Goal: Task Accomplishment & Management: Use online tool/utility

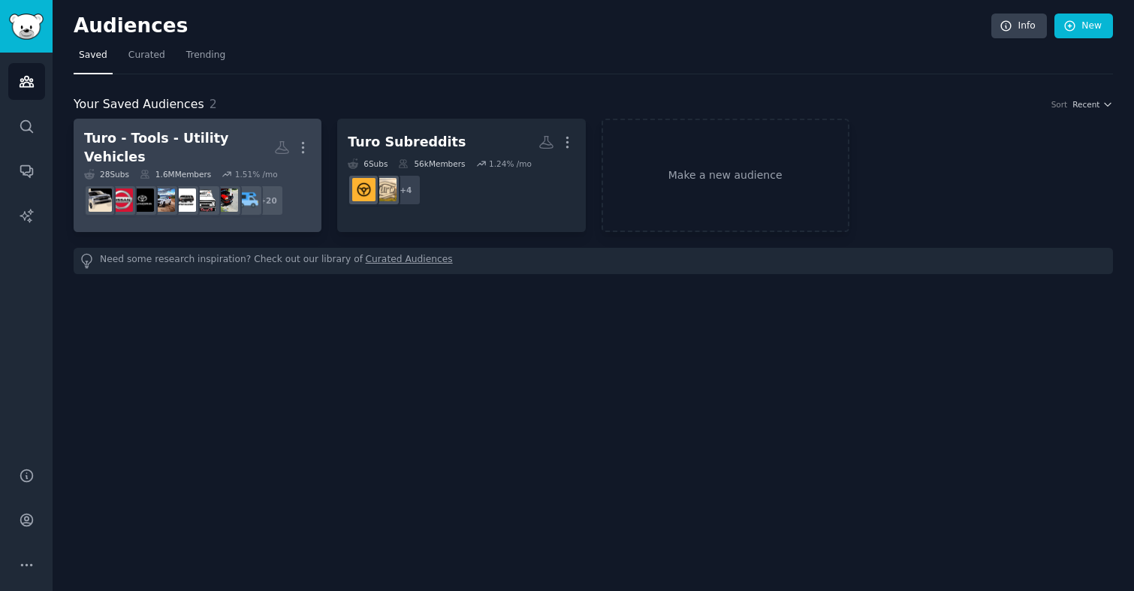
click at [183, 134] on div "Turo - Tools - Utility Vehicles" at bounding box center [179, 147] width 190 height 37
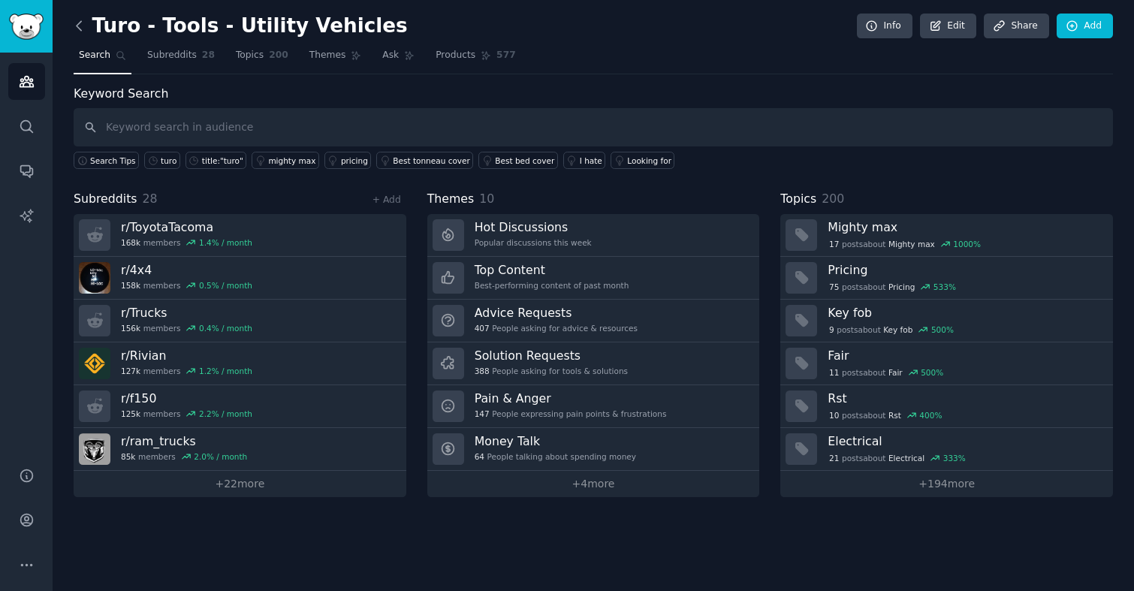
click at [81, 29] on icon at bounding box center [79, 26] width 16 height 16
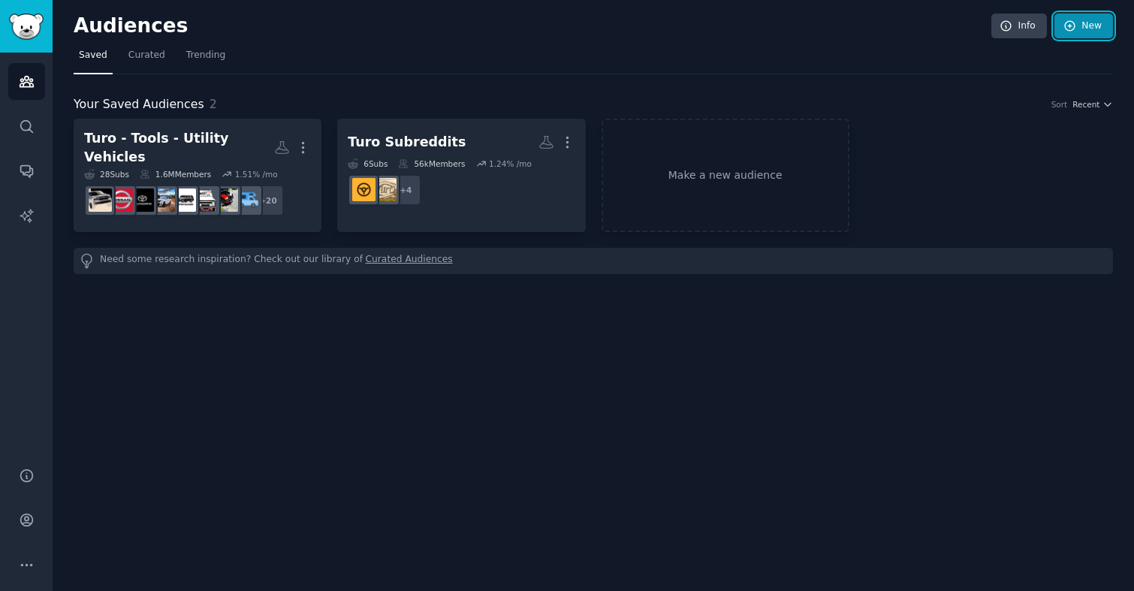
click at [1072, 35] on link "New" at bounding box center [1083, 27] width 59 height 26
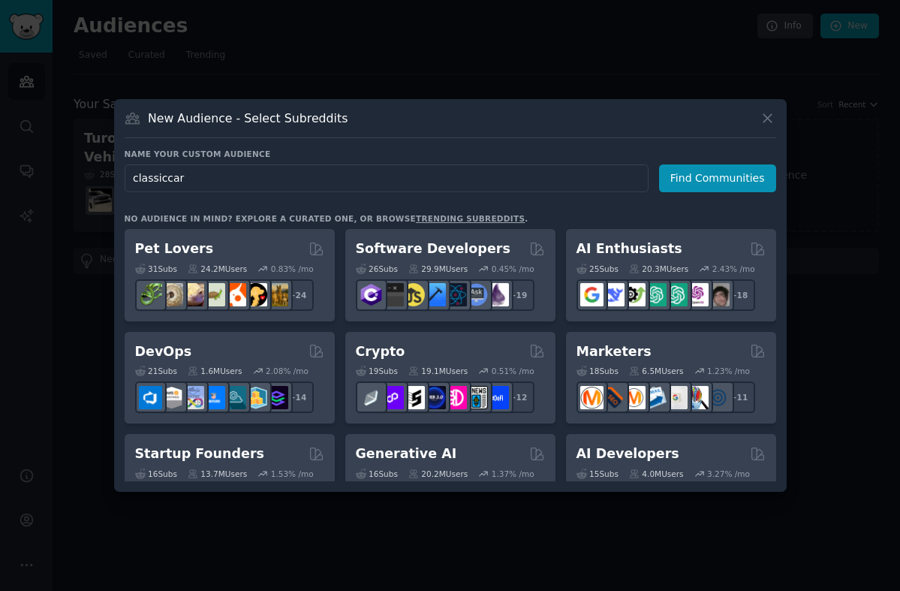
type input "classiccars"
click button "Find Communities" at bounding box center [717, 178] width 117 height 28
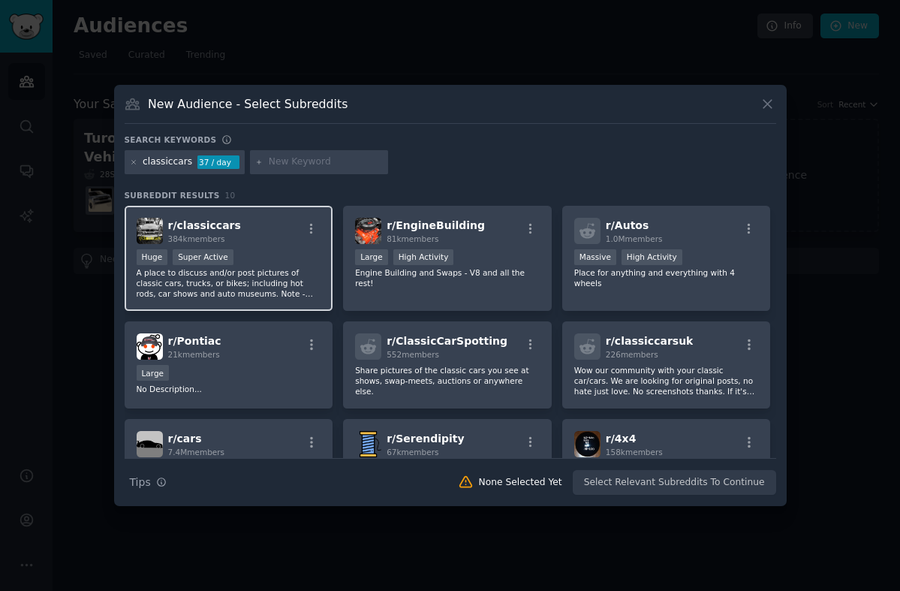
click at [235, 230] on div "r/ classiccars 384k members" at bounding box center [229, 231] width 185 height 26
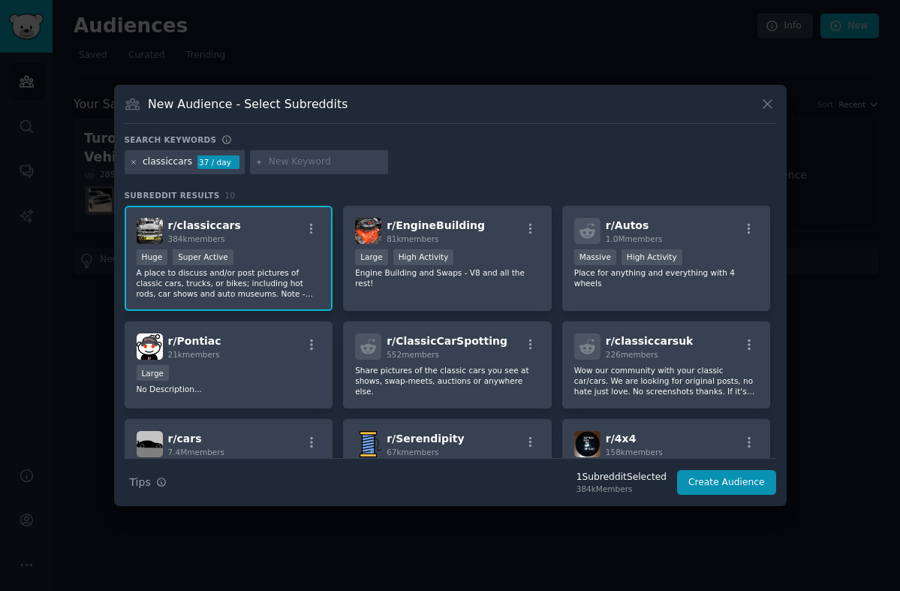
click at [131, 164] on icon at bounding box center [134, 162] width 8 height 8
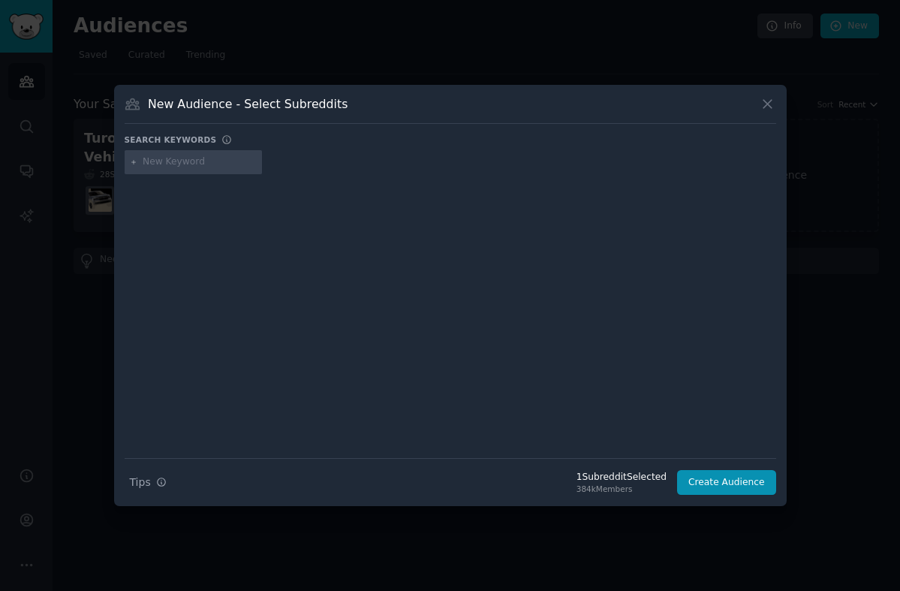
click at [173, 164] on input "text" at bounding box center [200, 162] width 114 height 14
type input "corvette"
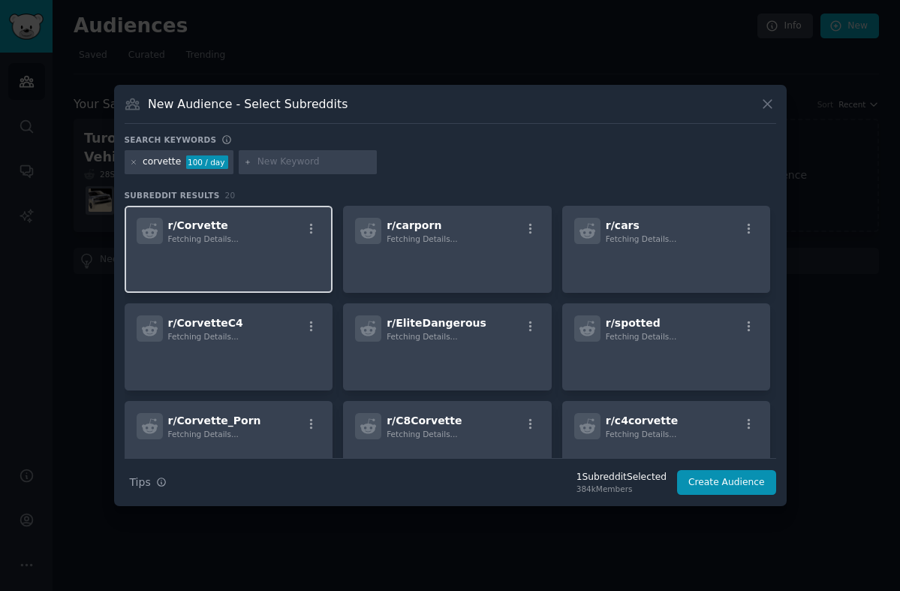
click at [239, 257] on p at bounding box center [229, 265] width 185 height 32
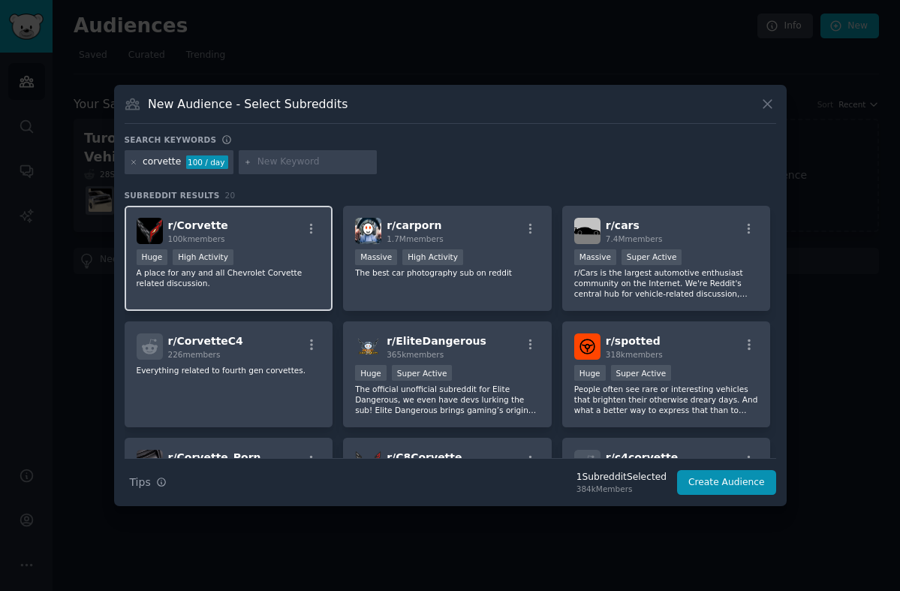
click at [275, 301] on div "r/ Corvette 100k members Huge High Activity A place for any and all Chevrolet C…" at bounding box center [229, 259] width 209 height 106
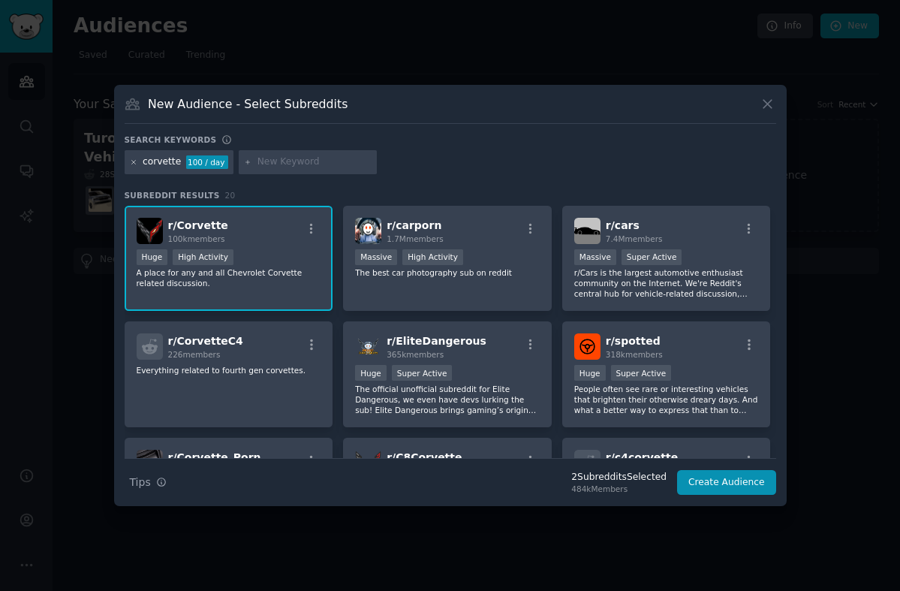
click at [134, 163] on icon at bounding box center [133, 162] width 4 height 4
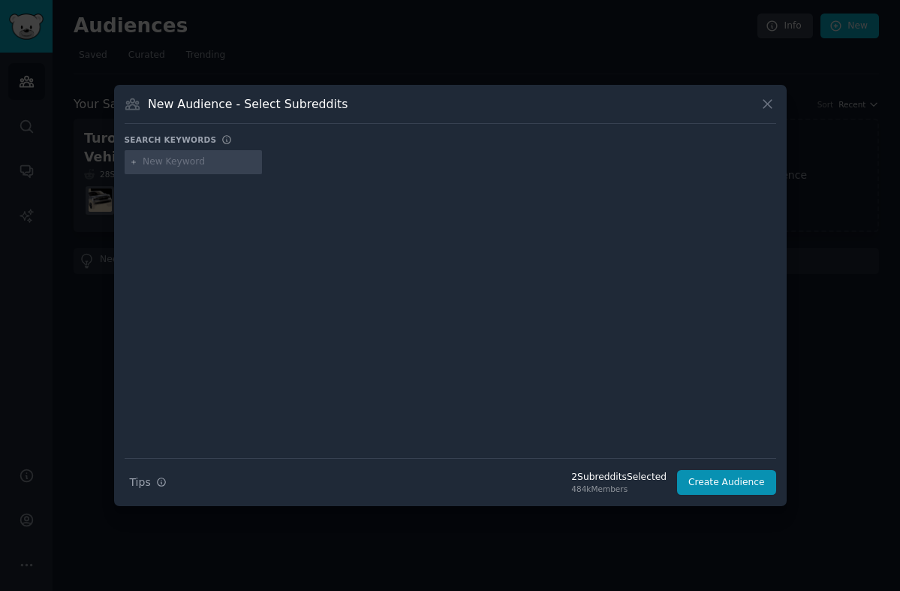
click at [188, 164] on input "text" at bounding box center [200, 162] width 114 height 14
type input "oldtrucks"
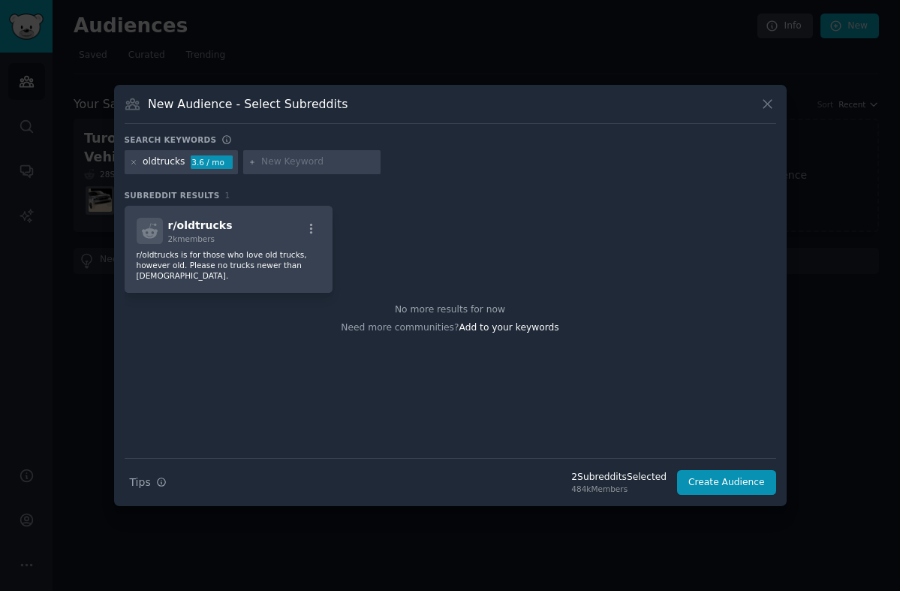
click at [236, 256] on p "r/oldtrucks is for those who love old trucks, however old. Please no trucks new…" at bounding box center [229, 265] width 185 height 32
click at [130, 162] on icon at bounding box center [134, 162] width 8 height 8
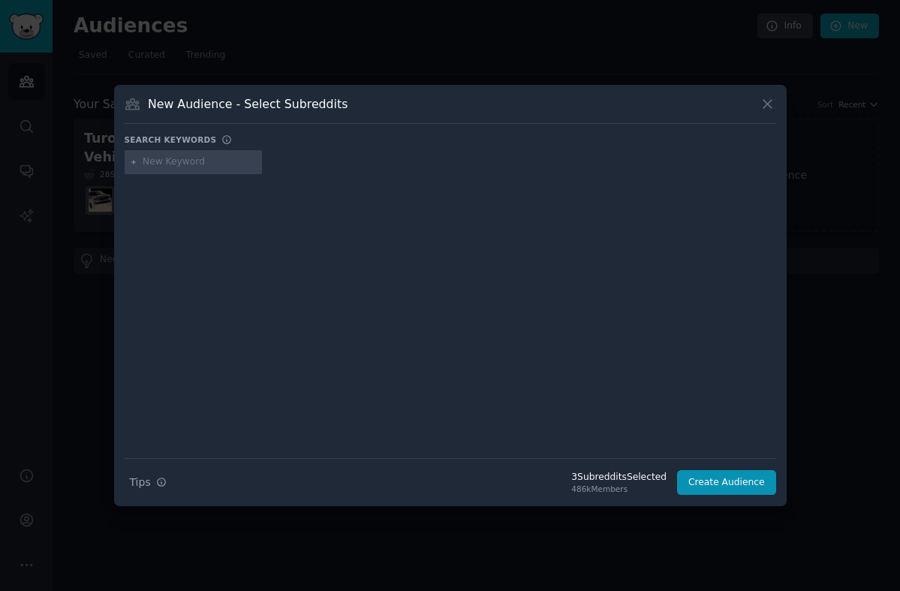
click at [184, 160] on input "text" at bounding box center [200, 162] width 114 height 14
type input "vintagejapaenseautos"
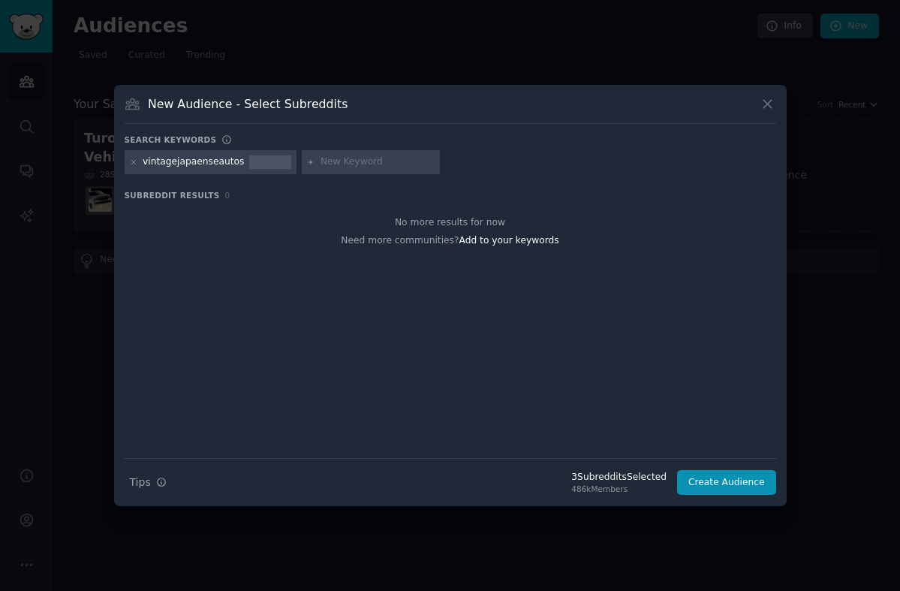
click at [173, 165] on div "vintagejapaenseautos" at bounding box center [193, 162] width 101 height 14
click at [134, 165] on icon at bounding box center [134, 162] width 8 height 8
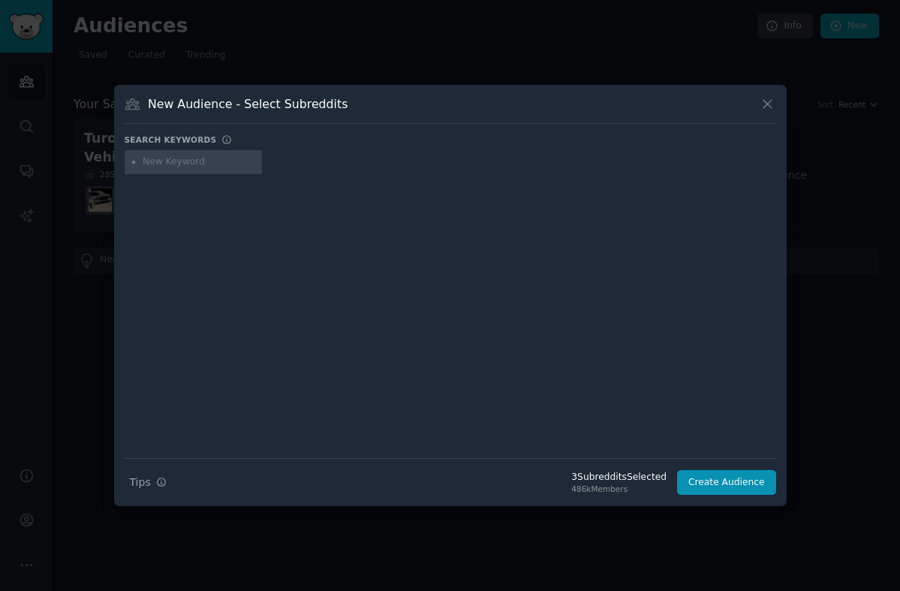
click at [166, 166] on input "text" at bounding box center [200, 162] width 114 height 14
type input "vintagejapaneseautos"
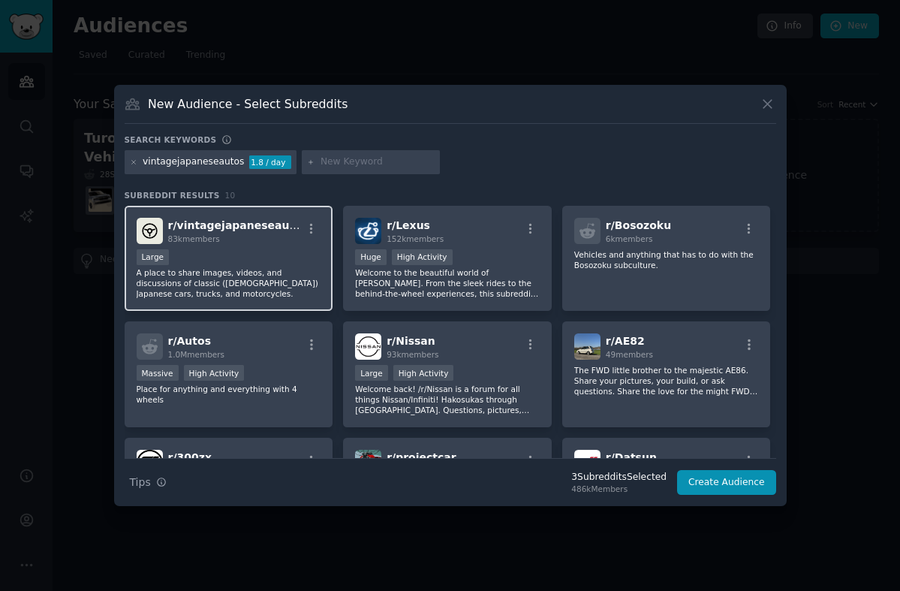
click at [256, 259] on div "Large" at bounding box center [229, 258] width 185 height 19
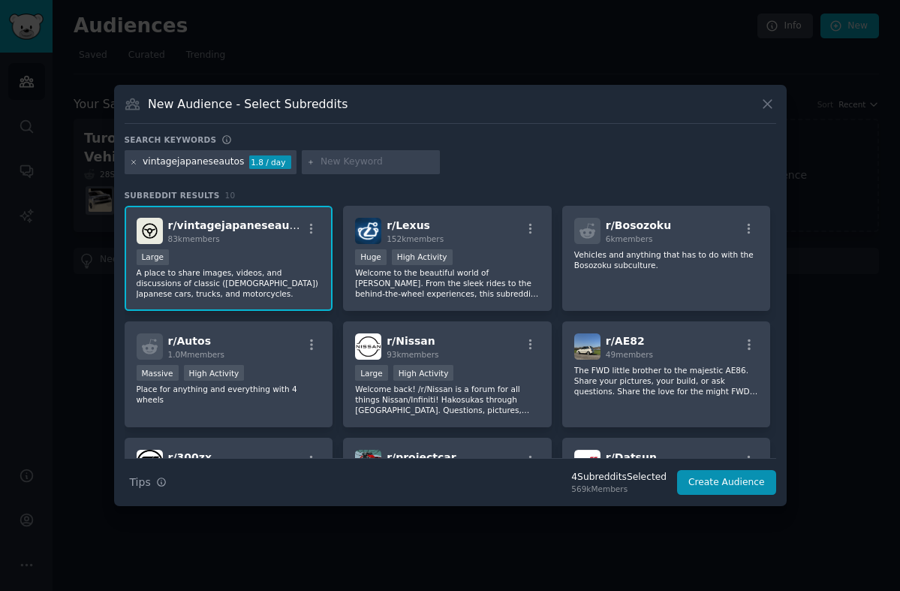
click at [130, 161] on icon at bounding box center [134, 162] width 8 height 8
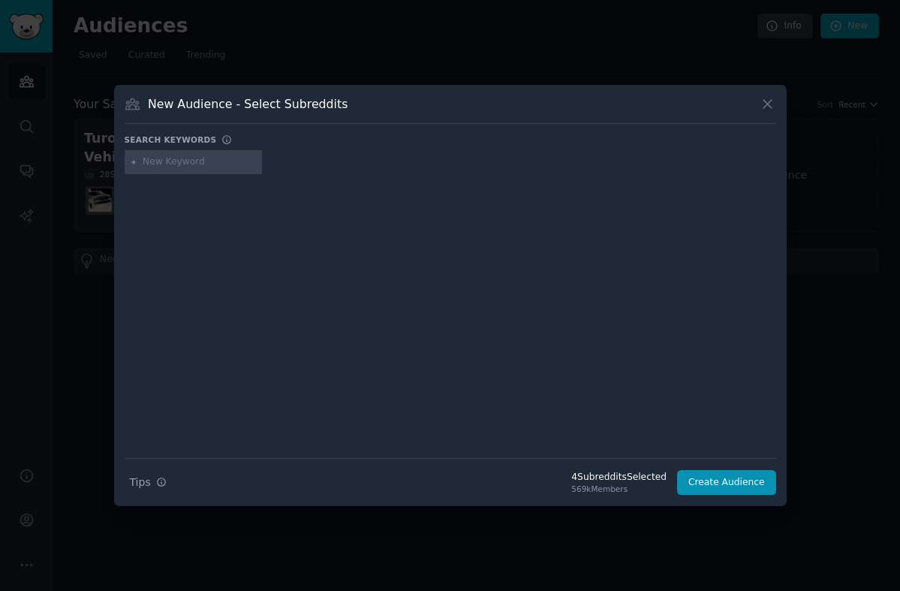
click at [158, 164] on input "text" at bounding box center [200, 162] width 114 height 14
type input "porschecayenne"
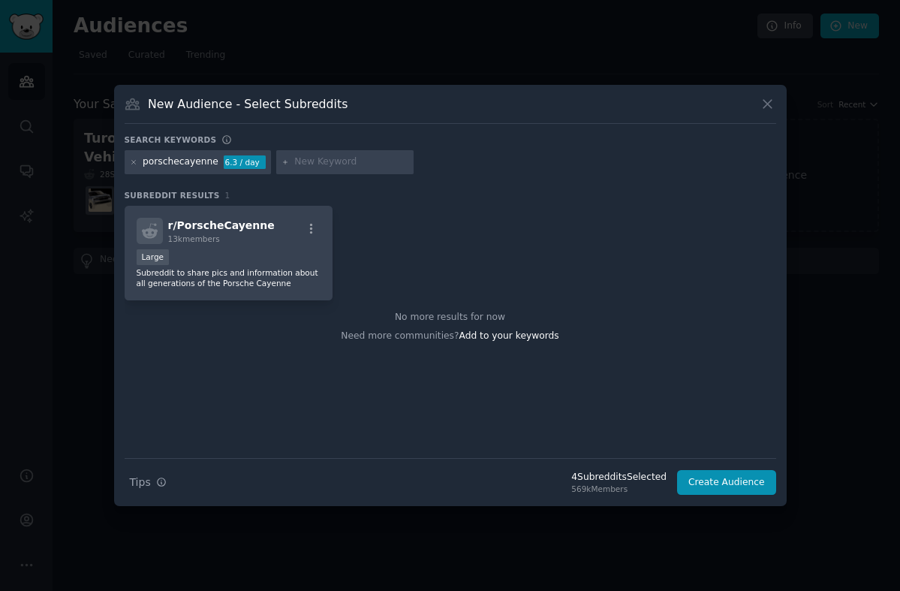
click at [207, 251] on div "Large" at bounding box center [229, 258] width 185 height 19
click at [133, 164] on icon at bounding box center [134, 162] width 8 height 8
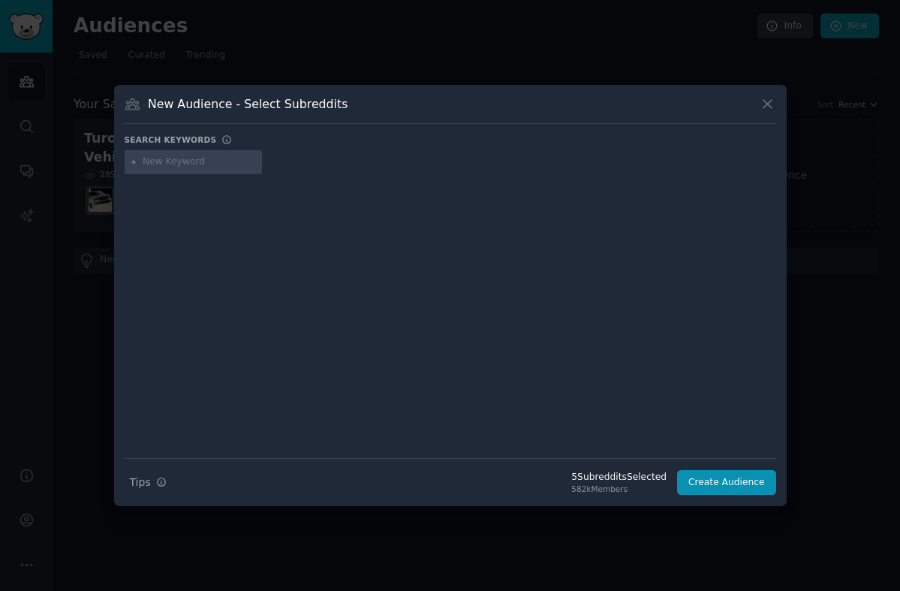
click at [179, 163] on input "text" at bounding box center [200, 162] width 114 height 14
type input "mustang"
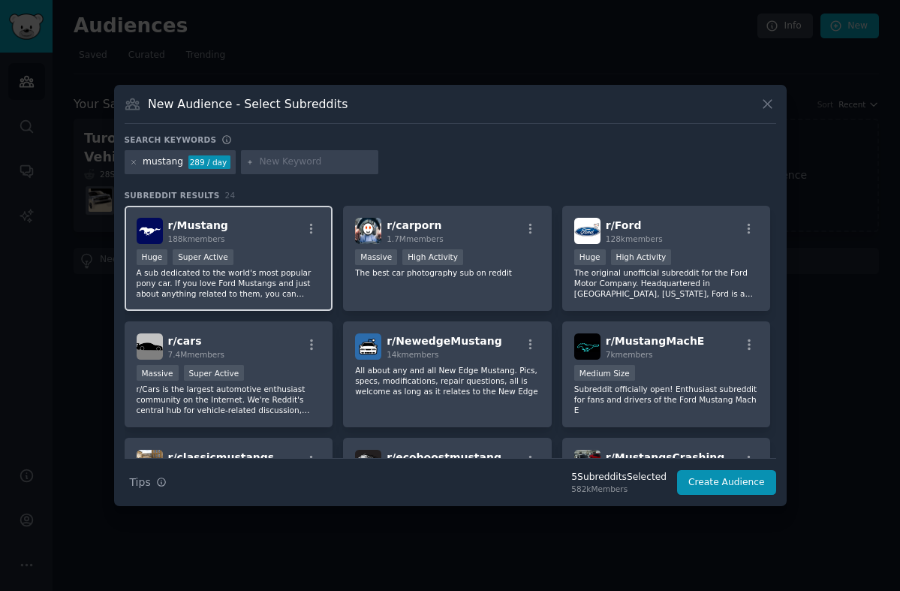
click at [288, 260] on div ">= 95th percentile for submissions / day Huge Super Active" at bounding box center [229, 258] width 185 height 19
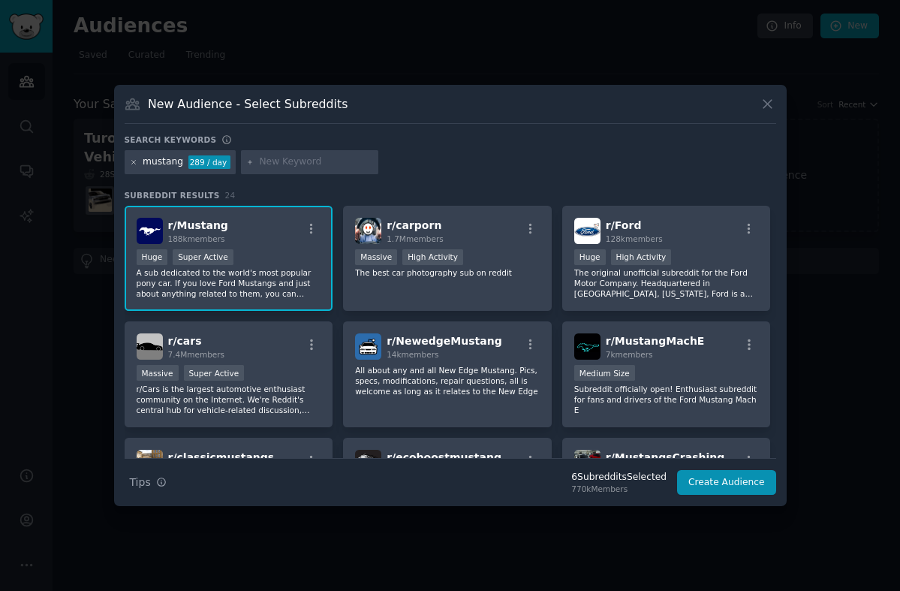
click at [131, 165] on icon at bounding box center [134, 162] width 8 height 8
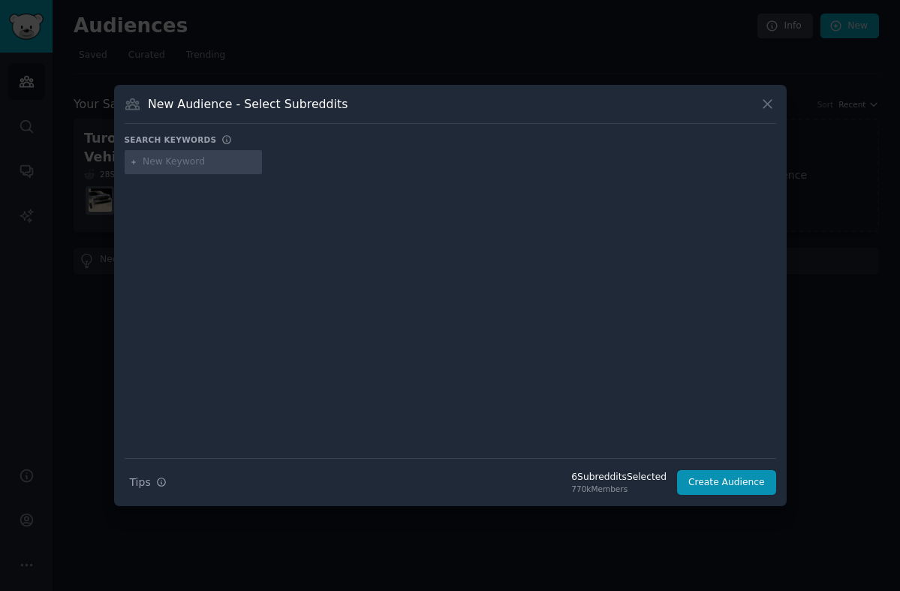
click at [186, 163] on input "text" at bounding box center [200, 162] width 114 height 14
type input "bmw"
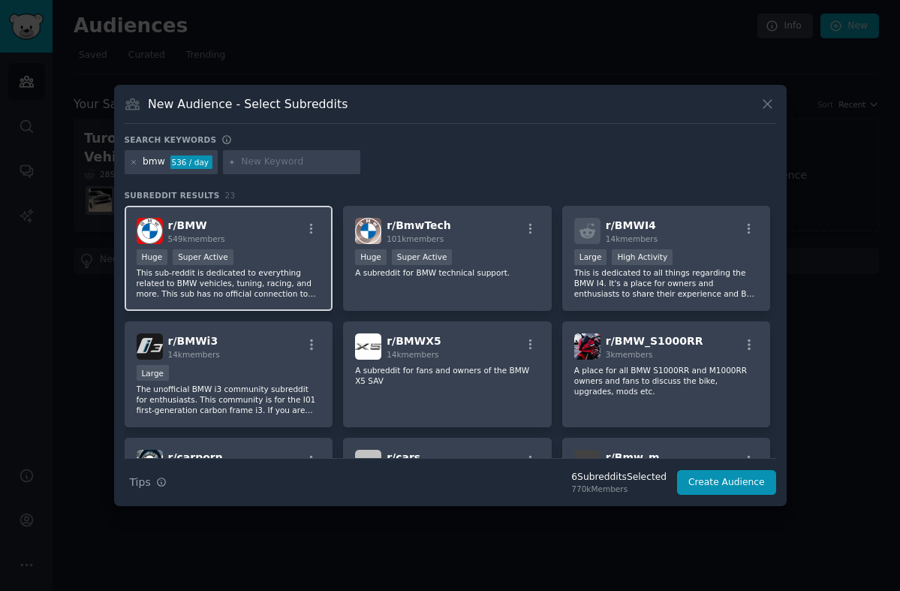
click at [270, 228] on div "r/ BMW 549k members" at bounding box center [229, 231] width 185 height 26
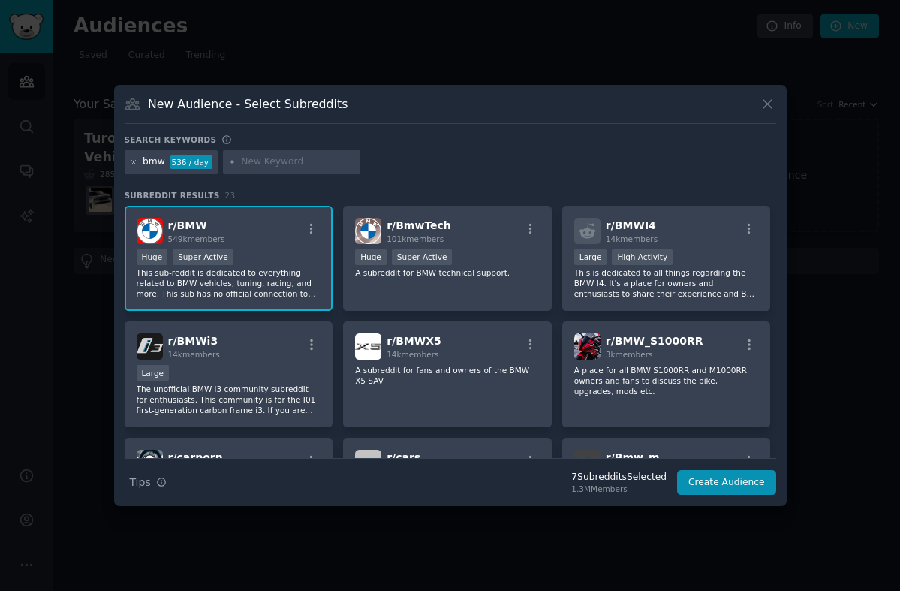
click at [134, 161] on icon at bounding box center [133, 162] width 4 height 4
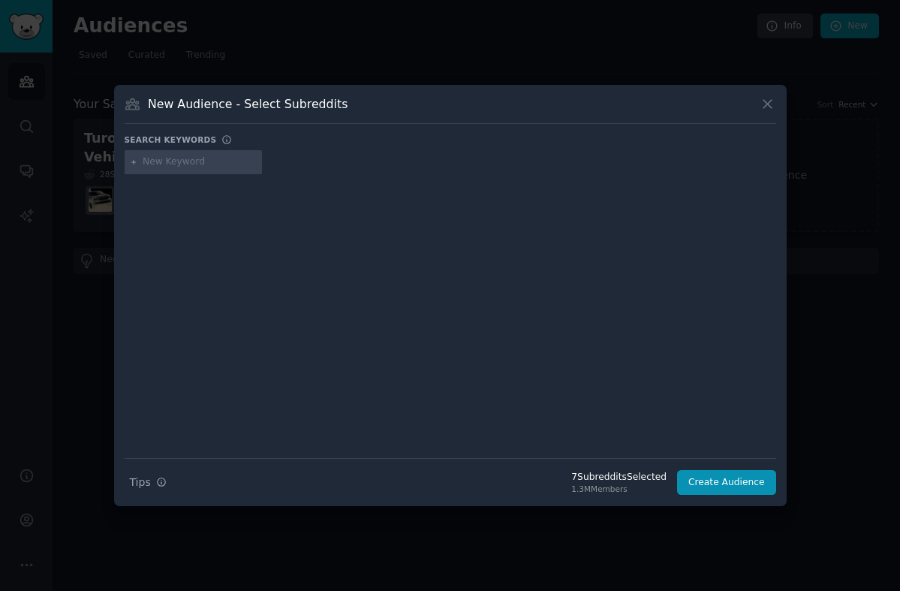
click at [178, 162] on input "text" at bounding box center [200, 162] width 114 height 14
type input "saab"
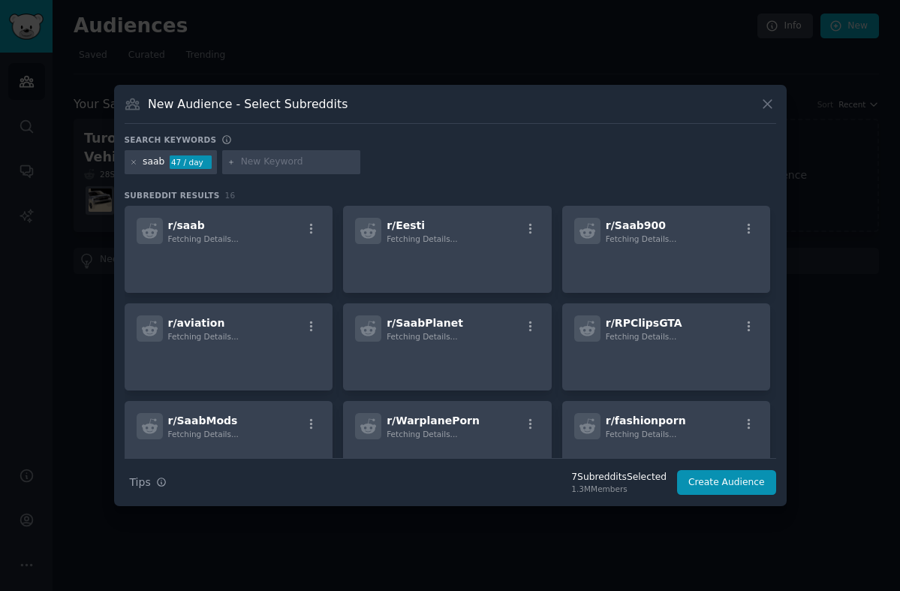
click at [238, 235] on div "r/ saab Fetching Details..." at bounding box center [229, 231] width 185 height 26
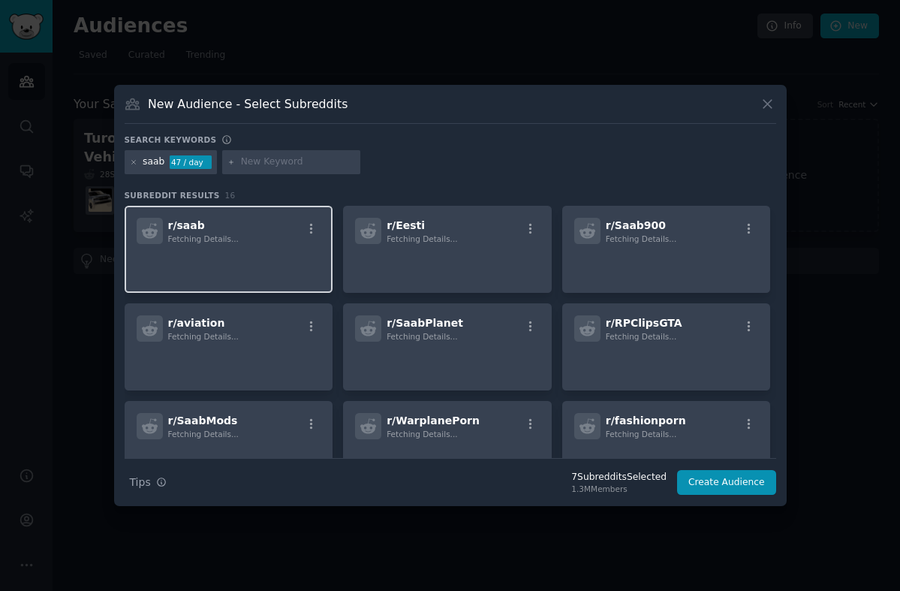
click at [224, 209] on div "r/ saab Fetching Details..." at bounding box center [229, 249] width 209 height 87
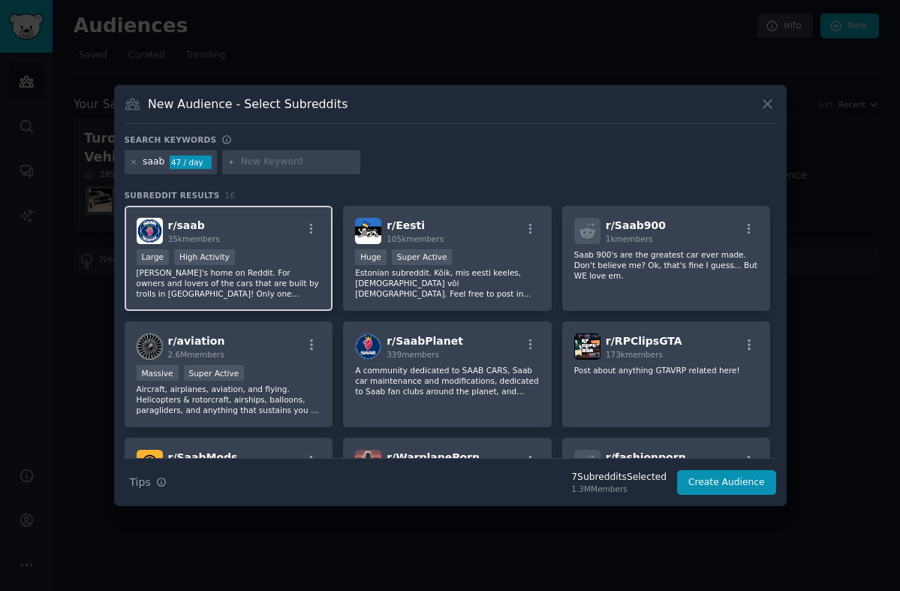
click at [277, 229] on div "r/ saab 35k members" at bounding box center [229, 231] width 185 height 26
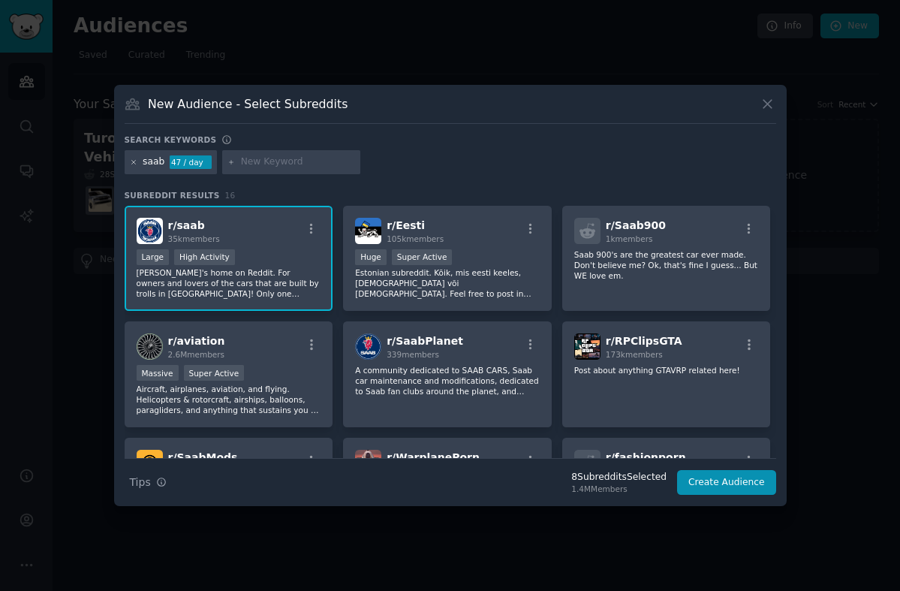
click at [130, 162] on icon at bounding box center [134, 162] width 8 height 8
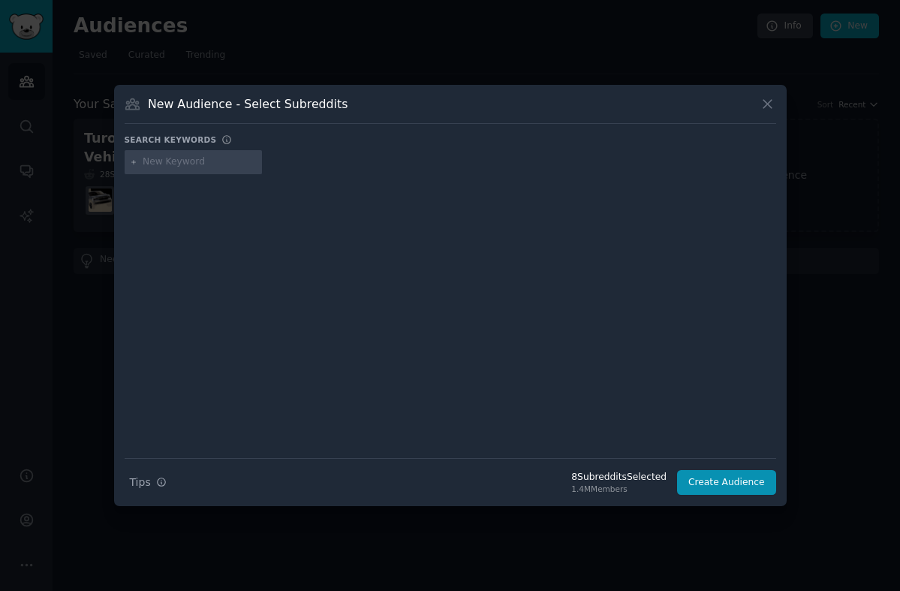
click at [161, 162] on input "text" at bounding box center [200, 162] width 114 height 14
type input "240sx"
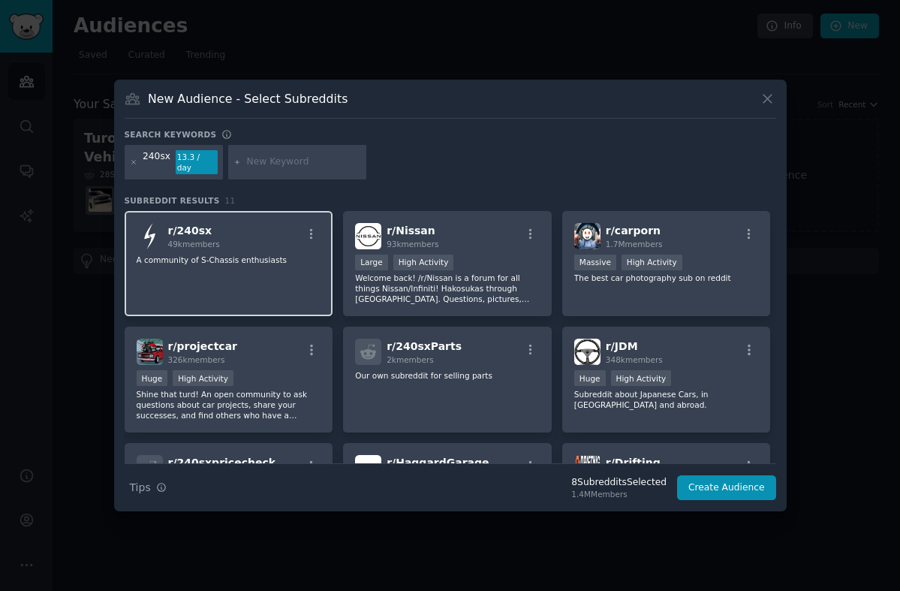
click at [206, 284] on div "r/ 240sx 49k members A community of S-Chassis enthusiasts" at bounding box center [229, 264] width 209 height 106
click at [132, 158] on icon at bounding box center [134, 162] width 8 height 8
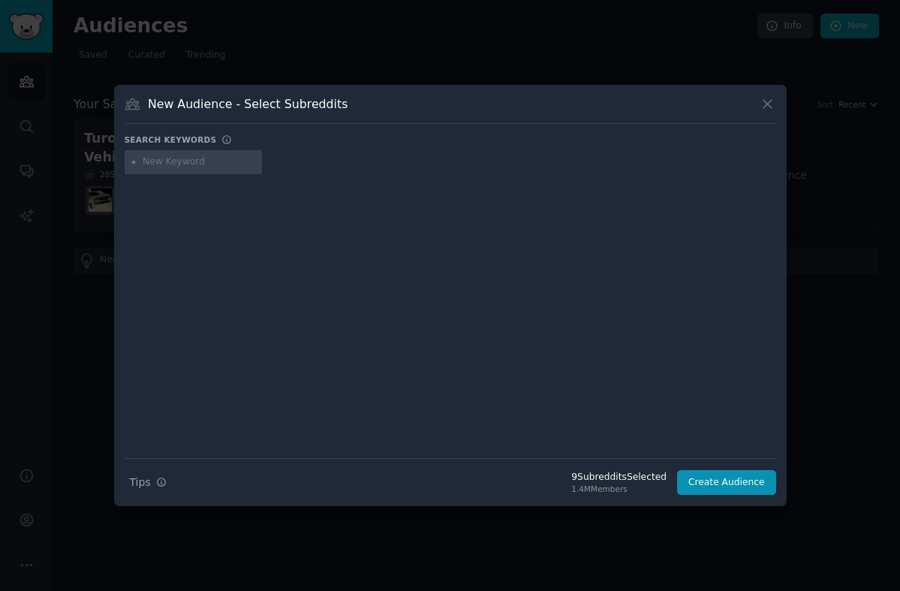
click at [175, 164] on input "text" at bounding box center [200, 162] width 114 height 14
type input "mini"
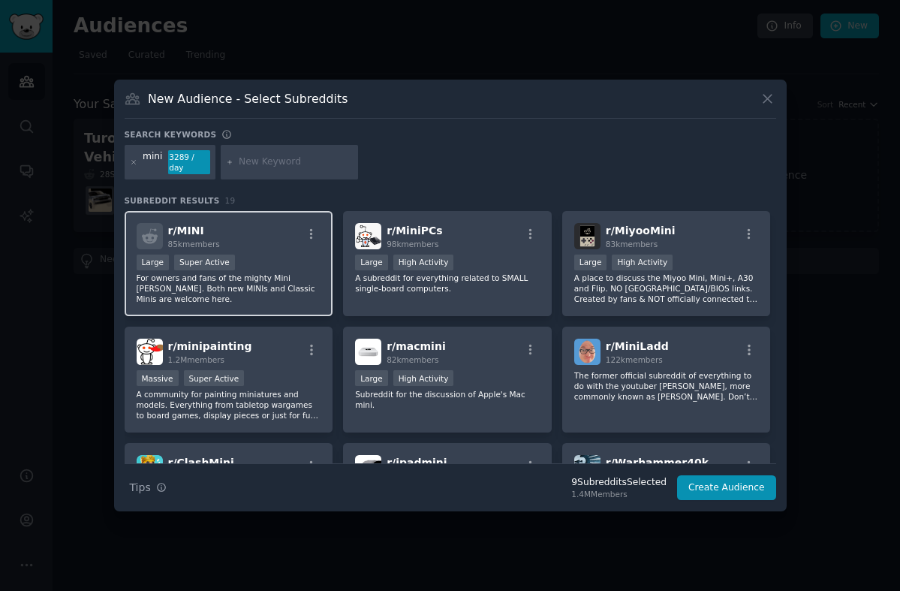
click at [284, 272] on div "Large Super Active" at bounding box center [229, 263] width 185 height 19
click at [134, 160] on icon at bounding box center [134, 162] width 8 height 8
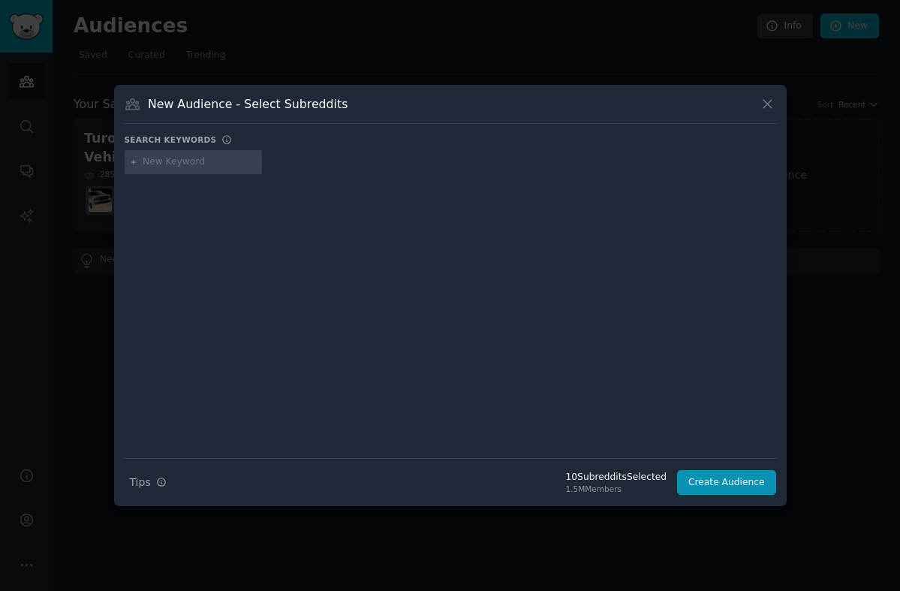
click at [170, 159] on input "text" at bounding box center [200, 162] width 114 height 14
type input "cappuccino"
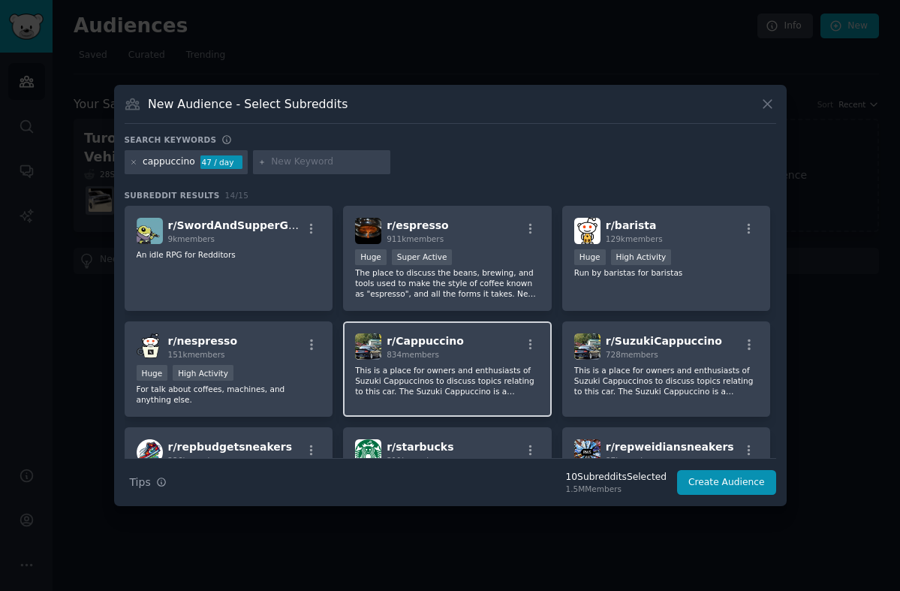
click at [492, 387] on p "This is a place for owners and enthusiasts of Suzuki Cappuccinos to discuss top…" at bounding box center [447, 381] width 185 height 32
click at [134, 161] on icon at bounding box center [134, 162] width 8 height 8
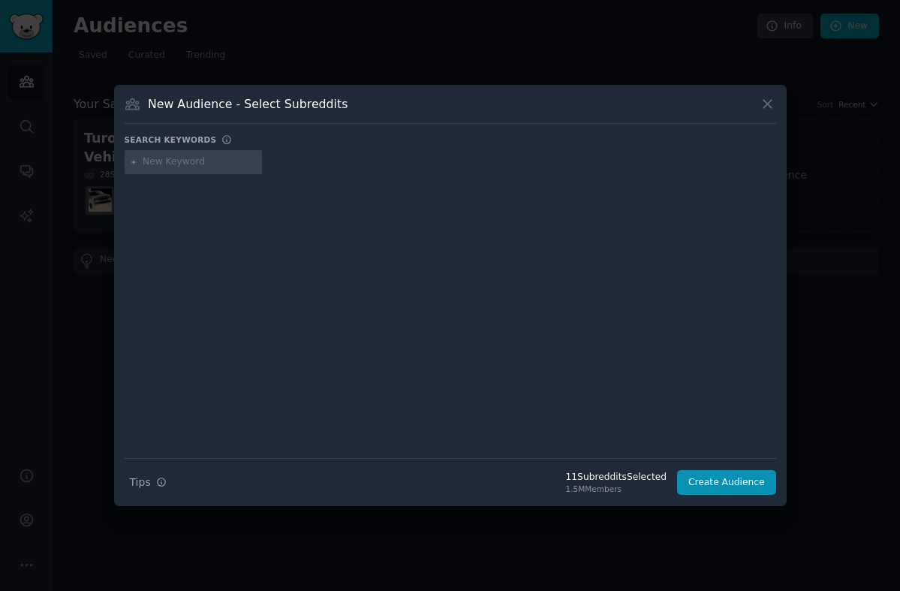
click at [176, 161] on input "text" at bounding box center [200, 162] width 114 height 14
type input "porsche"
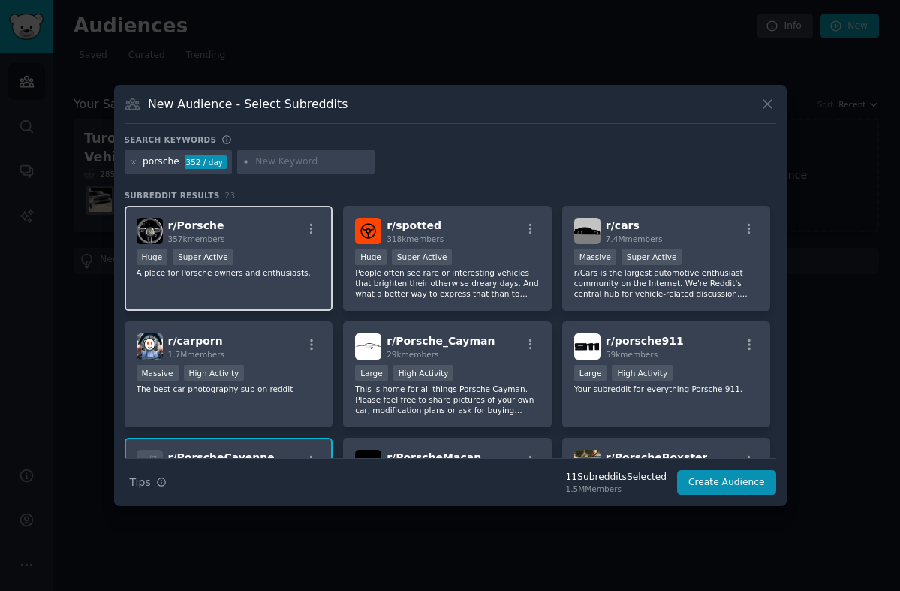
click at [291, 254] on div "Huge Super Active" at bounding box center [229, 258] width 185 height 19
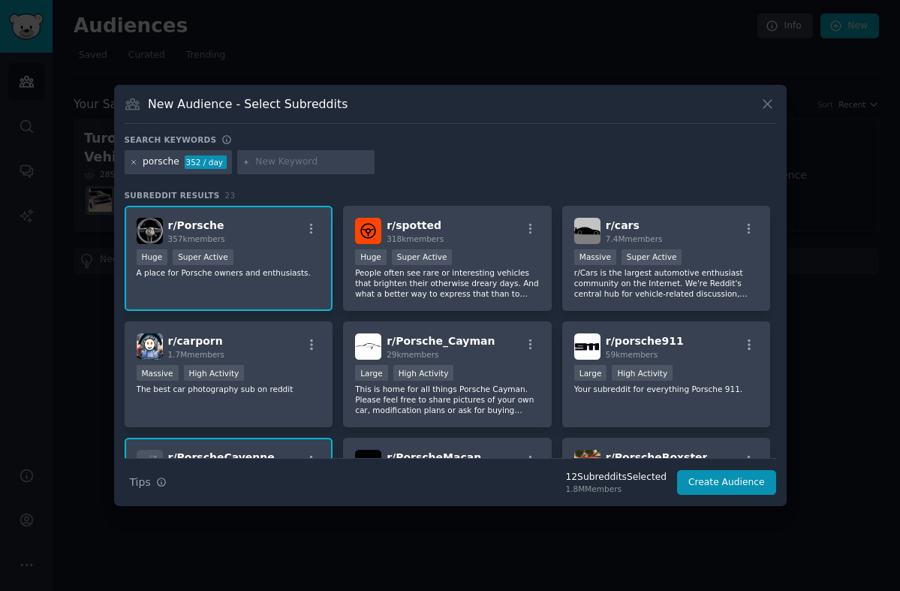
click at [131, 164] on icon at bounding box center [134, 162] width 8 height 8
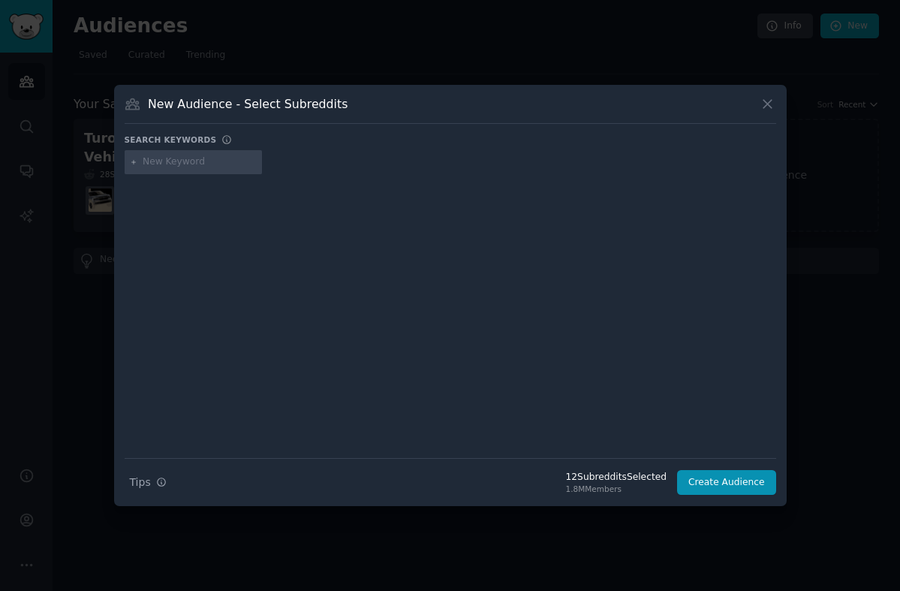
click at [170, 164] on input "text" at bounding box center [200, 162] width 114 height 14
type input "camaro"
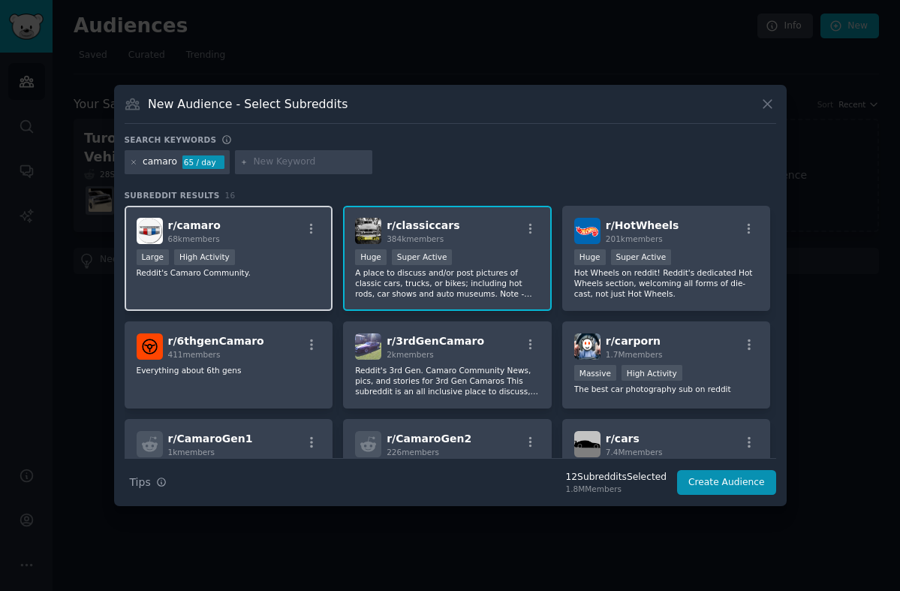
click at [287, 266] on div "Large High Activity" at bounding box center [229, 258] width 185 height 19
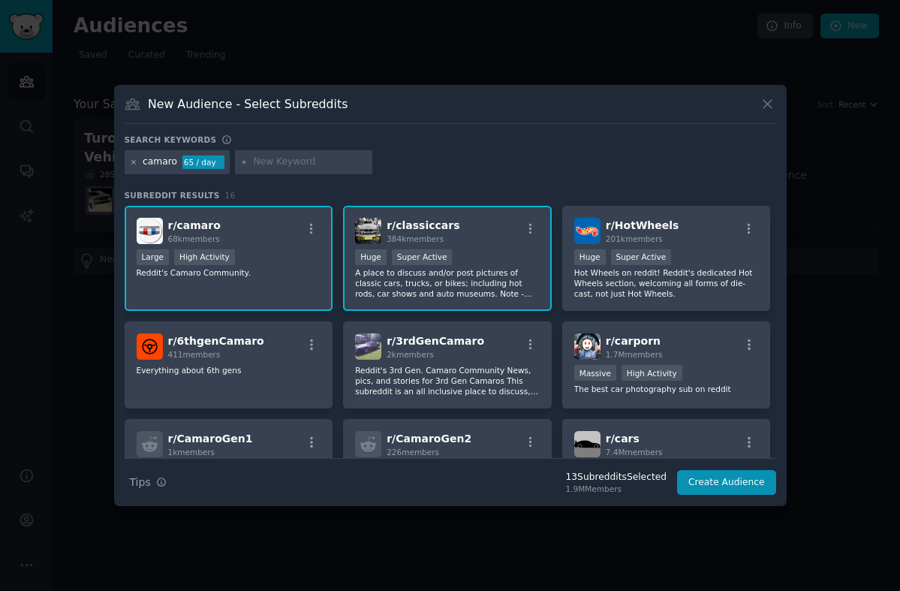
click at [136, 161] on icon at bounding box center [134, 162] width 8 height 8
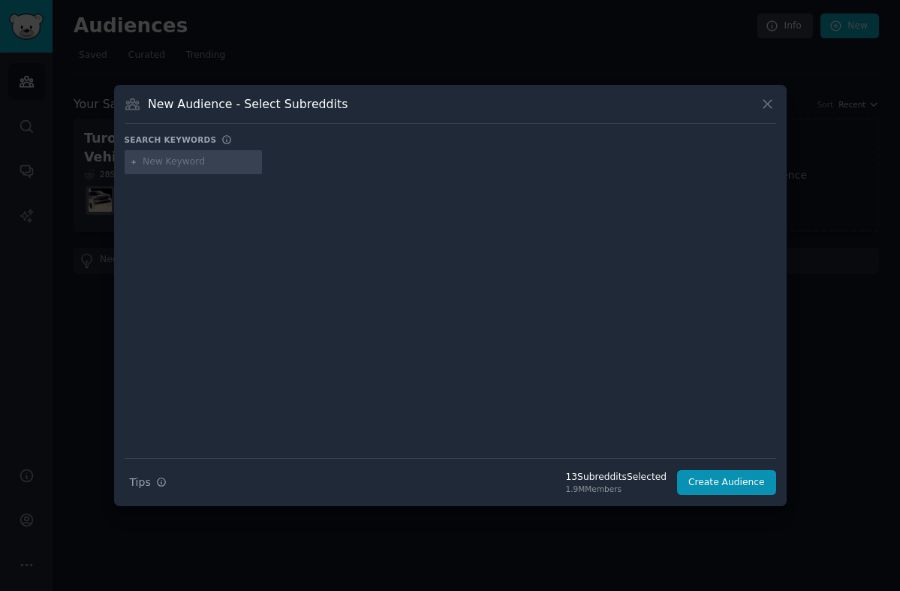
click at [186, 158] on input "text" at bounding box center [200, 162] width 114 height 14
type input "challenger"
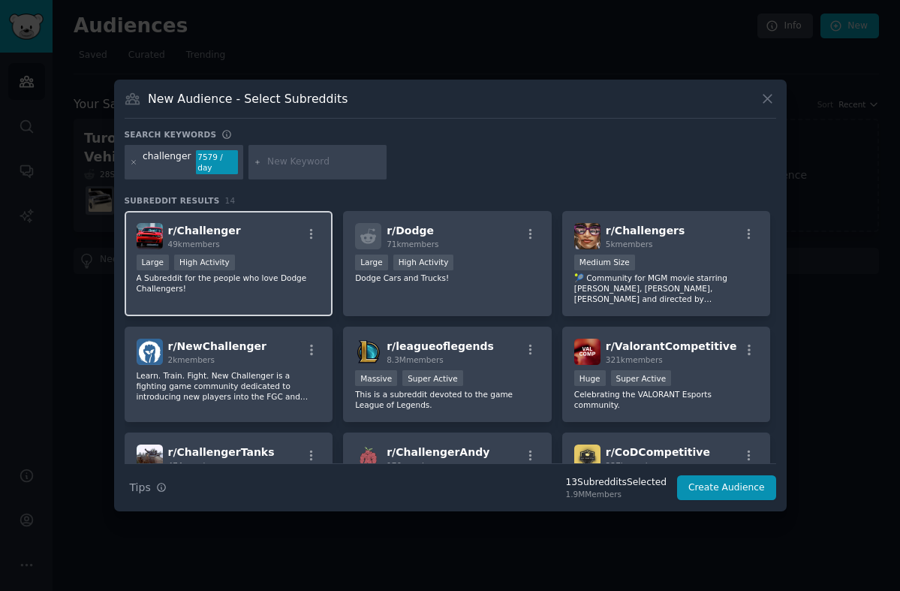
click at [266, 251] on div "r/ Challenger 49k members Large High Activity A Subreddit for the people who lo…" at bounding box center [229, 264] width 209 height 106
click at [131, 165] on icon at bounding box center [134, 162] width 8 height 8
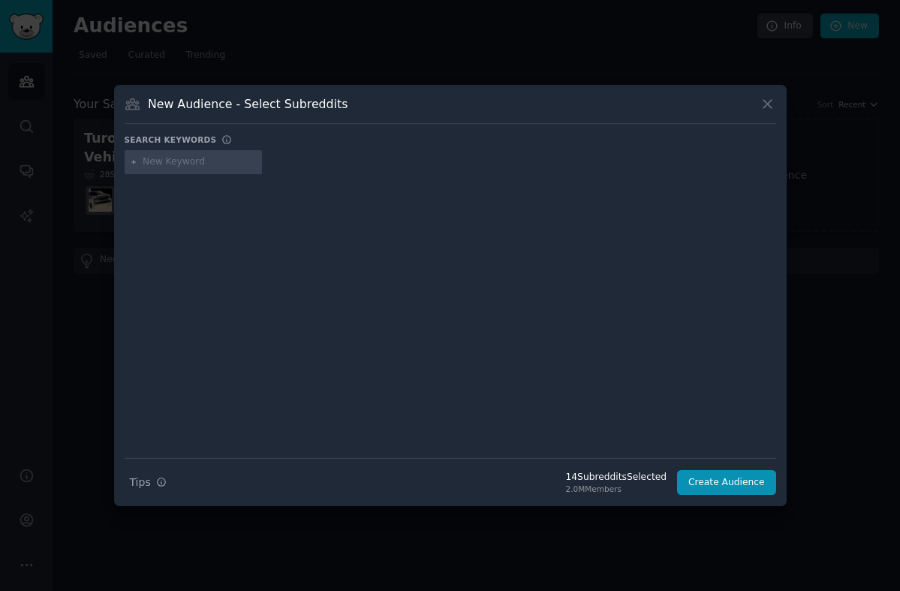
click at [209, 161] on input "text" at bounding box center [200, 162] width 114 height 14
type input "musclecar"
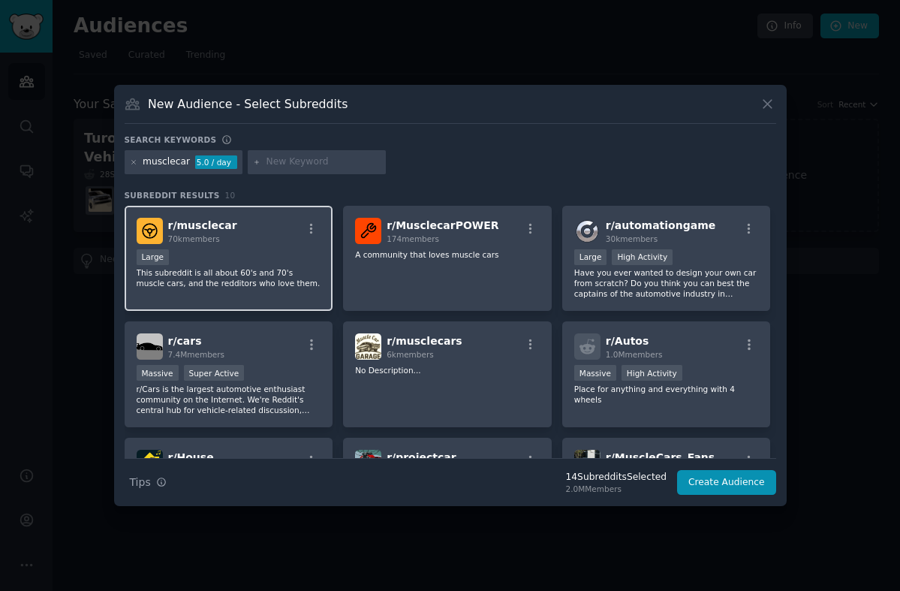
click at [239, 260] on div "Large" at bounding box center [229, 258] width 185 height 19
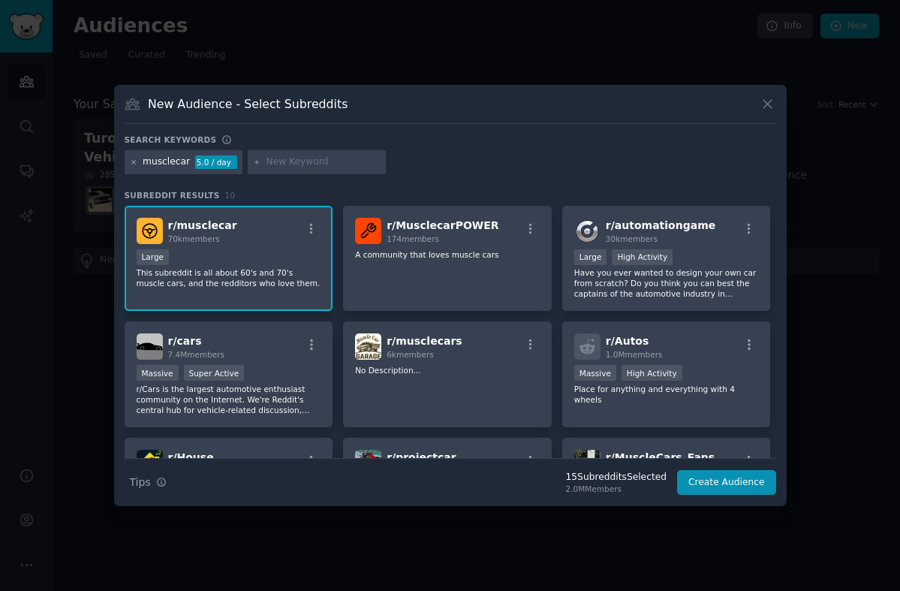
click at [132, 163] on icon at bounding box center [133, 162] width 4 height 4
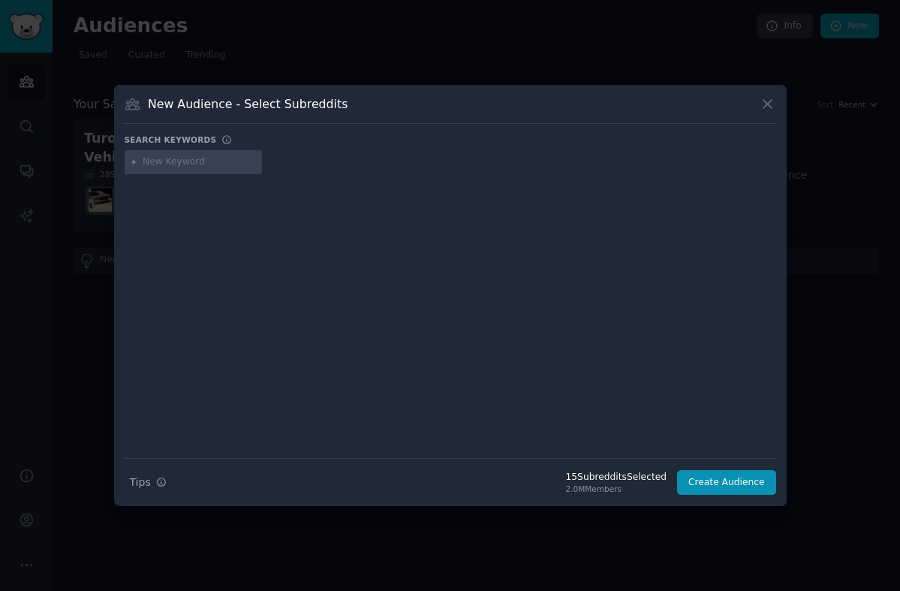
click at [179, 165] on input "text" at bounding box center [200, 162] width 114 height 14
type input "miata"
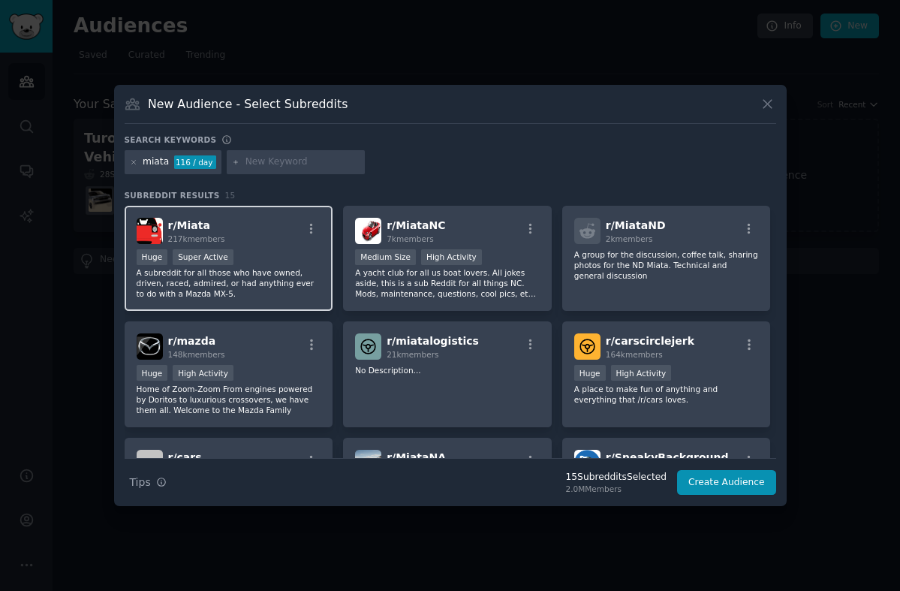
click at [276, 243] on div "r/ Miata 217k members" at bounding box center [229, 231] width 185 height 26
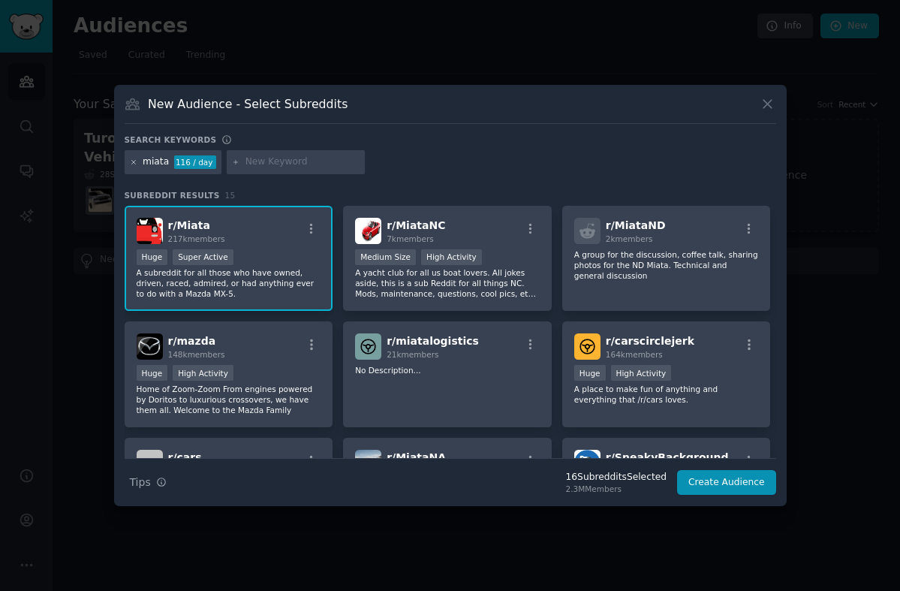
click at [132, 161] on icon at bounding box center [133, 162] width 4 height 4
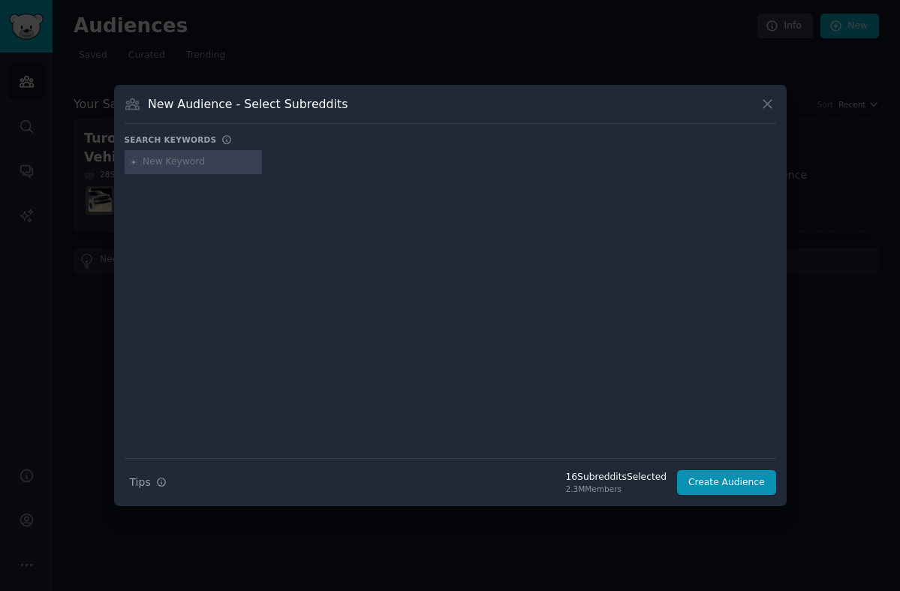
click at [173, 158] on input "text" at bounding box center [200, 162] width 114 height 14
type input "e30"
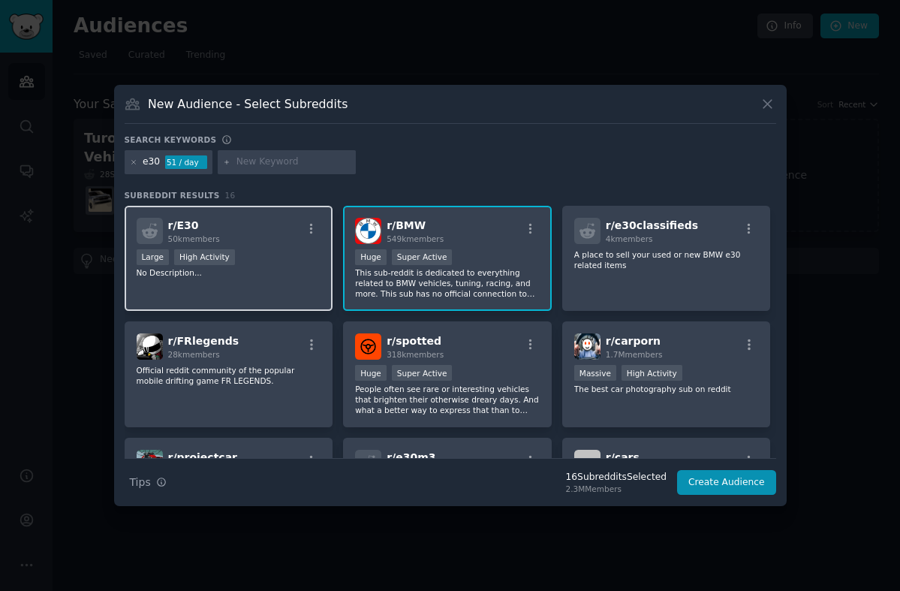
click at [265, 270] on p "No Description..." at bounding box center [229, 272] width 185 height 11
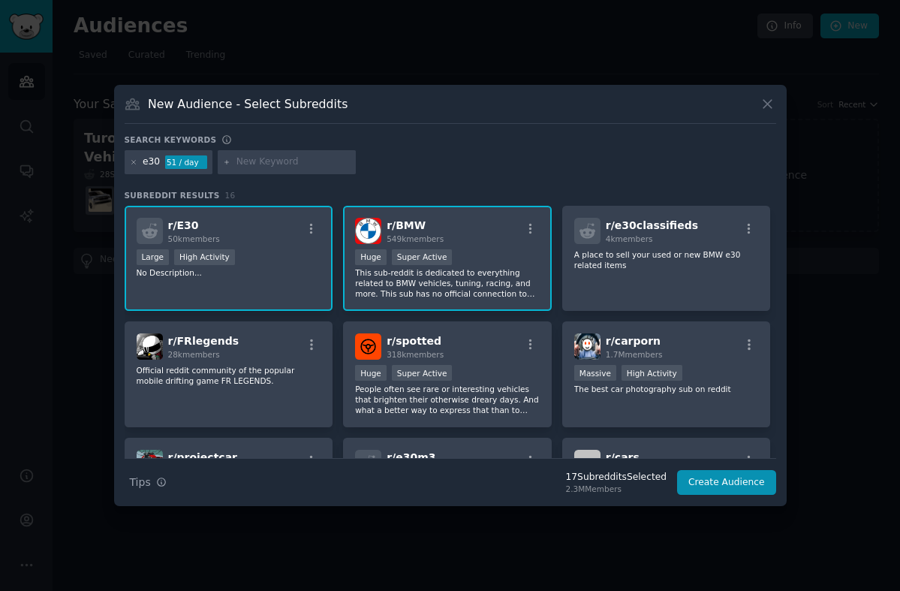
click at [128, 160] on div "e30 51 / day" at bounding box center [169, 162] width 89 height 24
click at [134, 161] on icon at bounding box center [133, 162] width 4 height 4
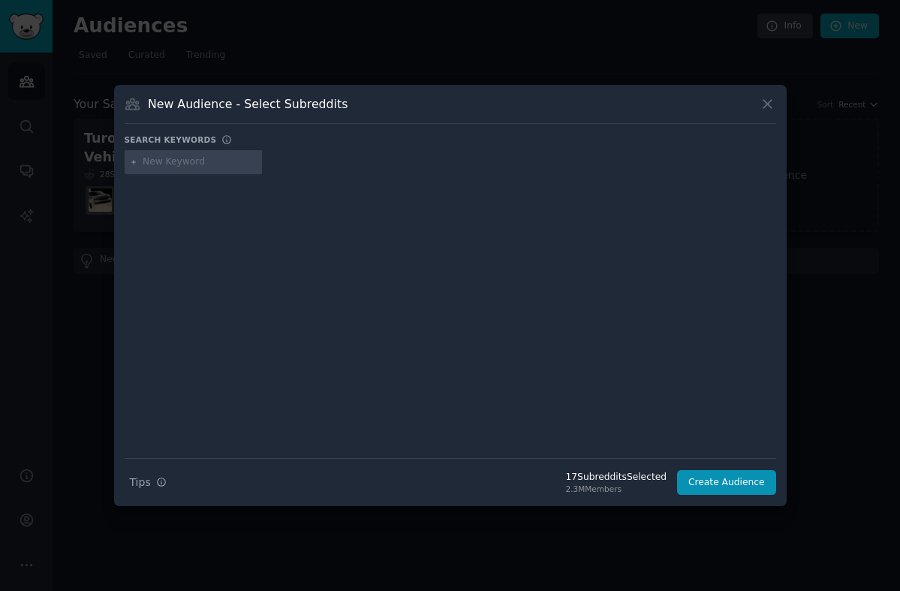
click at [163, 166] on input "text" at bounding box center [200, 162] width 114 height 14
type input "bmw36"
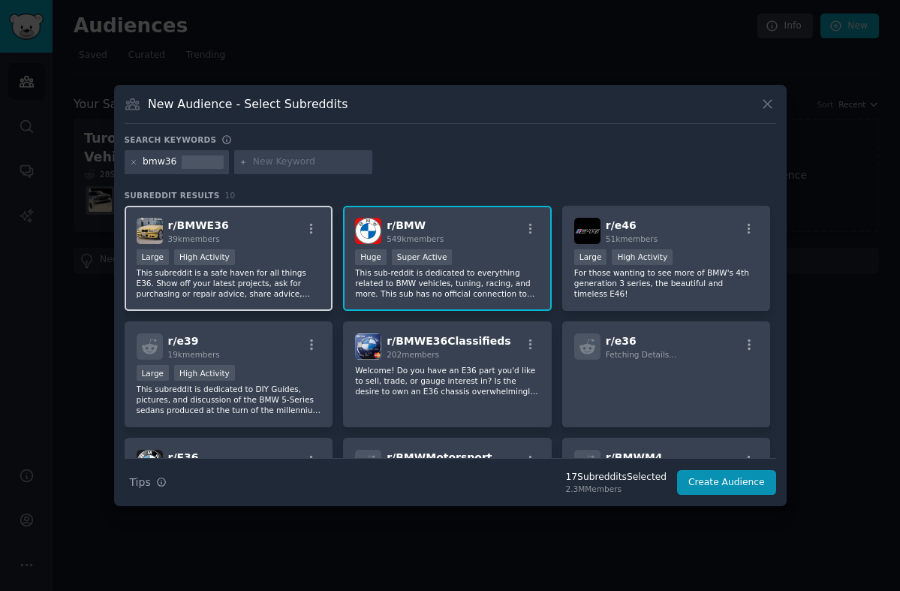
click at [306, 261] on div "Large High Activity" at bounding box center [229, 258] width 185 height 19
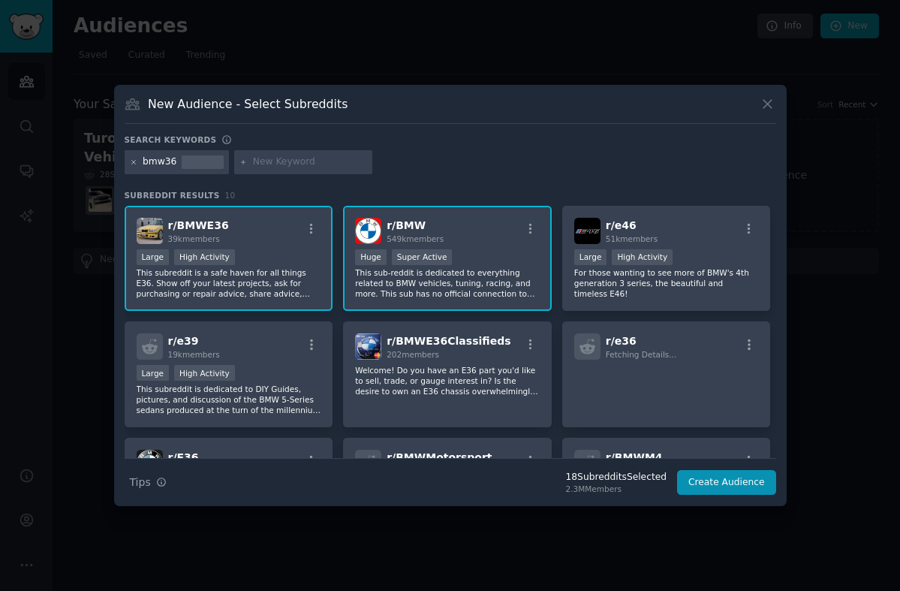
click at [131, 158] on icon at bounding box center [134, 162] width 8 height 8
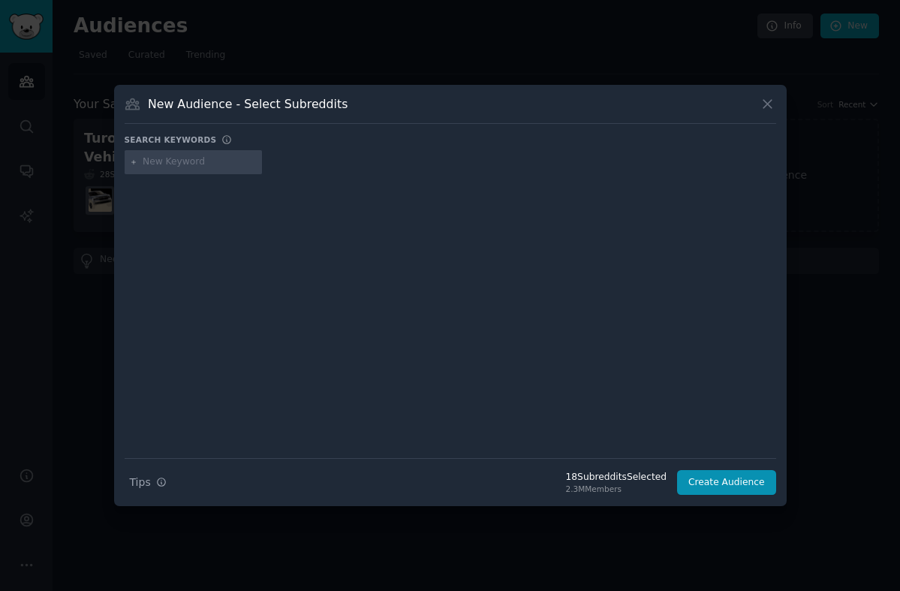
click at [172, 164] on input "text" at bounding box center [200, 162] width 114 height 14
type input "pontiac"
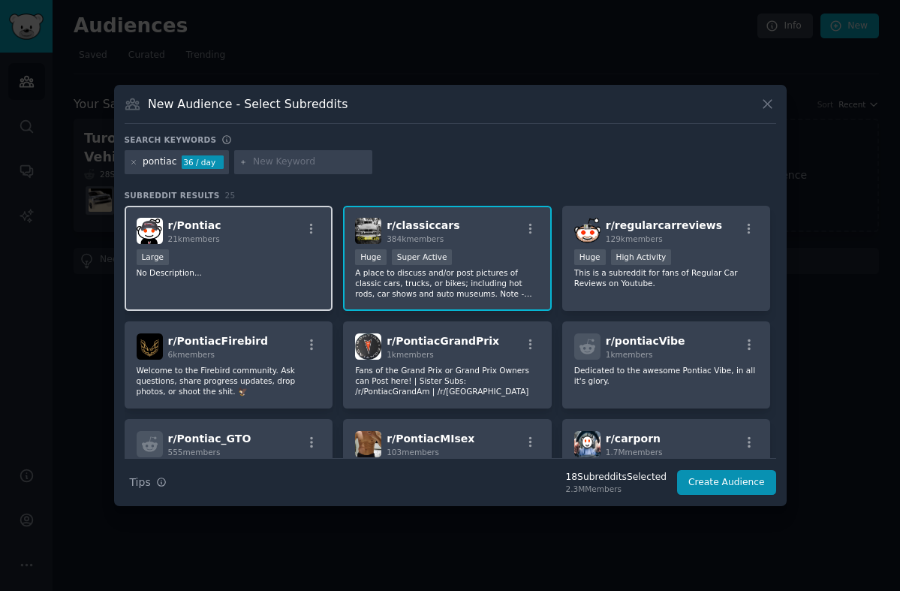
click at [253, 294] on div "r/ Pontiac 21k members Large No Description..." at bounding box center [229, 259] width 209 height 106
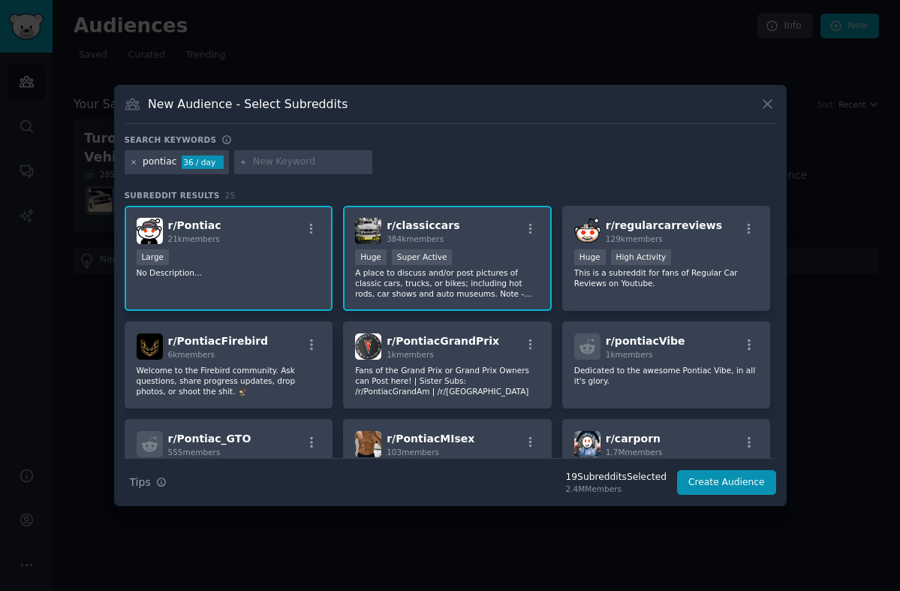
click at [134, 162] on icon at bounding box center [134, 162] width 8 height 8
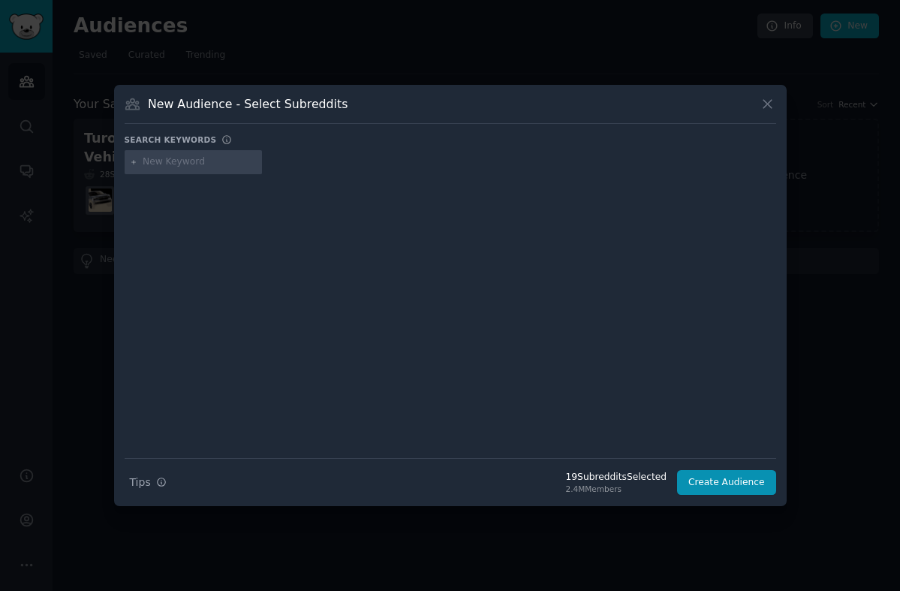
click at [180, 164] on input "text" at bounding box center [200, 162] width 114 height 14
type input "celica"
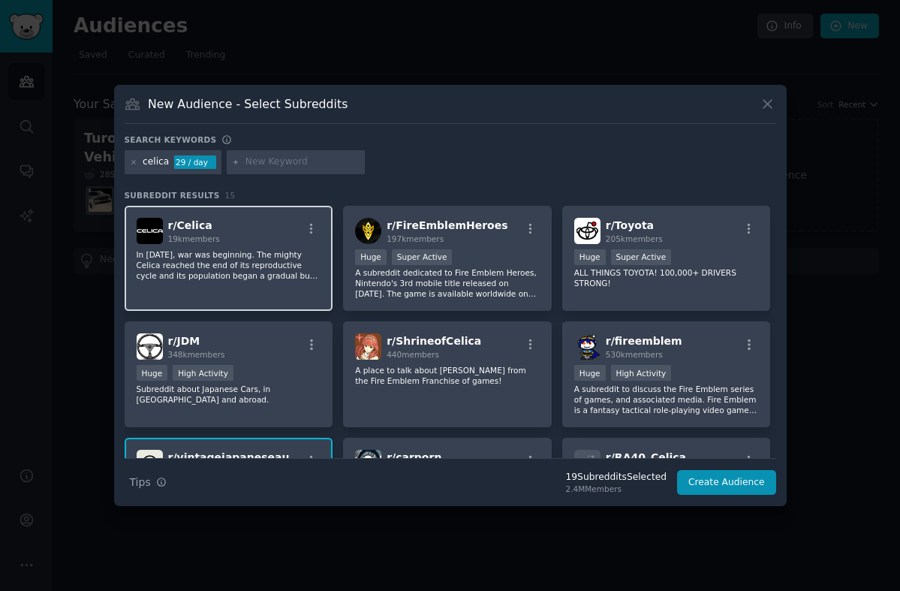
click at [267, 275] on p "In A.D 2006, war was beginning. The mighty Celica reached the end of its reprod…" at bounding box center [229, 265] width 185 height 32
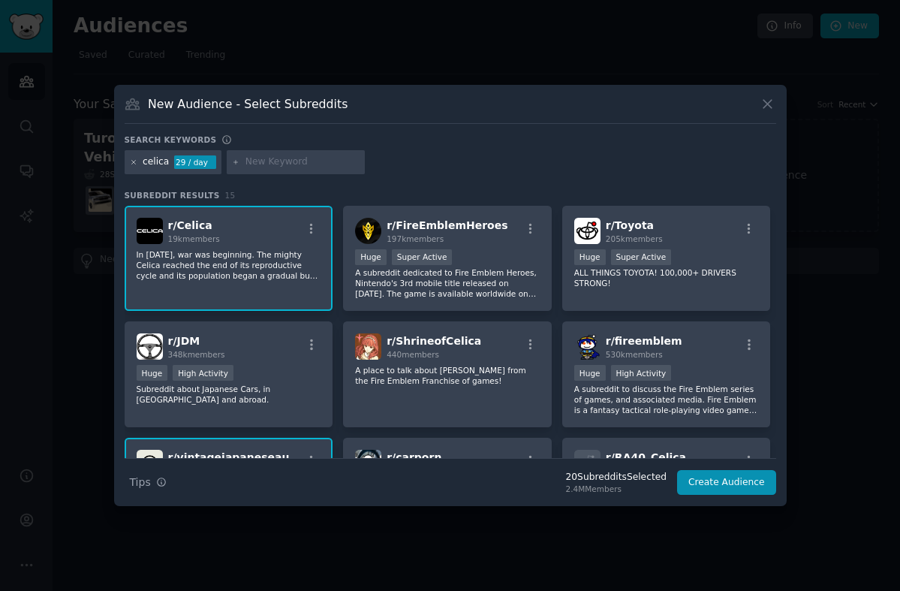
click at [132, 163] on icon at bounding box center [133, 162] width 4 height 4
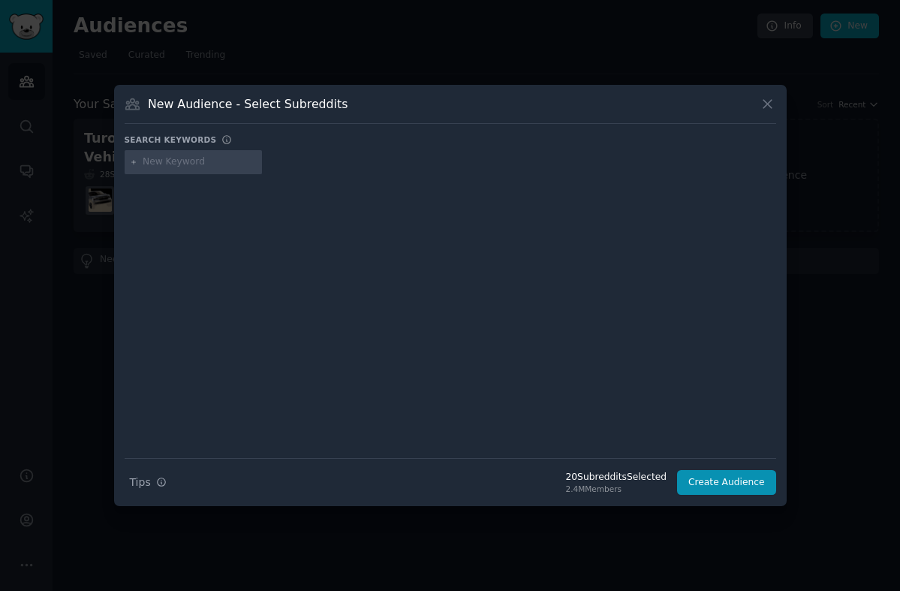
click at [171, 161] on input "text" at bounding box center [200, 162] width 114 height 14
type input "classicmustangs"
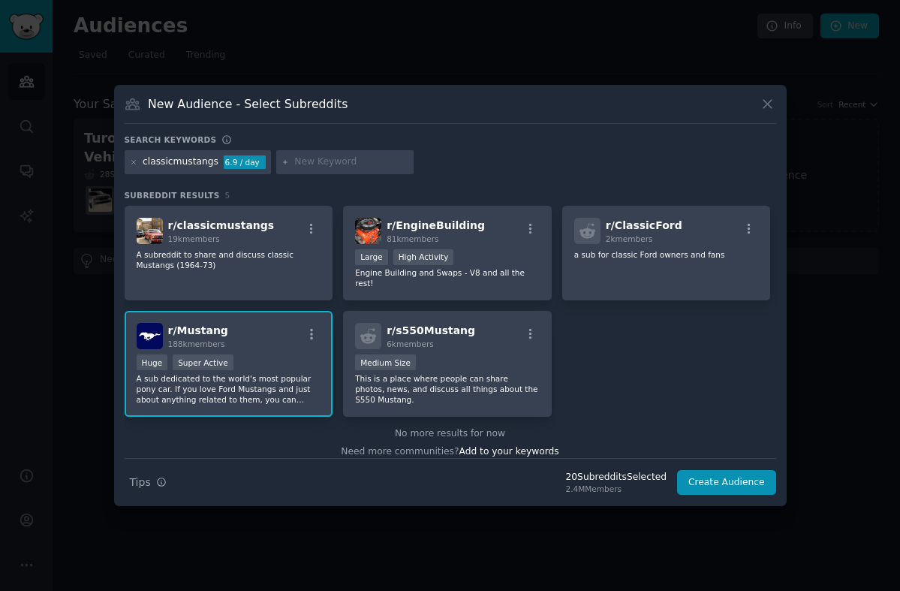
click at [237, 258] on p "A subreddit to share and discuss classic Mustangs (1964-73)" at bounding box center [229, 259] width 185 height 21
click at [133, 161] on icon at bounding box center [133, 162] width 4 height 4
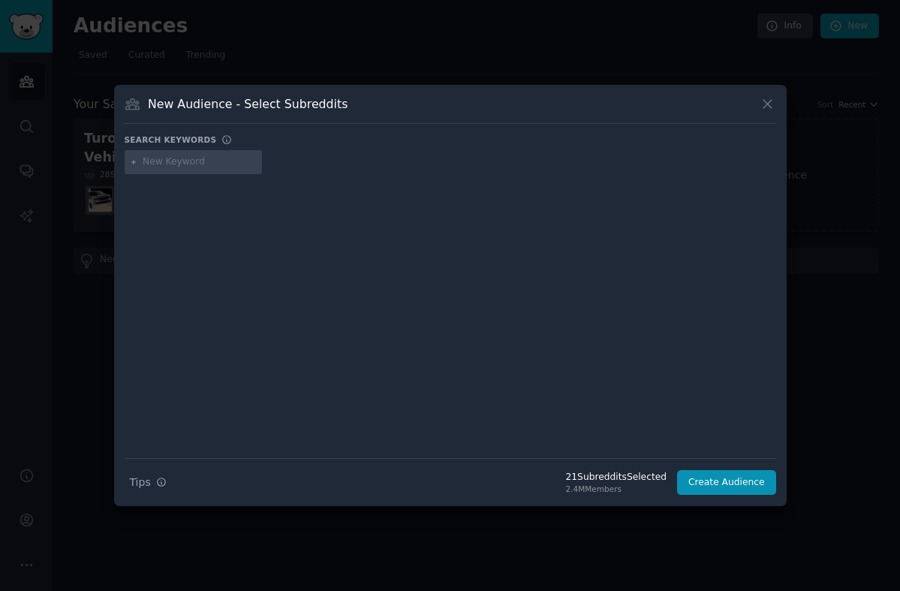
click at [173, 158] on input "text" at bounding box center [200, 162] width 114 height 14
type input "e46"
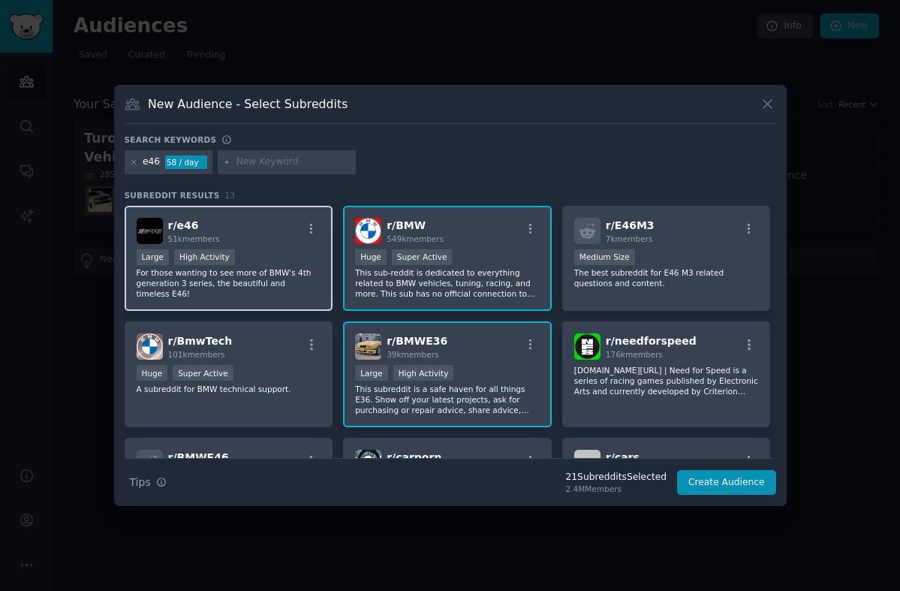
click at [285, 268] on p "For those wanting to see more of BMW's 4th generation 3 series, the beautiful a…" at bounding box center [229, 283] width 185 height 32
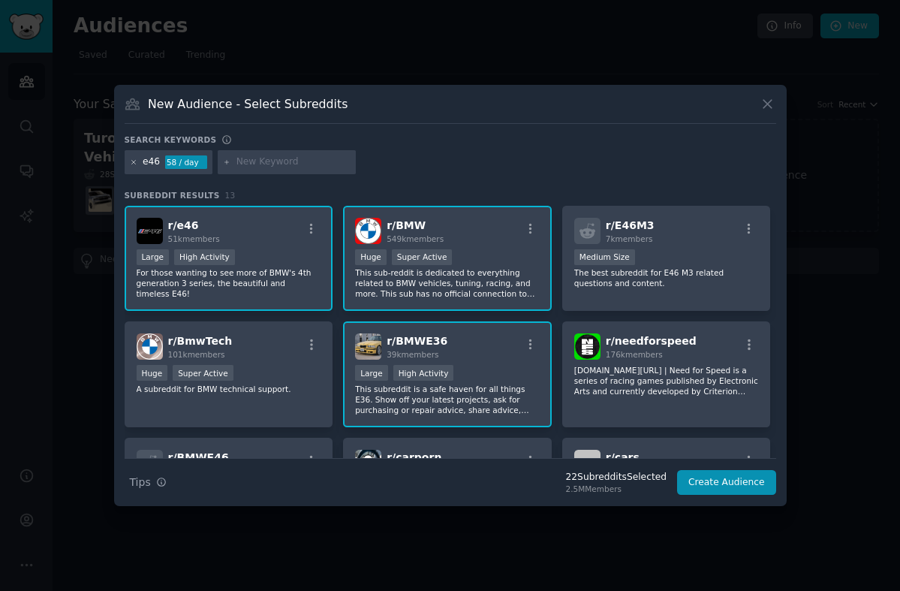
click at [132, 161] on icon at bounding box center [134, 162] width 8 height 8
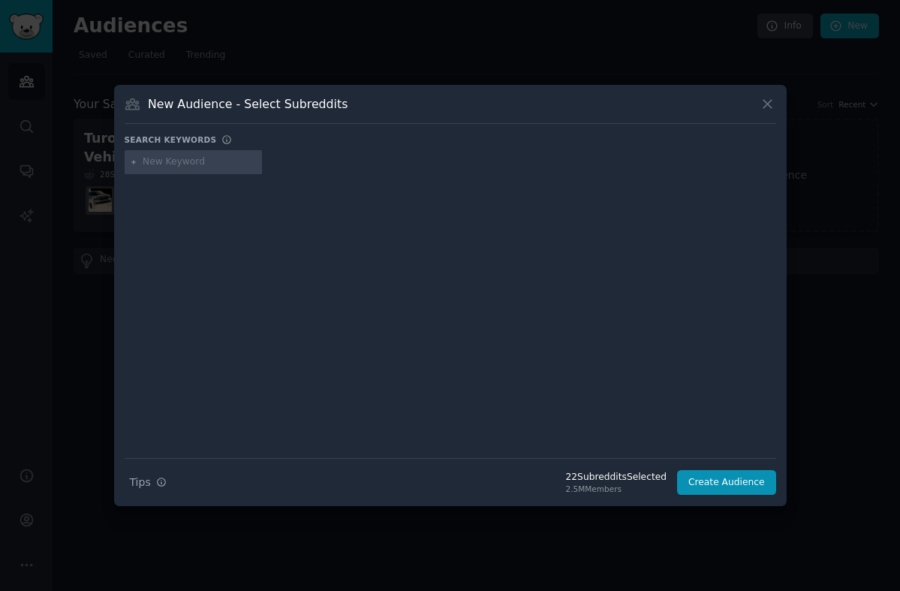
click at [177, 161] on input "text" at bounding box center [200, 162] width 114 height 14
type input "newedgemustang"
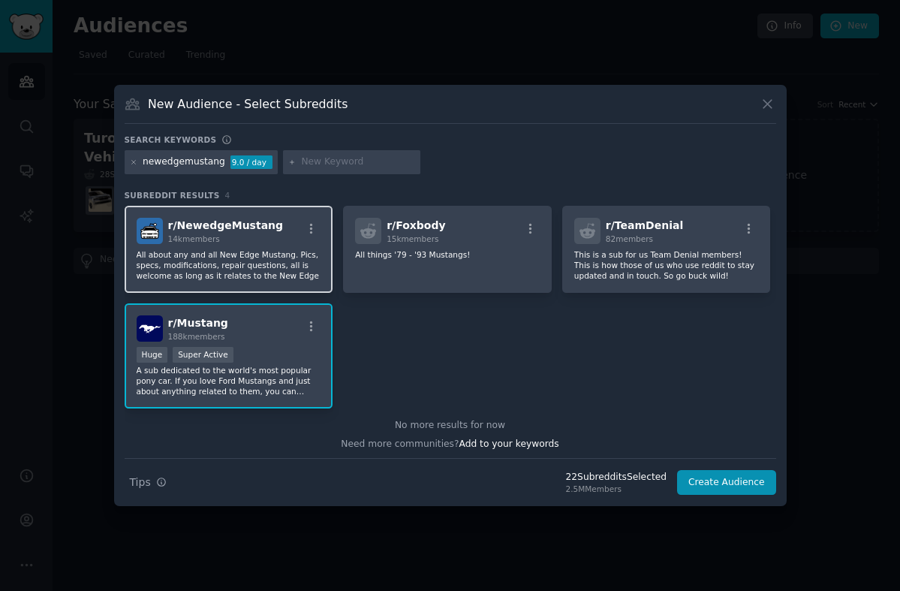
click at [281, 258] on p "All about any and all New Edge Mustang. Pics, specs, modifications, repair ques…" at bounding box center [229, 265] width 185 height 32
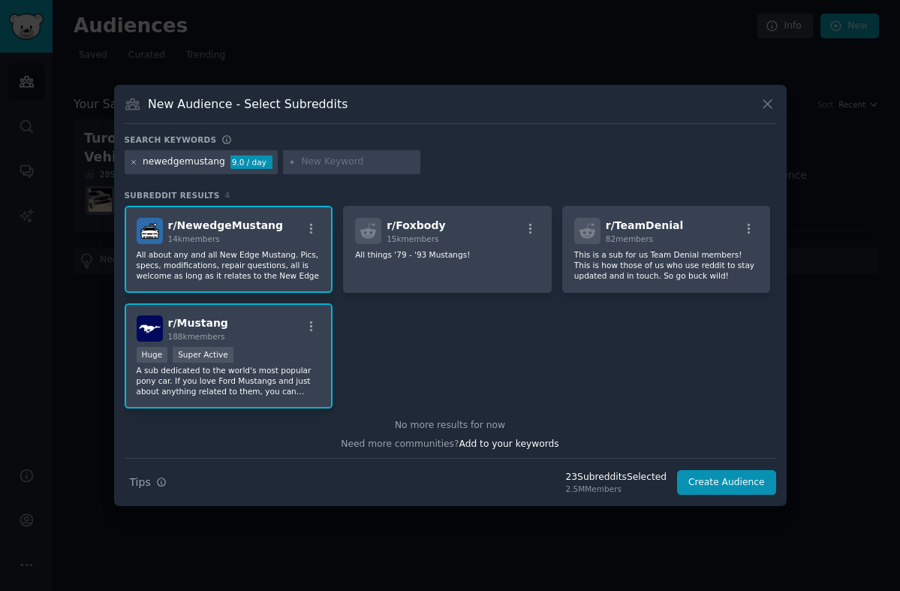
click at [130, 163] on icon at bounding box center [134, 162] width 8 height 8
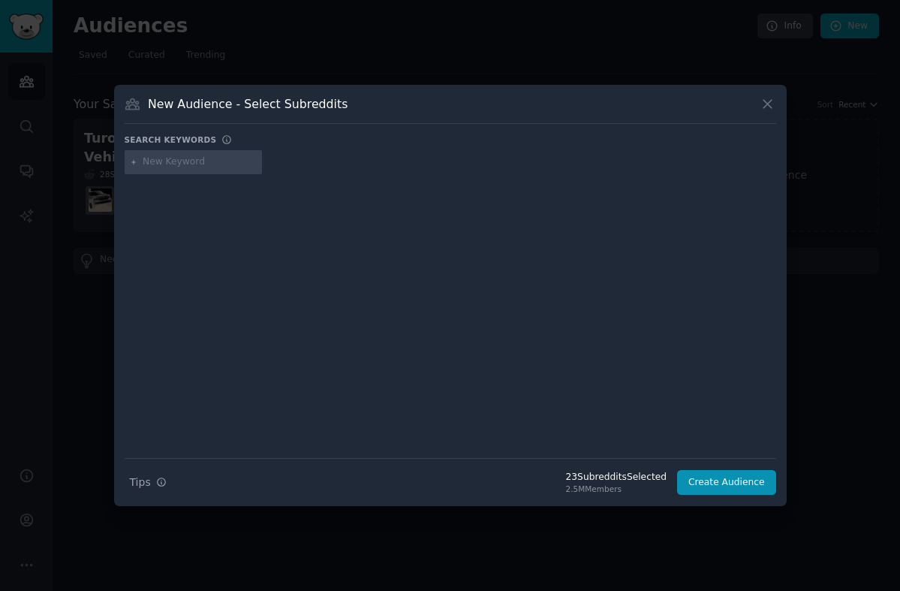
click at [181, 164] on input "text" at bounding box center [200, 162] width 114 height 14
type input "beetle"
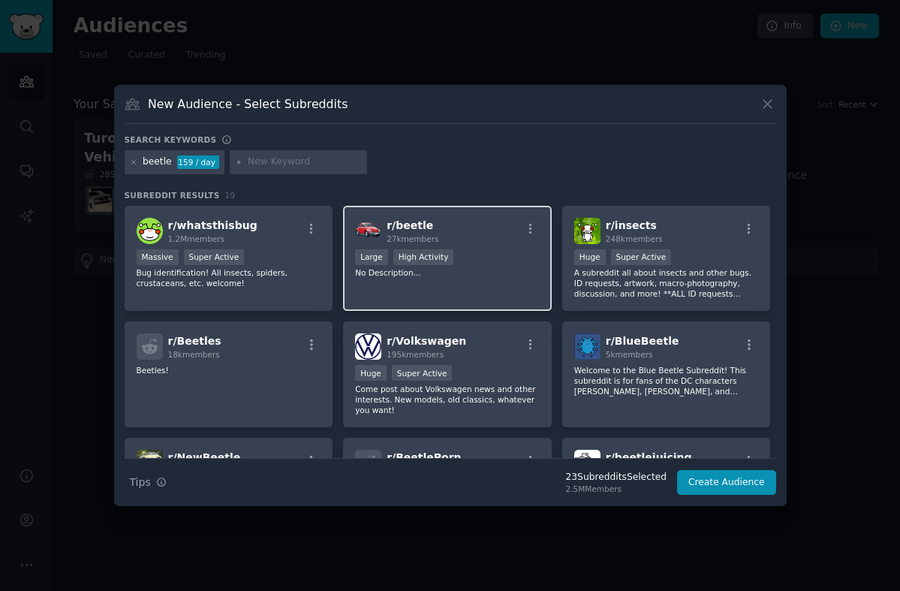
click at [483, 249] on div ">= 80th percentile for submissions / day Large High Activity" at bounding box center [447, 258] width 185 height 19
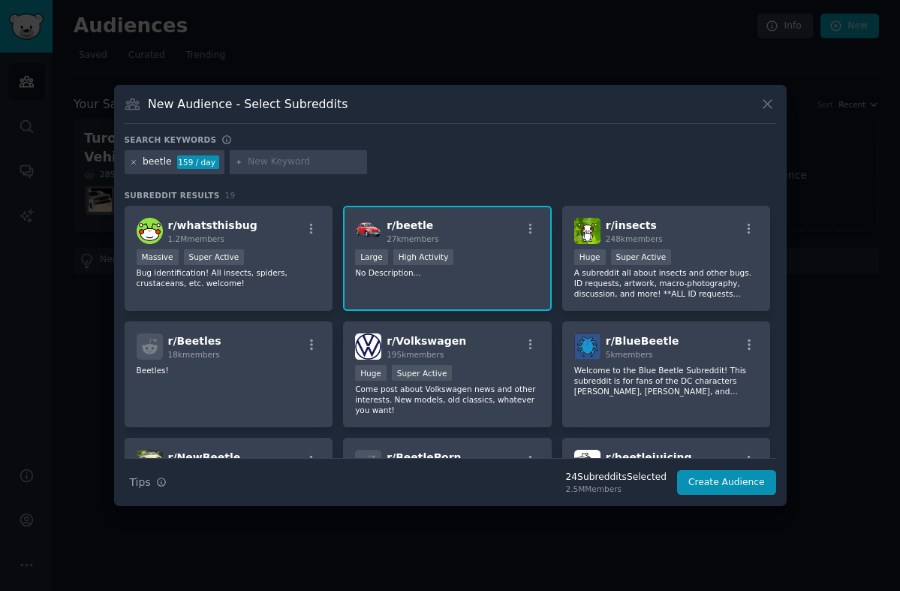
click at [133, 161] on icon at bounding box center [134, 162] width 8 height 8
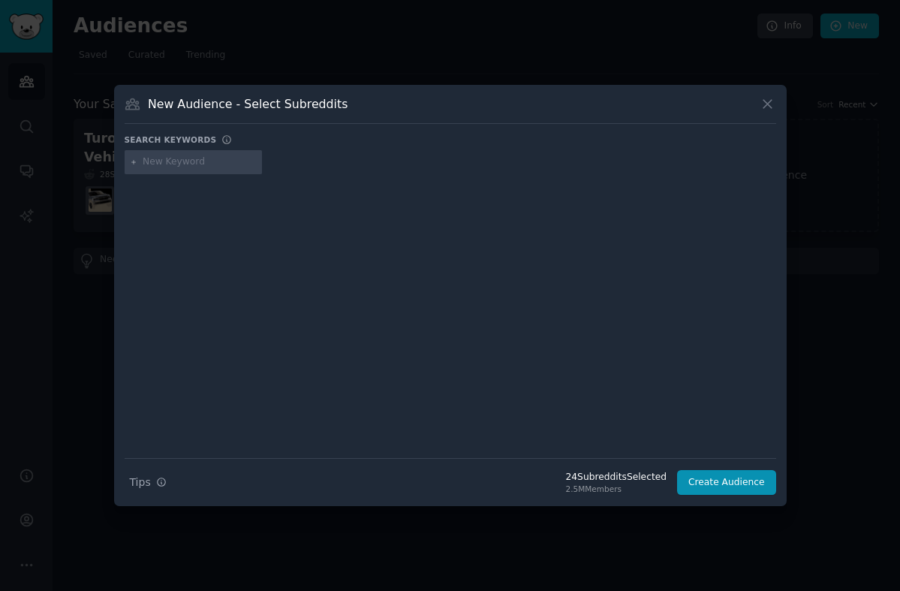
click at [178, 163] on input "text" at bounding box center [200, 162] width 114 height 14
type input "mercedes_benz"
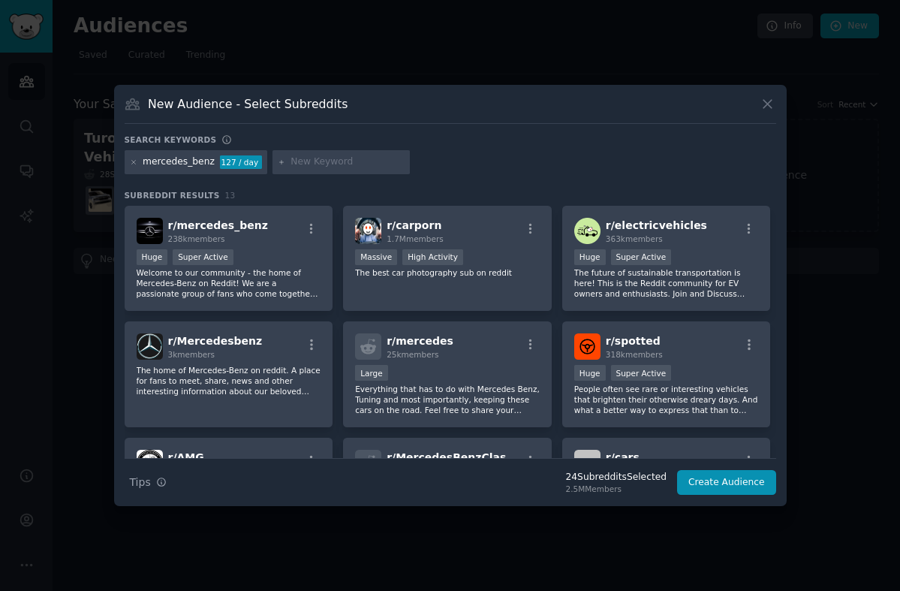
click at [231, 249] on div "Huge Super Active" at bounding box center [229, 258] width 185 height 19
click at [134, 162] on icon at bounding box center [133, 162] width 4 height 4
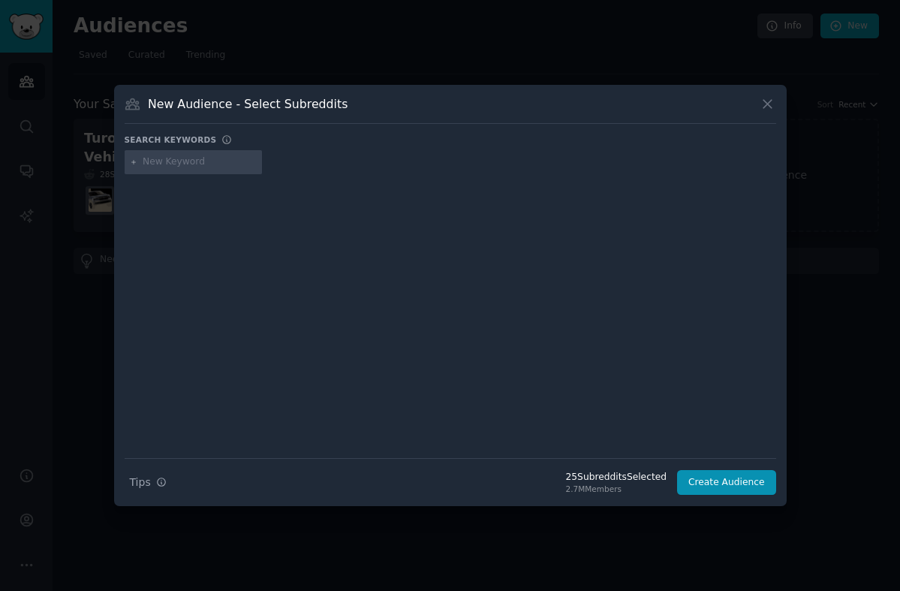
click at [170, 162] on input "text" at bounding box center [200, 162] width 114 height 14
type input "jaguar"
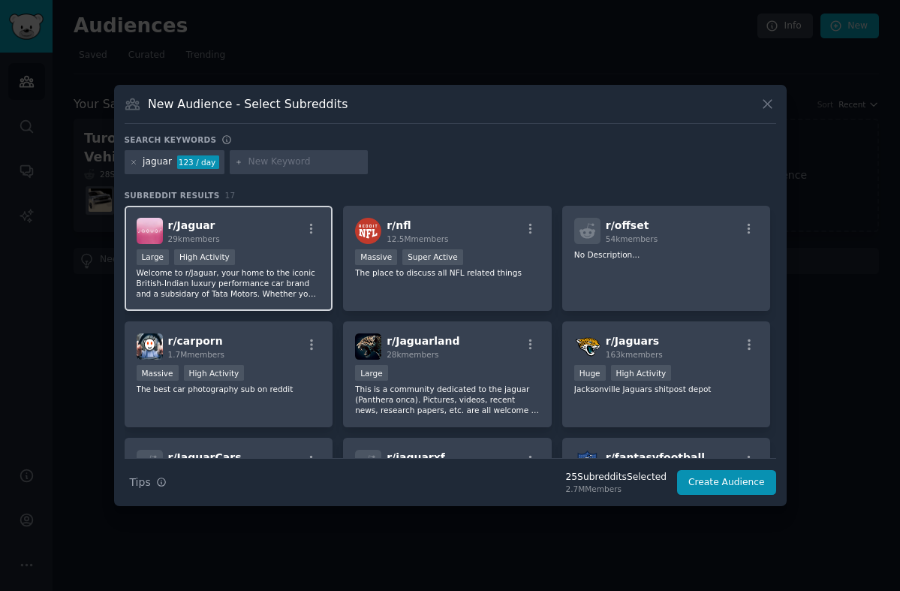
click at [300, 270] on p "Welcome to r/Jaguar, your home to the iconic British-Indian luxury performance …" at bounding box center [229, 283] width 185 height 32
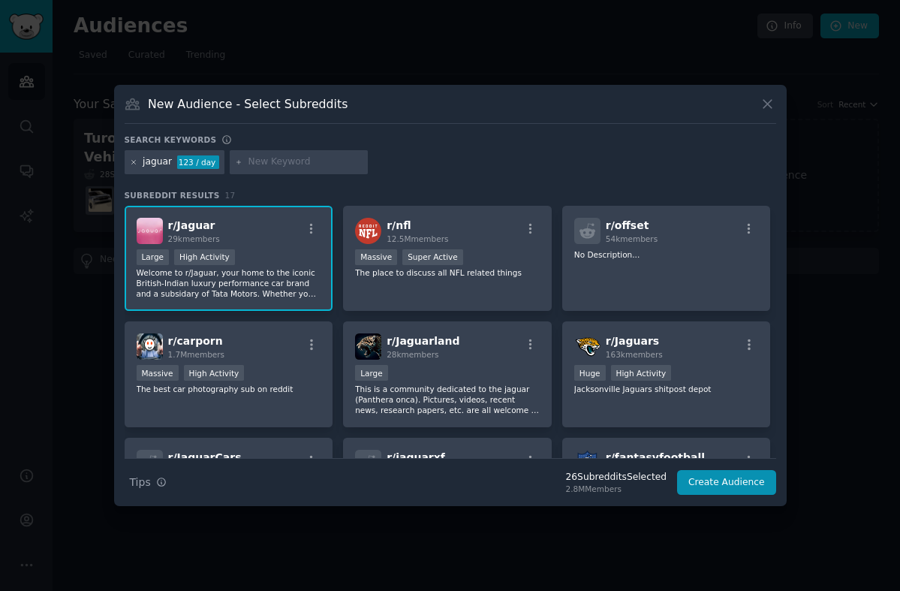
click at [136, 164] on icon at bounding box center [134, 162] width 8 height 8
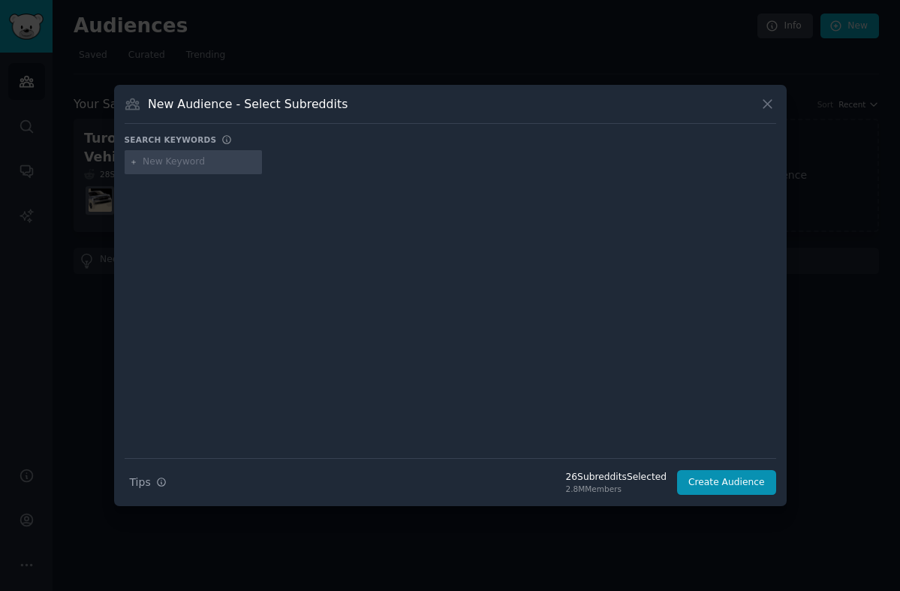
click at [170, 164] on input "text" at bounding box center [200, 162] width 114 height 14
type input "foxbody"
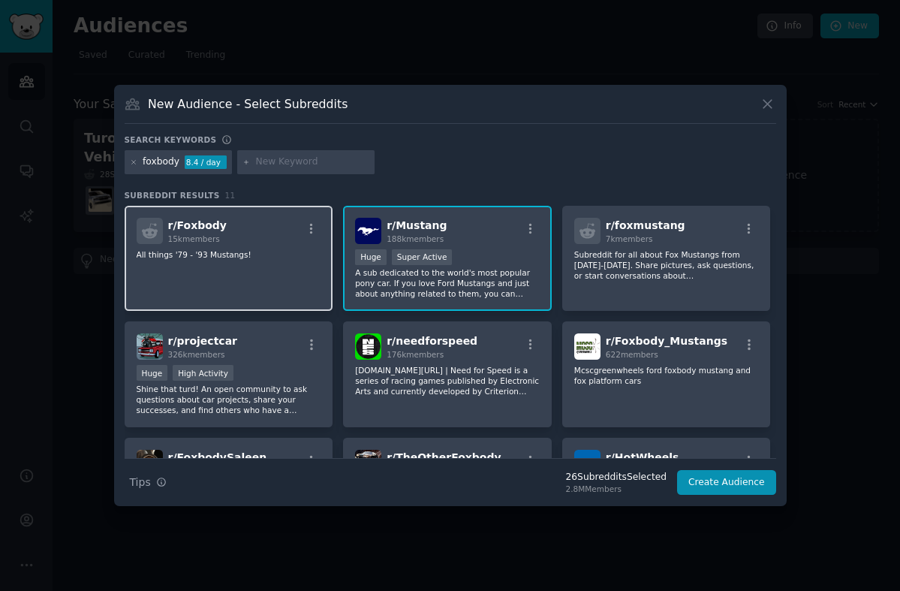
click at [280, 273] on div "r/ Foxbody 15k members All things '79 - '93 Mustangs!" at bounding box center [229, 259] width 209 height 106
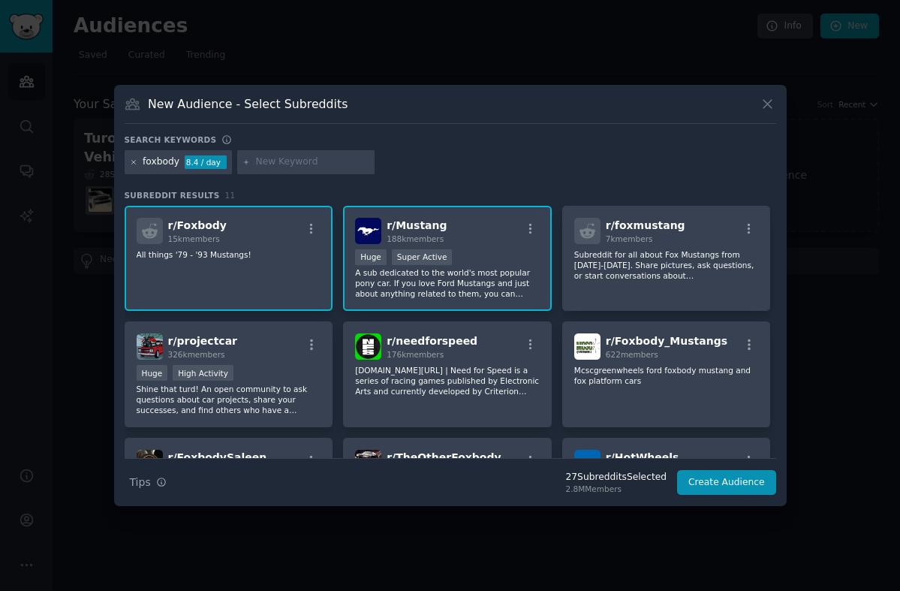
click at [133, 160] on icon at bounding box center [134, 162] width 8 height 8
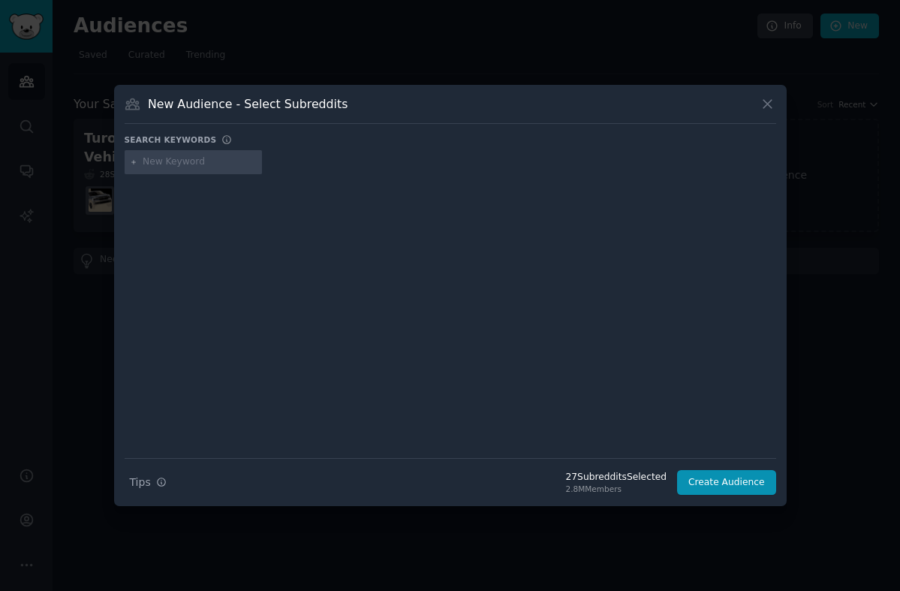
click at [179, 160] on input "text" at bounding box center [200, 162] width 114 height 14
type input "cadillac"
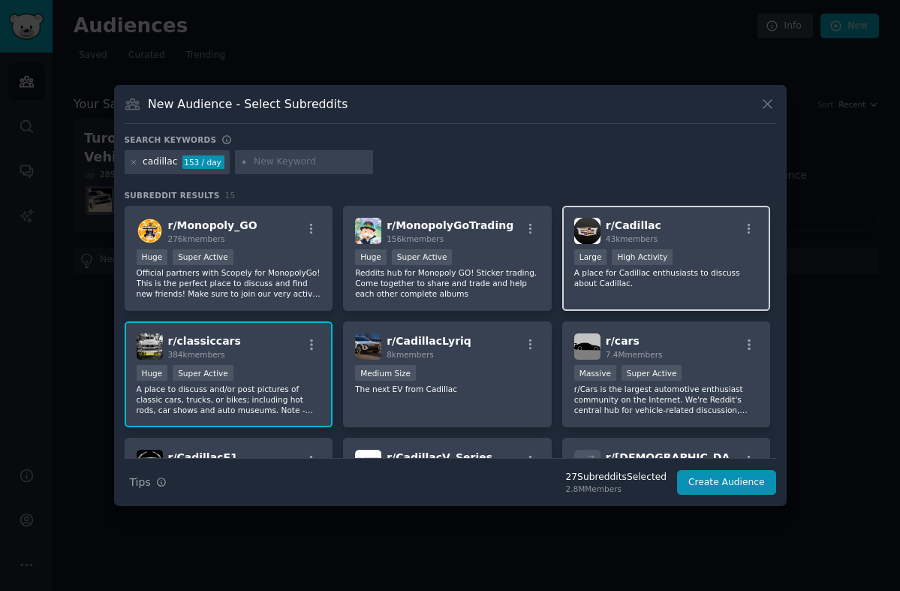
click at [683, 241] on div "r/ Cadillac 43k members" at bounding box center [666, 231] width 185 height 26
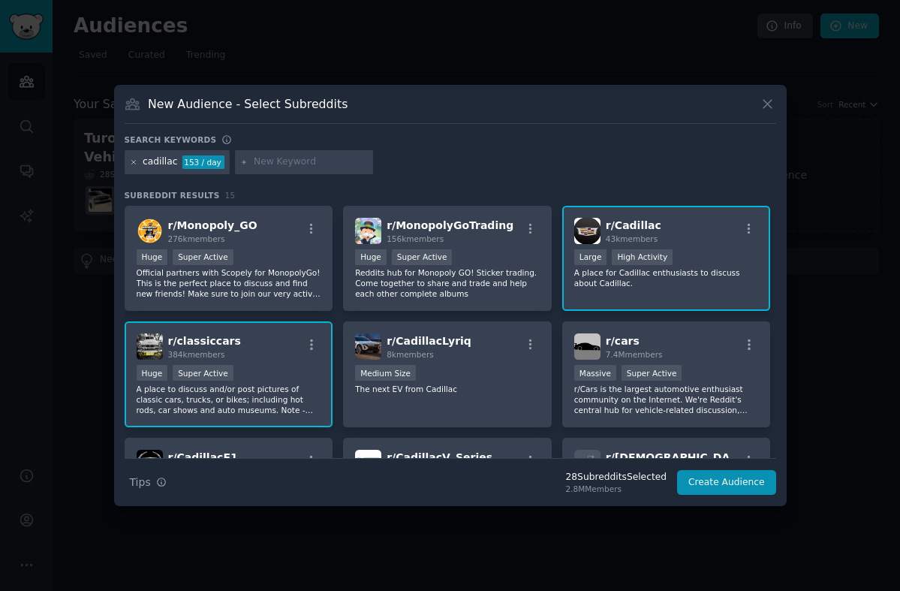
click at [131, 158] on icon at bounding box center [134, 162] width 8 height 8
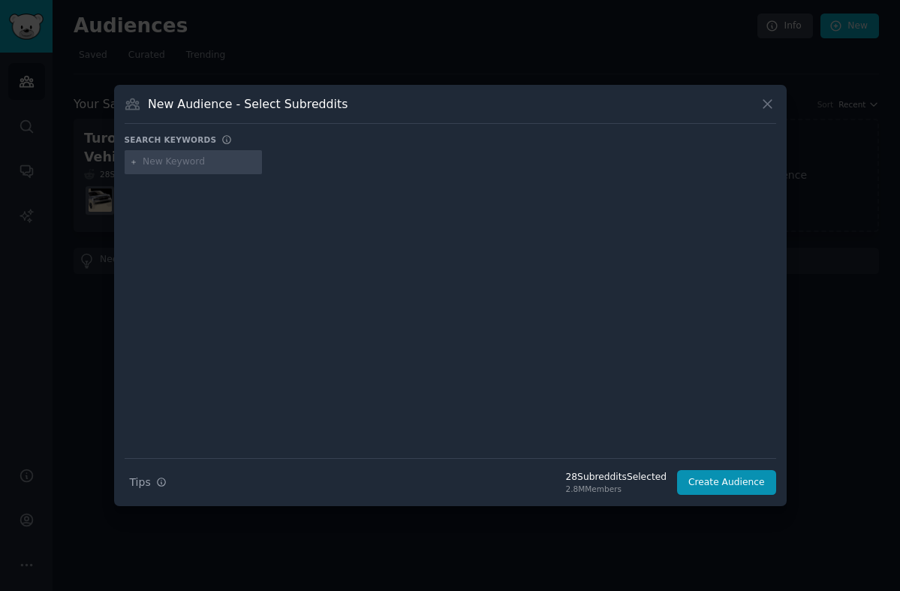
click at [159, 167] on input "text" at bounding box center [200, 162] width 114 height 14
type input "jdm"
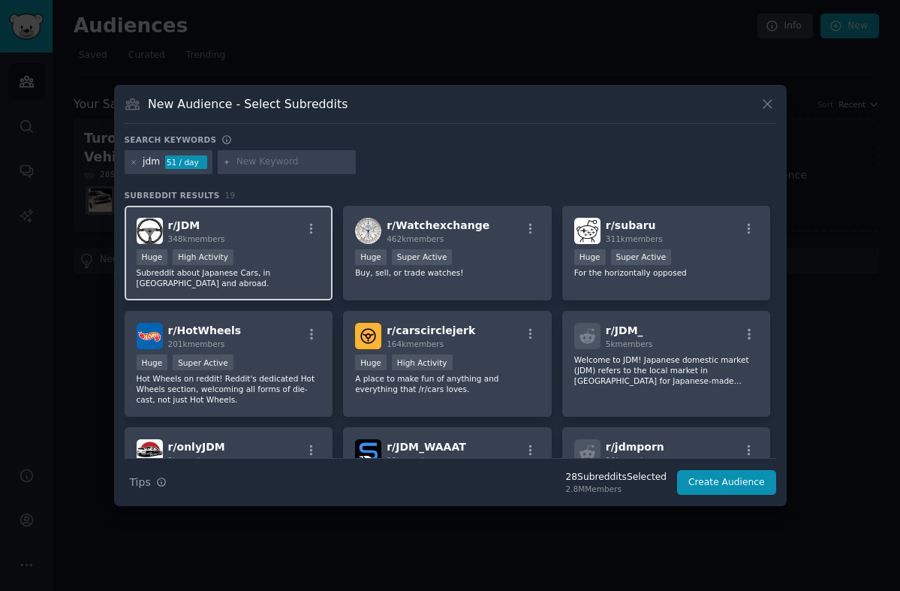
click at [291, 271] on p "Subreddit about Japanese Cars, in Japan and abroad." at bounding box center [229, 277] width 185 height 21
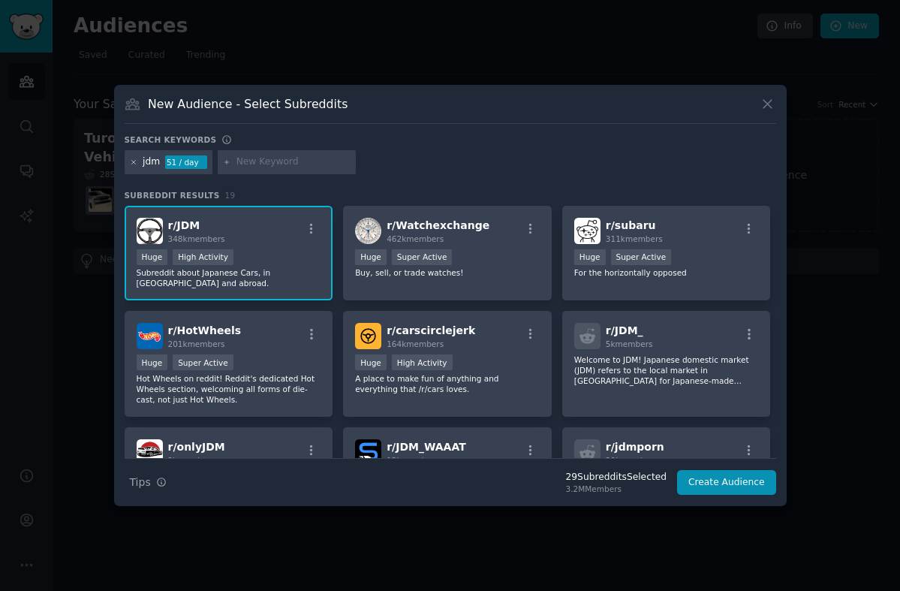
click at [131, 162] on icon at bounding box center [134, 162] width 8 height 8
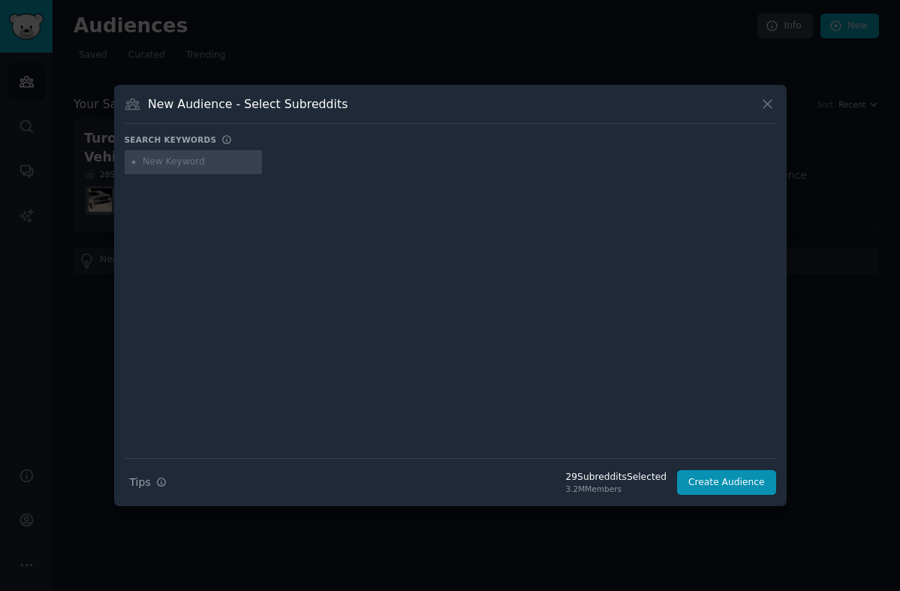
click at [182, 164] on input "text" at bounding box center [200, 162] width 114 height 14
type input "wrx"
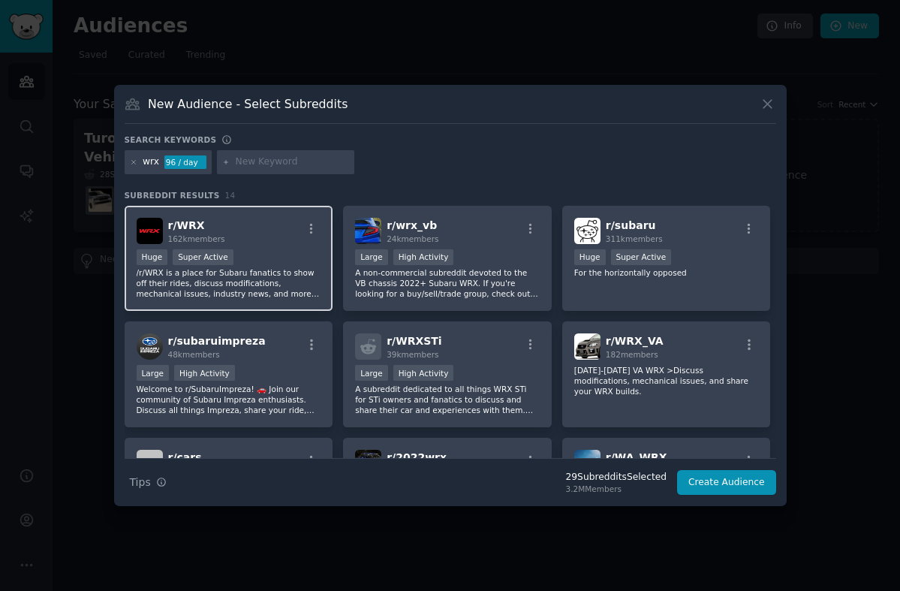
click at [277, 277] on p "/r/WRX is a place for Subaru fanatics to show off their rides, discuss modifica…" at bounding box center [229, 283] width 185 height 32
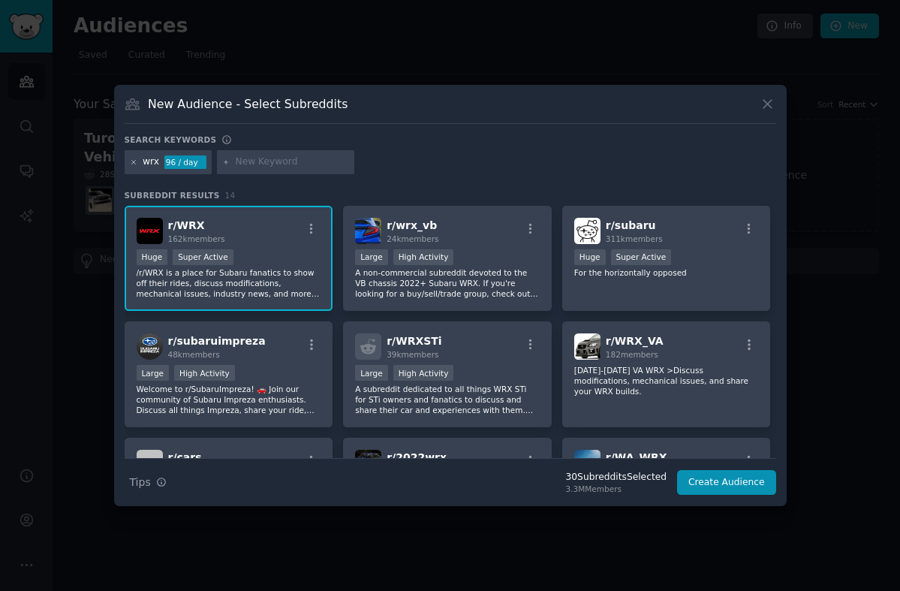
click at [131, 161] on icon at bounding box center [134, 162] width 8 height 8
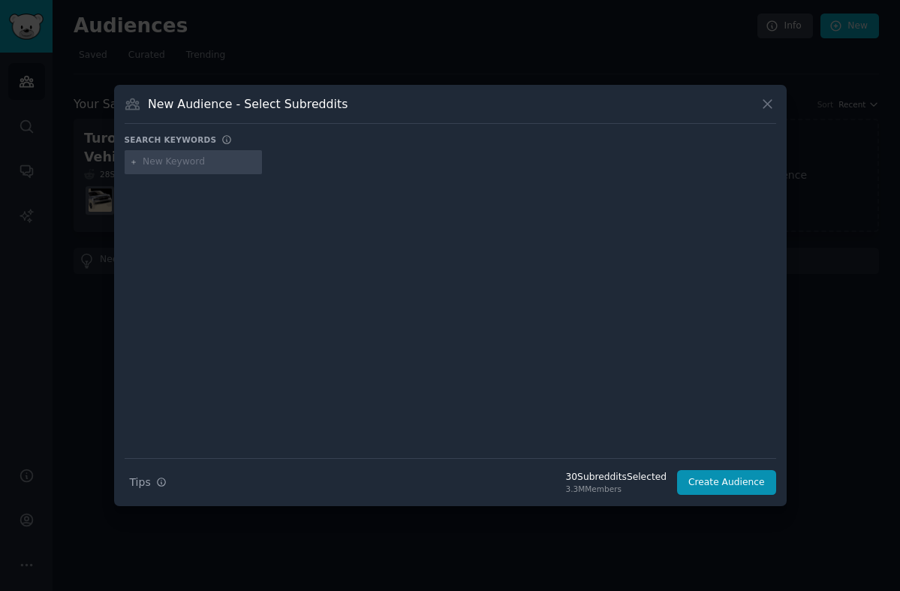
click at [155, 167] on input "text" at bounding box center [200, 162] width 114 height 14
type input "rav4club"
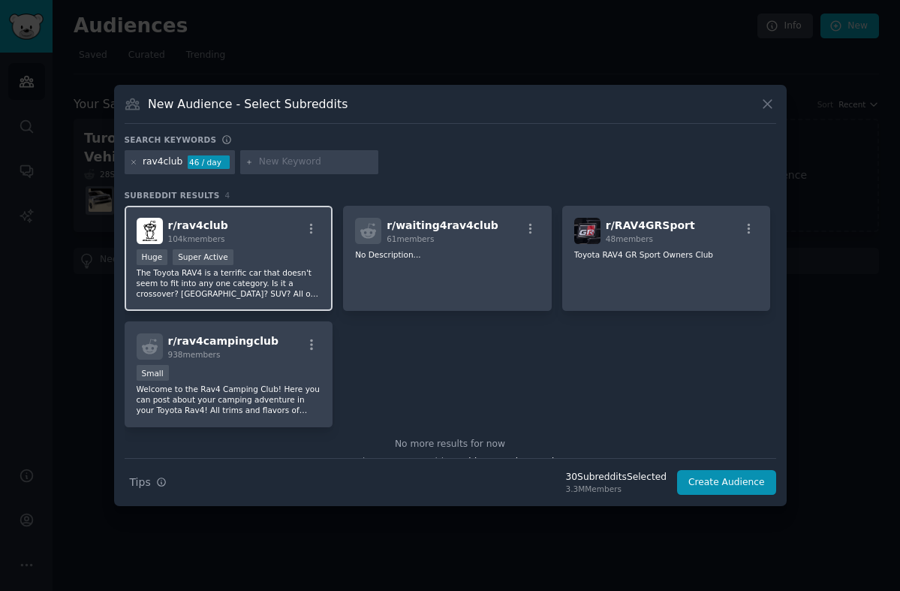
click at [259, 268] on p "The Toyota RAV4 is a terrific car that doesn't seem to fit into any one categor…" at bounding box center [229, 283] width 185 height 32
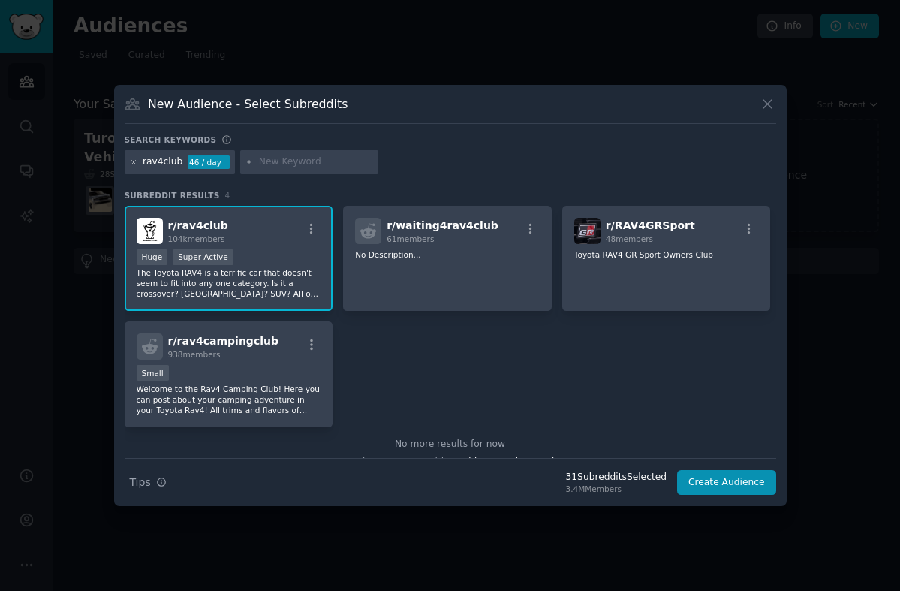
click at [130, 162] on icon at bounding box center [134, 162] width 8 height 8
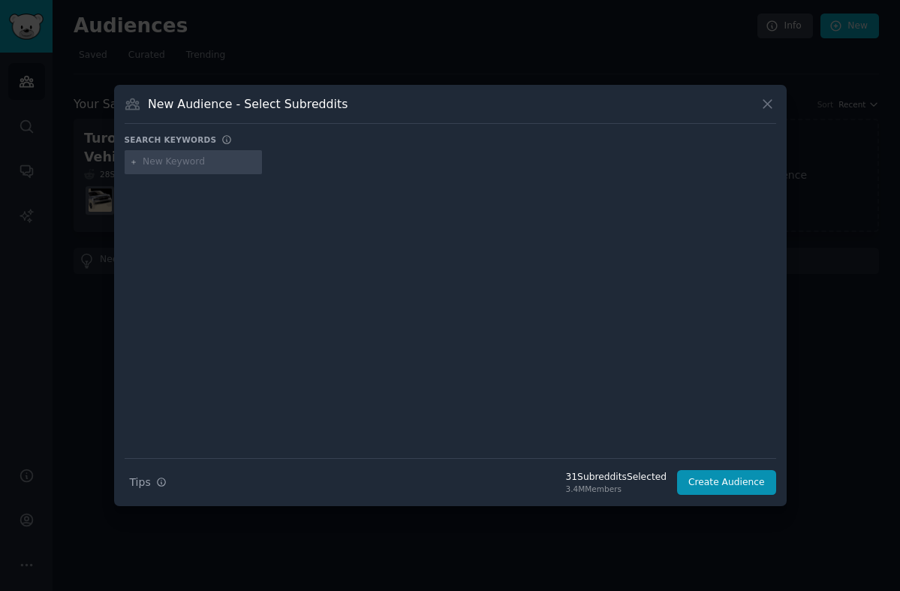
click at [172, 162] on input "text" at bounding box center [200, 162] width 114 height 14
type input "jeepwrangler"
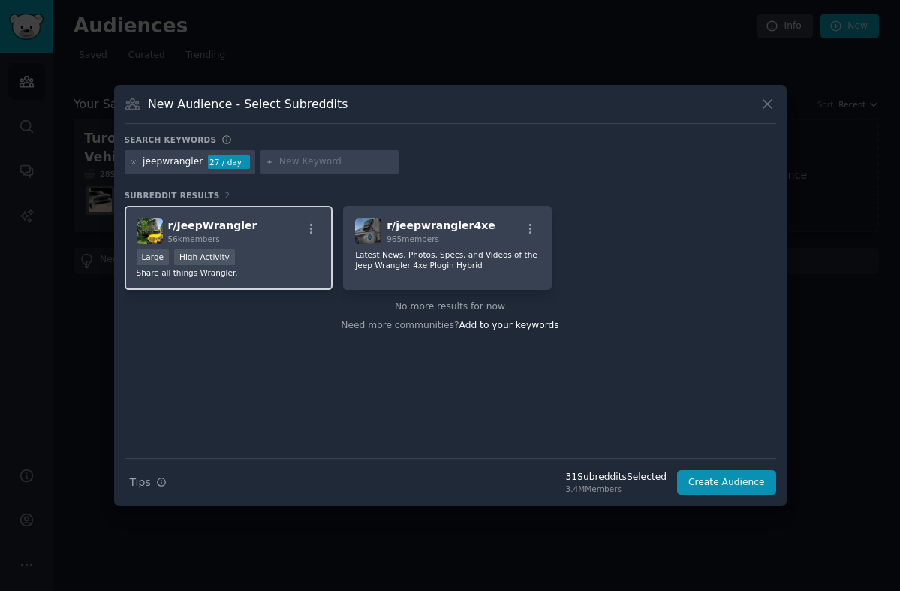
click at [280, 237] on div "r/ JeepWrangler 56k members" at bounding box center [229, 231] width 185 height 26
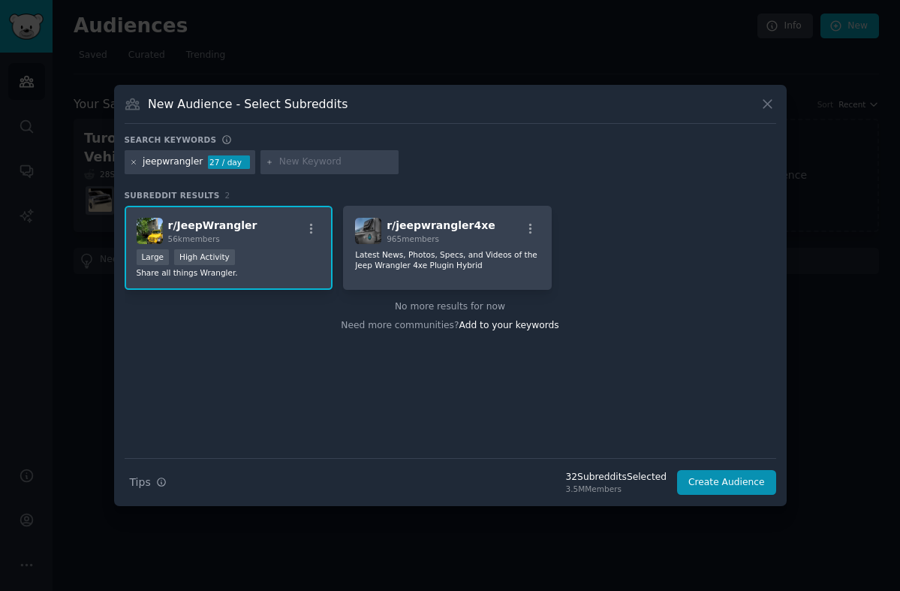
click at [131, 163] on icon at bounding box center [134, 162] width 8 height 8
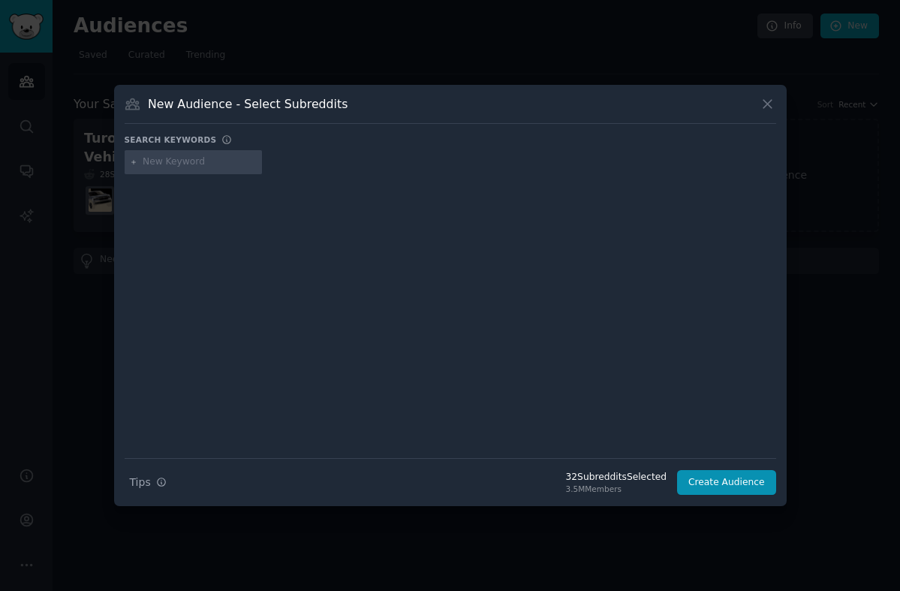
click at [166, 163] on input "text" at bounding box center [200, 162] width 114 height 14
type input "wrangler"
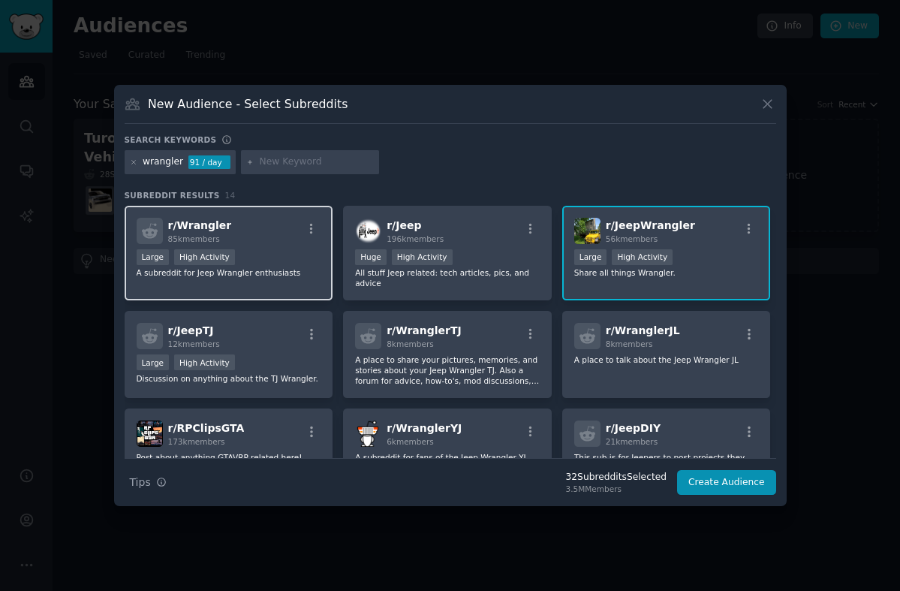
click at [287, 254] on div "Large High Activity" at bounding box center [229, 258] width 185 height 19
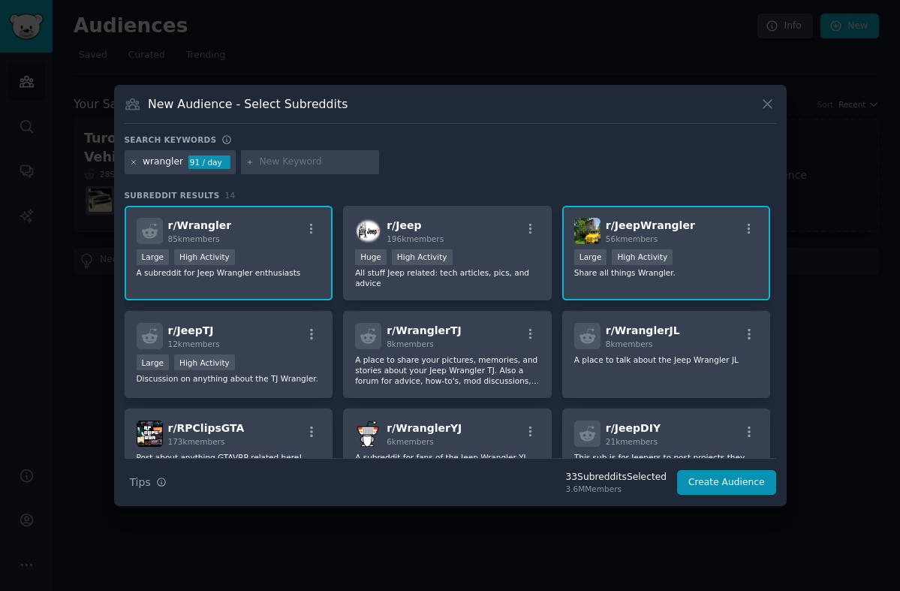
click at [131, 161] on icon at bounding box center [134, 162] width 8 height 8
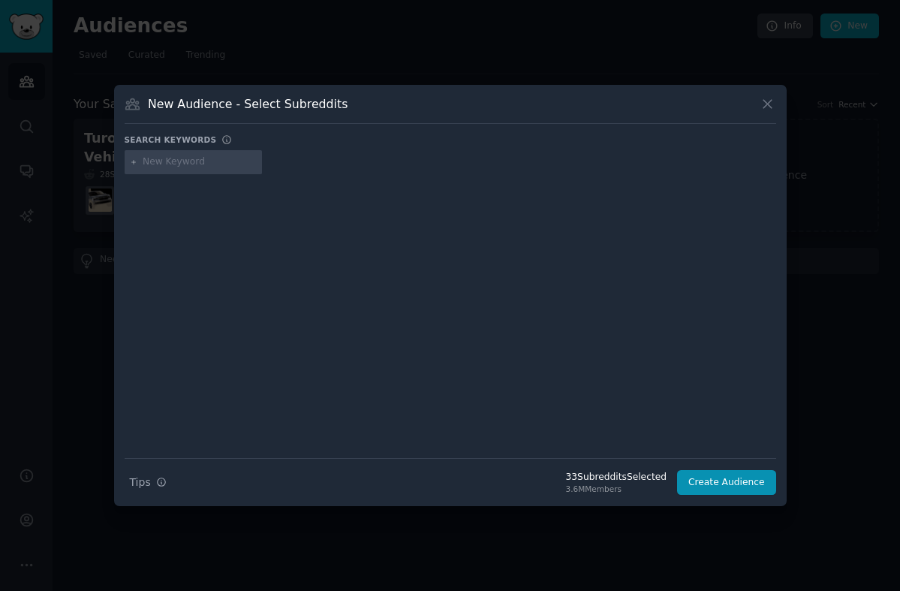
click at [172, 162] on input "text" at bounding box center [200, 162] width 114 height 14
type input "4runner"
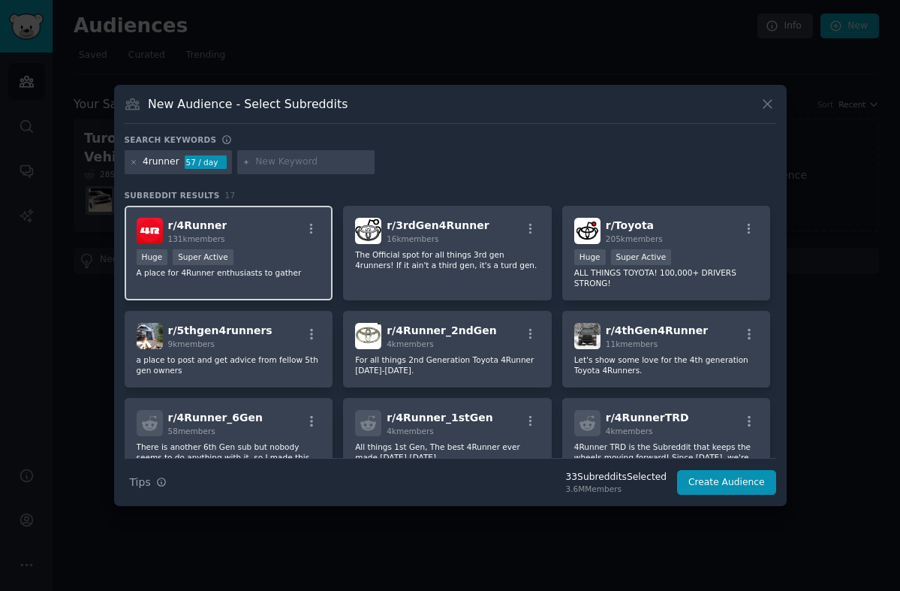
click at [288, 223] on div "r/ 4Runner 131k members" at bounding box center [229, 231] width 185 height 26
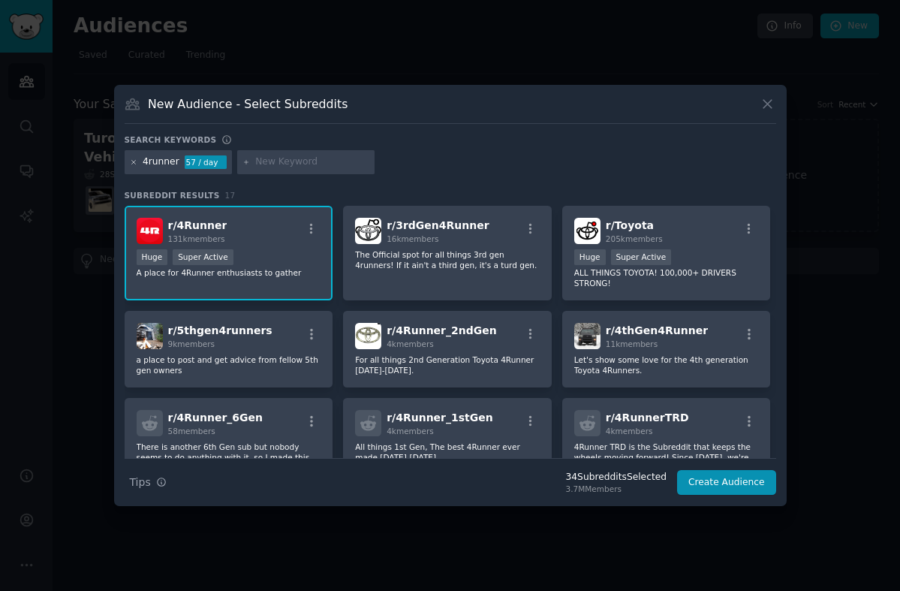
click at [131, 160] on icon at bounding box center [133, 162] width 4 height 4
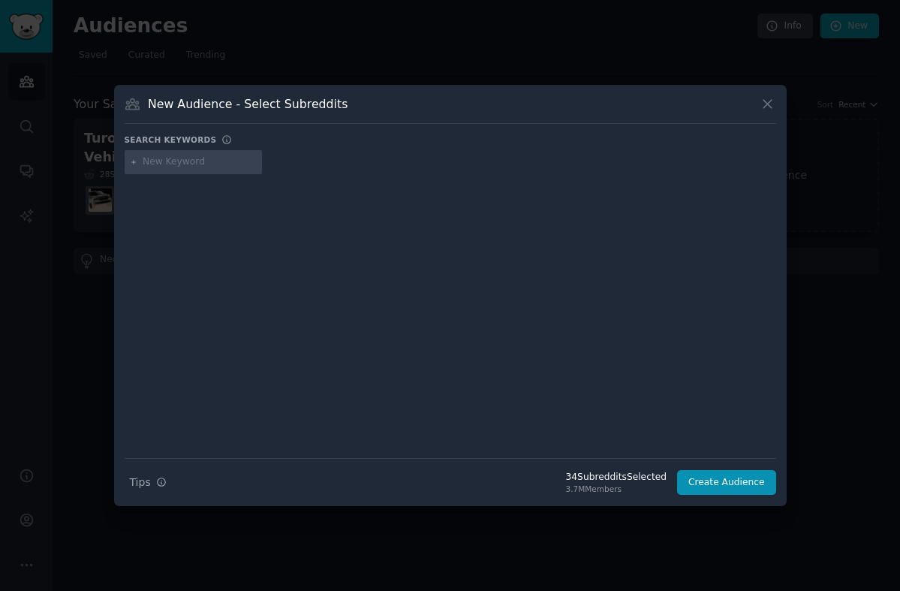
click at [173, 163] on input "text" at bounding box center [200, 162] width 114 height 14
type input "vanlife"
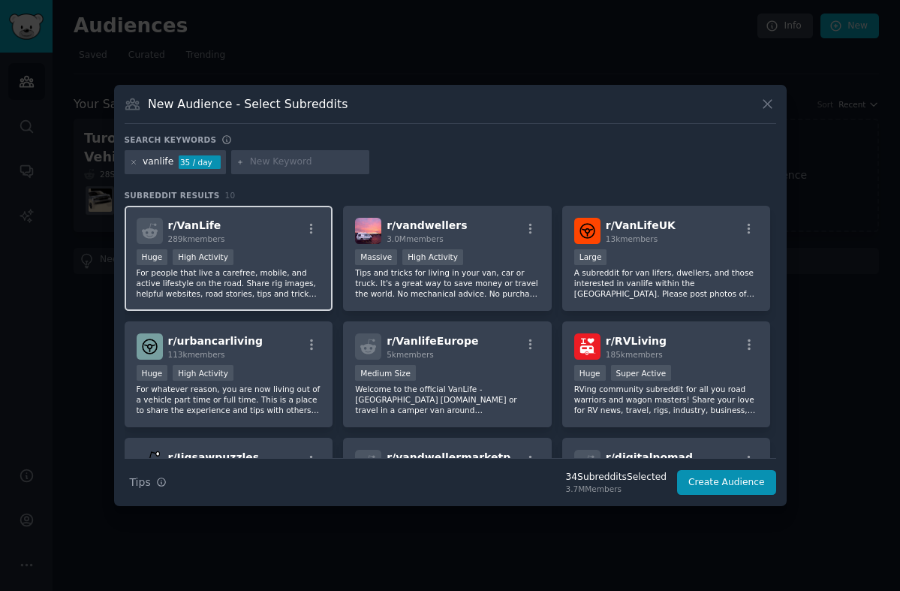
click at [263, 233] on div "r/ VanLife 289k members" at bounding box center [229, 231] width 185 height 26
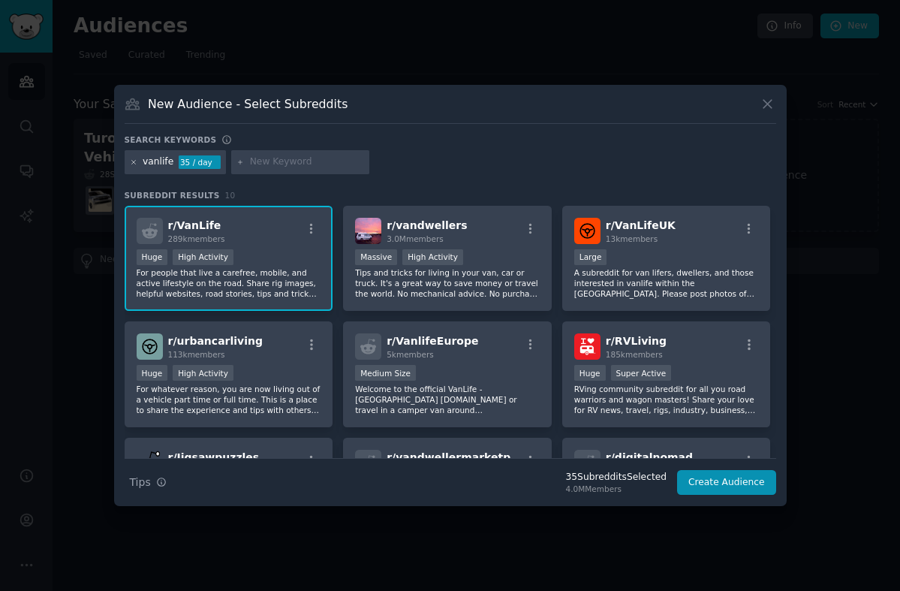
click at [130, 162] on icon at bounding box center [134, 162] width 8 height 8
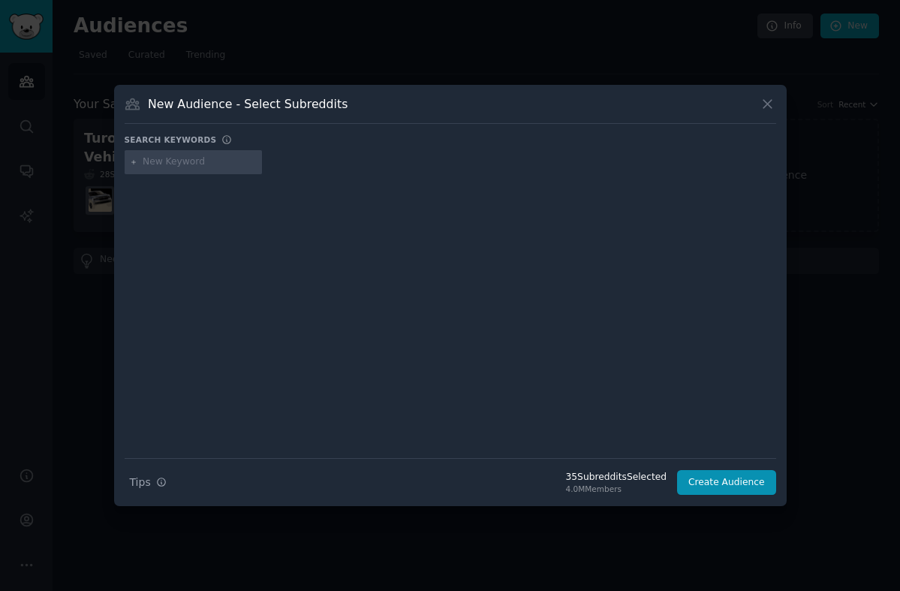
click at [155, 164] on input "text" at bounding box center [200, 162] width 114 height 14
type input "vandwellers"
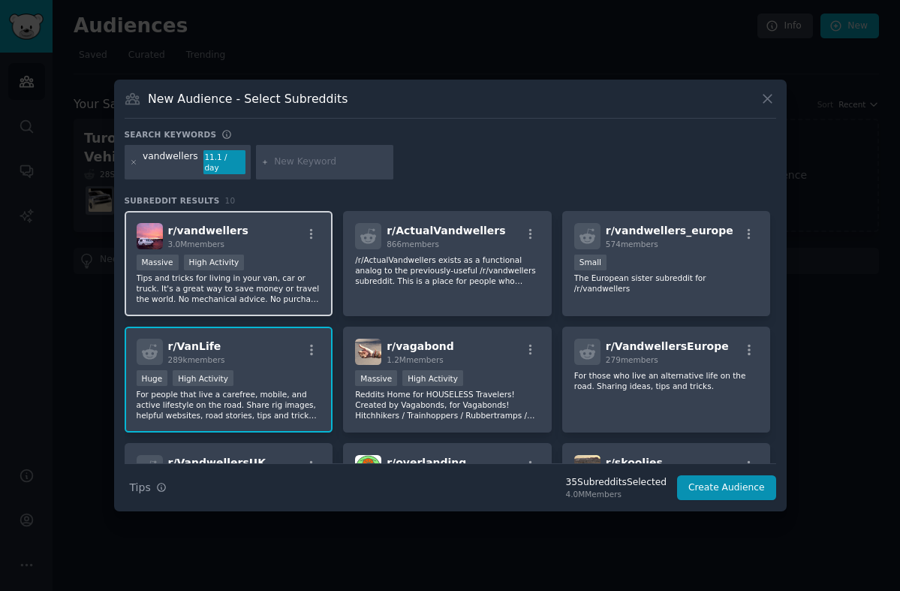
click at [270, 264] on div "Massive High Activity" at bounding box center [229, 263] width 185 height 19
click at [135, 162] on icon at bounding box center [134, 162] width 8 height 8
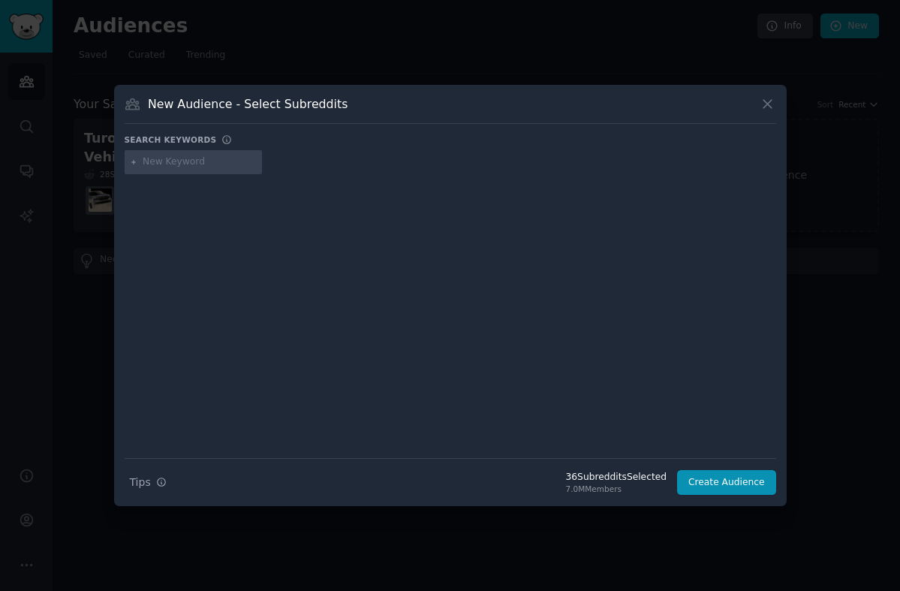
click at [203, 160] on input "text" at bounding box center [200, 162] width 114 height 14
type input "skoolies"
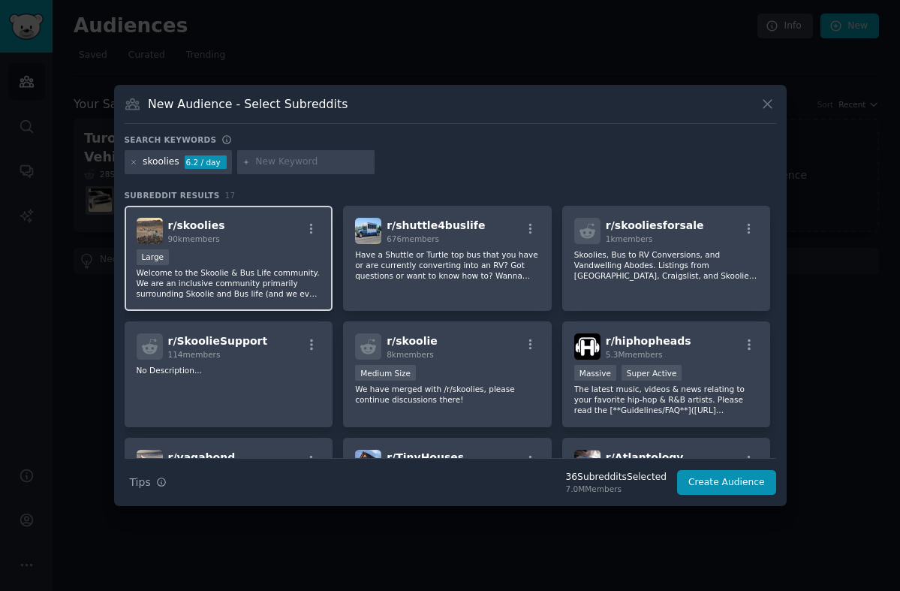
click at [292, 245] on div "r/ skoolies 90k members Large Welcome to the Skoolie & Bus Life community. We a…" at bounding box center [229, 259] width 209 height 106
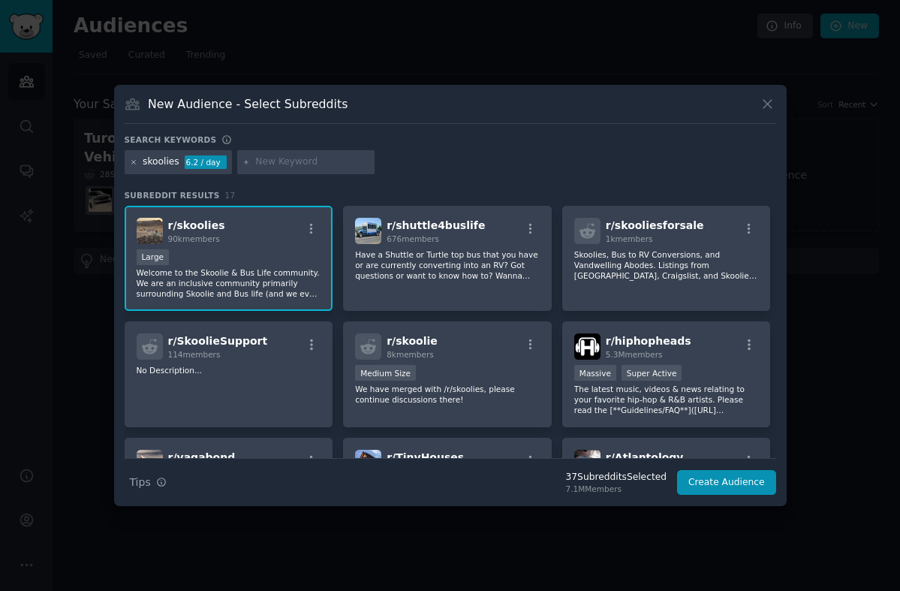
click at [130, 160] on icon at bounding box center [134, 162] width 8 height 8
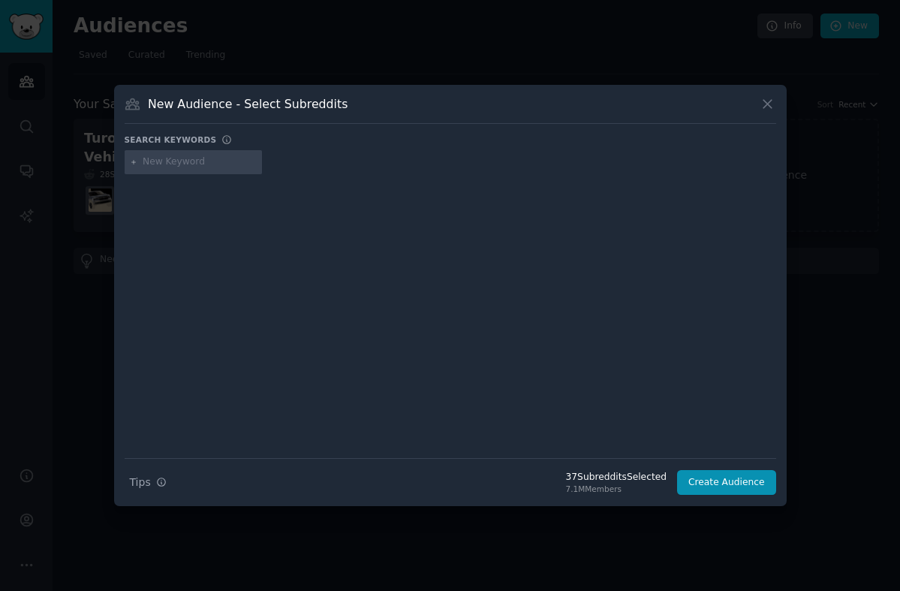
click at [182, 163] on input "text" at bounding box center [200, 162] width 114 height 14
type input "campervans"
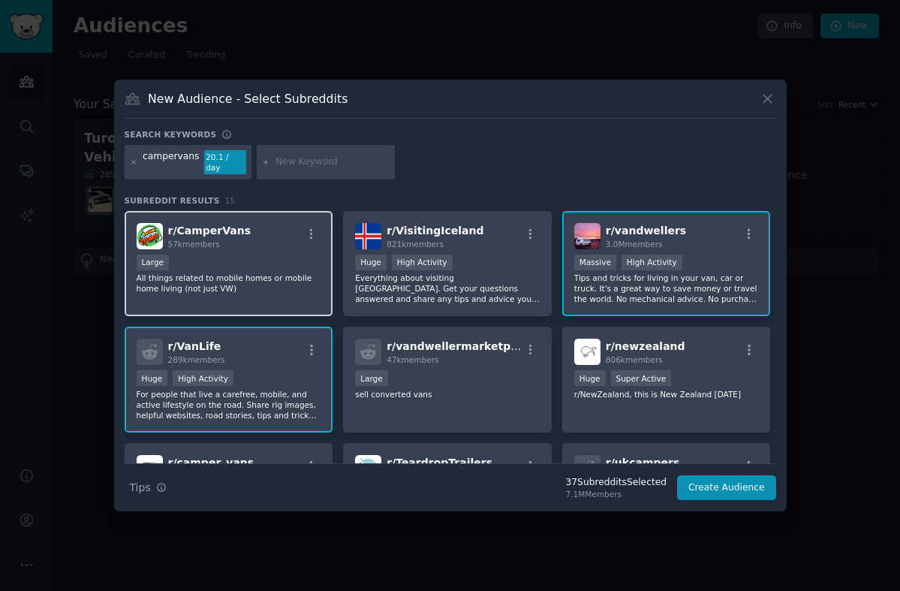
click at [246, 273] on p "All things related to mobile homes or mobile home living (not just VW)" at bounding box center [229, 283] width 185 height 21
click at [133, 161] on icon at bounding box center [134, 162] width 8 height 8
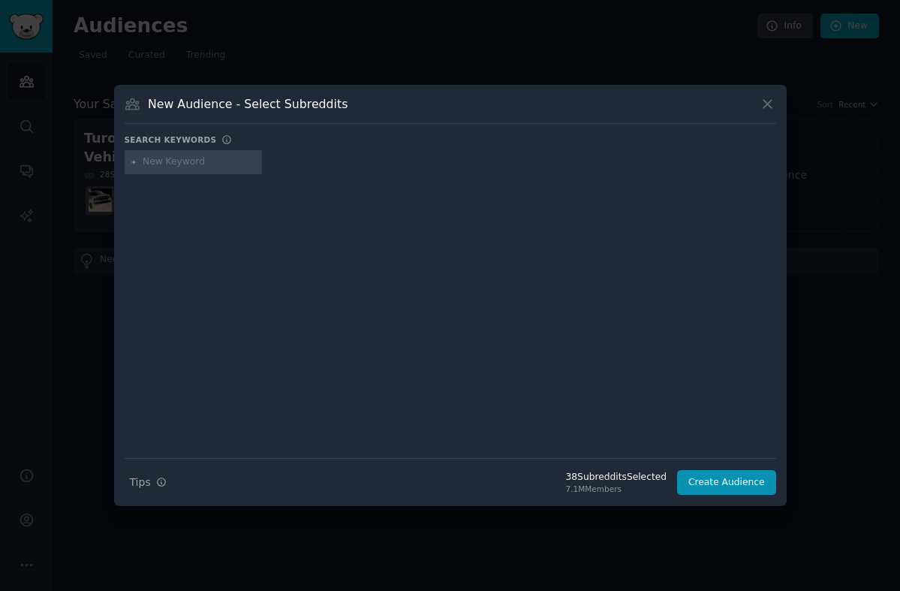
click at [170, 158] on input "text" at bounding box center [200, 162] width 114 height 14
type input "porsche_cayman"
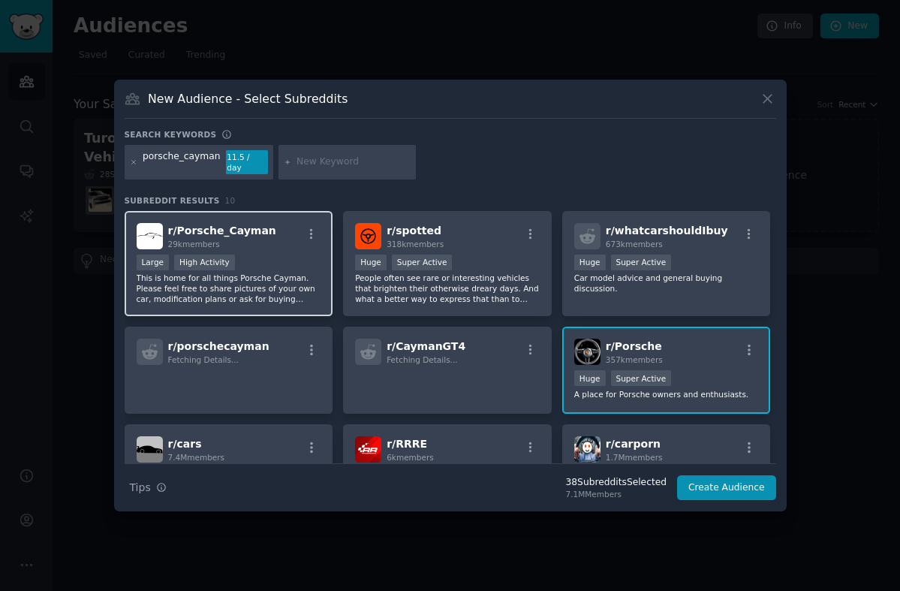
click at [279, 257] on div "Large High Activity" at bounding box center [229, 263] width 185 height 19
click at [132, 158] on icon at bounding box center [134, 162] width 8 height 8
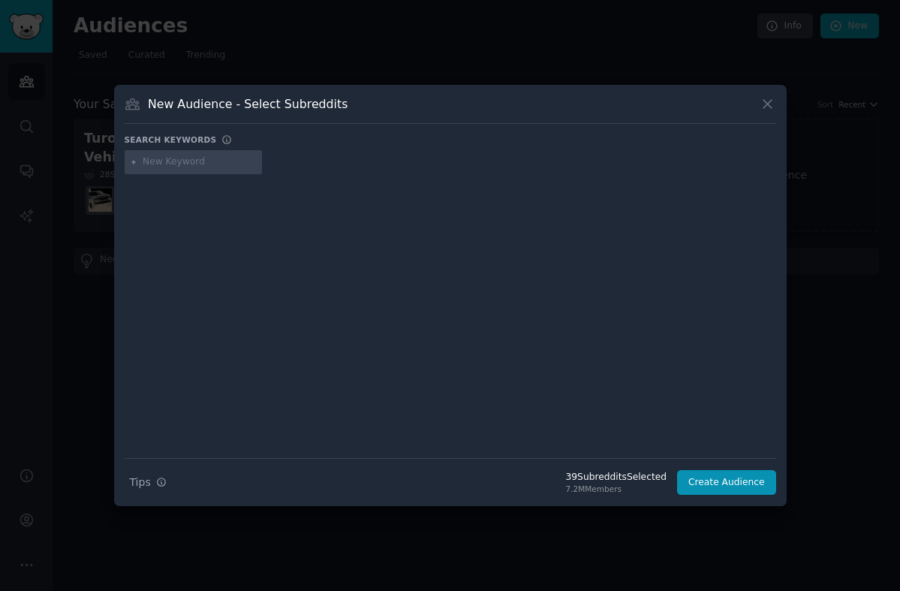
click at [198, 161] on input "text" at bounding box center [200, 162] width 114 height 14
type input "bronco"
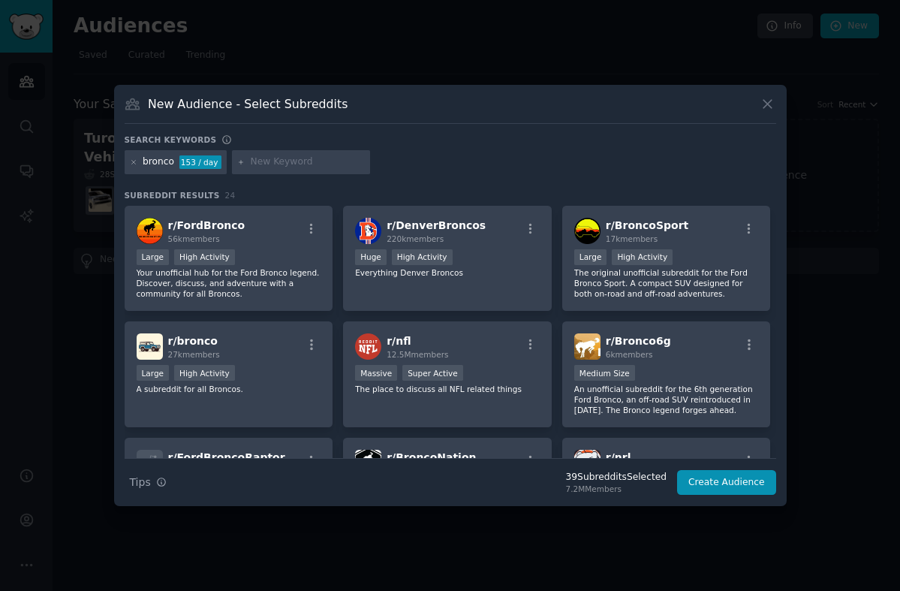
click at [304, 239] on div at bounding box center [312, 231] width 19 height 18
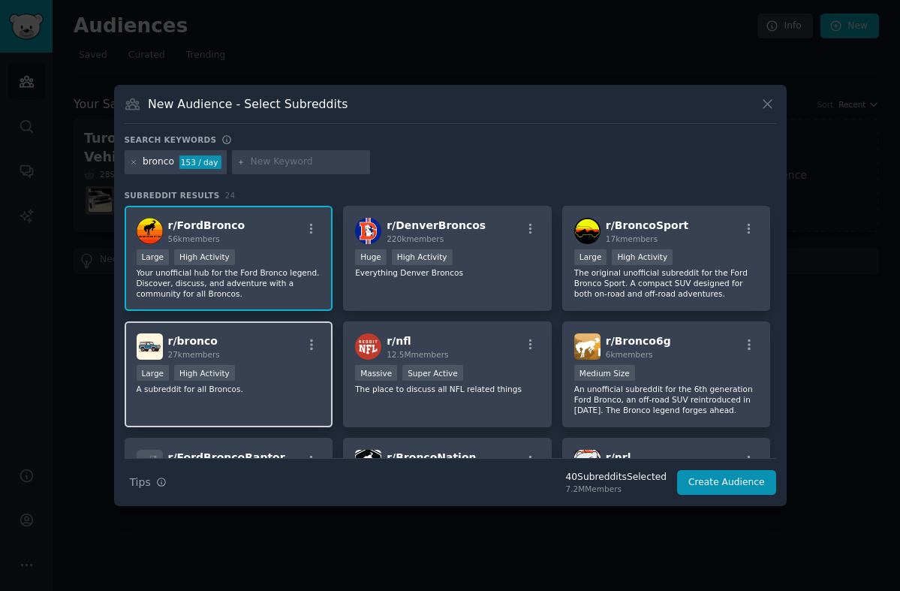
click at [286, 374] on div "Large High Activity" at bounding box center [229, 374] width 185 height 19
click at [131, 161] on icon at bounding box center [134, 162] width 8 height 8
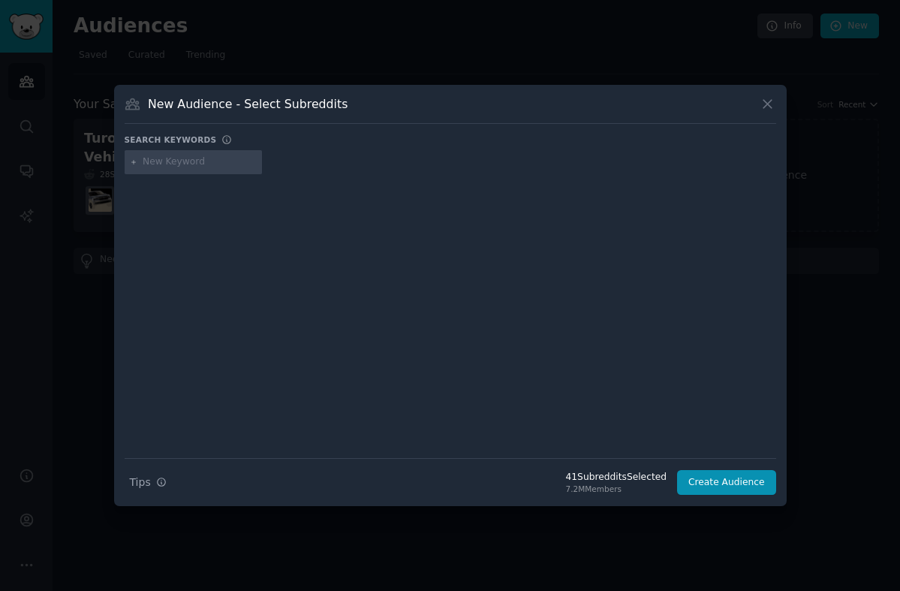
click at [161, 161] on input "text" at bounding box center [200, 162] width 114 height 14
type input "sportwagon"
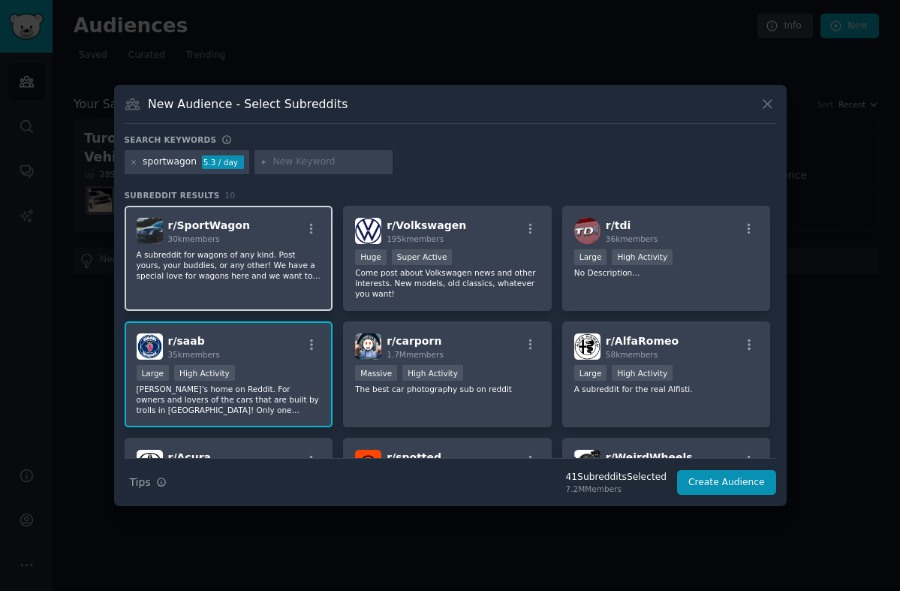
click at [242, 268] on p "A subreddit for wagons of any kind. Post yours, your buddies, or any other! We …" at bounding box center [229, 265] width 185 height 32
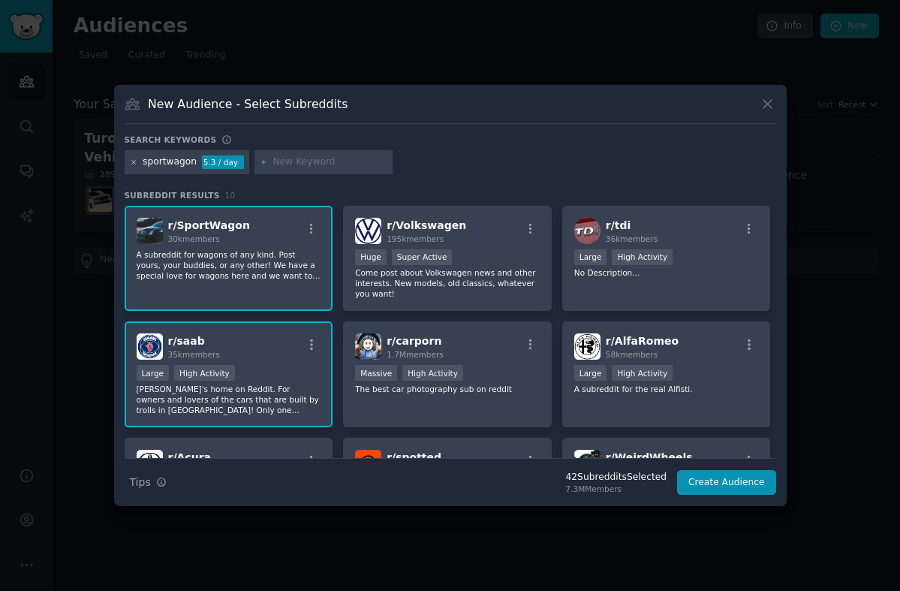
click at [133, 161] on icon at bounding box center [133, 162] width 4 height 4
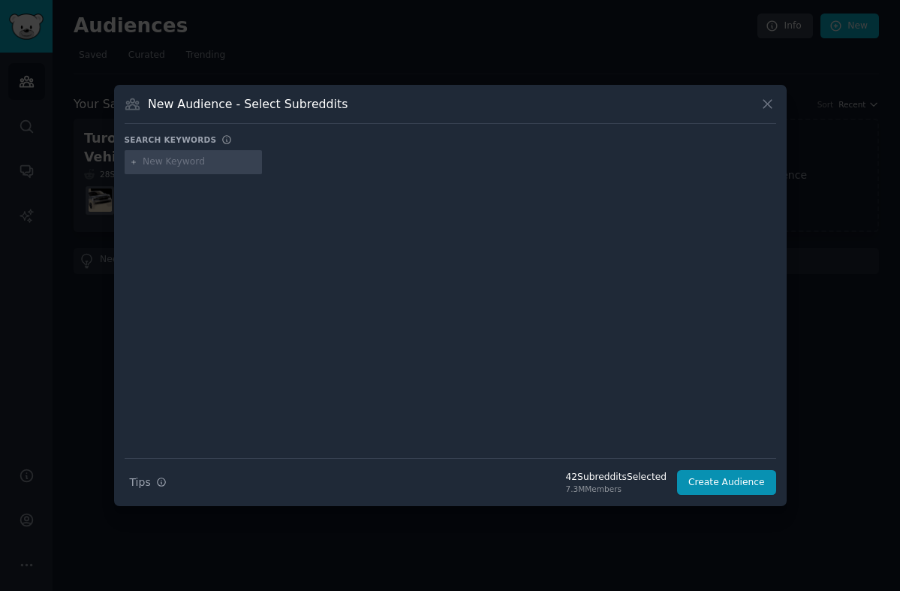
click at [196, 165] on input "text" at bounding box center [200, 162] width 114 height 14
type input "civic"
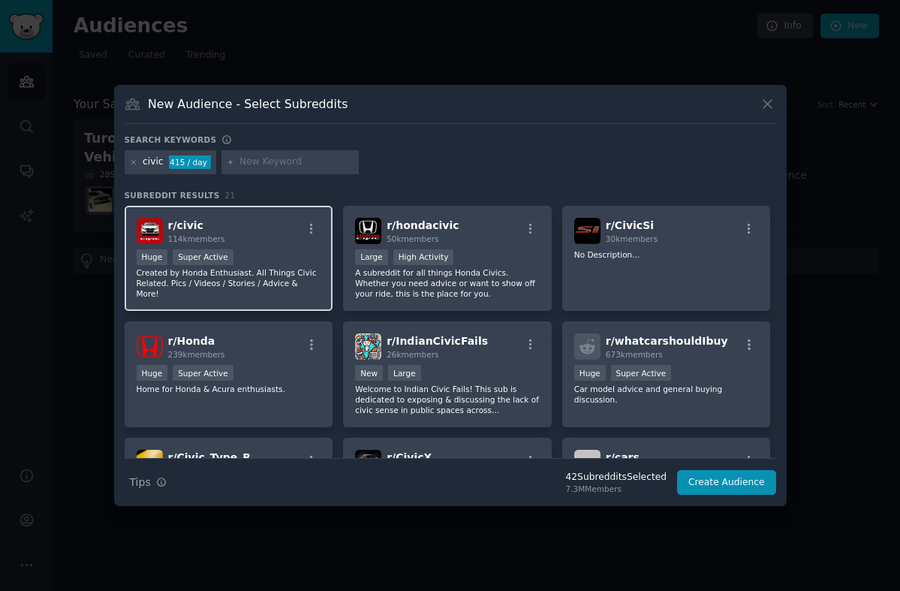
click at [286, 256] on div "Huge Super Active" at bounding box center [229, 258] width 185 height 19
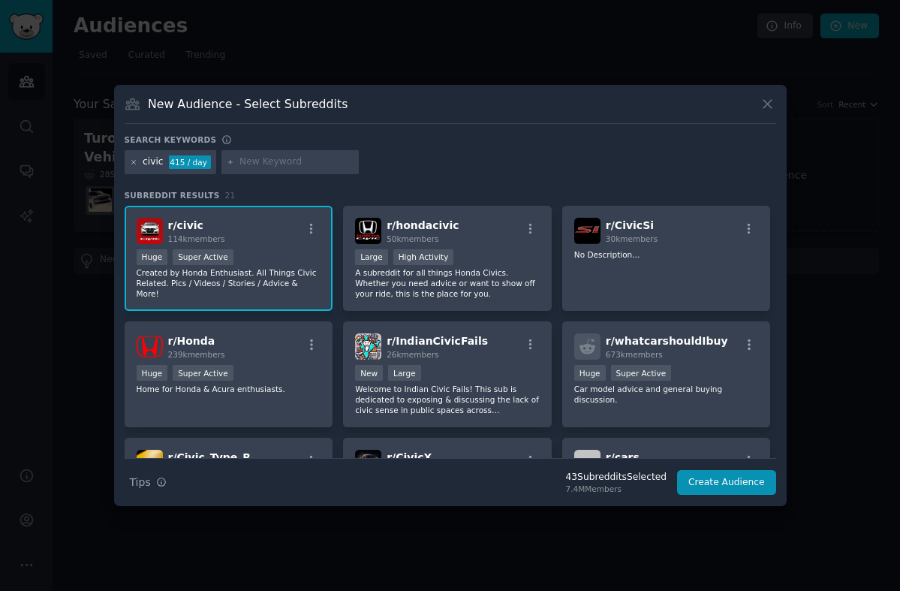
click at [135, 164] on icon at bounding box center [134, 162] width 8 height 8
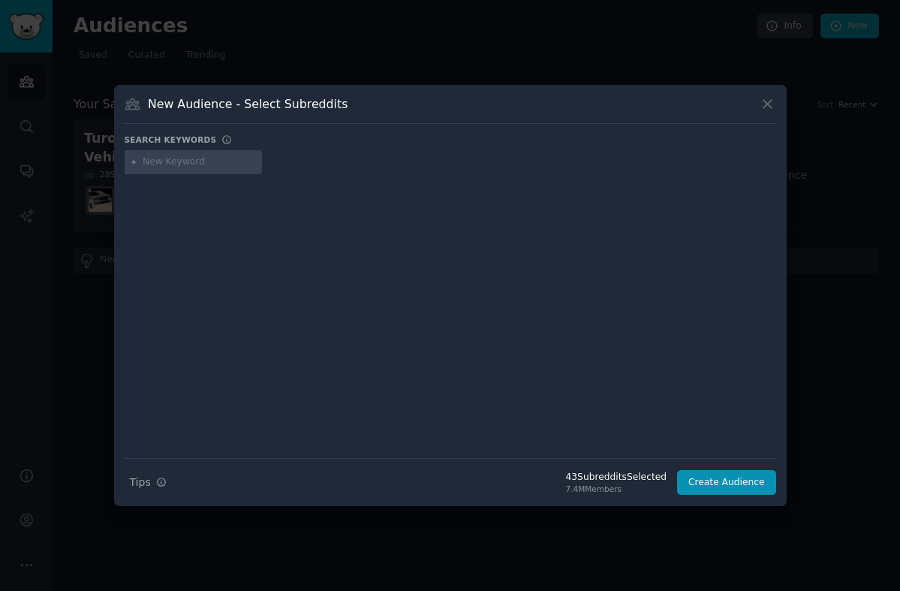
click at [176, 167] on input "text" at bounding box center [200, 162] width 114 height 14
type input "audi"
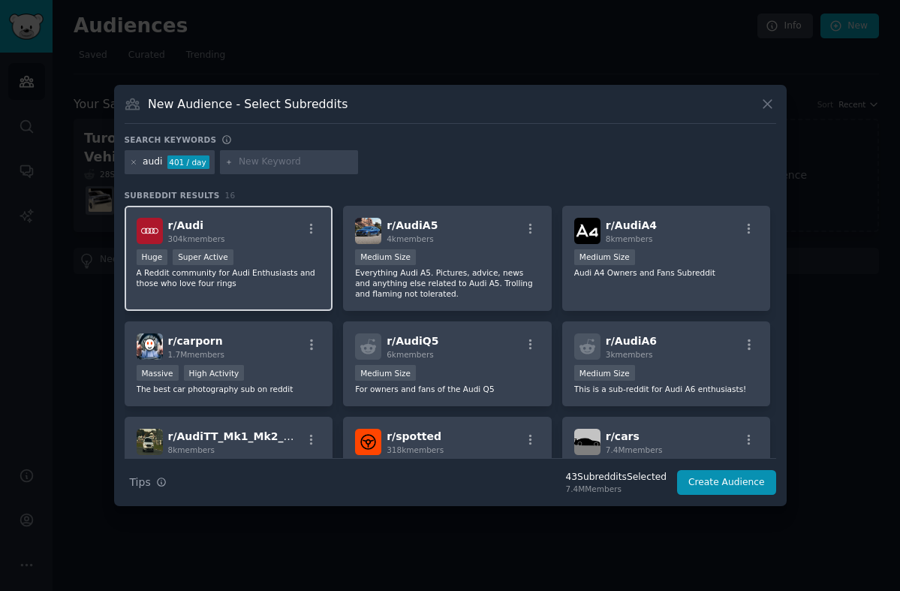
click at [279, 257] on div ">= 95th percentile for submissions / day Huge Super Active" at bounding box center [229, 258] width 185 height 19
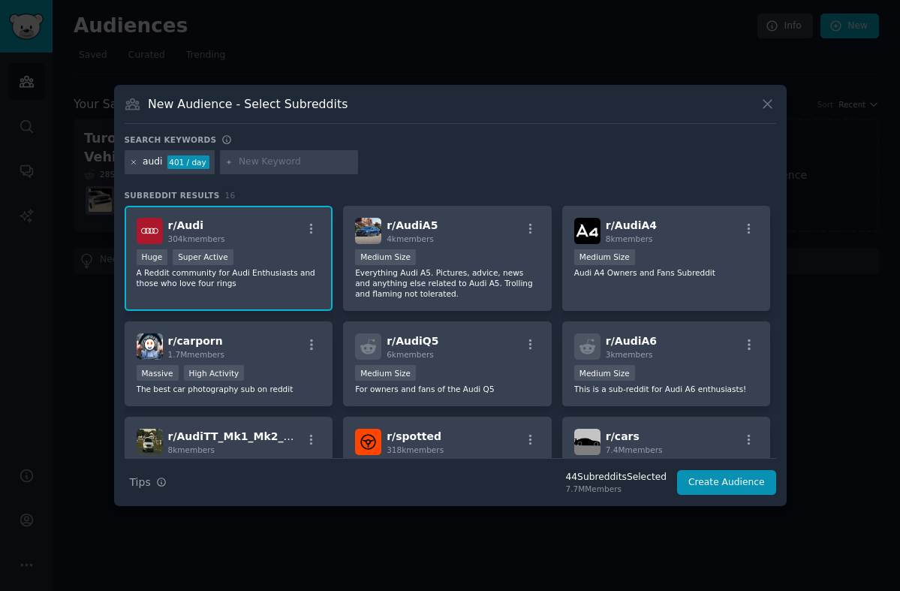
click at [133, 160] on icon at bounding box center [134, 162] width 8 height 8
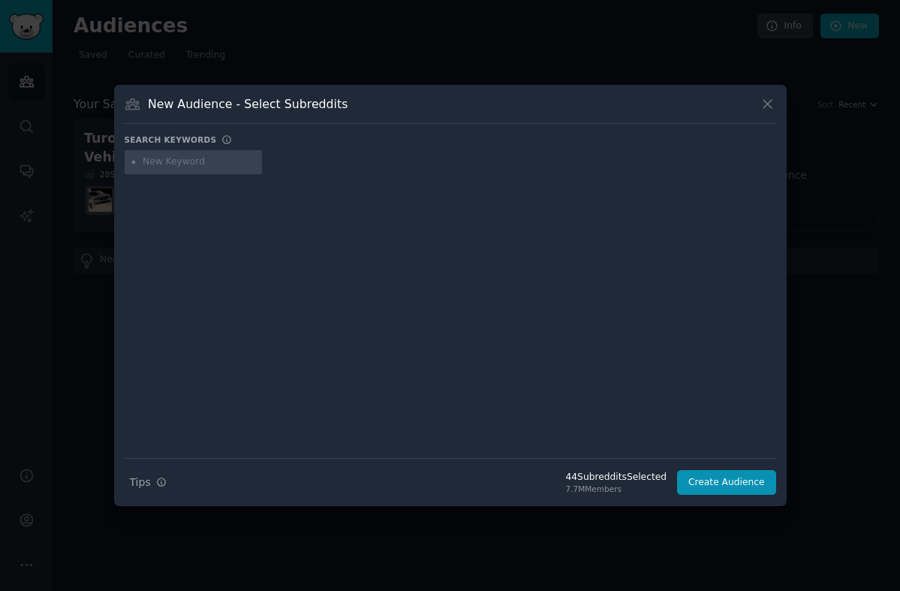
click at [168, 155] on div at bounding box center [194, 162] width 138 height 24
type input "ft86"
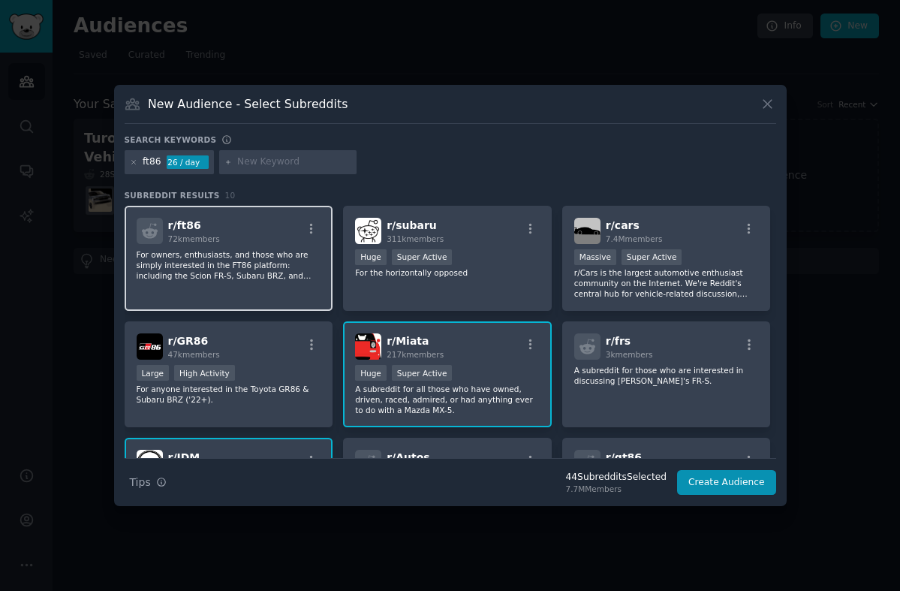
click at [248, 288] on div "r/ ft86 72k members For owners, enthusiasts, and those who are simply intereste…" at bounding box center [229, 259] width 209 height 106
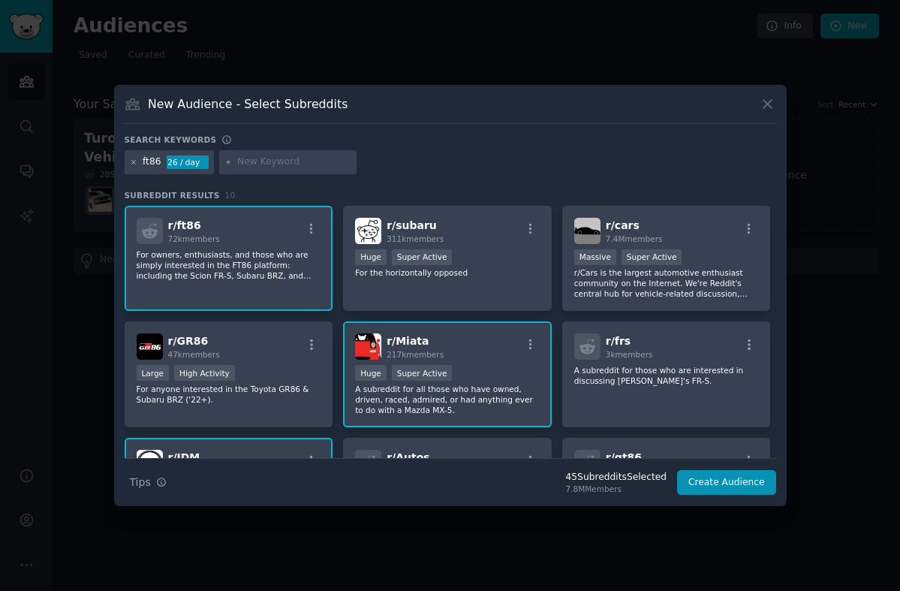
click at [132, 162] on icon at bounding box center [134, 162] width 8 height 8
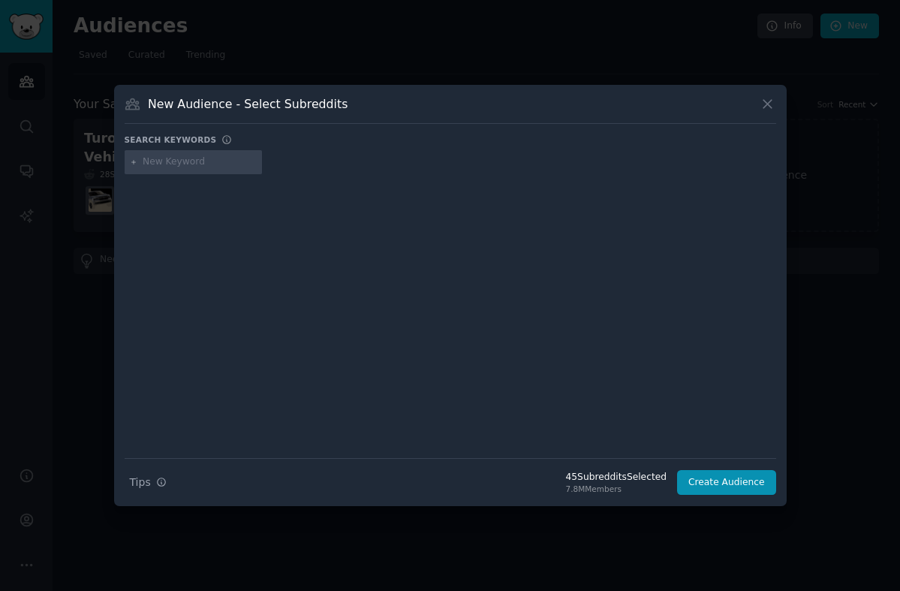
click at [182, 164] on input "text" at bounding box center [200, 162] width 114 height 14
type input "golfgti"
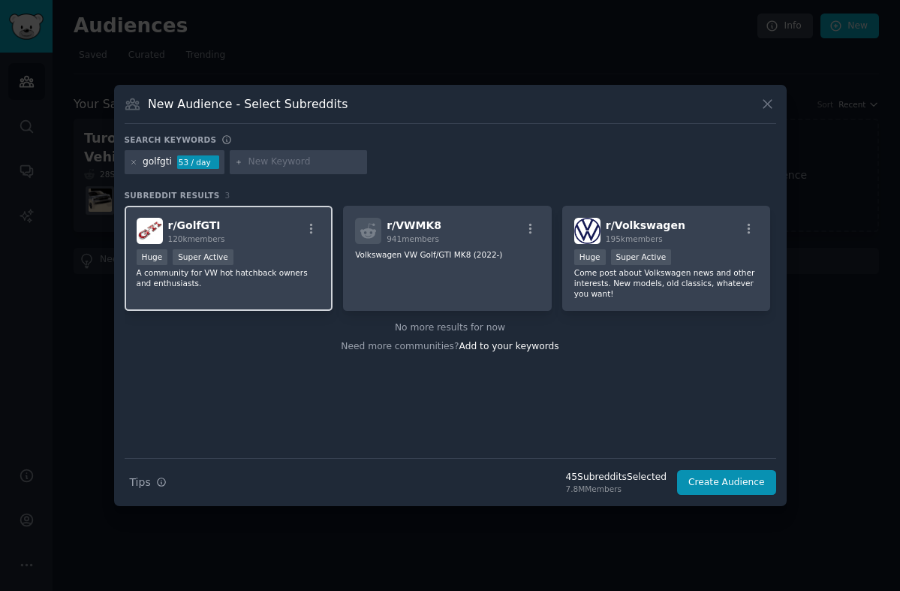
click at [288, 283] on p "A community for VW hot hatchback owners and enthusiasts." at bounding box center [229, 277] width 185 height 21
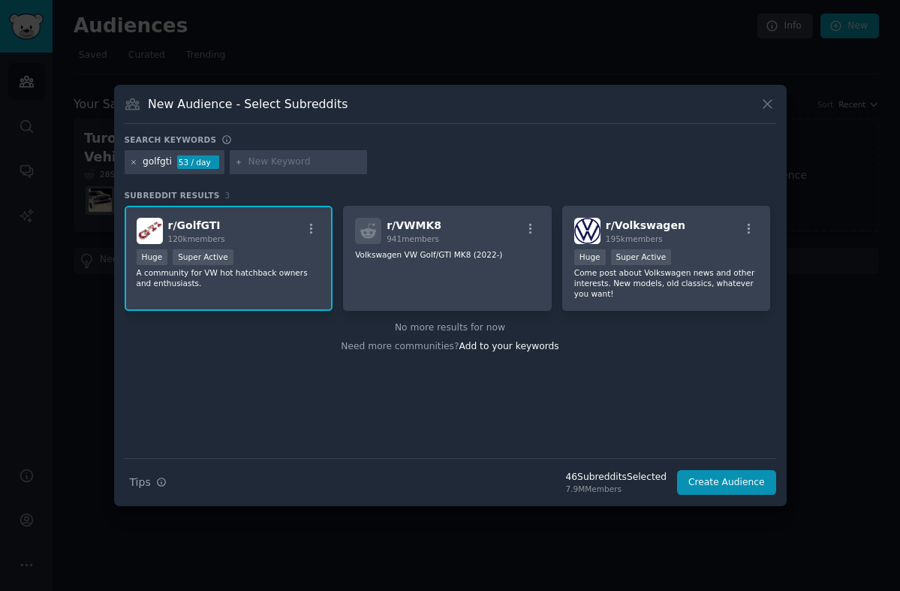
click at [133, 163] on icon at bounding box center [134, 162] width 8 height 8
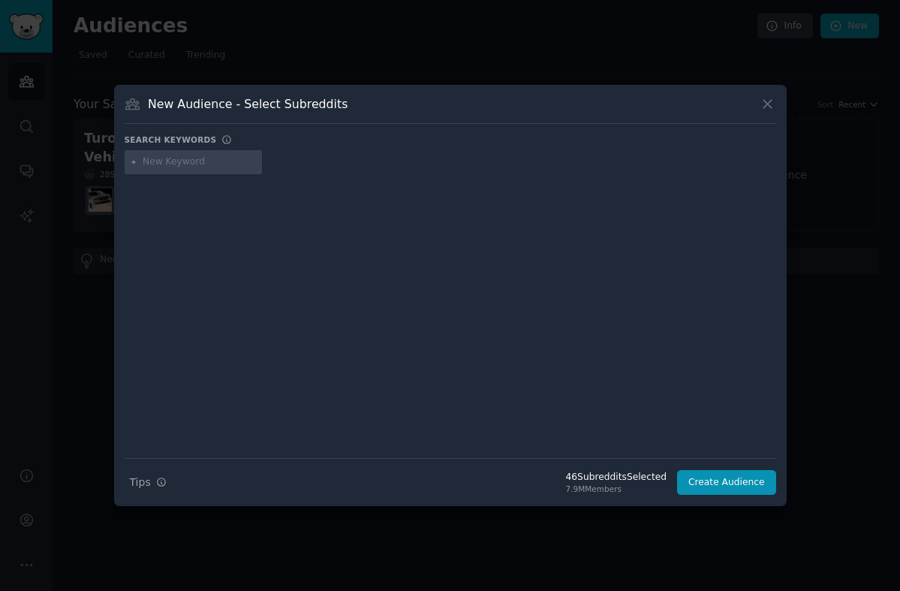
click at [183, 167] on input "text" at bounding box center [200, 162] width 114 height 14
type input "teslamotors"
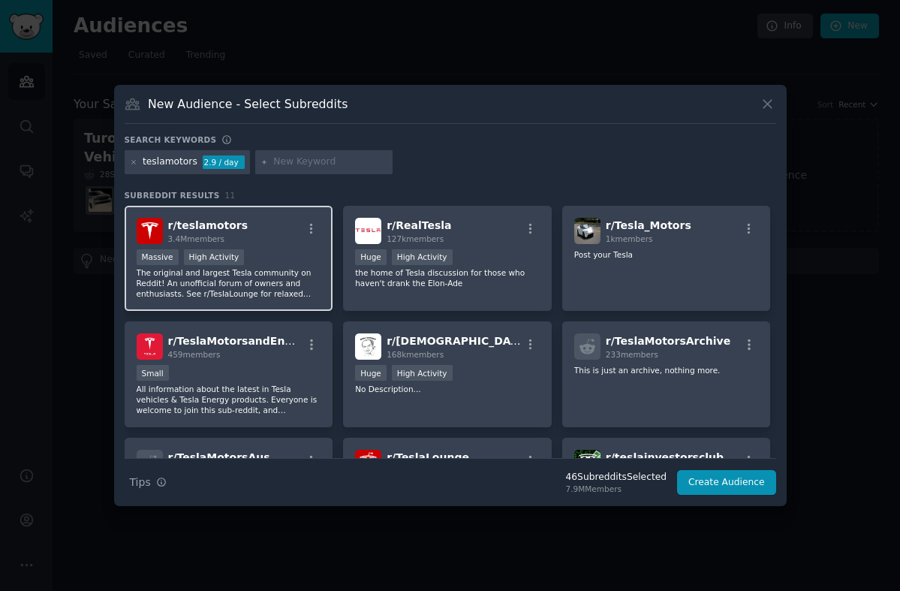
click at [273, 264] on div "Massive High Activity" at bounding box center [229, 258] width 185 height 19
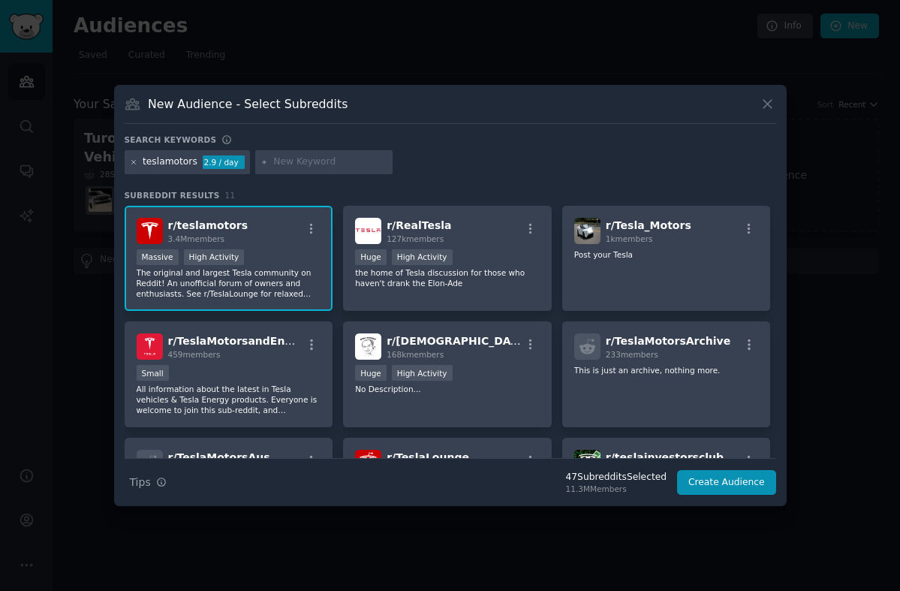
click at [131, 163] on icon at bounding box center [134, 162] width 8 height 8
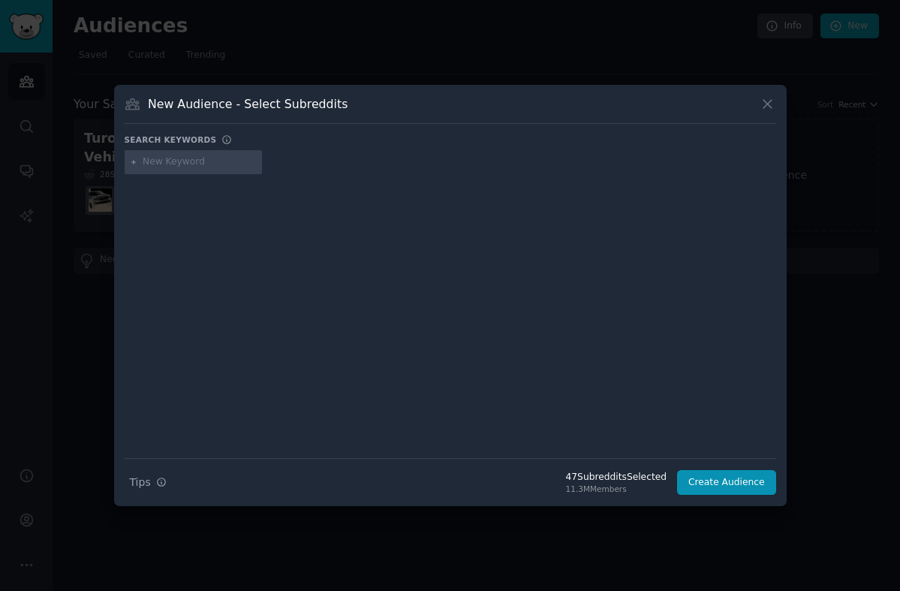
click at [187, 161] on input "text" at bounding box center [200, 162] width 114 height 14
type input "taycan"
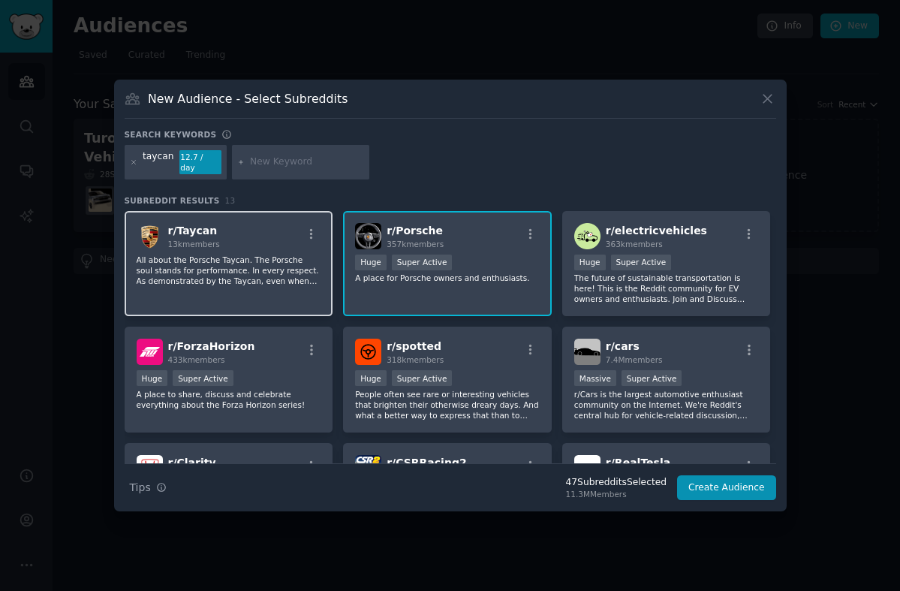
click at [285, 283] on div "r/ Taycan 13k members All about the Porsche Taycan. The Porsche soul stands for…" at bounding box center [229, 264] width 209 height 106
click at [131, 163] on icon at bounding box center [134, 162] width 8 height 8
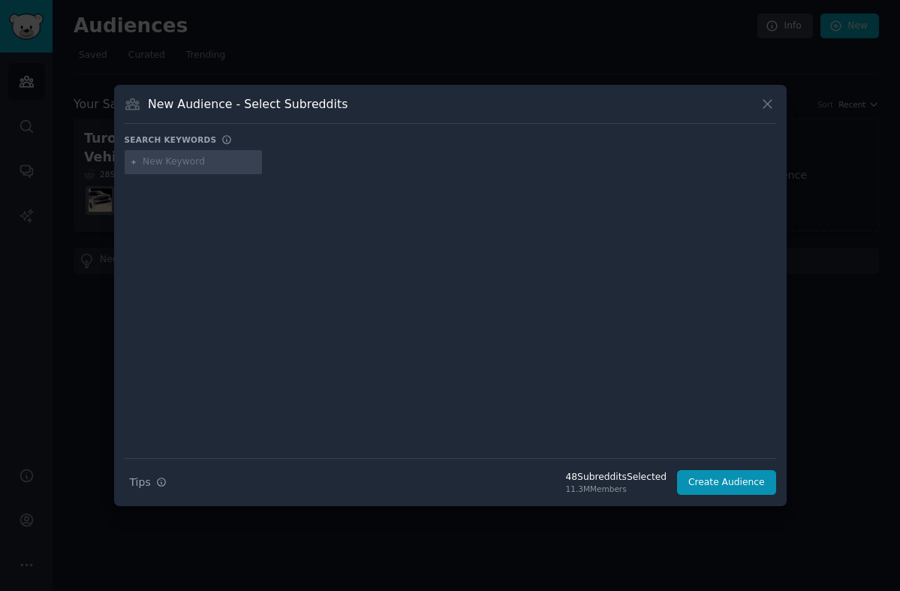
click at [180, 160] on input "text" at bounding box center [200, 162] width 114 height 14
type input "supra"
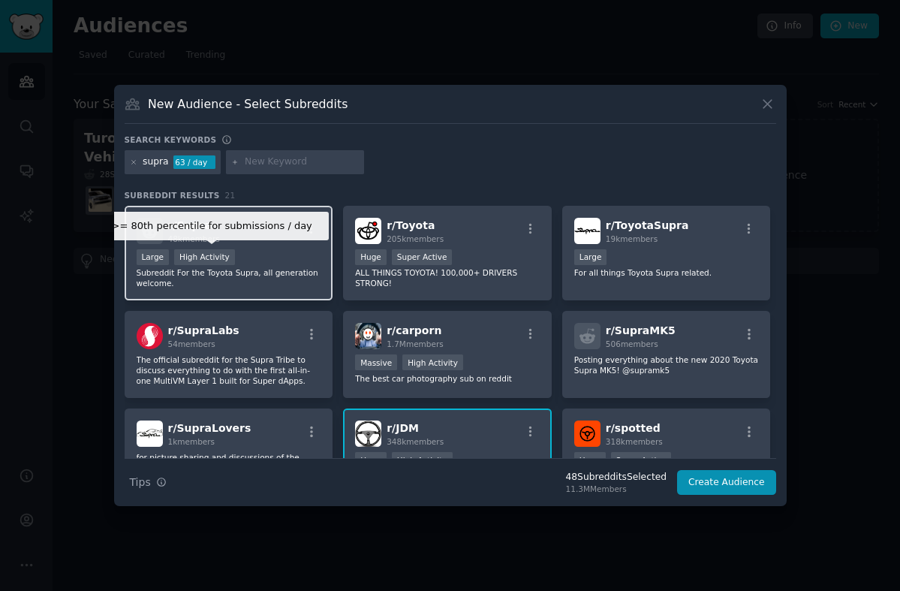
click at [190, 254] on div "High Activity" at bounding box center [204, 257] width 61 height 16
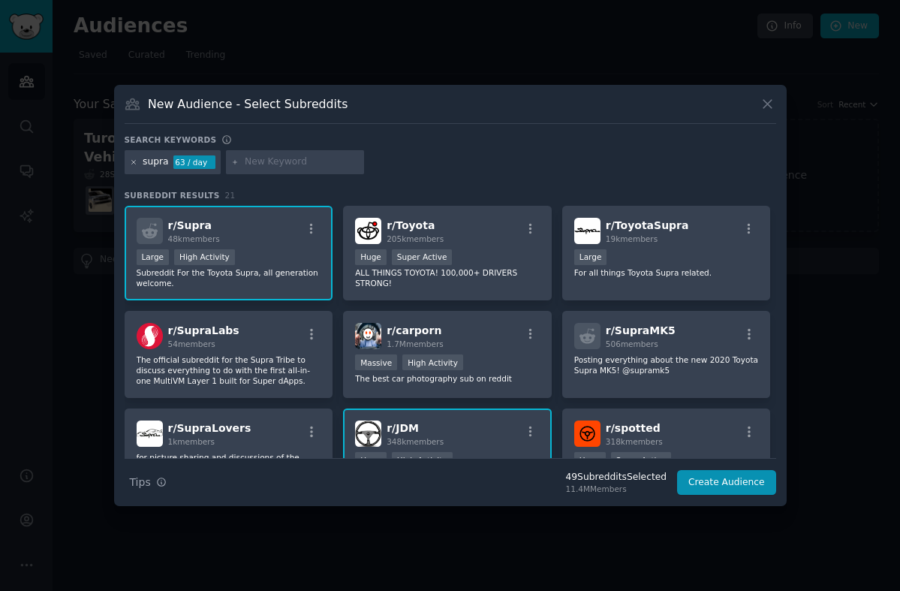
click at [131, 165] on icon at bounding box center [134, 162] width 8 height 8
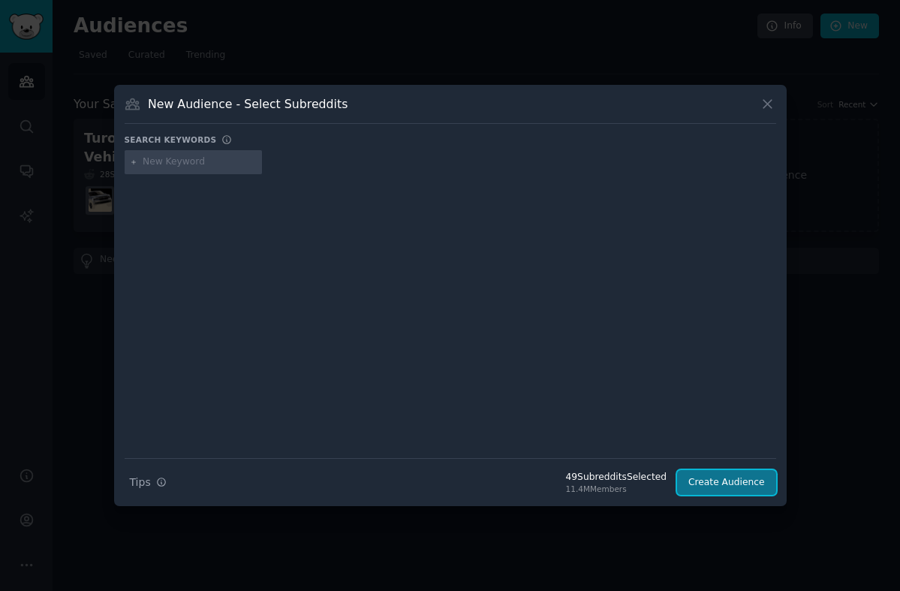
click at [717, 486] on button "Create Audience" at bounding box center [726, 483] width 99 height 26
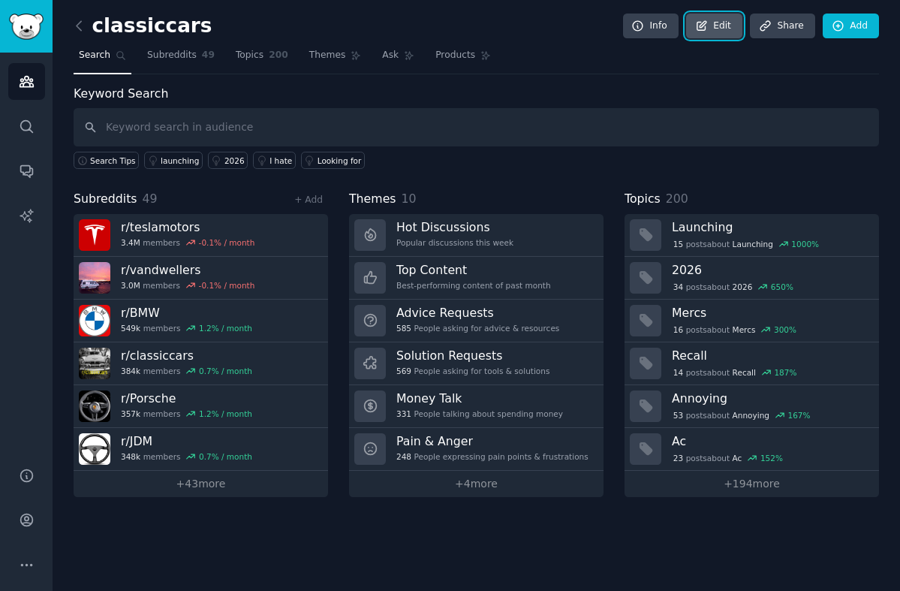
click at [725, 29] on link "Edit" at bounding box center [714, 27] width 56 height 26
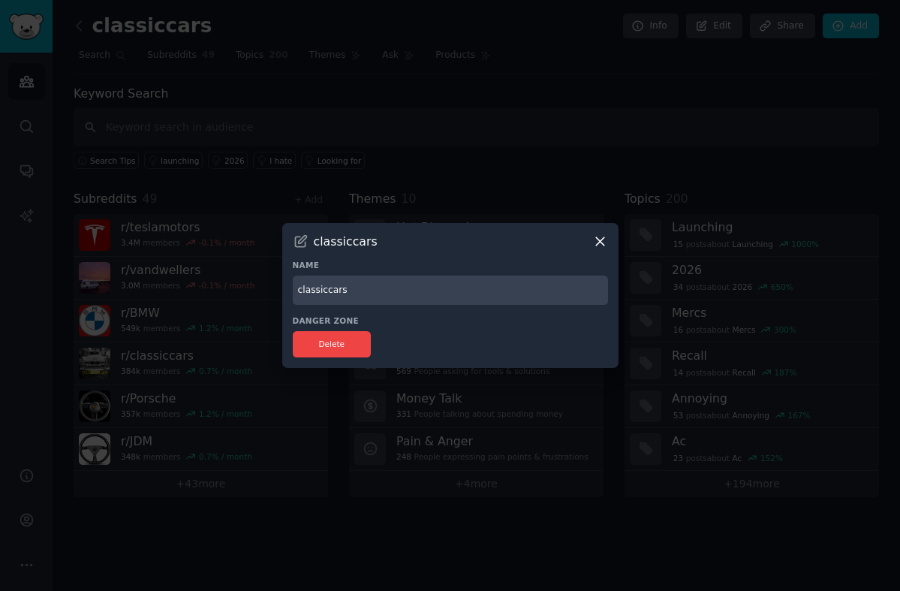
click at [336, 291] on input "classiccars" at bounding box center [450, 290] width 315 height 29
type input "Turo - Tools - Speciality"
click at [601, 236] on icon at bounding box center [600, 241] width 16 height 16
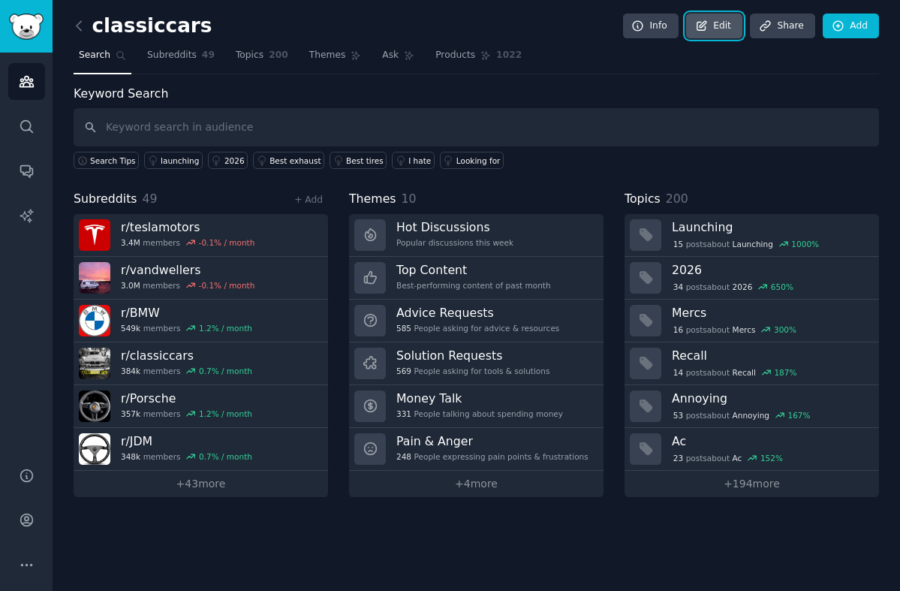
click at [710, 27] on link "Edit" at bounding box center [714, 27] width 56 height 26
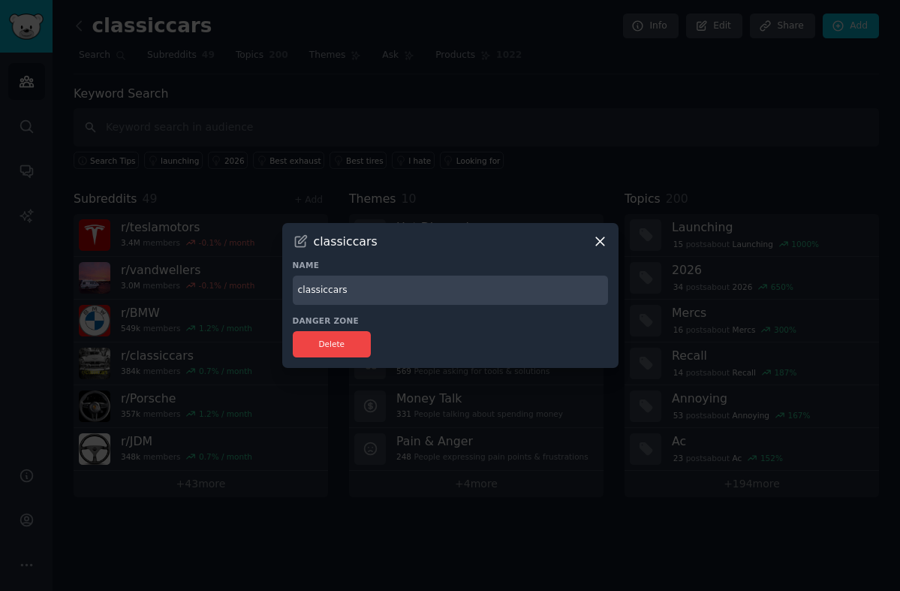
click at [374, 286] on input "classiccars" at bounding box center [450, 290] width 315 height 29
type input "Turo - Tools - Speciality"
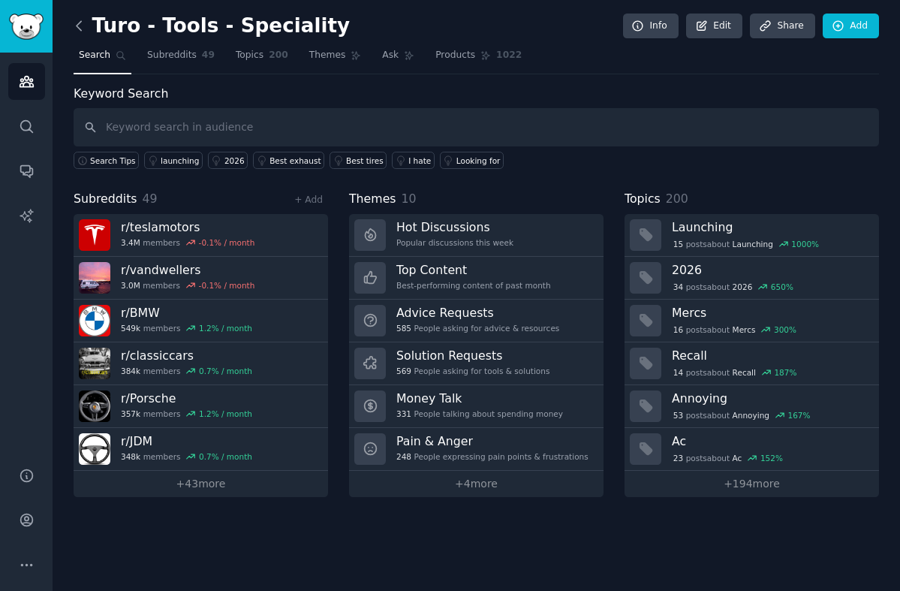
click at [75, 32] on icon at bounding box center [79, 26] width 16 height 16
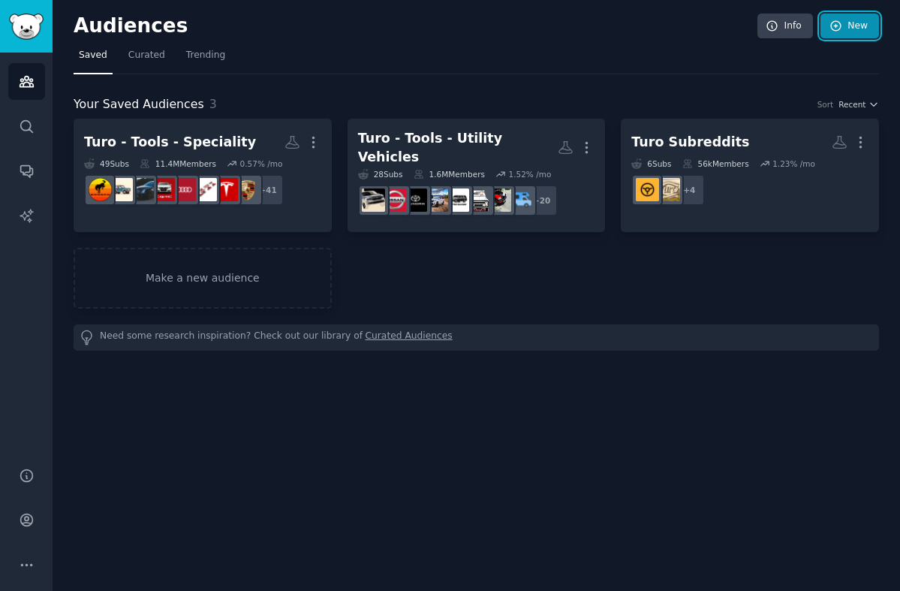
click at [865, 32] on link "New" at bounding box center [850, 27] width 59 height 26
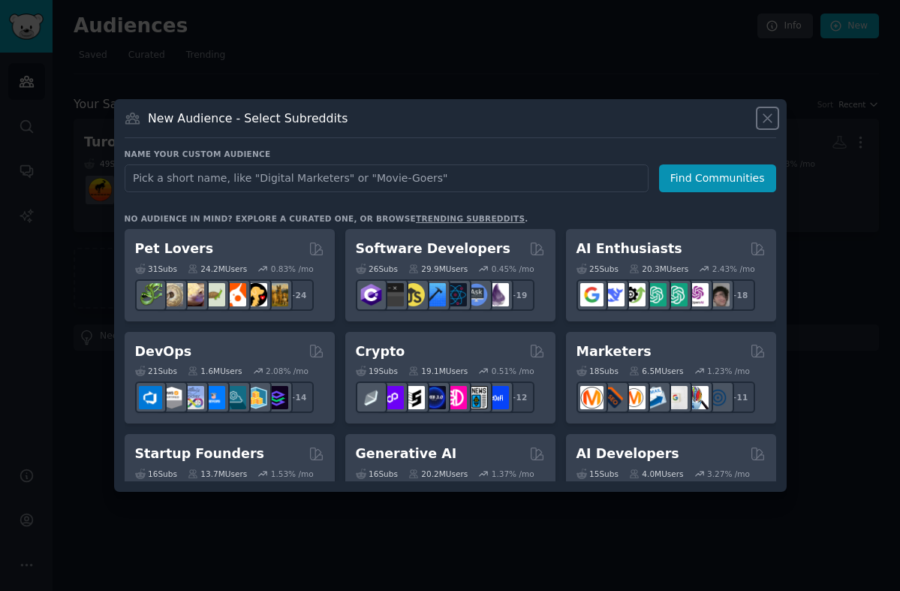
click at [772, 122] on icon at bounding box center [768, 118] width 16 height 16
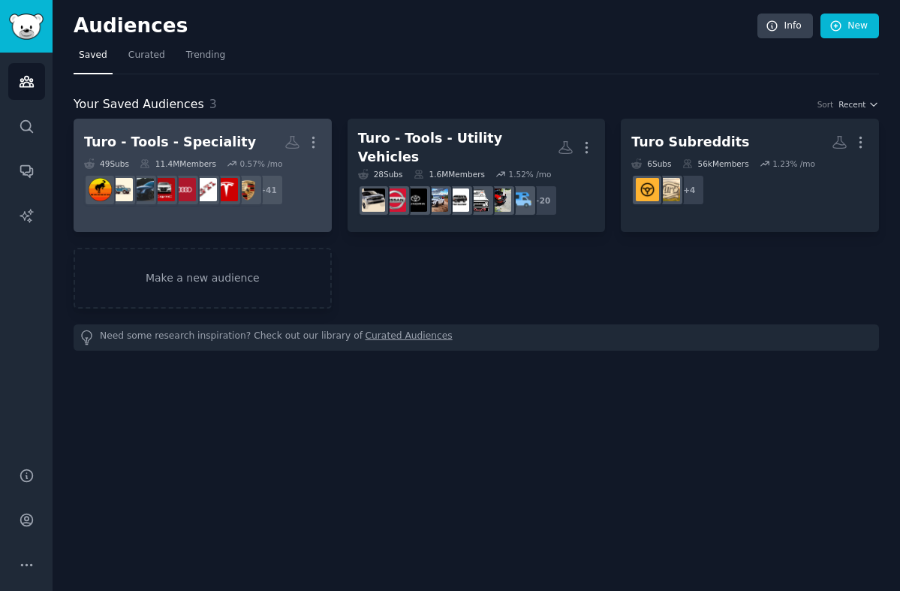
click at [230, 137] on h2 "Turo - Tools - Speciality More" at bounding box center [202, 142] width 237 height 26
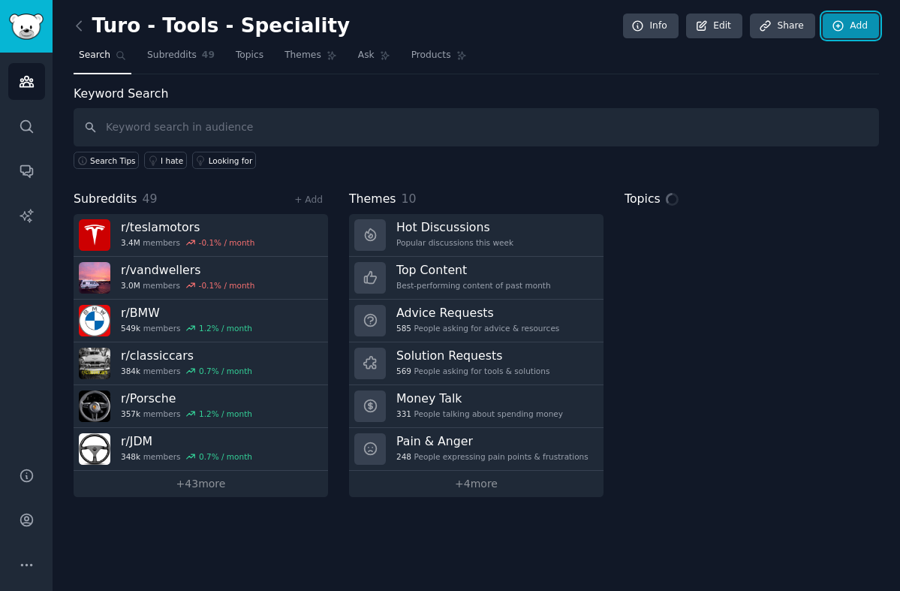
click at [869, 23] on link "Add" at bounding box center [851, 27] width 56 height 26
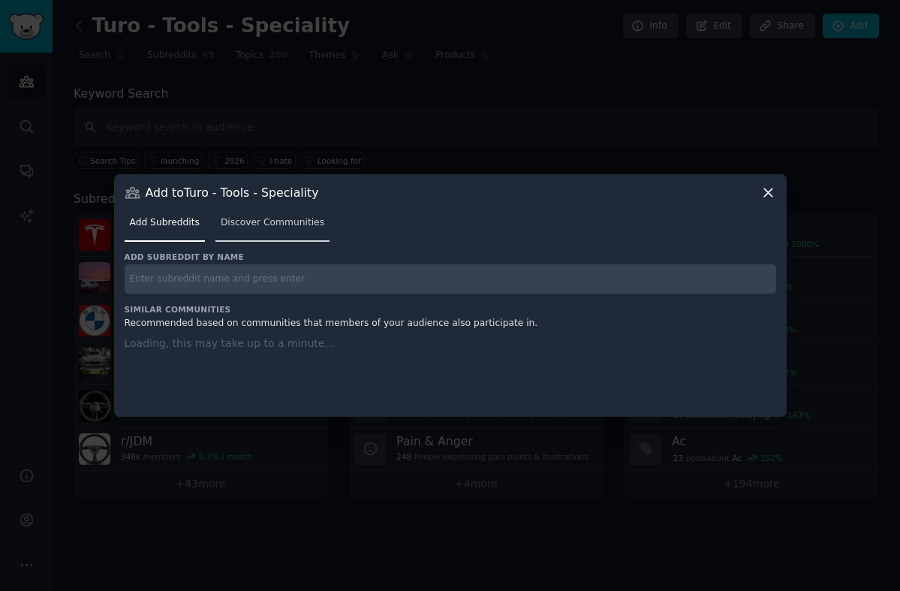
click at [251, 216] on span "Discover Communities" at bounding box center [273, 223] width 104 height 14
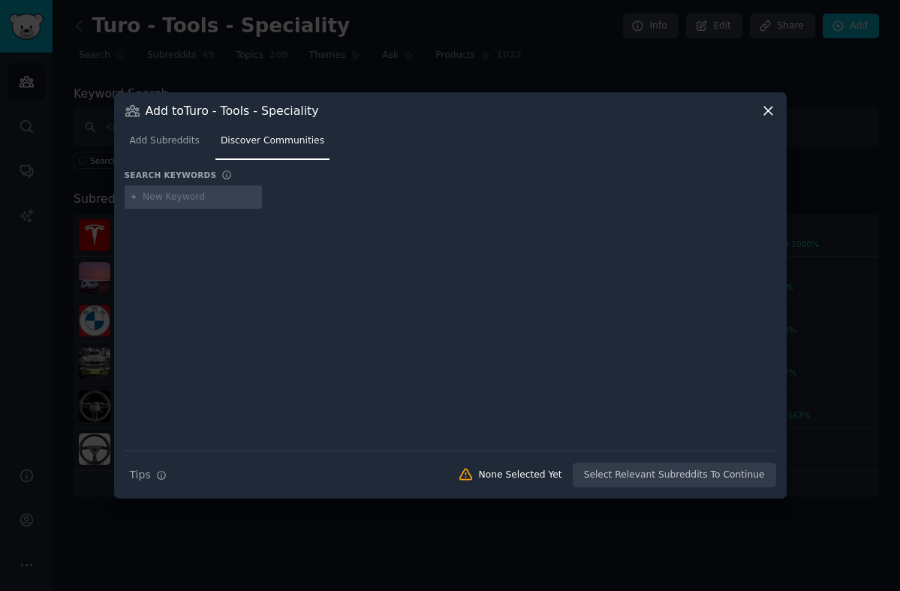
click at [768, 113] on icon at bounding box center [768, 111] width 16 height 16
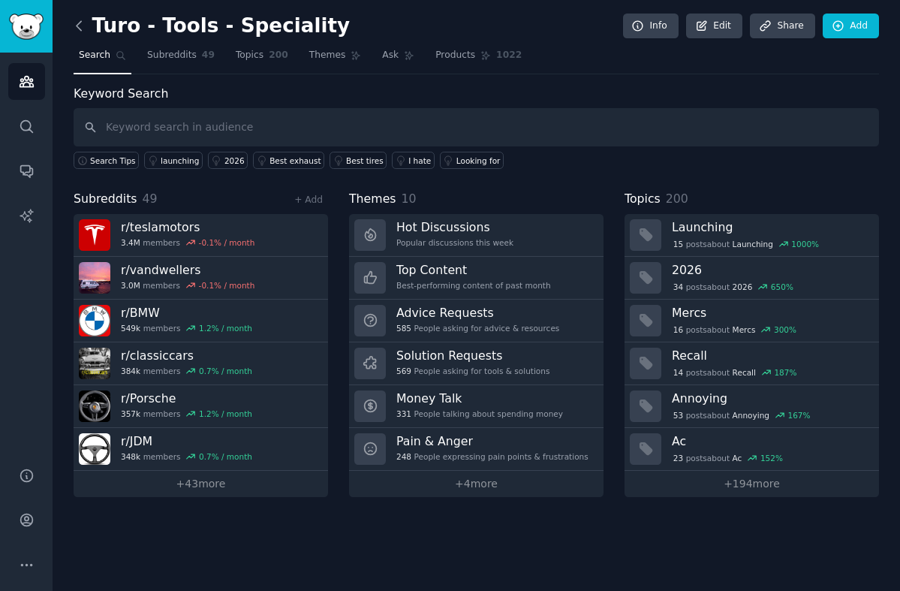
click at [74, 26] on icon at bounding box center [79, 26] width 16 height 16
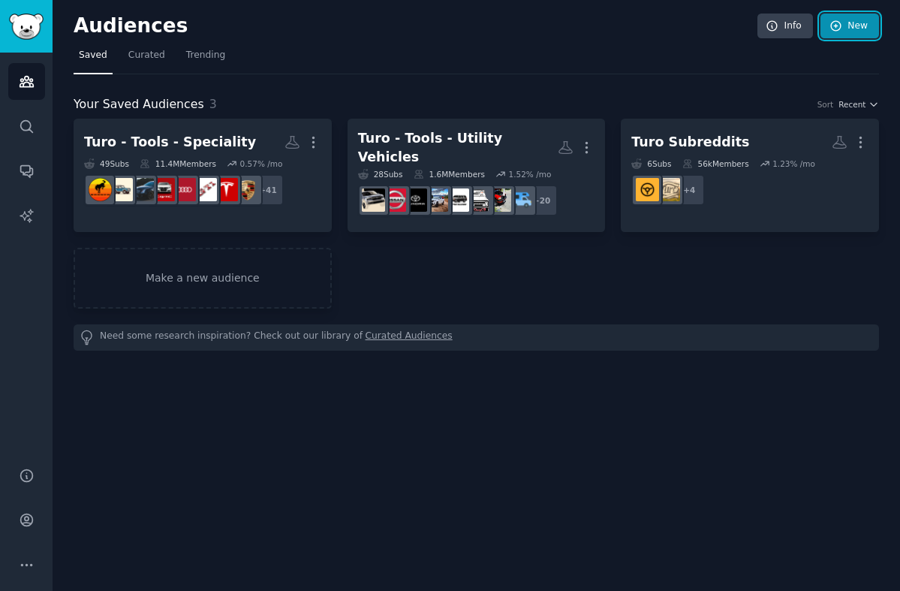
click at [850, 27] on link "New" at bounding box center [850, 27] width 59 height 26
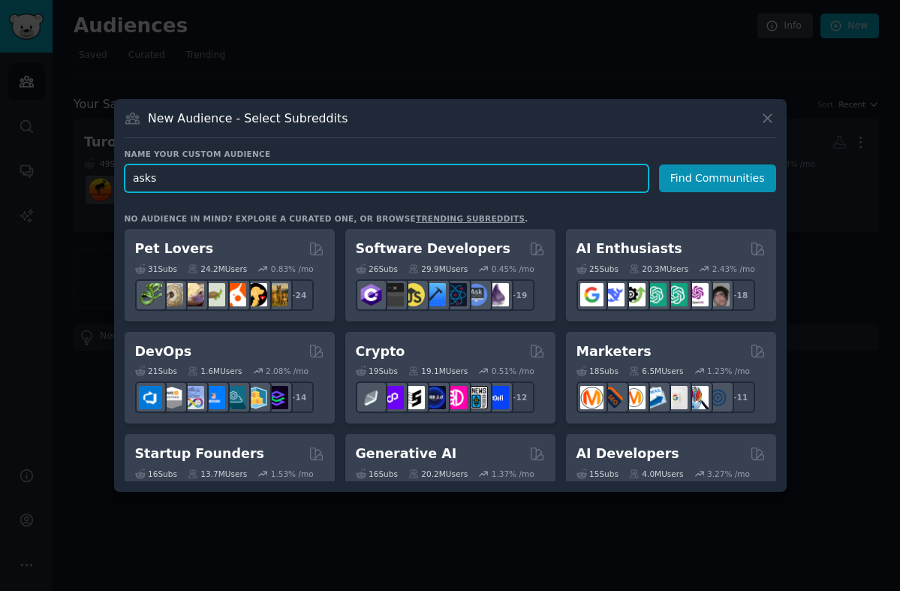
type input "asksf"
click button "Find Communities" at bounding box center [717, 178] width 117 height 28
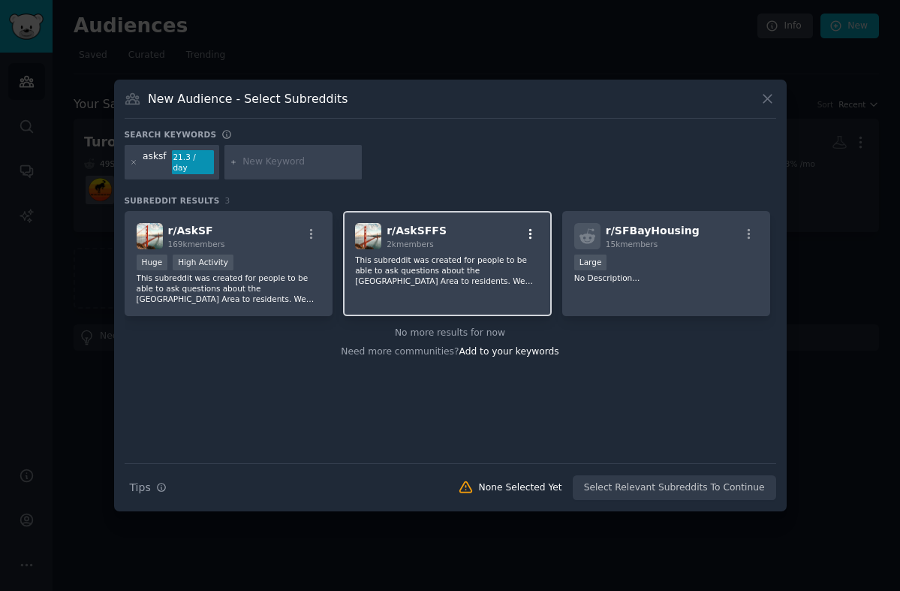
click at [529, 233] on icon "button" at bounding box center [530, 233] width 3 height 11
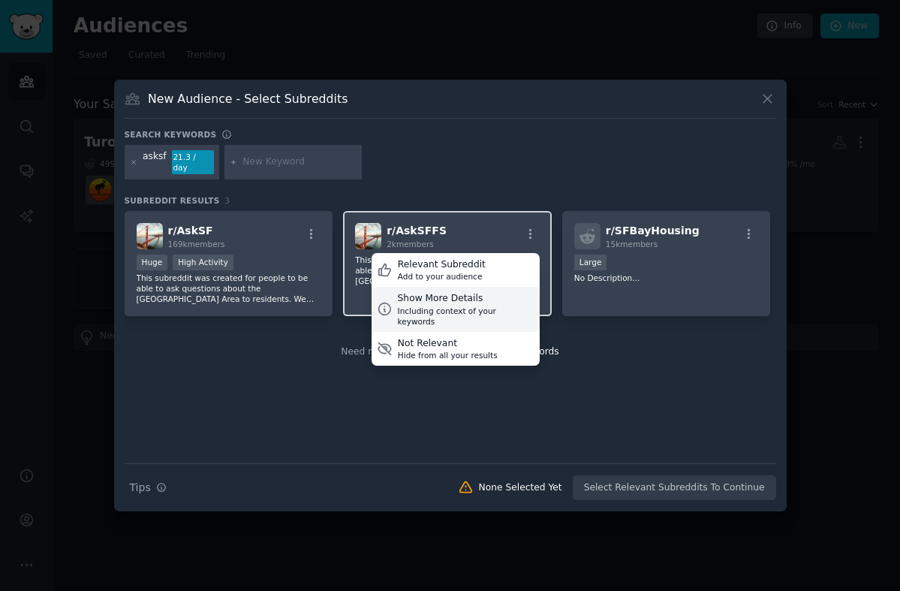
click at [434, 292] on div "Show More Details" at bounding box center [466, 299] width 137 height 14
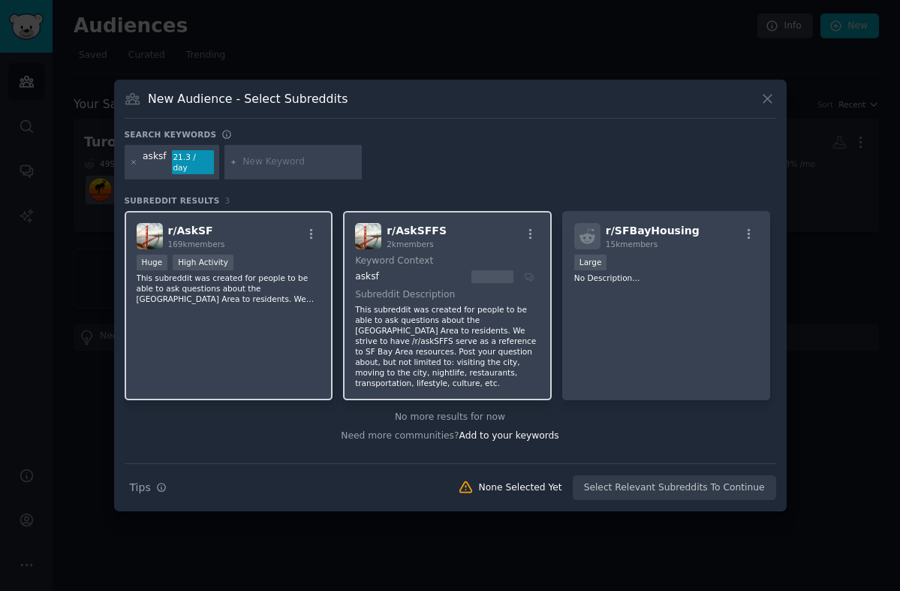
click at [272, 274] on p "This subreddit was created for people to be able to ask questions about the [GE…" at bounding box center [229, 289] width 185 height 32
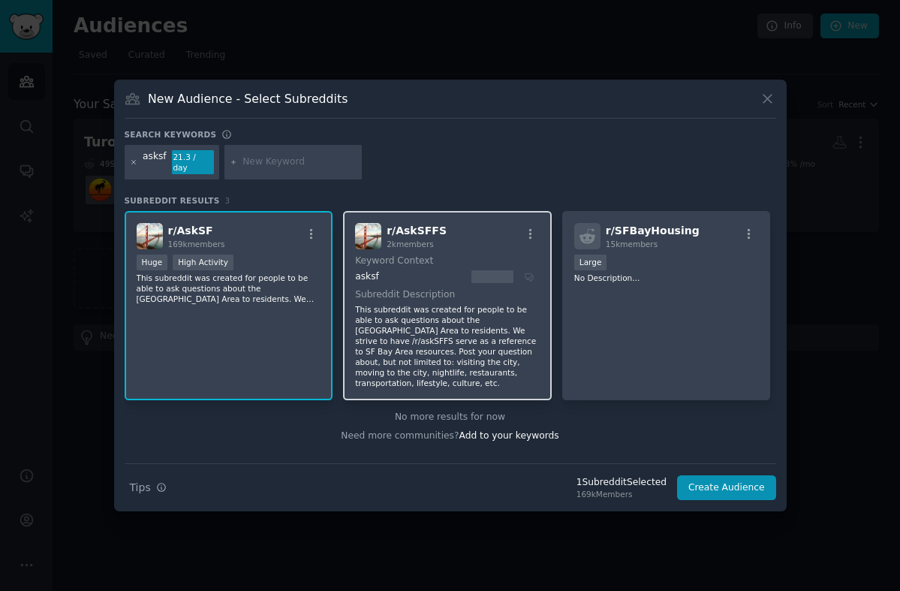
click at [130, 163] on icon at bounding box center [134, 162] width 8 height 8
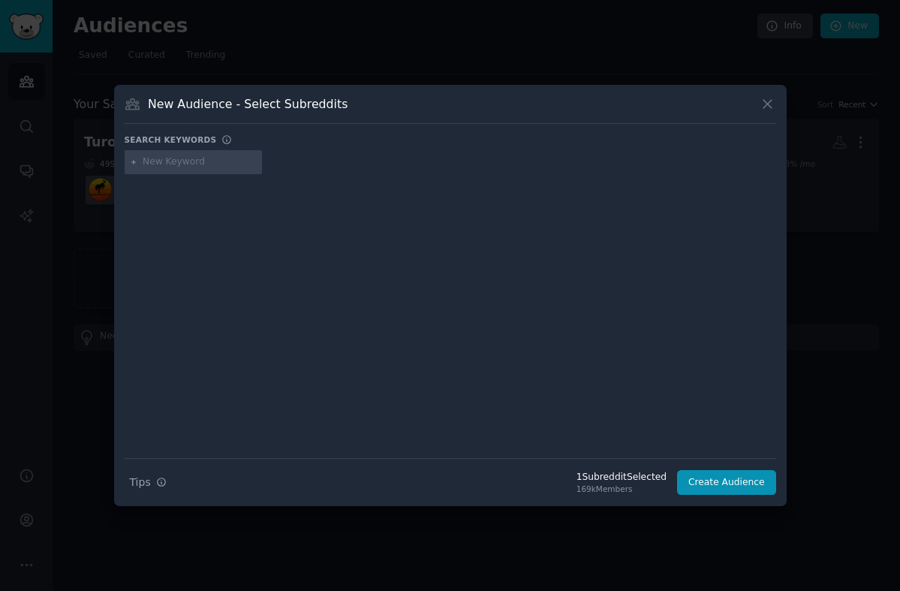
click at [161, 167] on input "text" at bounding box center [200, 162] width 114 height 14
type input "tulum"
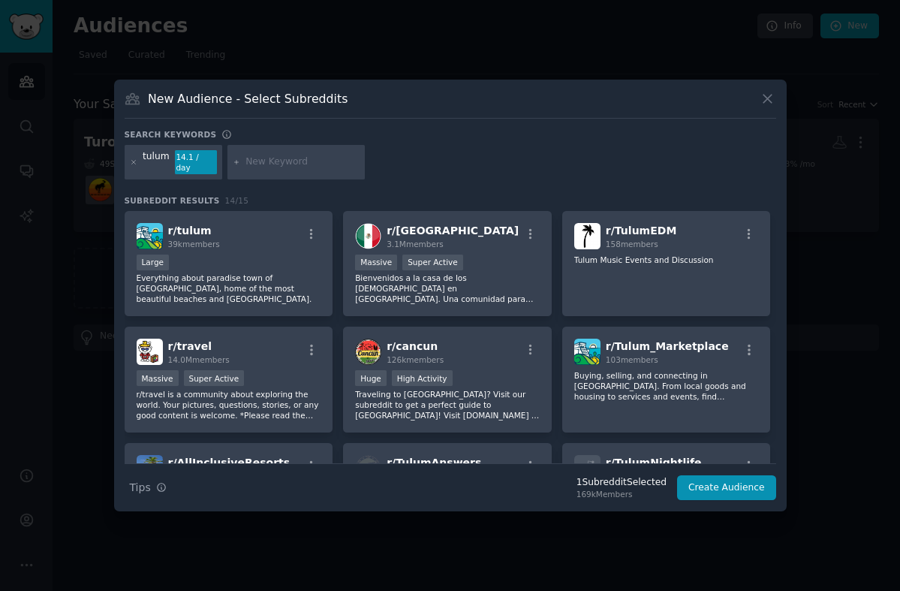
click at [242, 254] on div "Large" at bounding box center [229, 263] width 185 height 19
click at [132, 160] on icon at bounding box center [134, 162] width 8 height 8
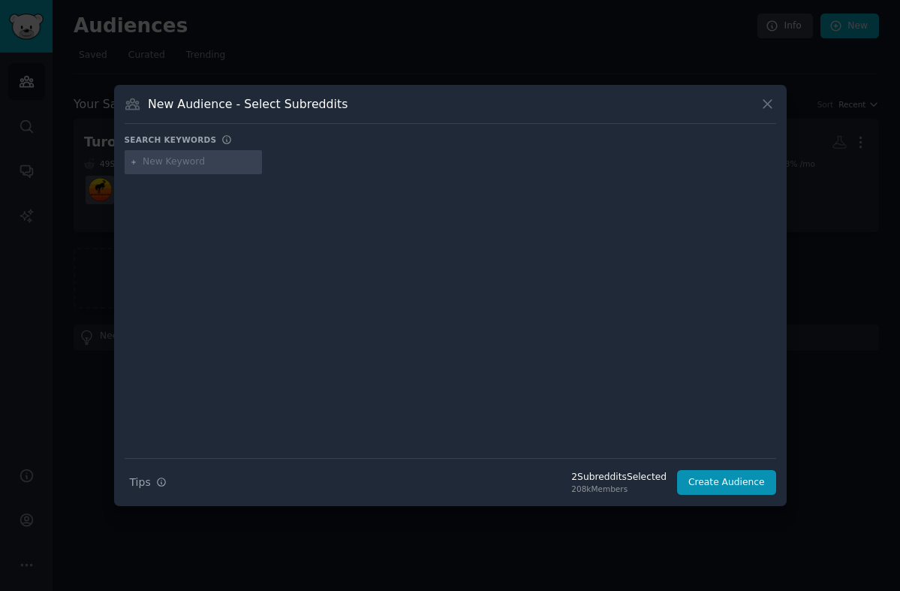
click at [151, 161] on input "text" at bounding box center [200, 162] width 114 height 14
type input "visitinghawaii"
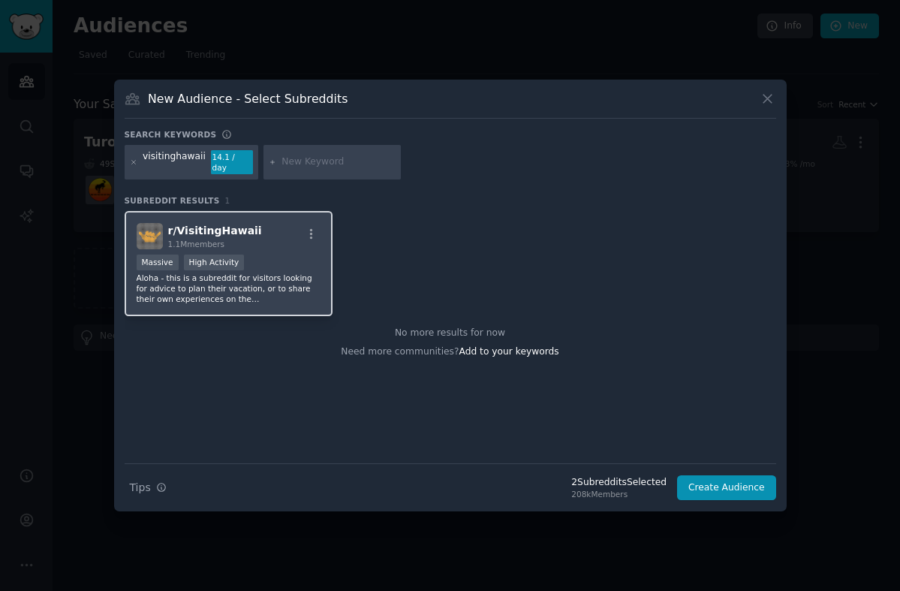
click at [249, 302] on div "r/ VisitingHawaii 1.1M members Massive High Activity Aloha - this is a subreddi…" at bounding box center [229, 264] width 209 height 106
click at [134, 164] on icon at bounding box center [133, 162] width 4 height 4
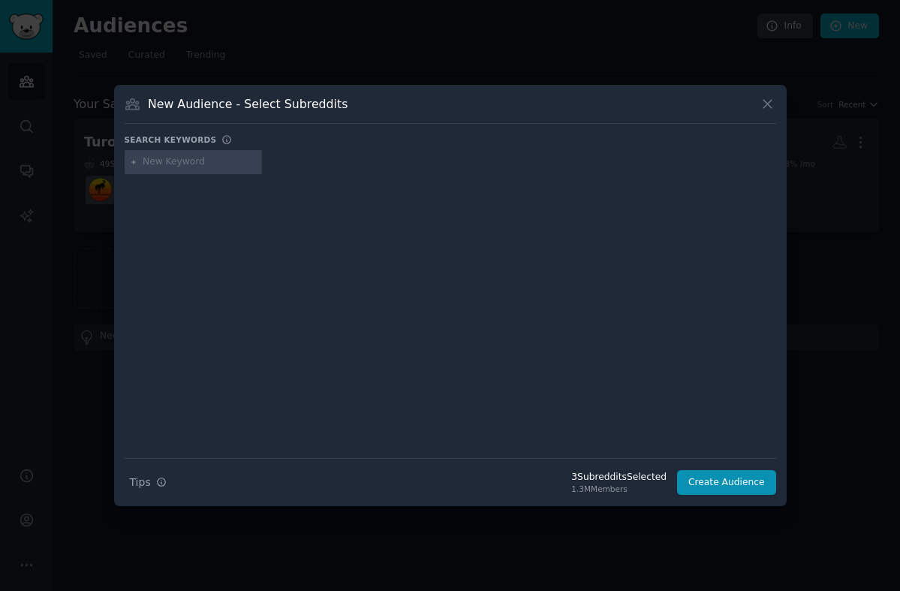
click at [164, 161] on input "text" at bounding box center [200, 162] width 114 height 14
type input "travelhacks"
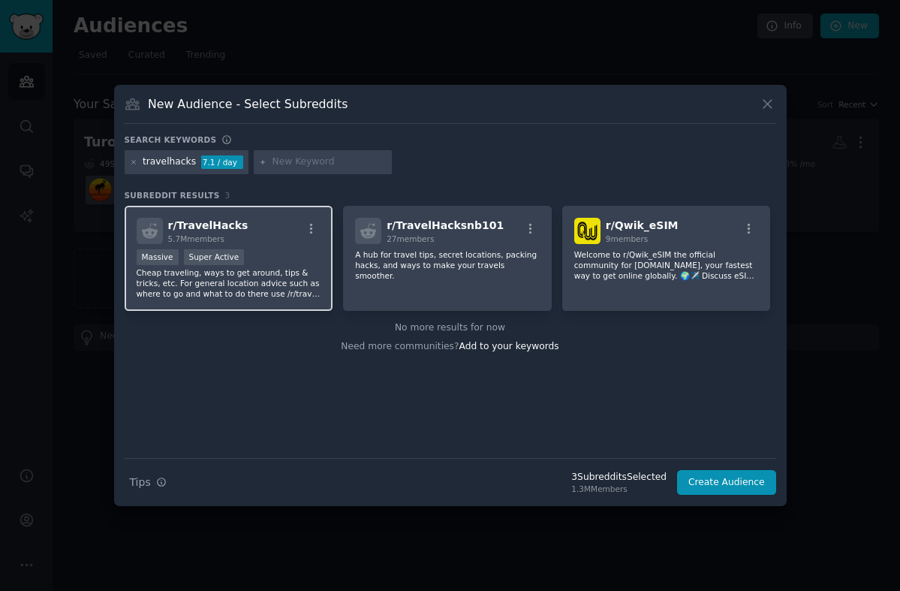
click at [285, 279] on p "Cheap traveling, ways to get around, tips & tricks, etc. For general location a…" at bounding box center [229, 283] width 185 height 32
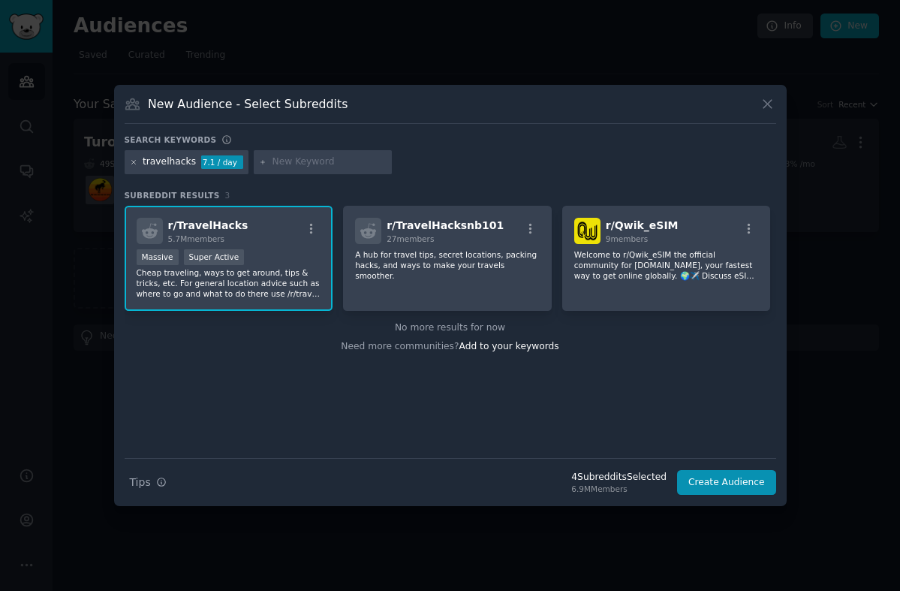
click at [133, 163] on icon at bounding box center [134, 162] width 8 height 8
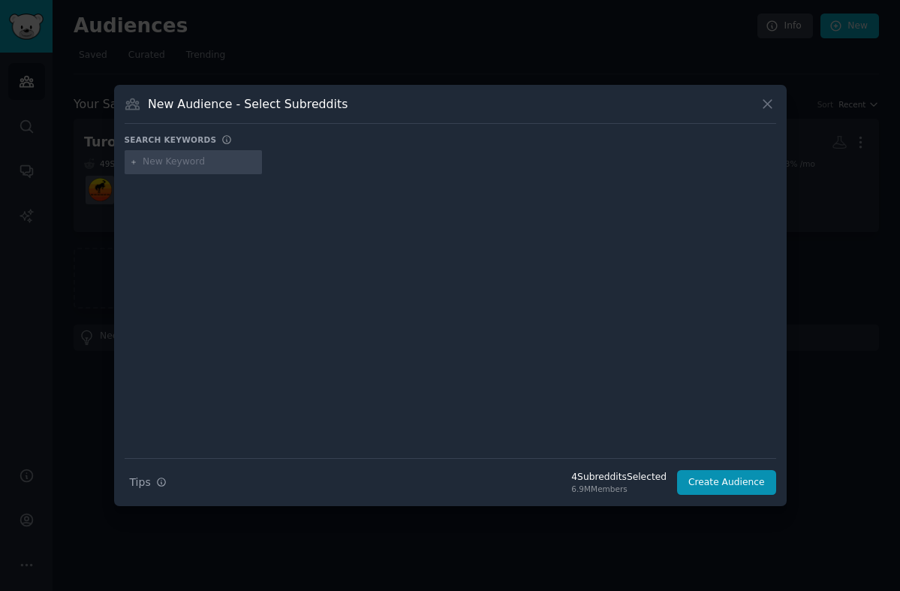
click at [166, 165] on input "text" at bounding box center [200, 162] width 114 height 14
type input "travel"
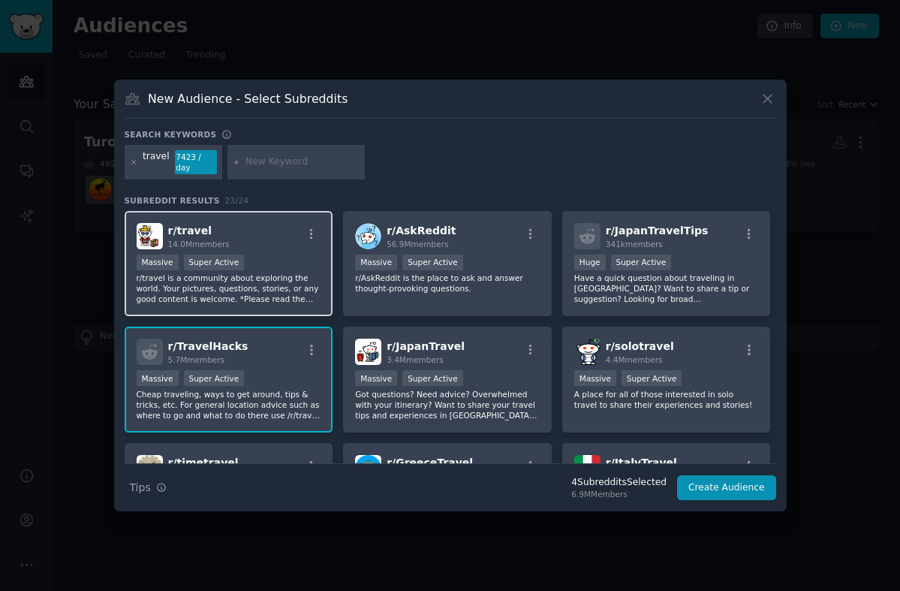
click at [271, 243] on div "r/ travel 14.0M members" at bounding box center [229, 236] width 185 height 26
click at [134, 164] on icon at bounding box center [134, 162] width 8 height 8
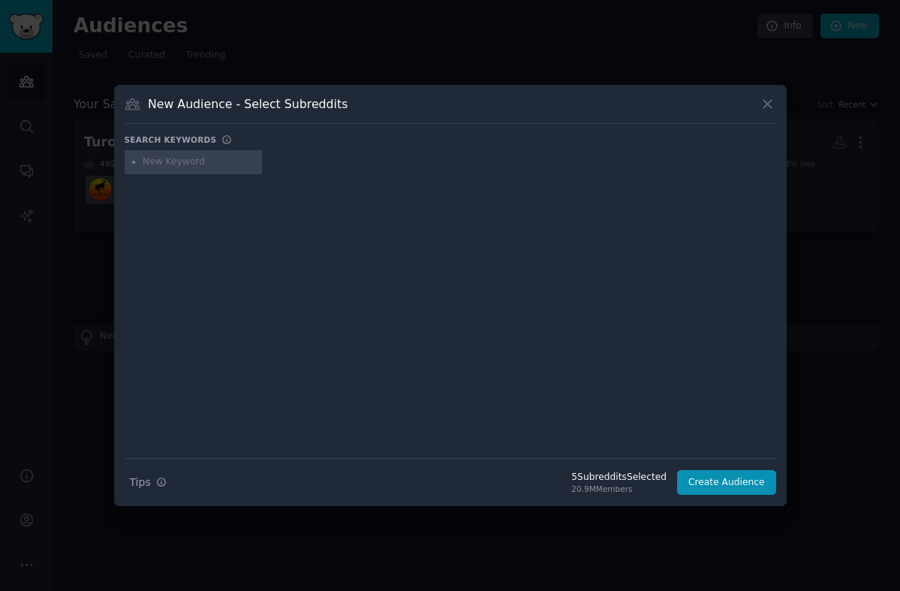
click at [185, 167] on input "text" at bounding box center [200, 162] width 114 height 14
type input "[GEOGRAPHIC_DATA]"
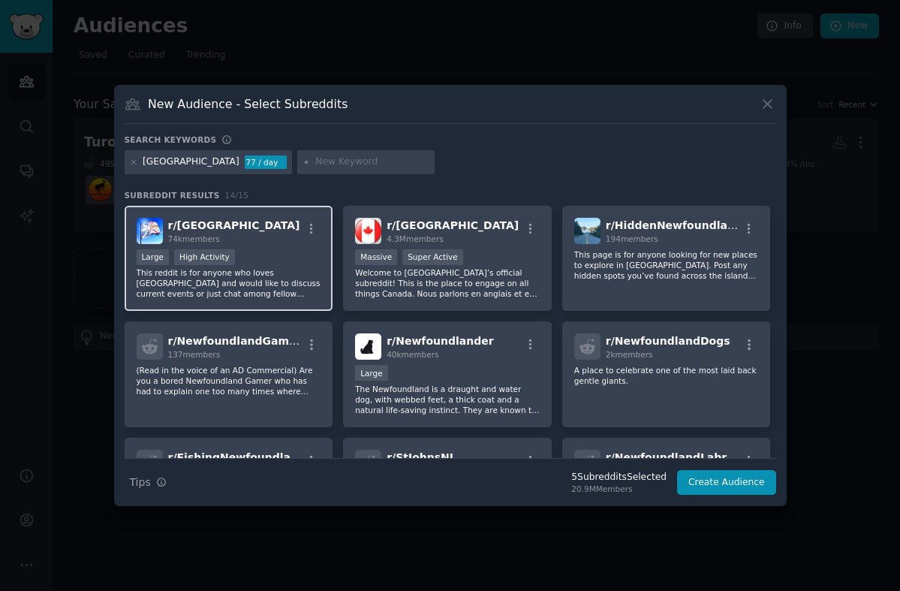
click at [282, 257] on div "Large High Activity" at bounding box center [229, 258] width 185 height 19
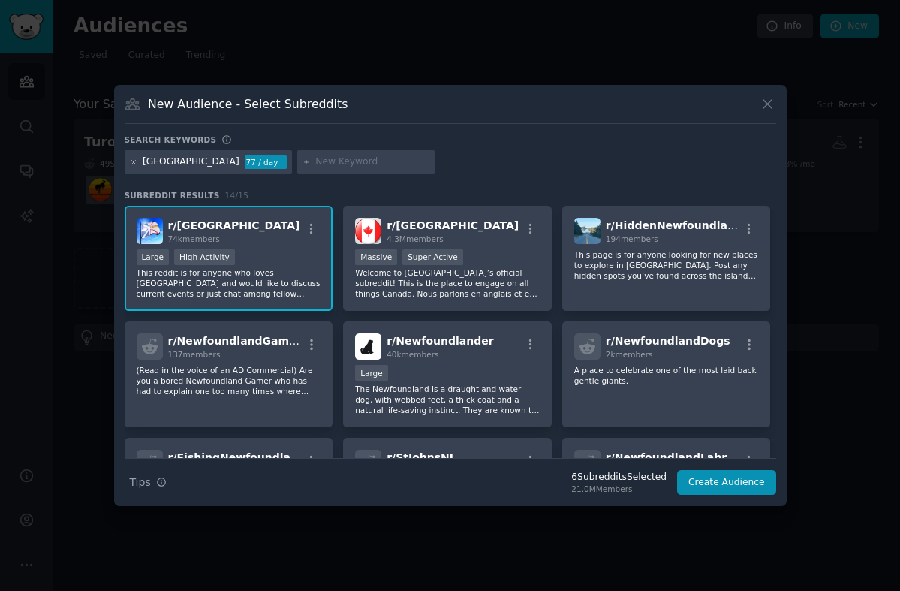
click at [132, 160] on icon at bounding box center [133, 162] width 4 height 4
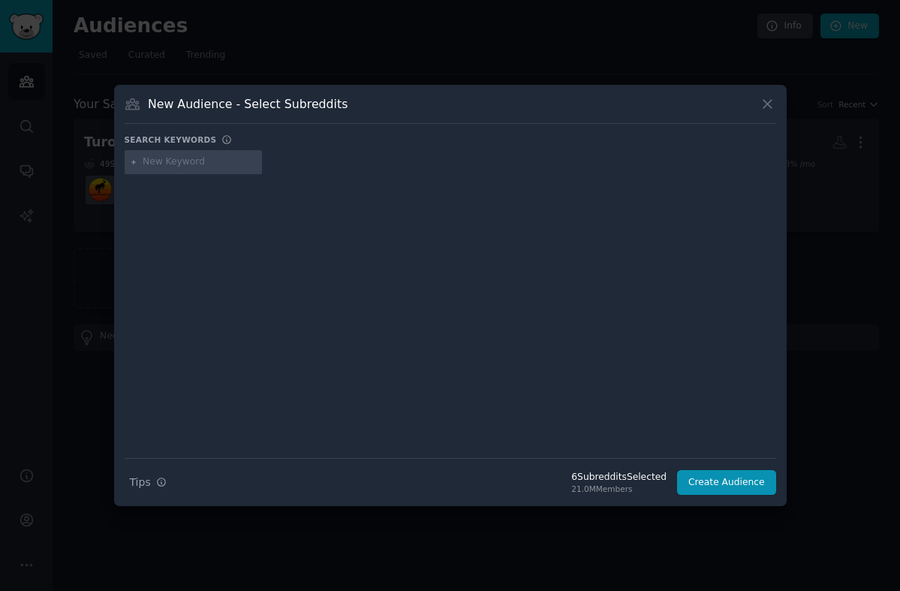
click at [164, 158] on input "text" at bounding box center [200, 162] width 114 height 14
type input "askto"
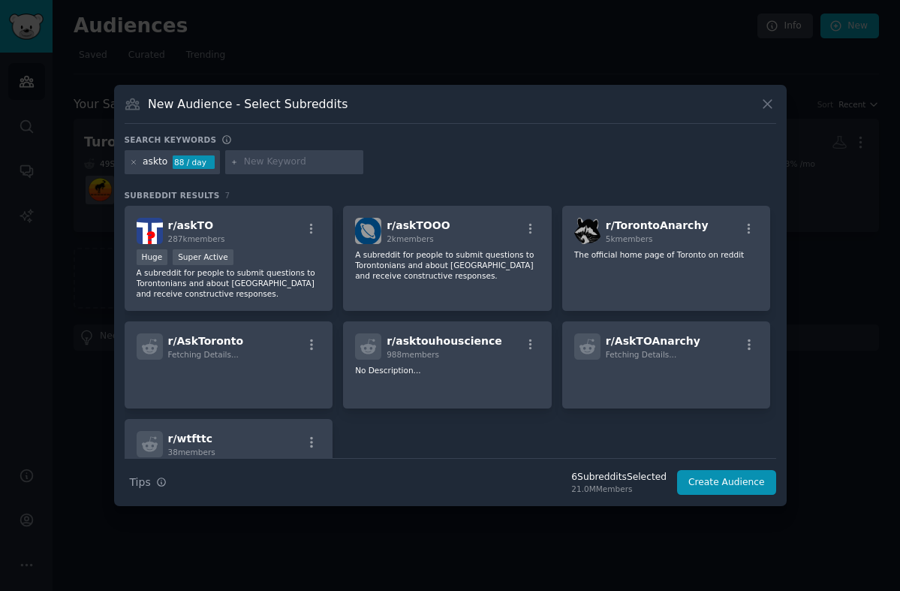
click at [257, 274] on p "A subreddit for people to submit questions to Torontonians and about [GEOGRAPHI…" at bounding box center [229, 283] width 185 height 32
click at [131, 160] on icon at bounding box center [134, 162] width 8 height 8
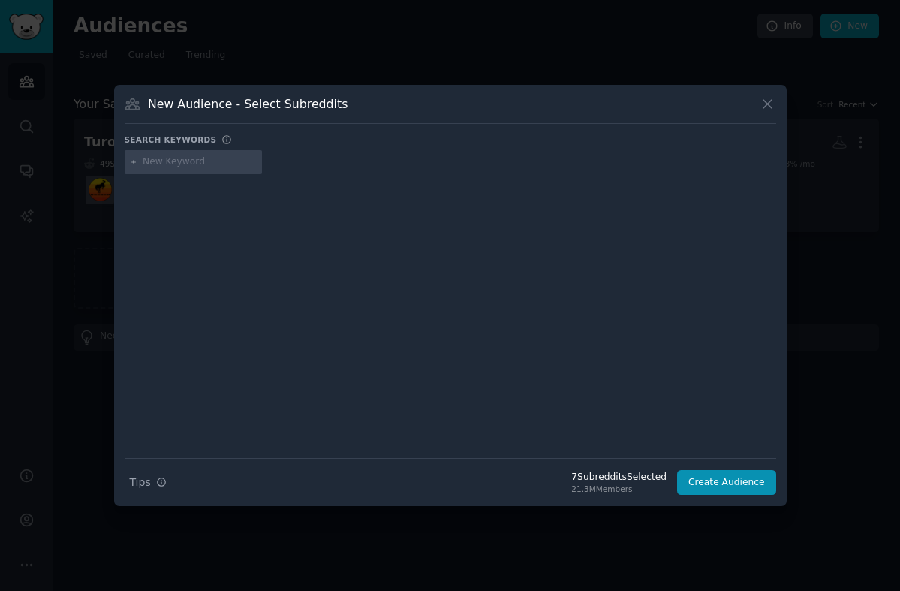
click at [168, 163] on input "text" at bounding box center [200, 162] width 114 height 14
type input "[GEOGRAPHIC_DATA]"
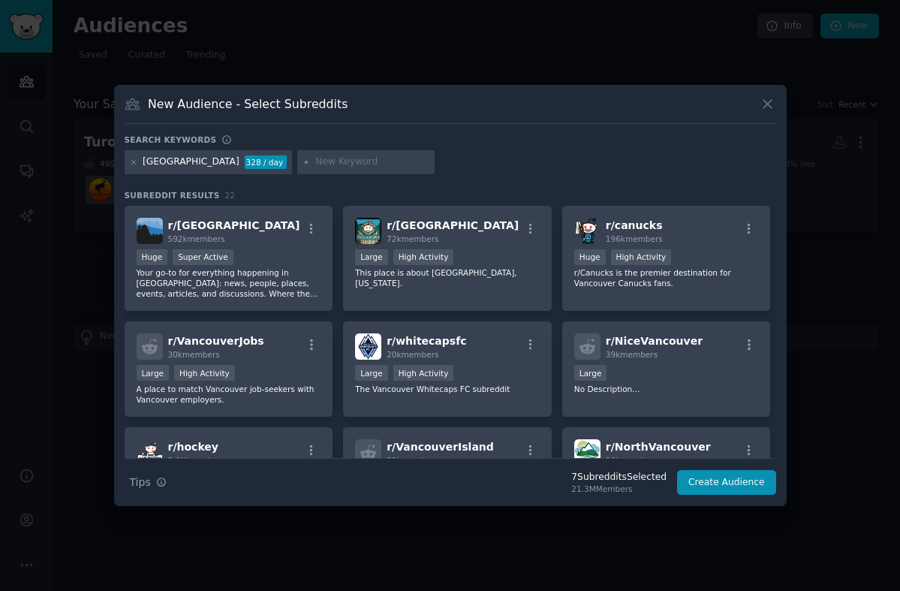
click at [237, 278] on p "Your go-to for everything happening in [GEOGRAPHIC_DATA]: news, people, places,…" at bounding box center [229, 283] width 185 height 32
click at [131, 161] on icon at bounding box center [134, 162] width 8 height 8
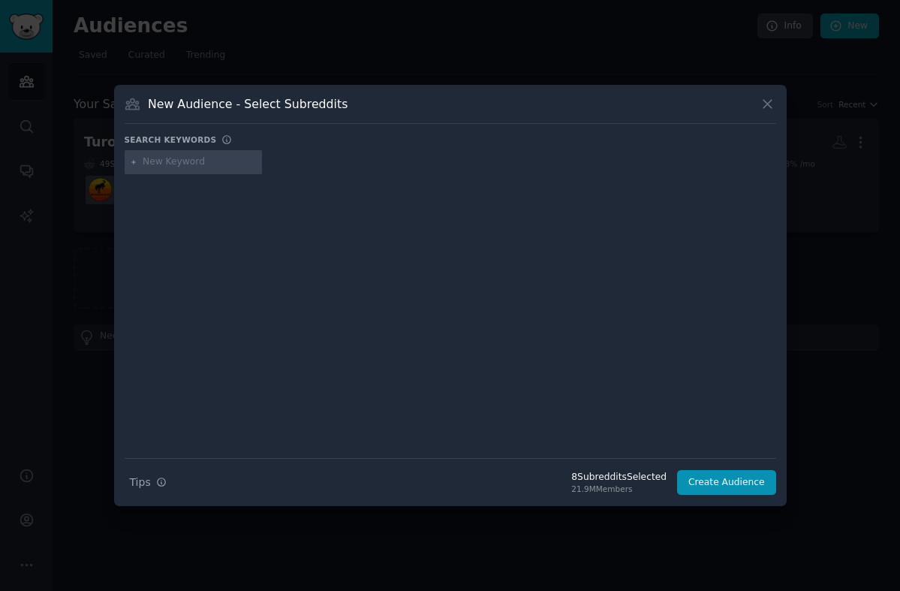
click at [161, 162] on input "text" at bounding box center [200, 162] width 114 height 14
type input "amexplatinum"
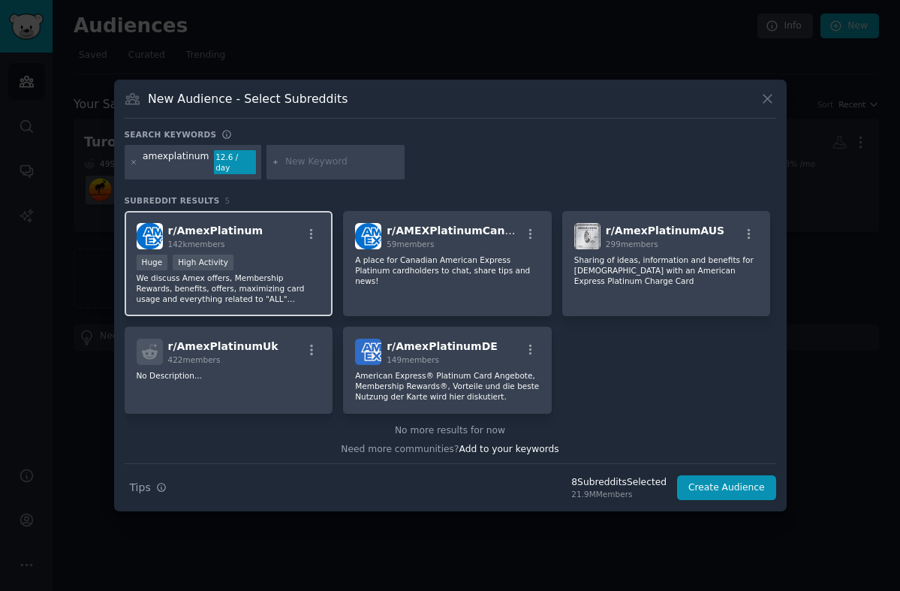
click at [282, 292] on p "We discuss Amex offers, Membership Rewards, benefits, offers, maximizing card u…" at bounding box center [229, 289] width 185 height 32
click at [132, 159] on icon at bounding box center [134, 162] width 8 height 8
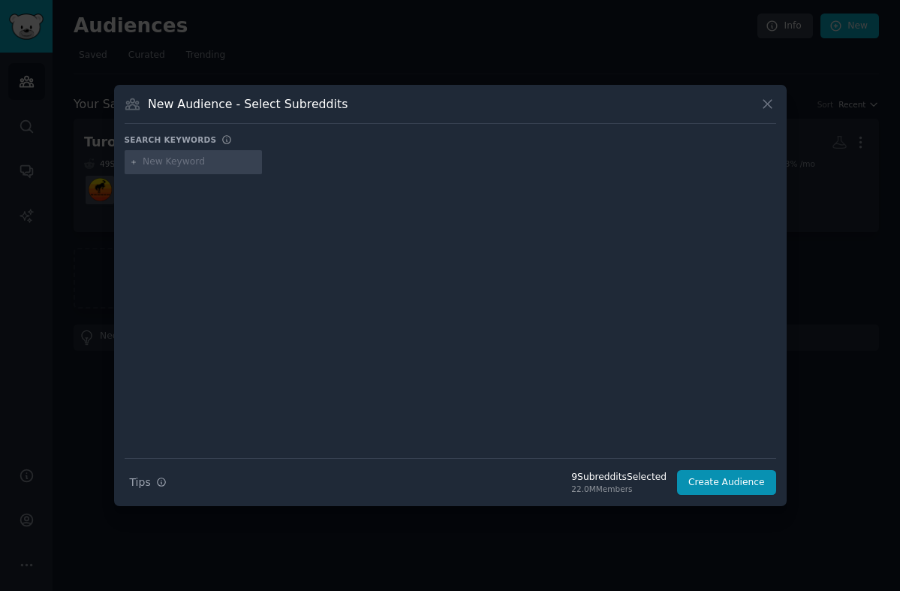
click at [162, 164] on input "text" at bounding box center [200, 162] width 114 height 14
type input "amex"
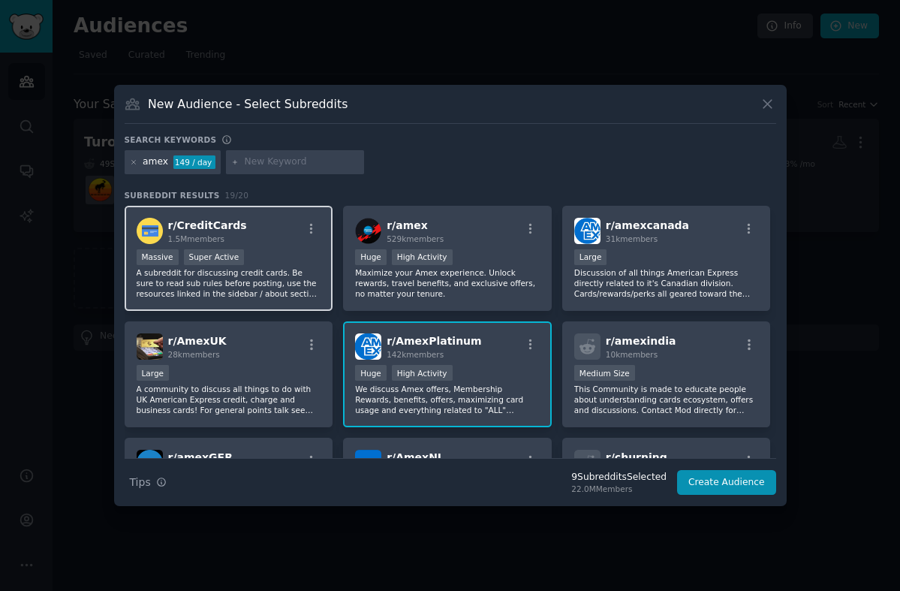
click at [285, 293] on p "A subreddit for discussing credit cards. Be sure to read sub rules before posti…" at bounding box center [229, 283] width 185 height 32
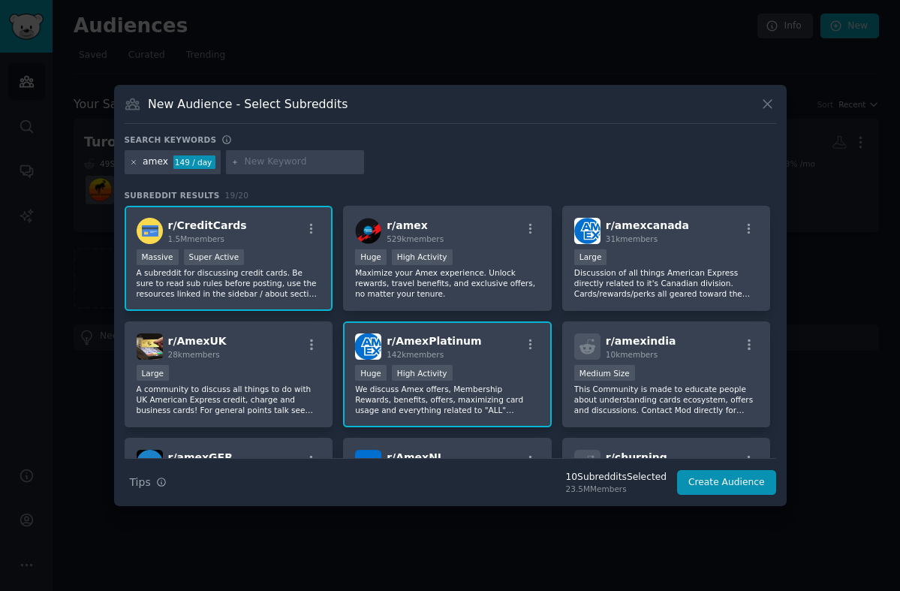
click at [131, 163] on icon at bounding box center [134, 162] width 8 height 8
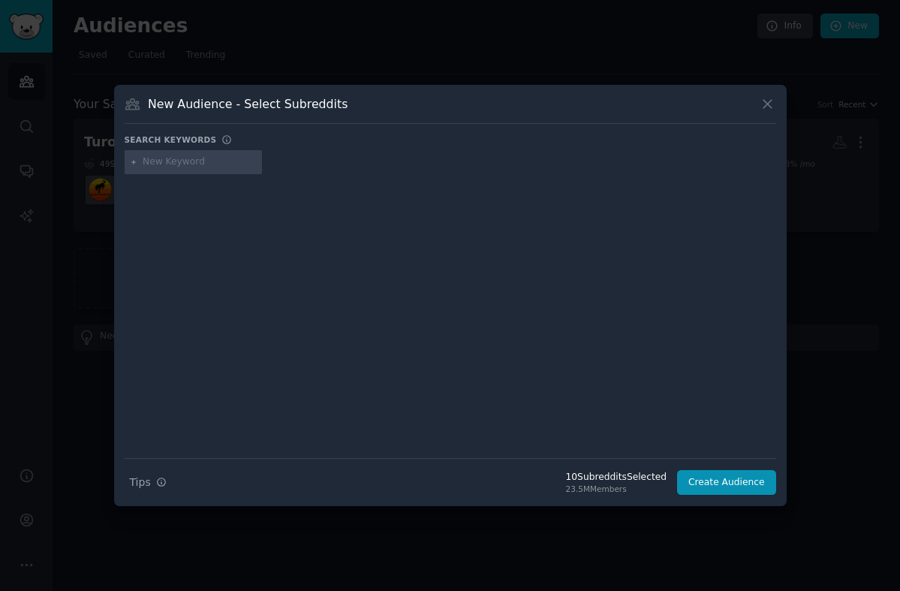
click at [167, 163] on input "text" at bounding box center [200, 162] width 114 height 14
type input "insurance"
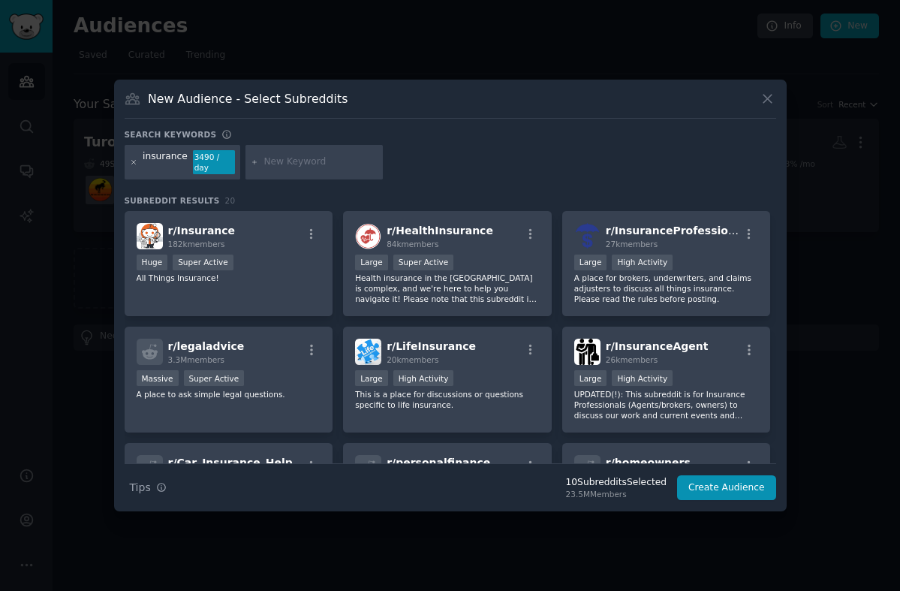
click at [131, 164] on icon at bounding box center [134, 162] width 8 height 8
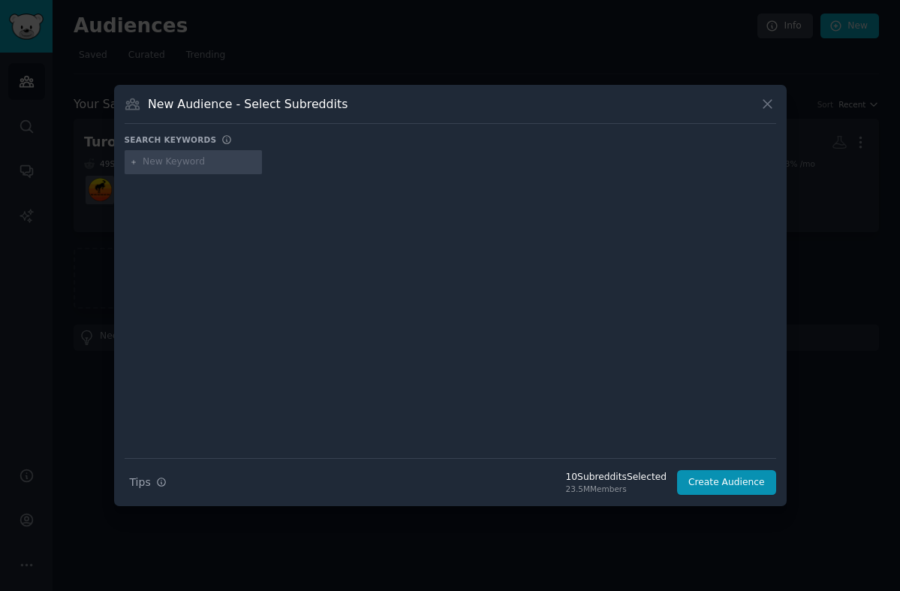
click at [168, 164] on input "text" at bounding box center [200, 162] width 114 height 14
type input "bigisland"
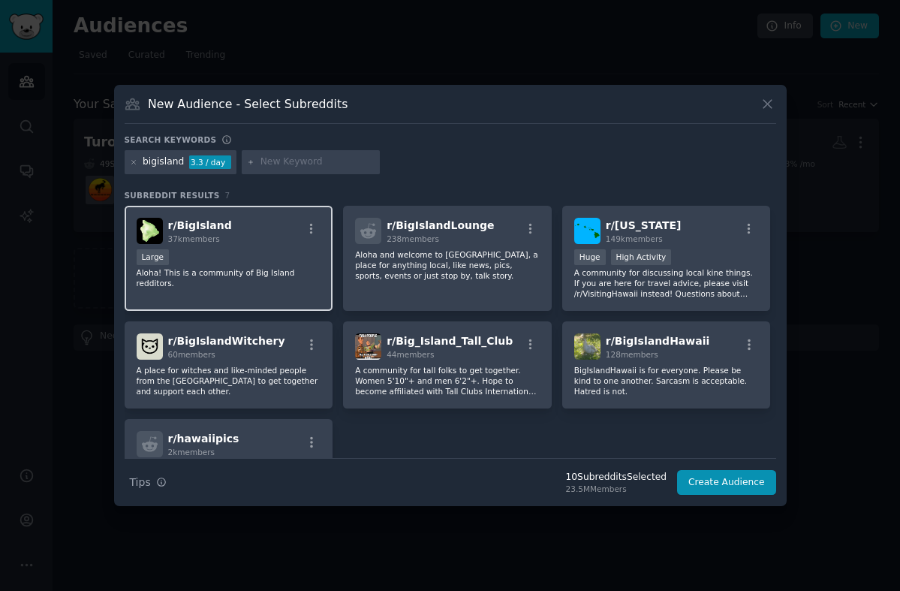
click at [270, 258] on div "Large" at bounding box center [229, 258] width 185 height 19
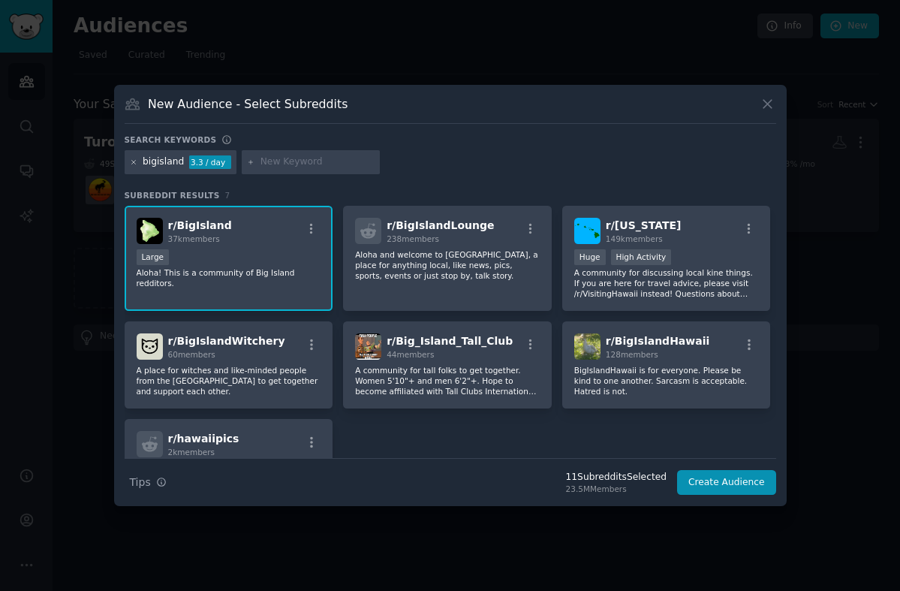
click at [131, 162] on icon at bounding box center [134, 162] width 8 height 8
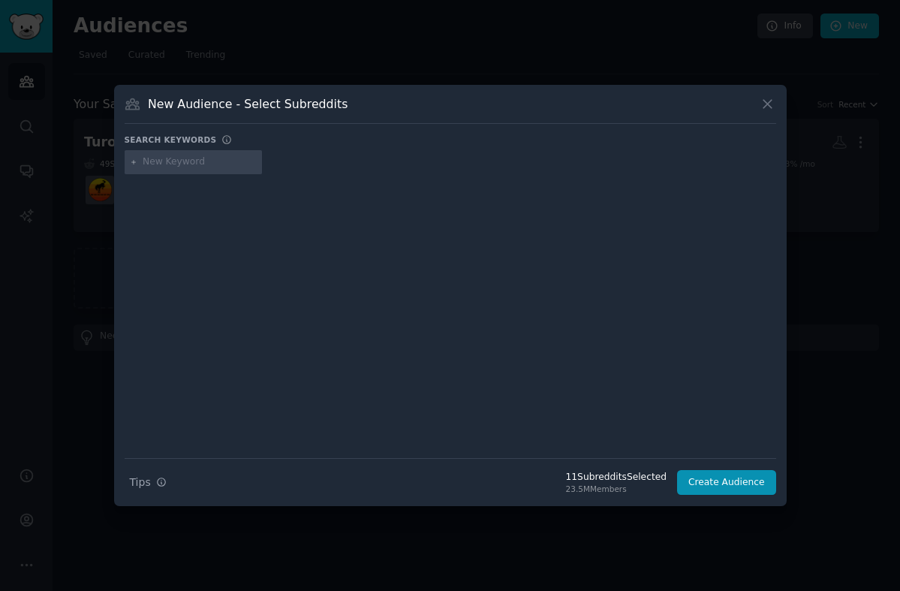
click at [167, 161] on input "text" at bounding box center [200, 162] width 114 height 14
type input "traveladvice"
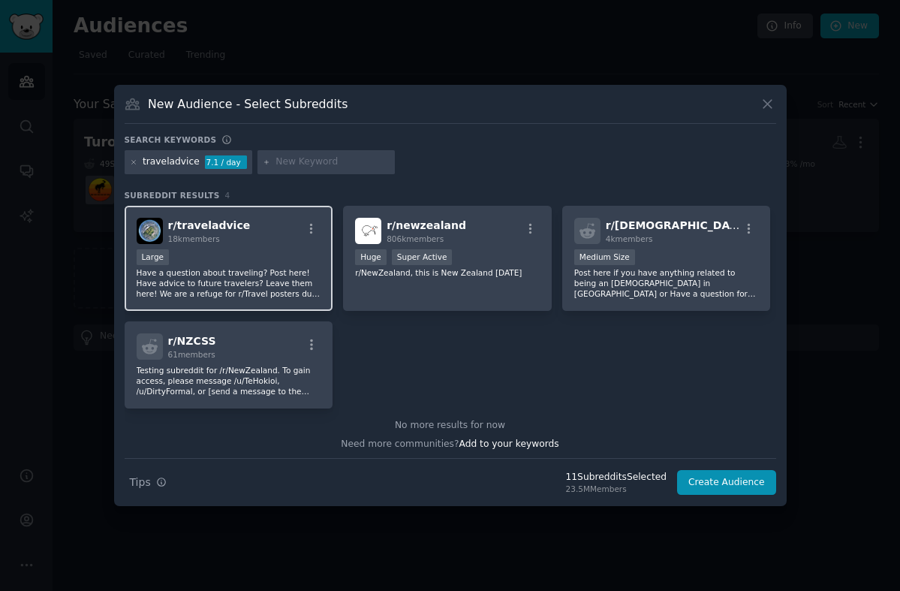
click at [245, 278] on p "Have a question about traveling? Post here! Have advice to future travelers? Le…" at bounding box center [229, 283] width 185 height 32
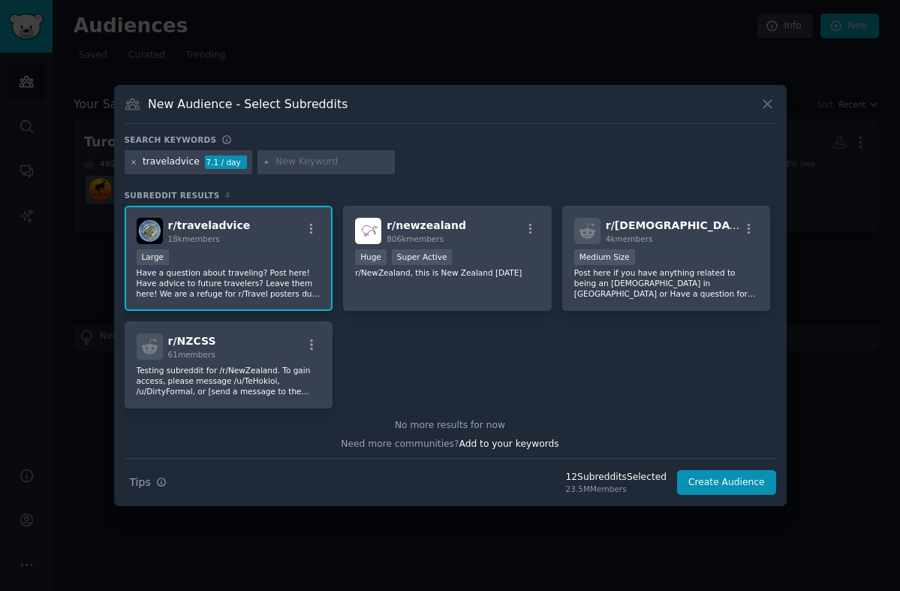
click at [132, 161] on icon at bounding box center [134, 162] width 8 height 8
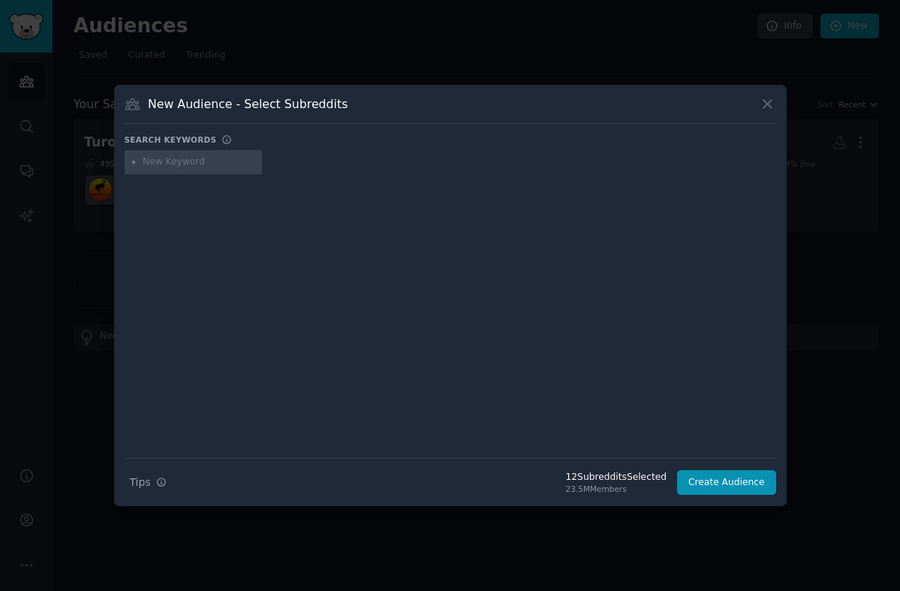
click at [165, 161] on input "text" at bounding box center [200, 162] width 114 height 14
type input "solotravel"
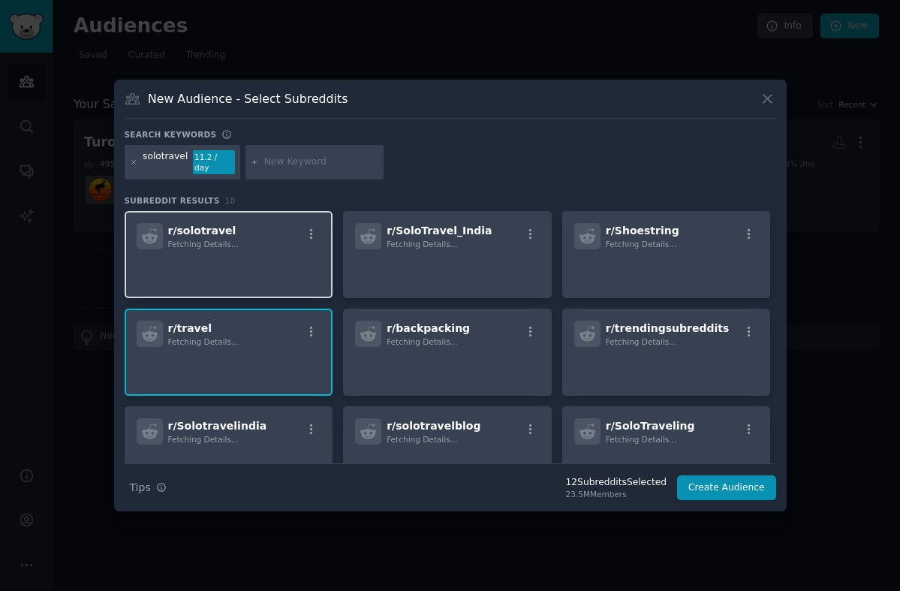
click at [185, 254] on p at bounding box center [229, 270] width 185 height 32
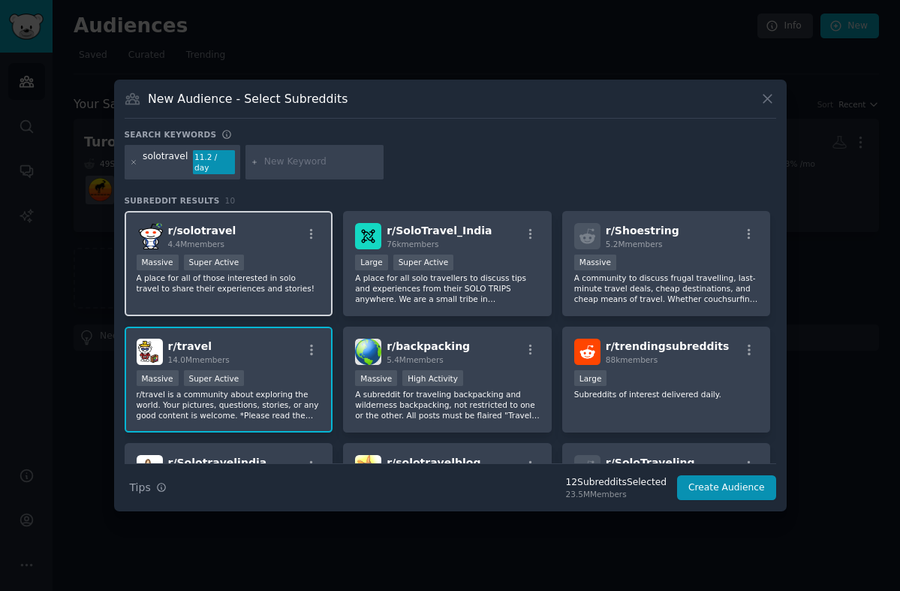
click at [204, 239] on span "4.4M members" at bounding box center [196, 243] width 57 height 9
click at [132, 163] on icon at bounding box center [133, 162] width 4 height 4
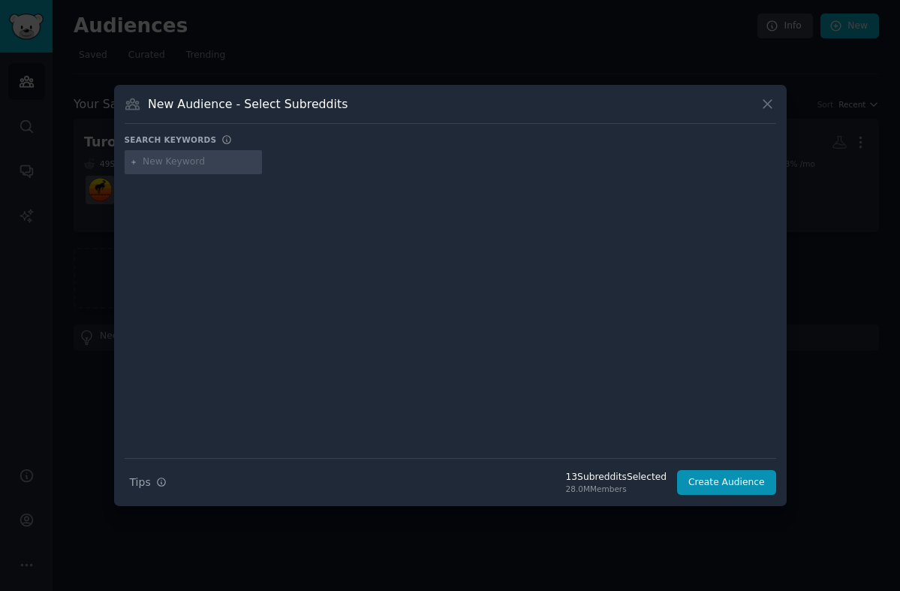
click at [170, 167] on input "text" at bounding box center [200, 162] width 114 height 14
type input "luxurytravel"
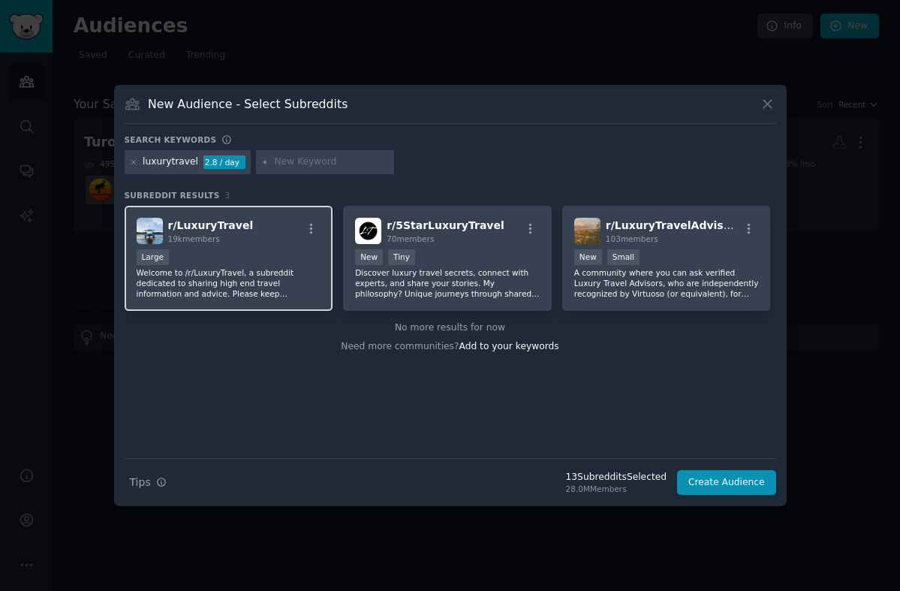
click at [238, 245] on div "r/ LuxuryTravel 19k members Large Welcome to /r/LuxuryTravel, a subreddit dedic…" at bounding box center [229, 259] width 209 height 106
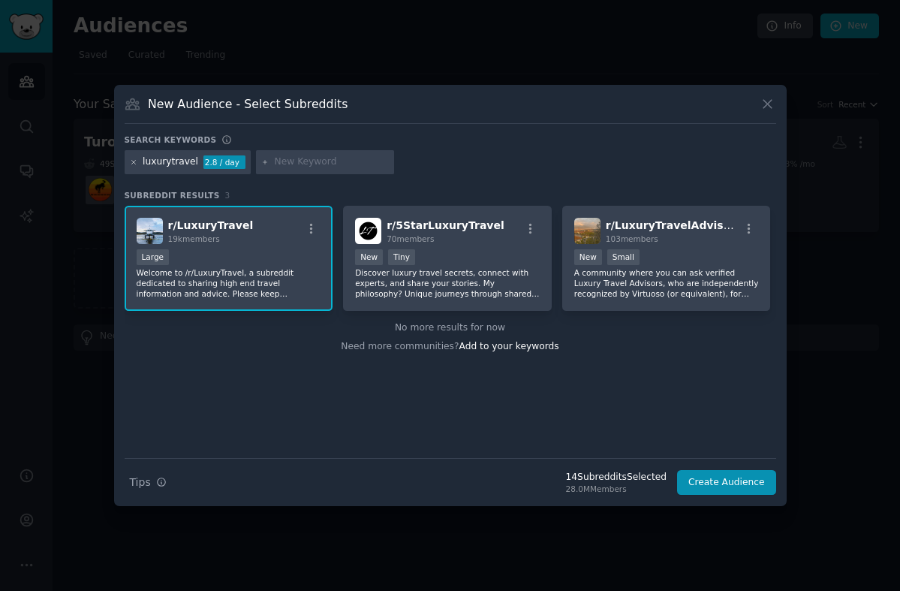
click at [134, 161] on icon at bounding box center [134, 162] width 8 height 8
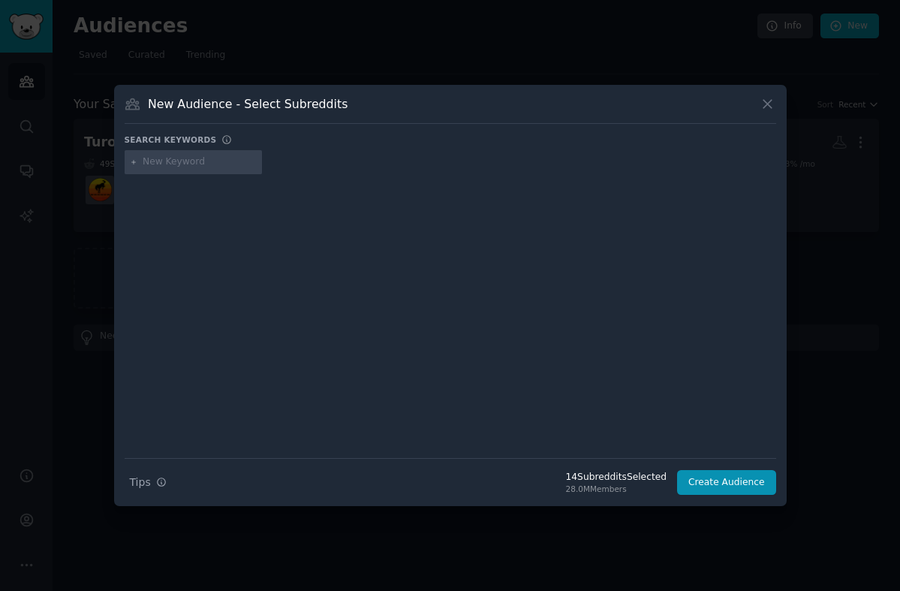
click at [197, 164] on input "text" at bounding box center [200, 162] width 114 height 14
type input "onebag"
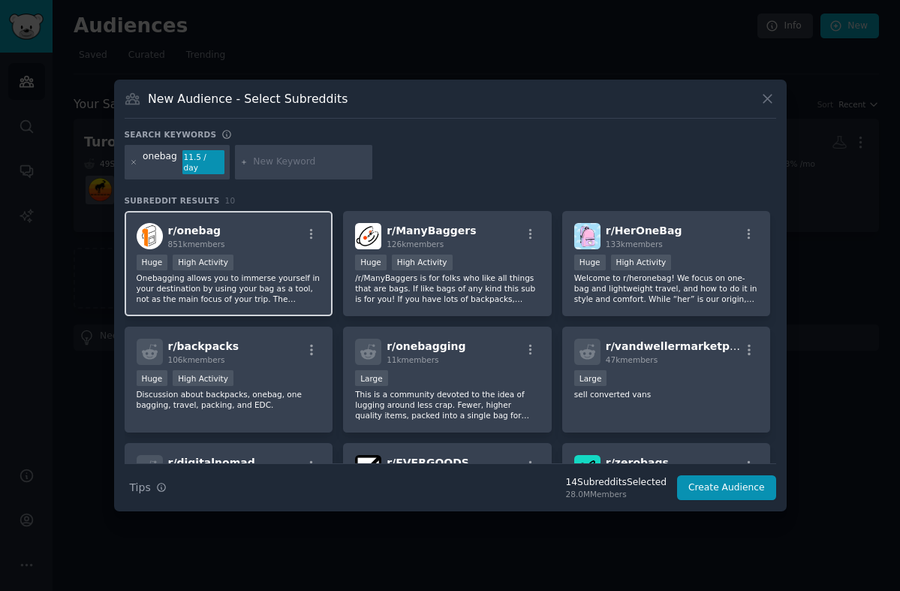
click at [297, 274] on p "Onebagging allows you to immerse yourself in your destination by using your bag…" at bounding box center [229, 289] width 185 height 32
click at [131, 161] on icon at bounding box center [134, 162] width 8 height 8
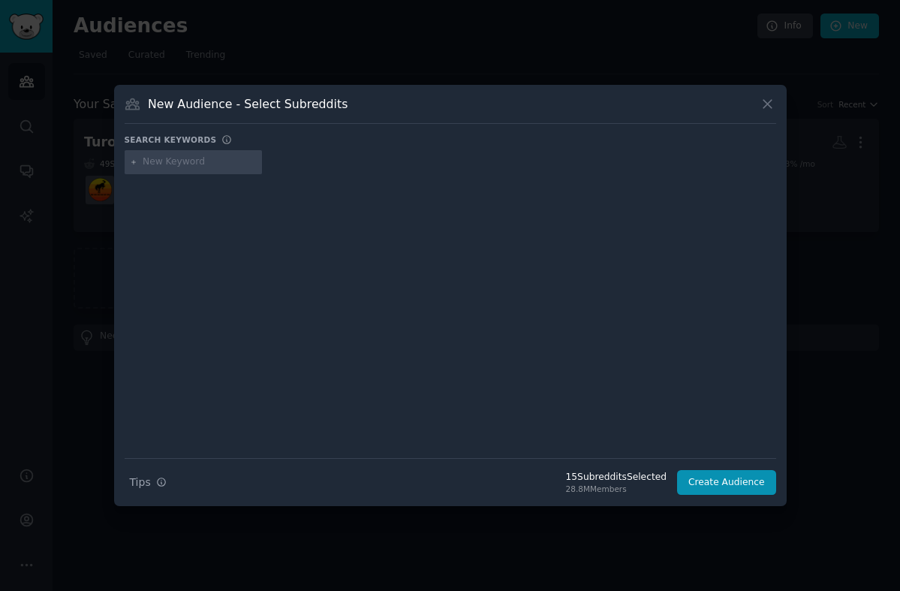
click at [161, 161] on input "text" at bounding box center [200, 162] width 114 height 14
type input "travelpartners"
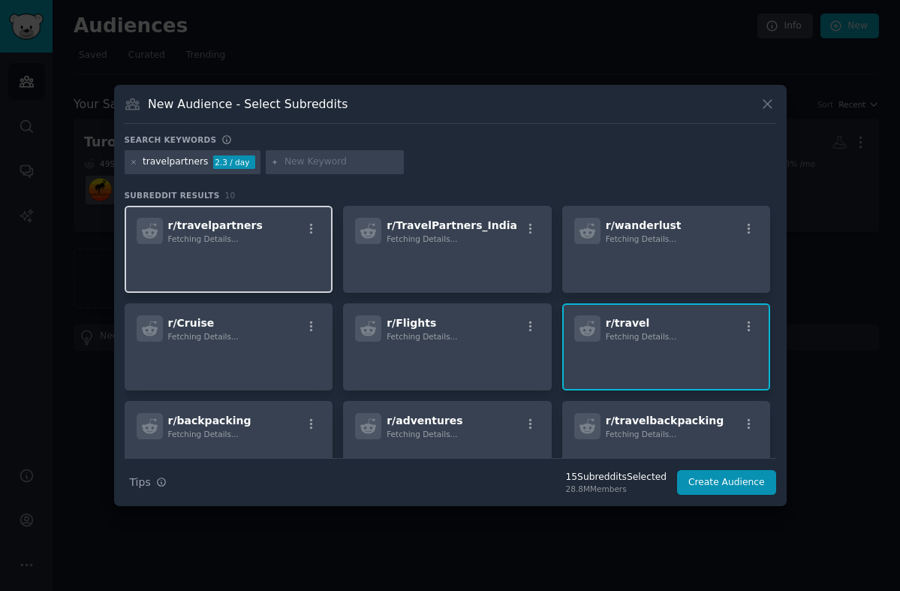
scroll to position [5, 0]
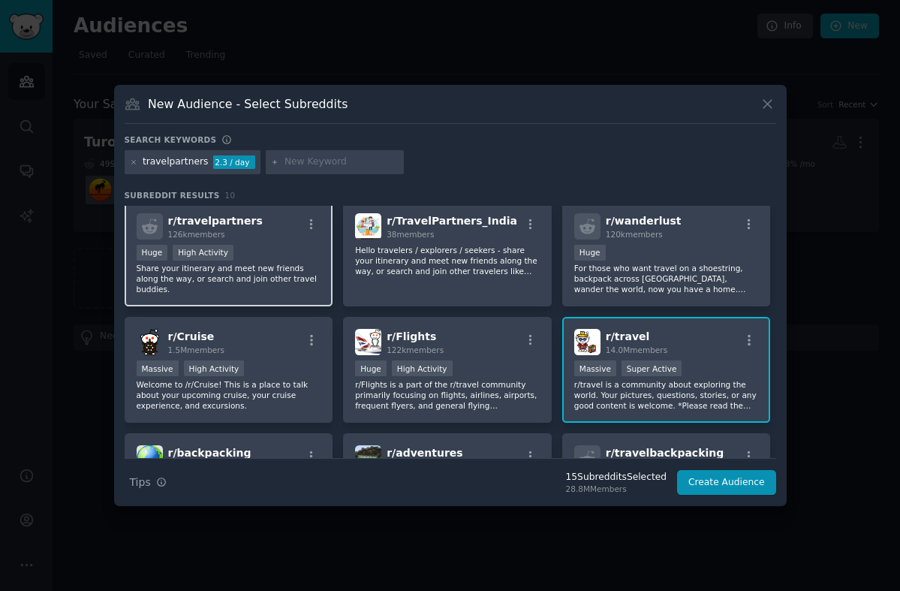
click at [278, 260] on div "Huge High Activity" at bounding box center [229, 254] width 185 height 19
click at [132, 162] on icon at bounding box center [133, 162] width 4 height 4
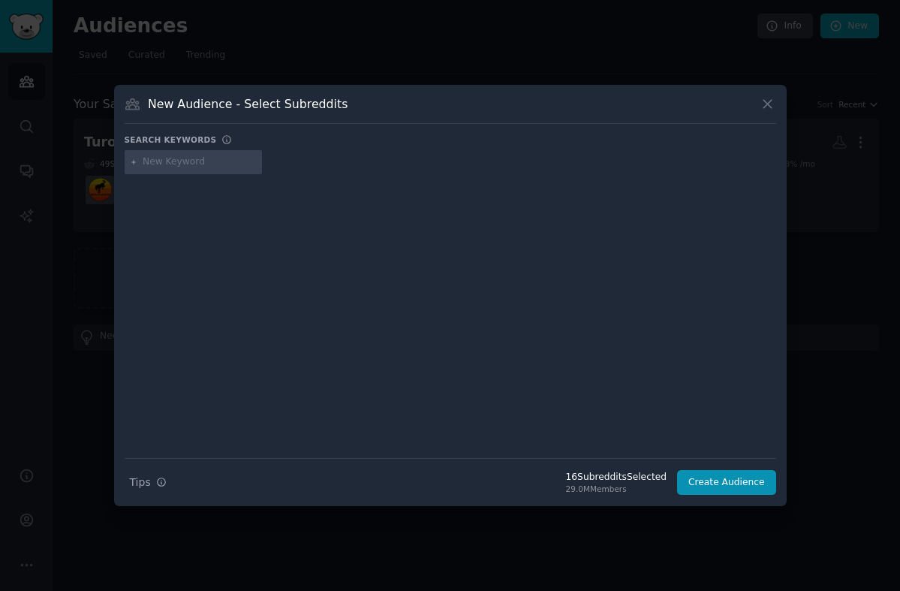
click at [162, 162] on input "text" at bounding box center [200, 162] width 114 height 14
type input "digitalnomad"
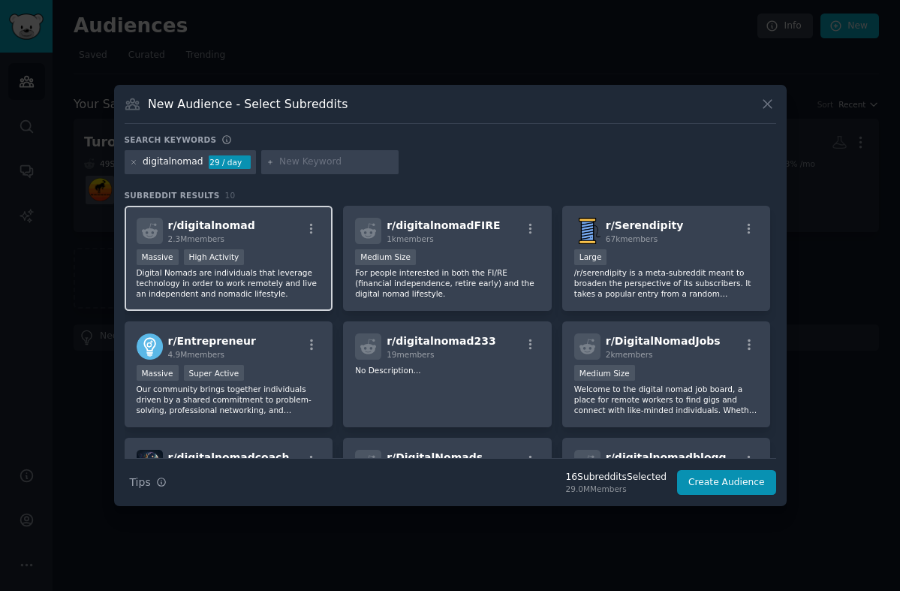
click at [300, 257] on div "Massive High Activity" at bounding box center [229, 258] width 185 height 19
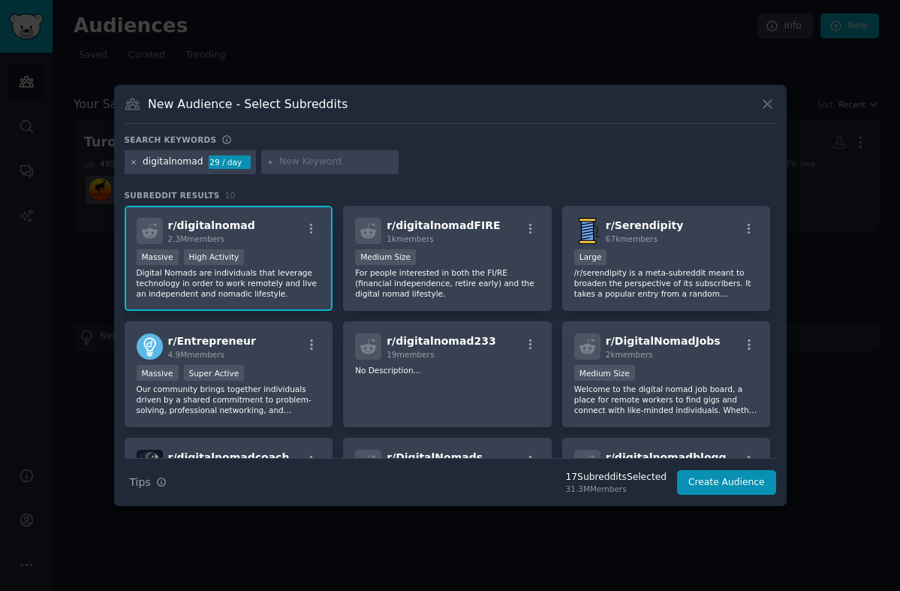
click at [131, 162] on icon at bounding box center [134, 162] width 8 height 8
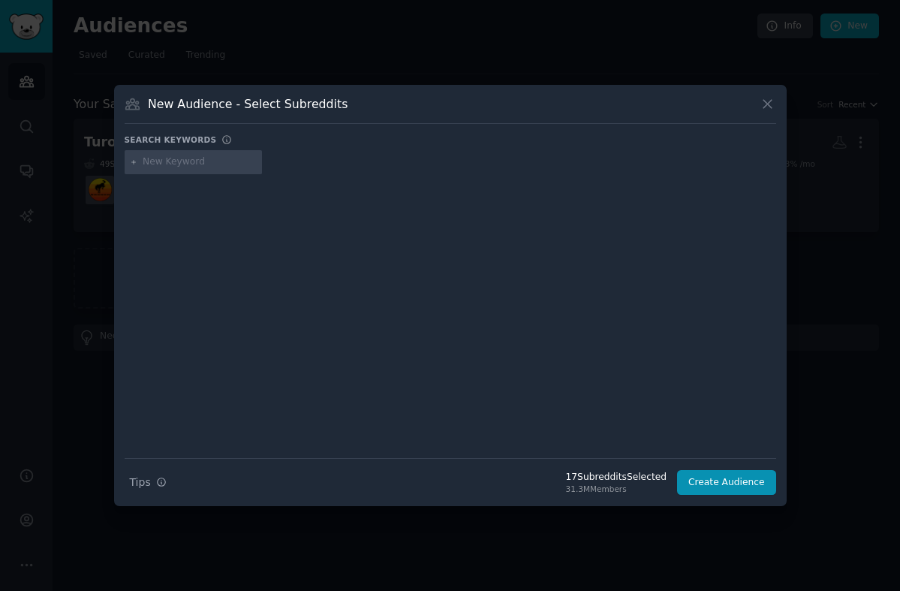
click at [186, 160] on input "text" at bounding box center [200, 162] width 114 height 14
type input "longtermtravel"
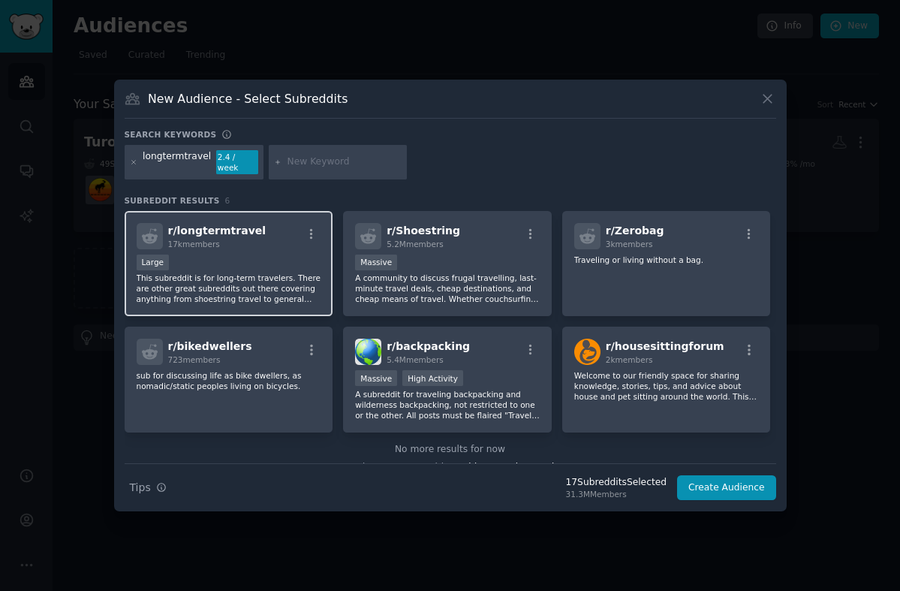
click at [271, 282] on p "This subreddit is for long-term travelers. There are other great subreddits out…" at bounding box center [229, 289] width 185 height 32
click at [136, 163] on icon at bounding box center [134, 162] width 8 height 8
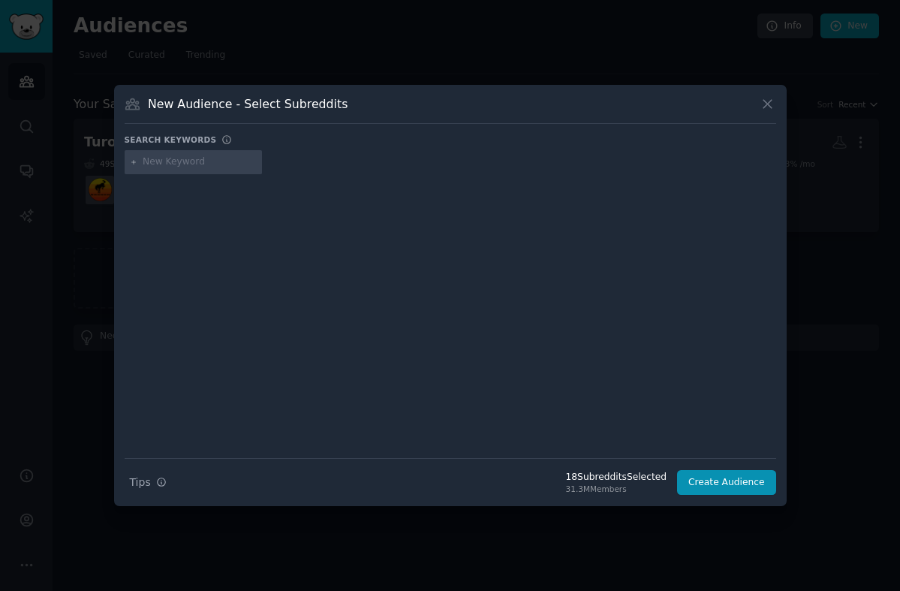
click at [145, 161] on input "text" at bounding box center [200, 162] width 114 height 14
type input "asklosangeles"
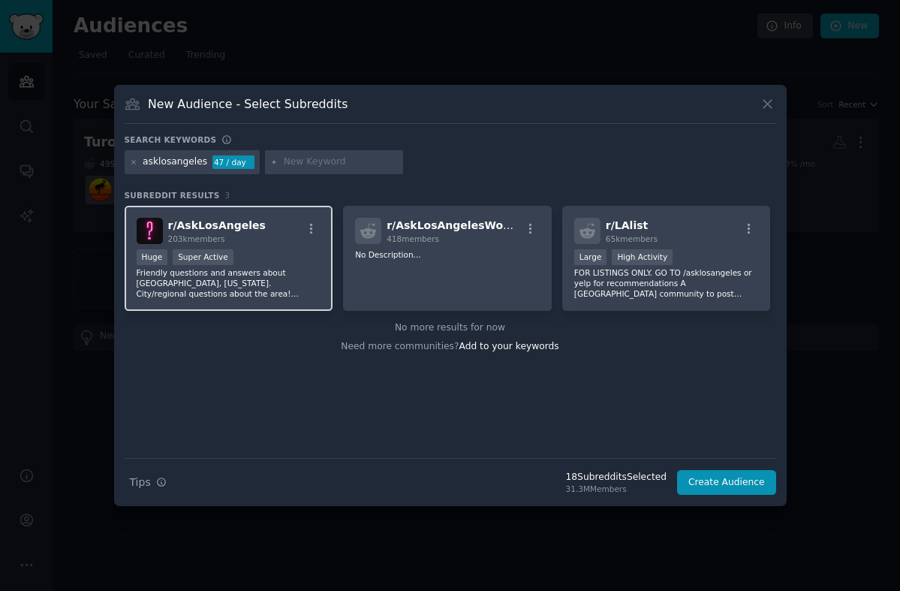
click at [275, 249] on div ">= 95th percentile for submissions / day Huge Super Active" at bounding box center [229, 258] width 185 height 19
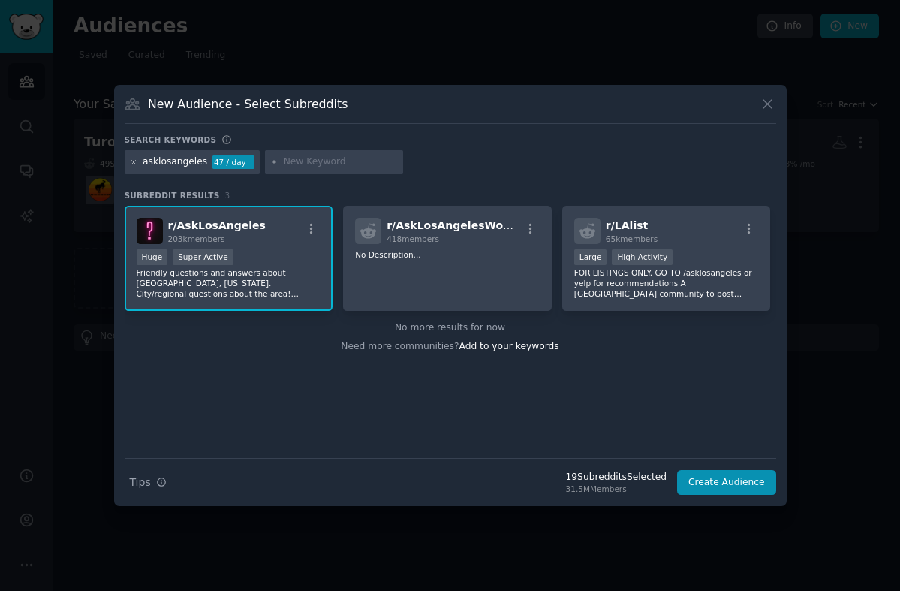
click at [134, 163] on icon at bounding box center [134, 162] width 8 height 8
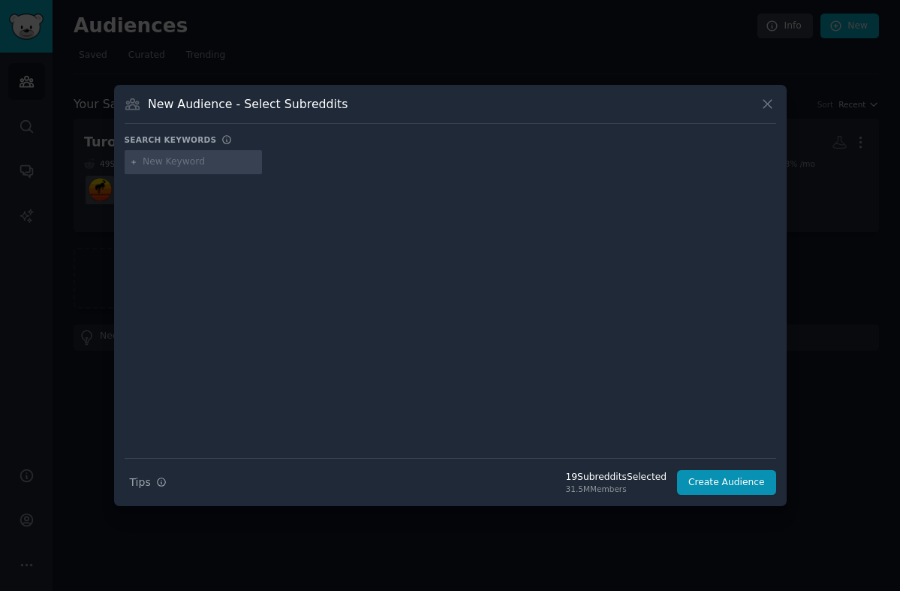
click at [179, 164] on input "text" at bounding box center [200, 162] width 114 height 14
type input "airport"
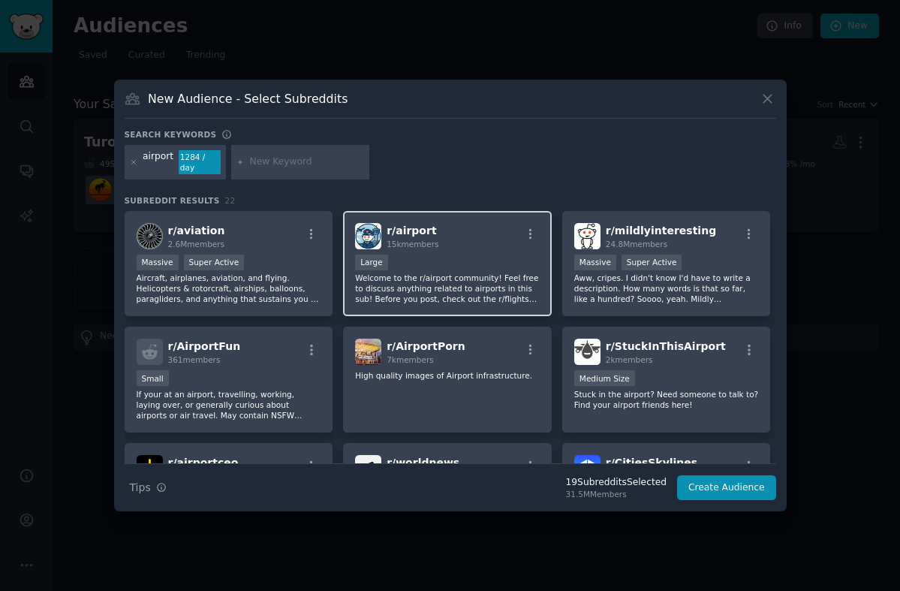
click at [481, 266] on div "Large" at bounding box center [447, 263] width 185 height 19
click at [133, 161] on icon at bounding box center [133, 162] width 4 height 4
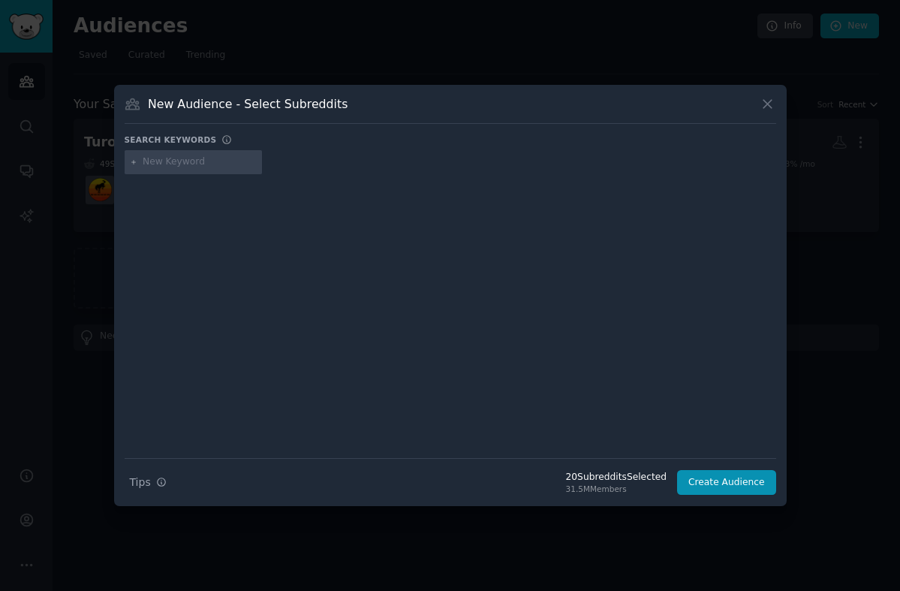
click at [188, 163] on input "text" at bounding box center [200, 162] width 114 height 14
type input "flights"
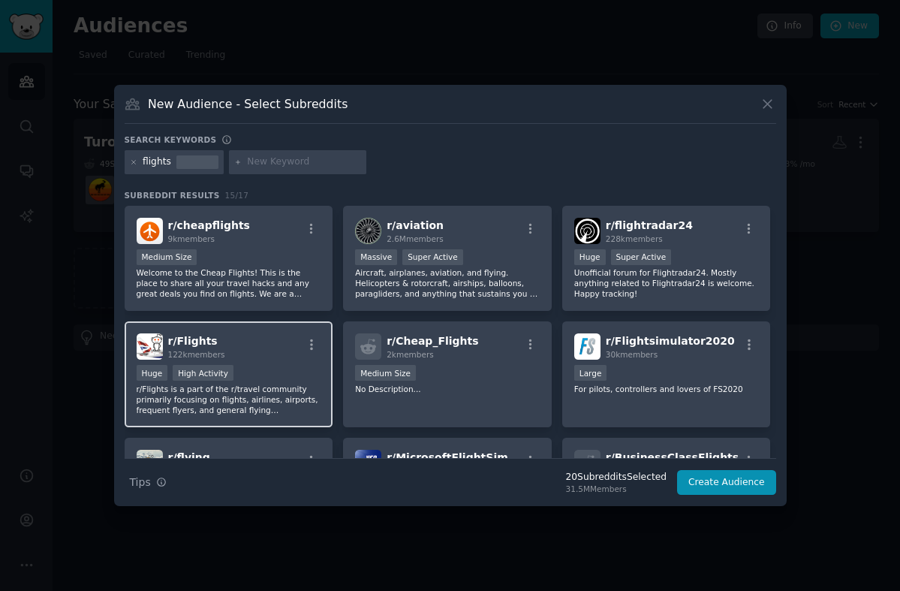
click at [305, 374] on div "Huge High Activity" at bounding box center [229, 374] width 185 height 19
click at [134, 163] on icon at bounding box center [133, 162] width 4 height 4
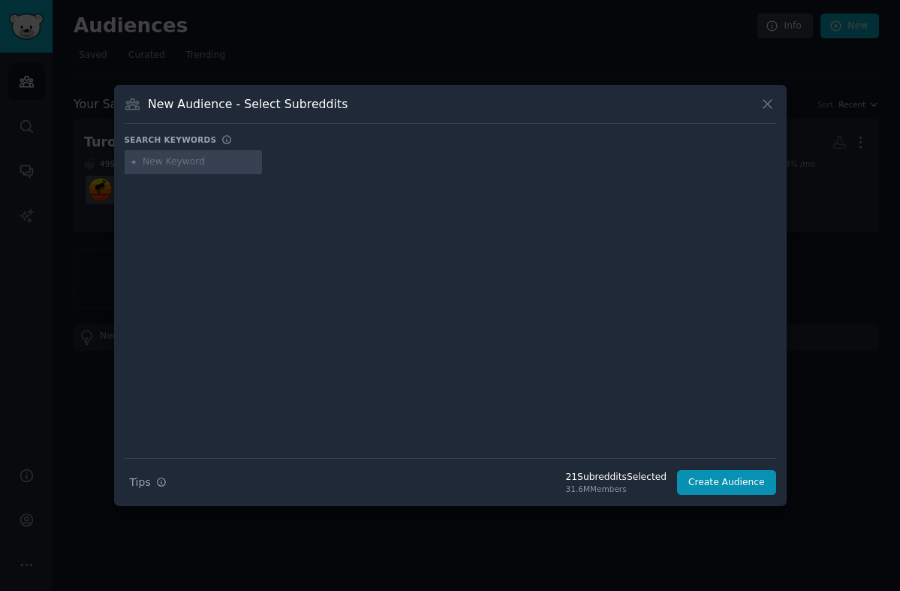
click at [173, 163] on input "text" at bounding box center [200, 162] width 114 height 14
type input "losangeles"
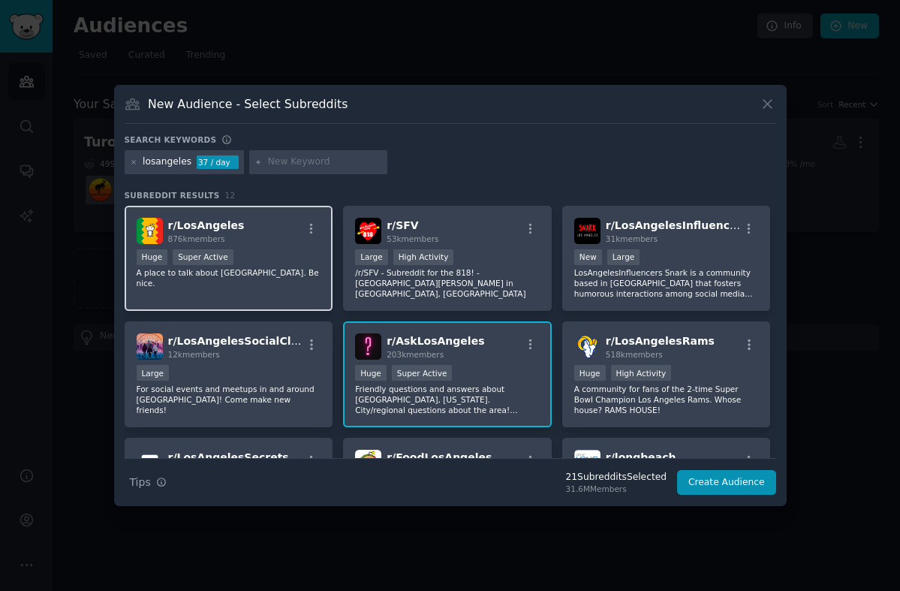
click at [264, 245] on div "r/ LosAngeles 876k members Huge Super Active A place to talk about [GEOGRAPHIC_…" at bounding box center [229, 259] width 209 height 106
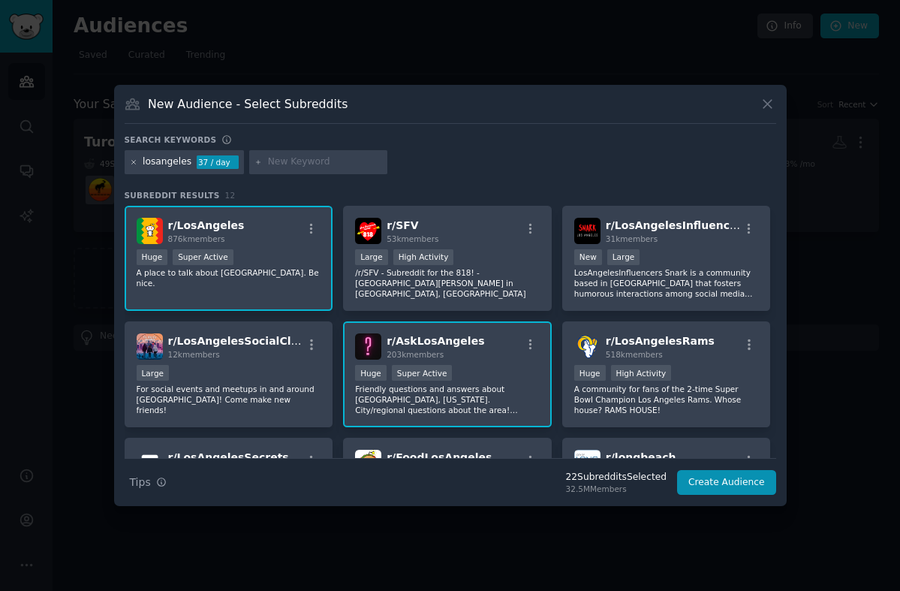
click at [132, 161] on icon at bounding box center [134, 162] width 8 height 8
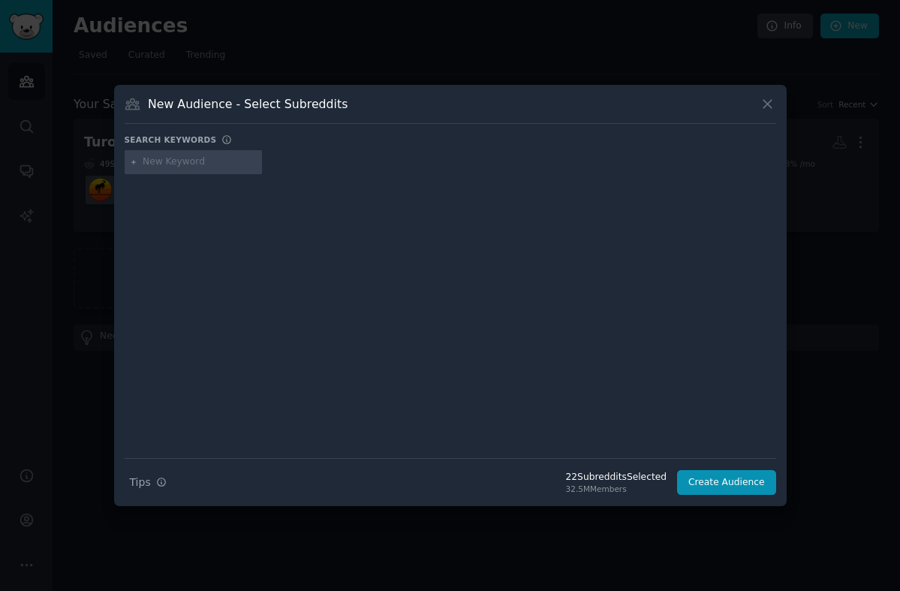
click at [157, 165] on input "text" at bounding box center [200, 162] width 114 height 14
type input "nyc"
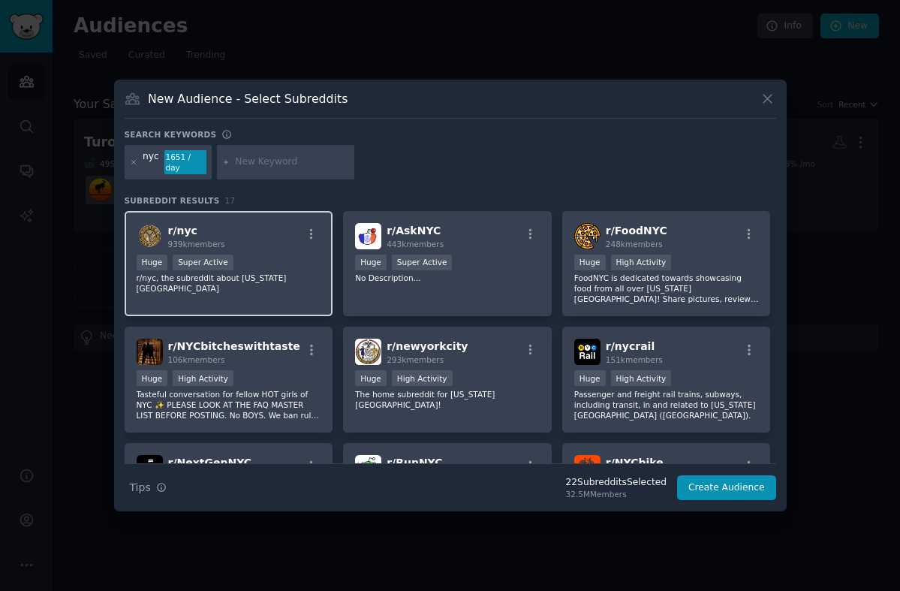
click at [270, 273] on p "r/nyc, the subreddit about [US_STATE][GEOGRAPHIC_DATA]" at bounding box center [229, 283] width 185 height 21
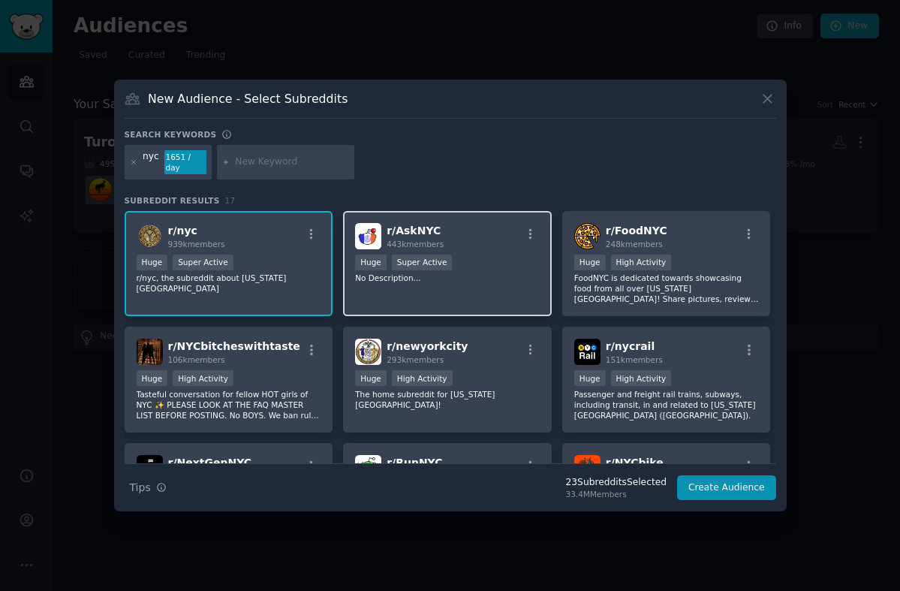
click at [451, 291] on div "r/ AskNYC 443k members Huge Super Active No Description..." at bounding box center [447, 264] width 209 height 106
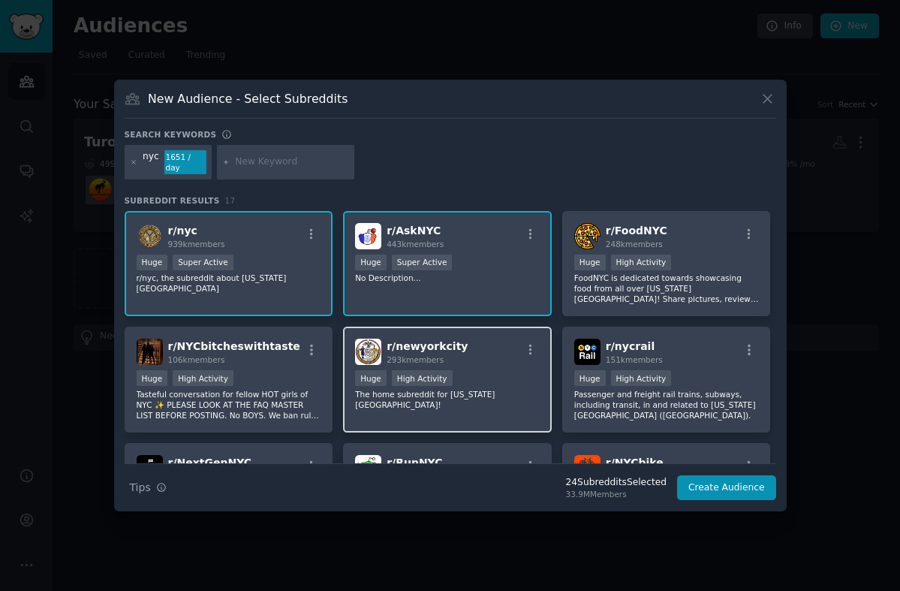
click at [474, 370] on div "Huge High Activity" at bounding box center [447, 379] width 185 height 19
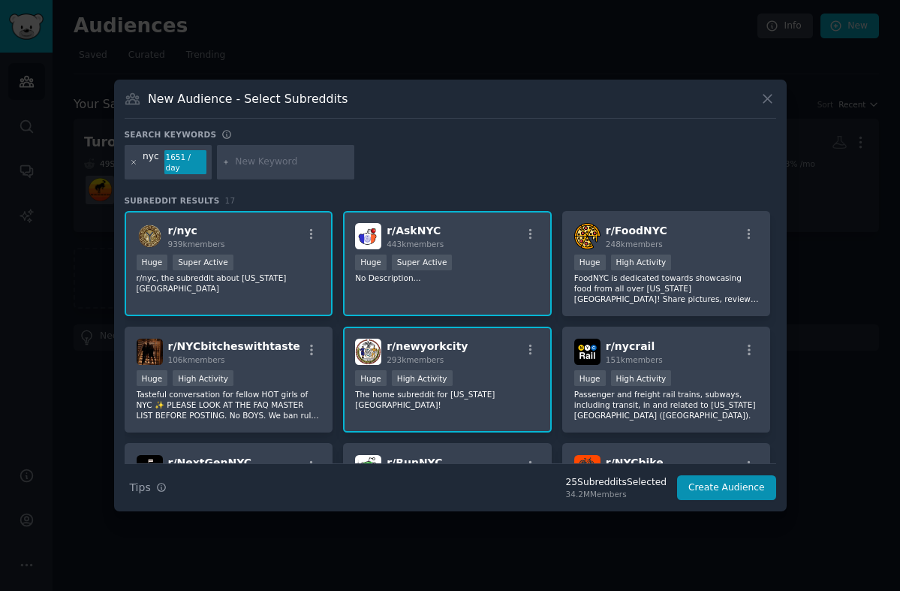
click at [135, 164] on icon at bounding box center [134, 162] width 8 height 8
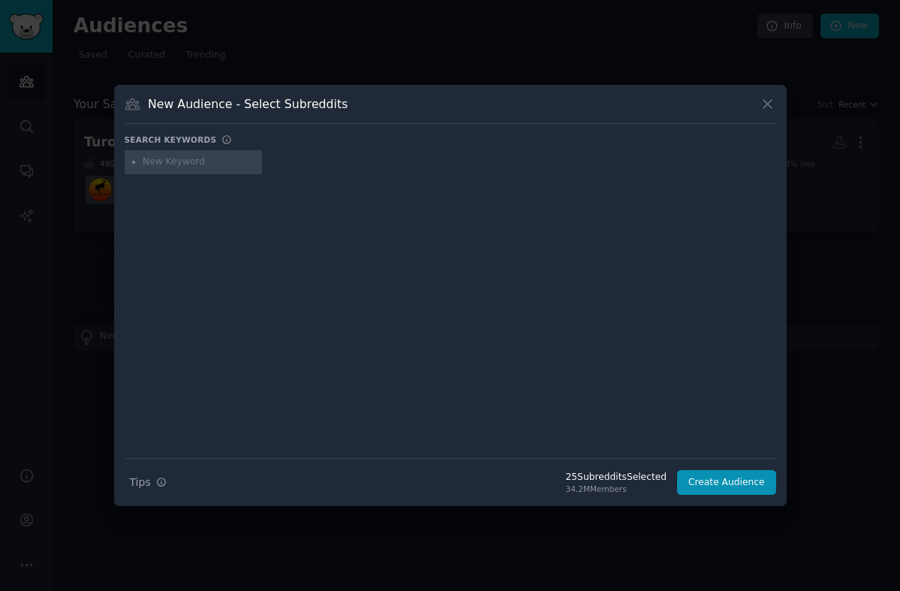
click at [144, 164] on input "text" at bounding box center [200, 162] width 114 height 14
type input "[GEOGRAPHIC_DATA]"
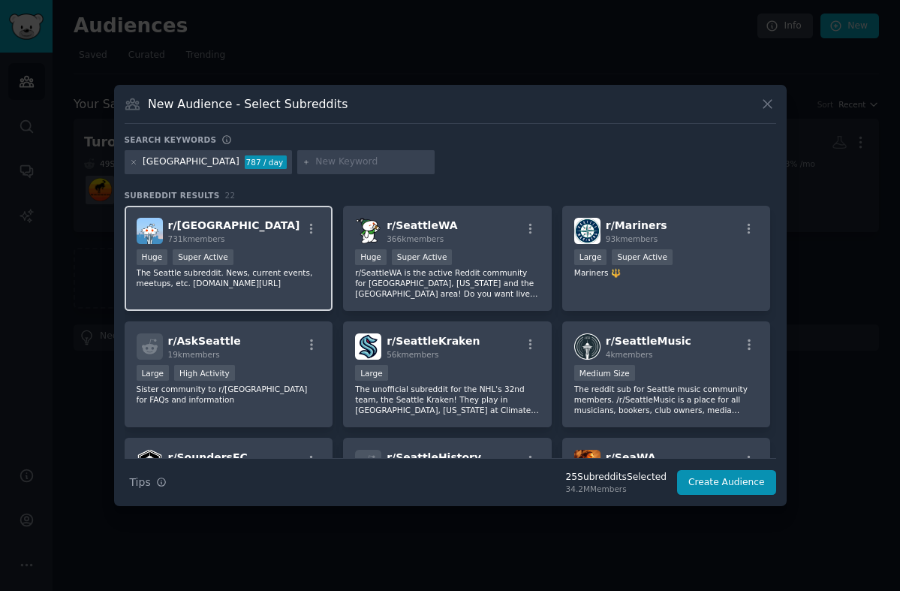
click at [260, 273] on p "The Seattle subreddit. News, current events, meetups, etc. [DOMAIN_NAME][URL]" at bounding box center [229, 277] width 185 height 21
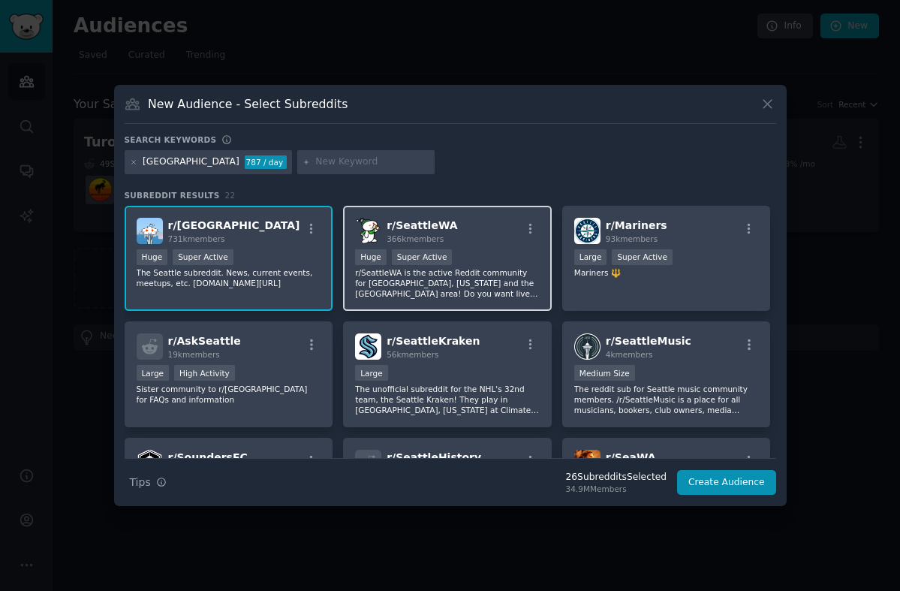
click at [423, 282] on p "r/SeattleWA is the active Reddit community for [GEOGRAPHIC_DATA], [US_STATE] an…" at bounding box center [447, 283] width 185 height 32
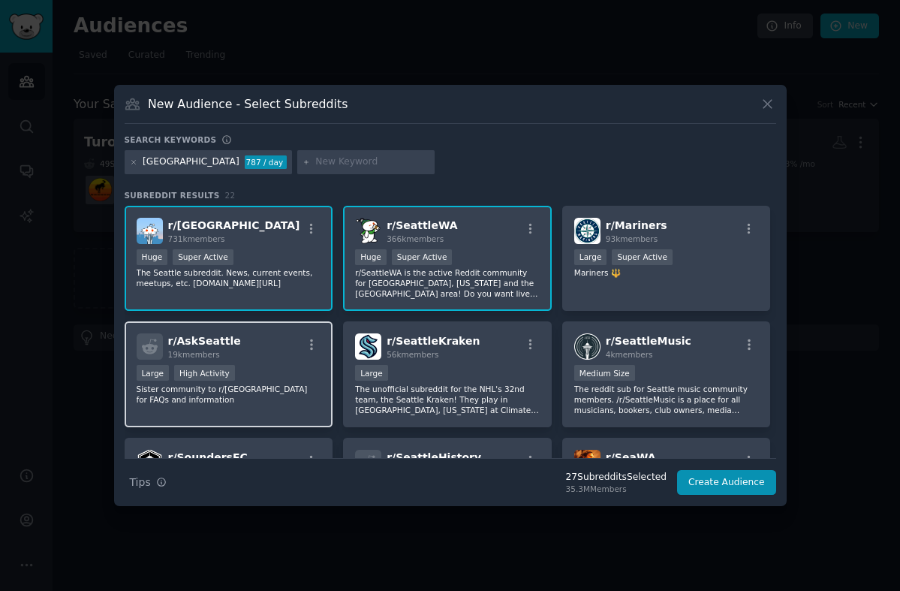
click at [285, 405] on div "r/ AskSeattle 19k members Large High Activity Sister community to r/[GEOGRAPHIC…" at bounding box center [229, 374] width 209 height 106
click at [131, 161] on icon at bounding box center [134, 162] width 8 height 8
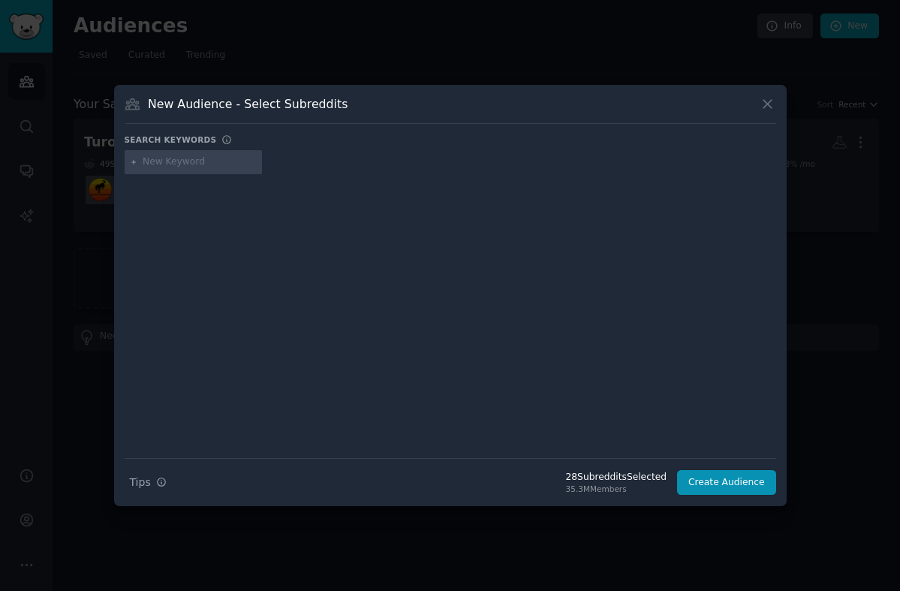
click at [158, 162] on input "text" at bounding box center [200, 162] width 114 height 14
type input "[GEOGRAPHIC_DATA]"
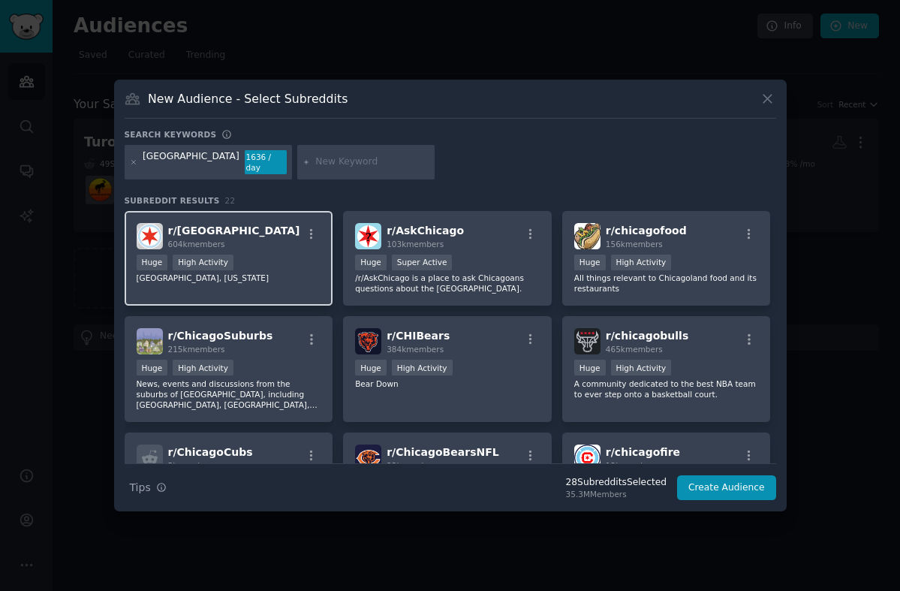
click at [296, 248] on div "r/ chicago 604k members Huge High Activity [GEOGRAPHIC_DATA], [US_STATE]" at bounding box center [229, 258] width 209 height 95
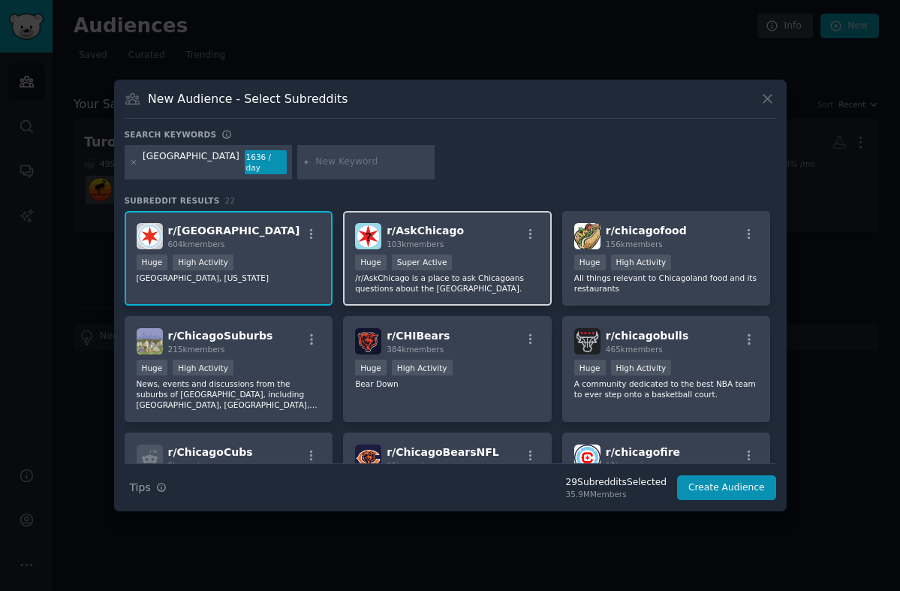
click at [484, 236] on div "r/ AskChicago 103k members" at bounding box center [447, 236] width 185 height 26
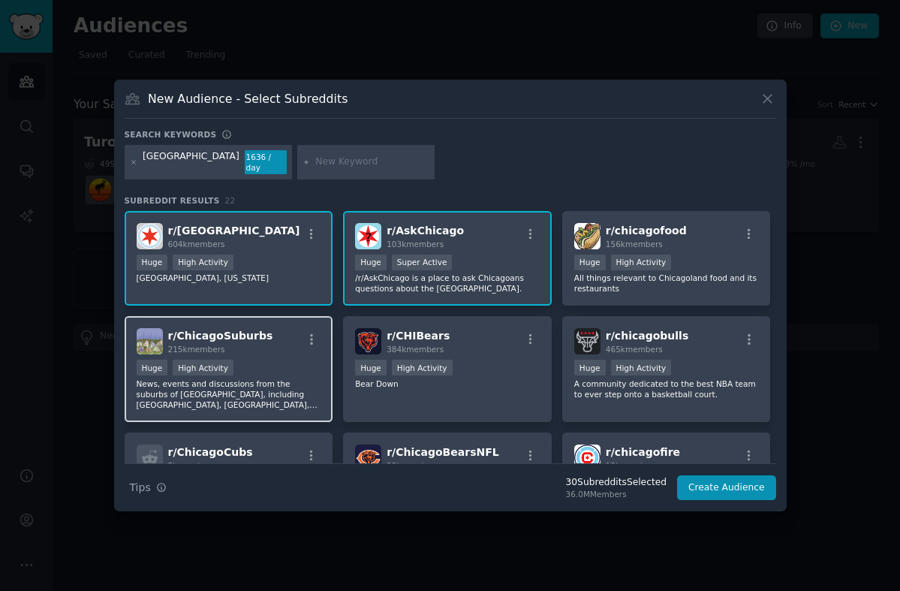
click at [265, 396] on p "News, events and discussions from the suburbs of [GEOGRAPHIC_DATA], including […" at bounding box center [229, 394] width 185 height 32
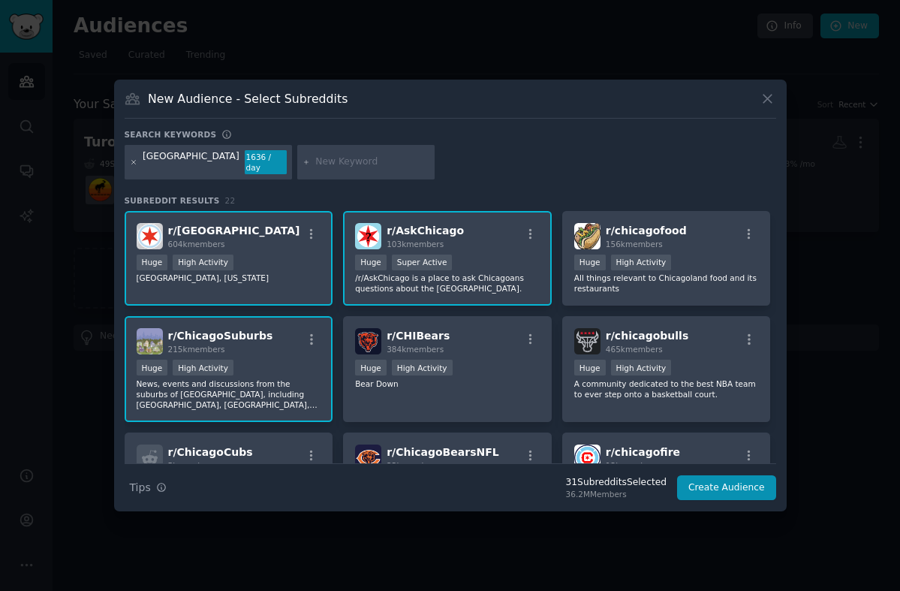
click at [131, 161] on icon at bounding box center [134, 162] width 8 height 8
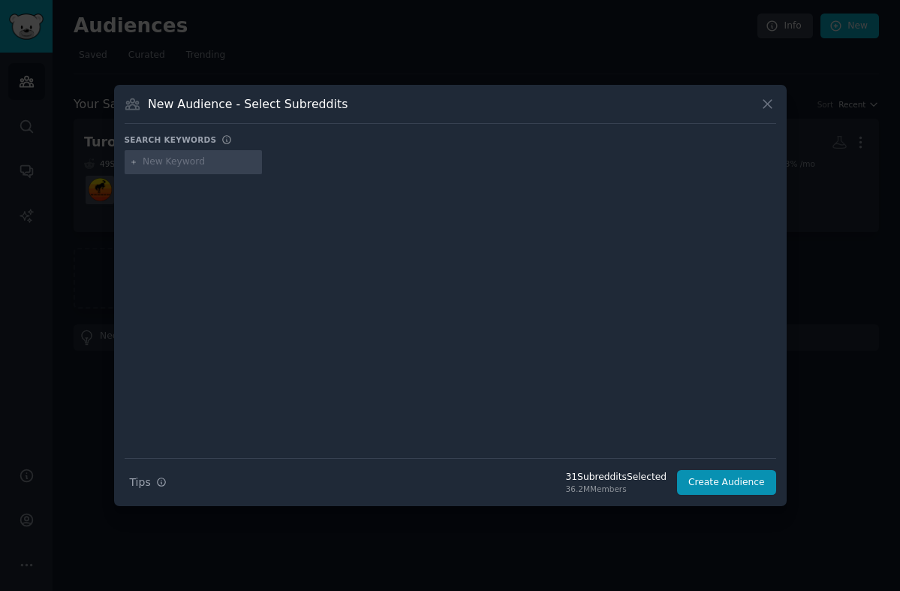
click at [182, 155] on div at bounding box center [194, 162] width 138 height 24
click at [179, 164] on input "text" at bounding box center [200, 162] width 114 height 14
type input "austin"
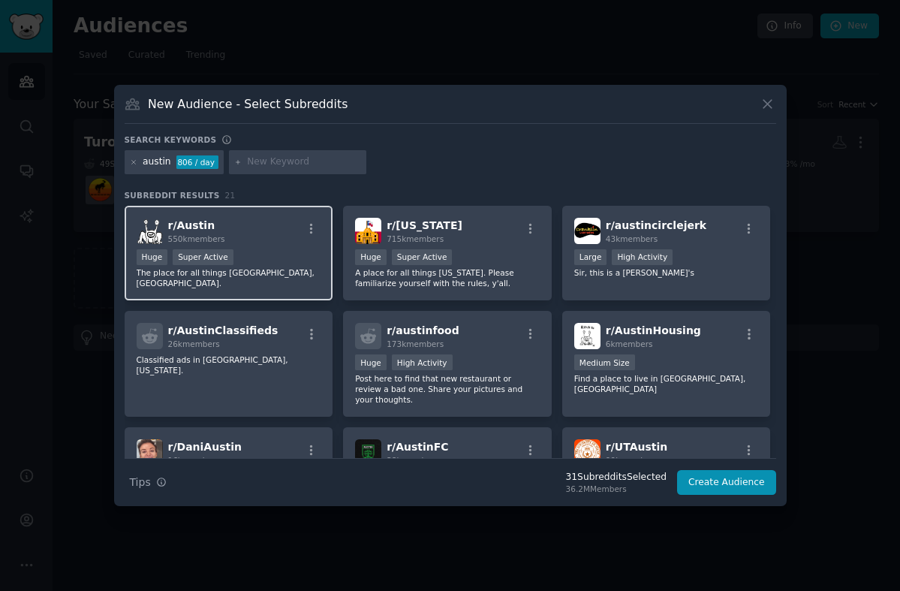
click at [279, 276] on p "The place for all things [GEOGRAPHIC_DATA], [GEOGRAPHIC_DATA]." at bounding box center [229, 277] width 185 height 21
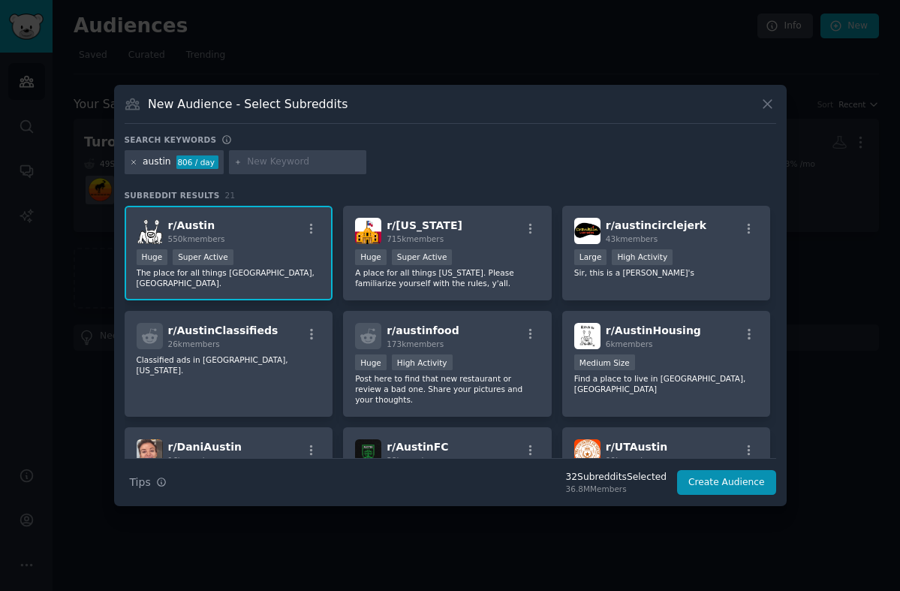
click at [133, 159] on icon at bounding box center [134, 162] width 8 height 8
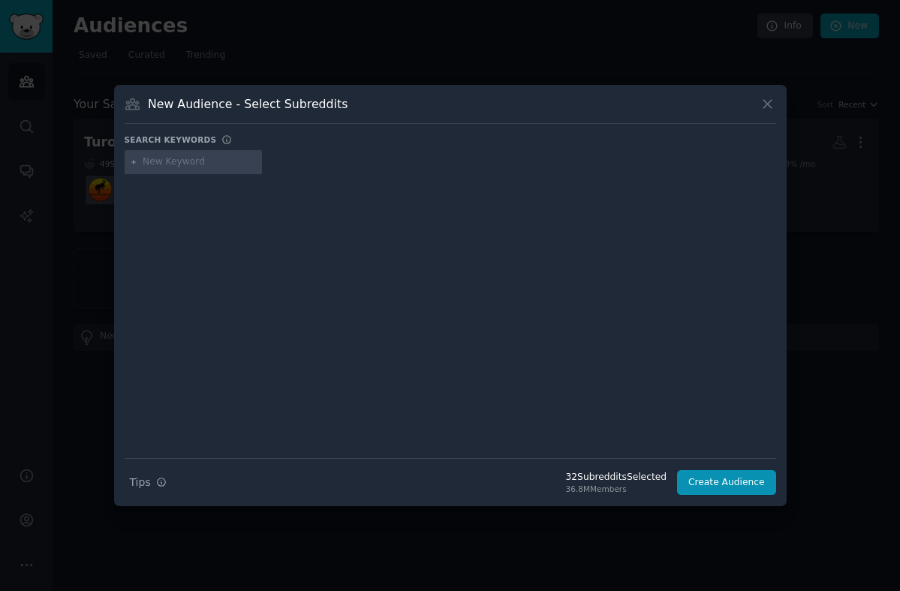
click at [188, 159] on input "text" at bounding box center [200, 162] width 114 height 14
type input "[GEOGRAPHIC_DATA]"
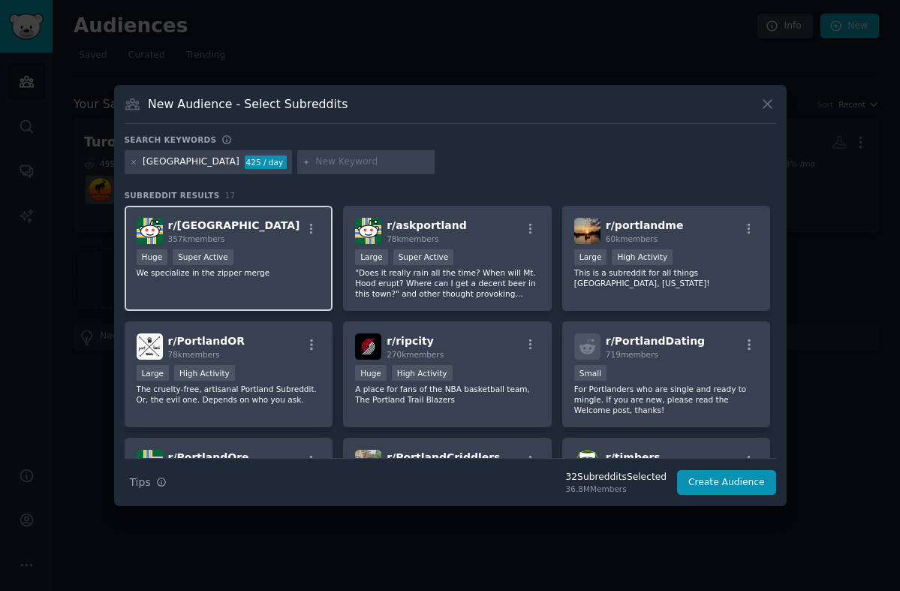
click at [277, 246] on div "r/ Portland 357k members Huge Super Active We specialize in the zipper merge" at bounding box center [229, 259] width 209 height 106
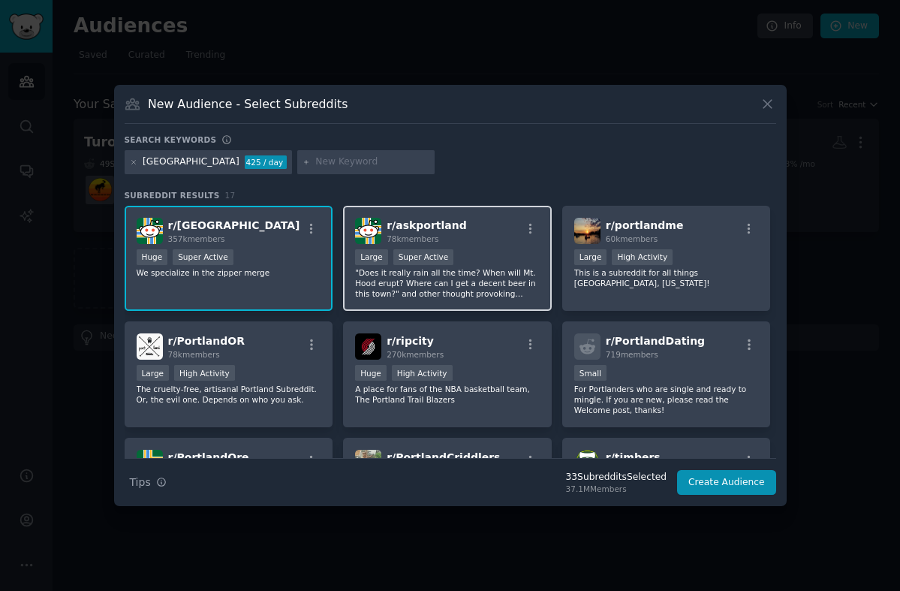
click at [527, 283] on p ""Does it really rain all the time? When will Mt. Hood erupt? Where can I get a …" at bounding box center [447, 283] width 185 height 32
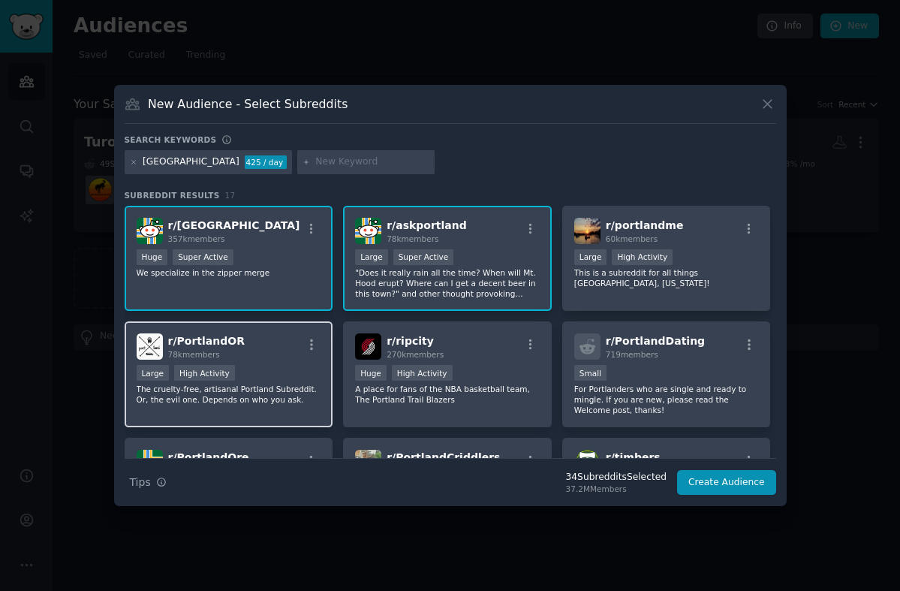
click at [300, 401] on p "The cruelty-free, artisanal Portland Subreddit. Or, the evil one. Depends on wh…" at bounding box center [229, 394] width 185 height 21
click at [135, 160] on icon at bounding box center [133, 162] width 4 height 4
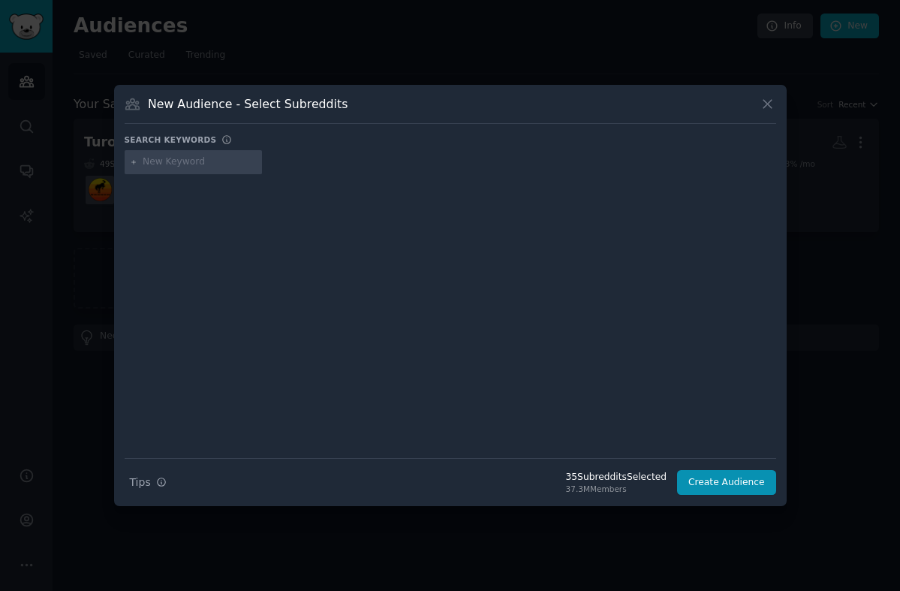
click at [149, 165] on input "text" at bounding box center [200, 162] width 114 height 14
type input "sanfrancisco"
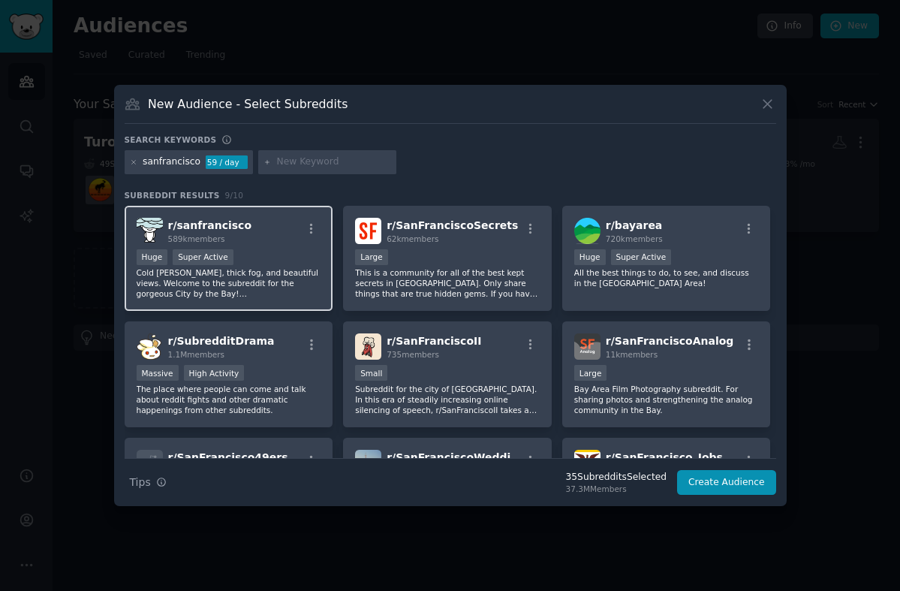
click at [270, 290] on p "Cold [PERSON_NAME], thick fog, and beautiful views. Welcome to the subreddit fo…" at bounding box center [229, 283] width 185 height 32
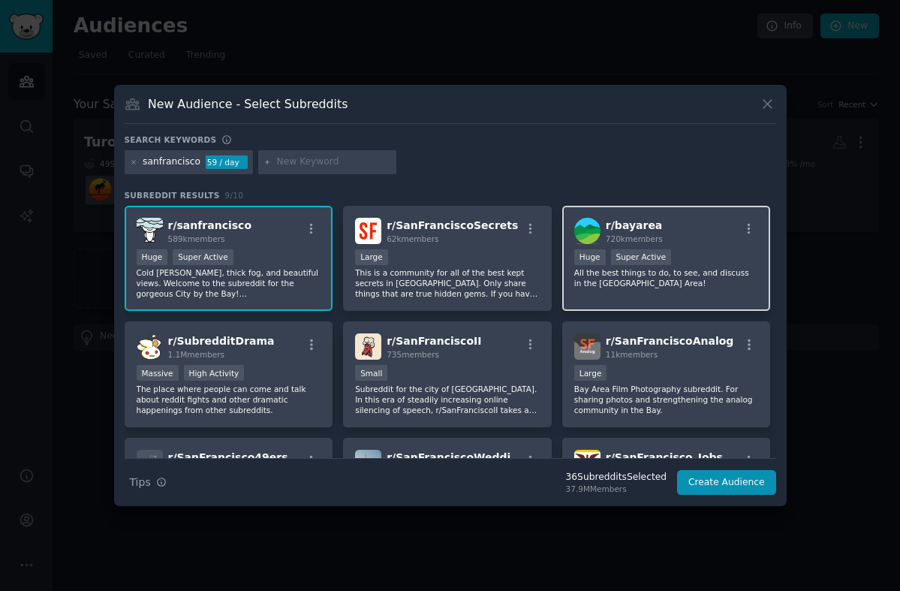
click at [694, 282] on p "All the best things to do, to see, and discuss in the [GEOGRAPHIC_DATA] Area!" at bounding box center [666, 277] width 185 height 21
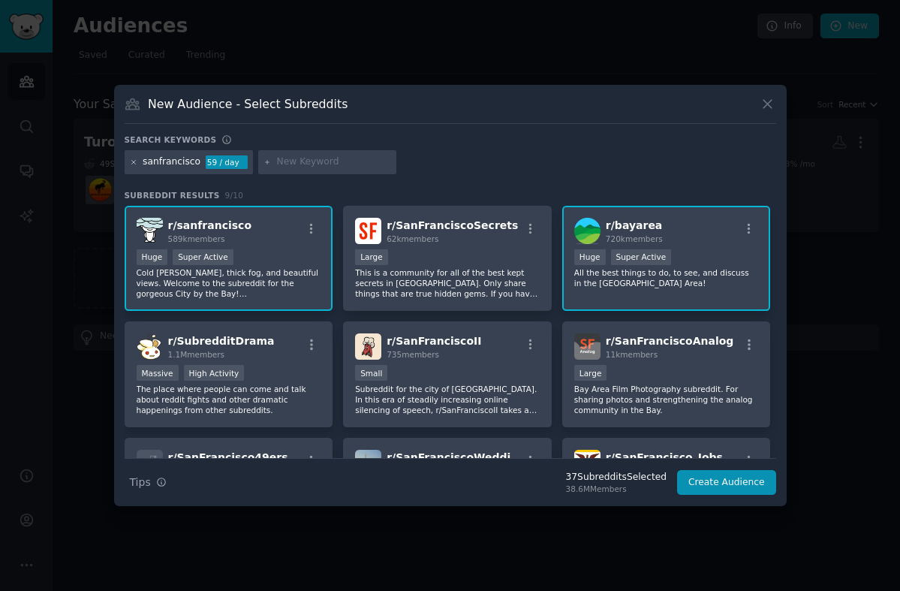
click at [134, 164] on icon at bounding box center [134, 162] width 8 height 8
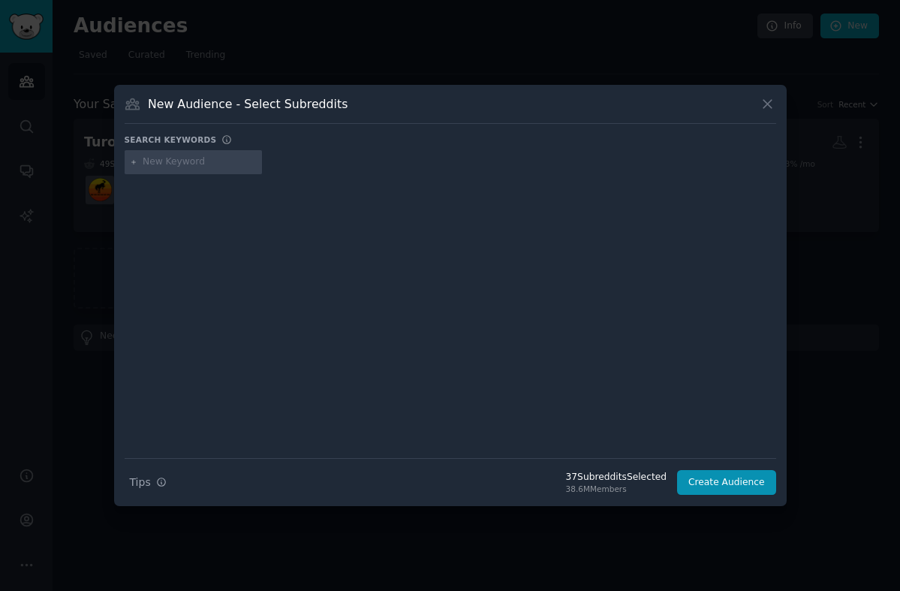
click at [158, 161] on input "text" at bounding box center [200, 162] width 114 height 14
type input "[GEOGRAPHIC_DATA]"
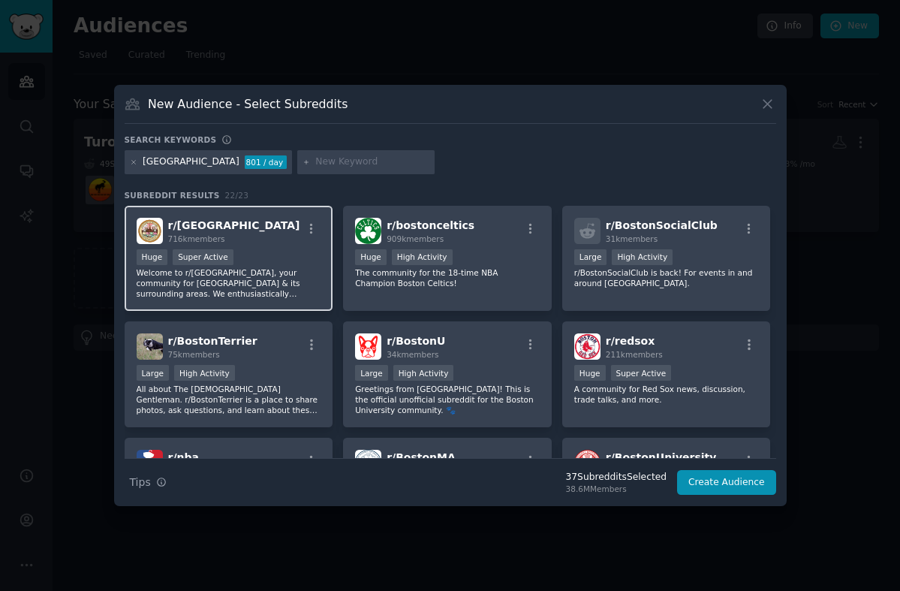
click at [282, 280] on p "Welcome to r/[GEOGRAPHIC_DATA], your community for [GEOGRAPHIC_DATA] & its surr…" at bounding box center [229, 283] width 185 height 32
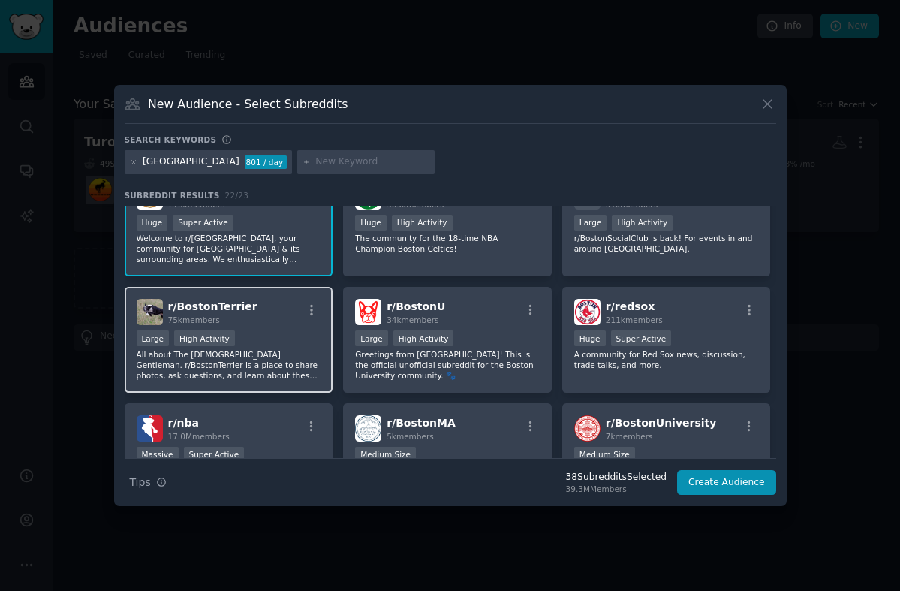
scroll to position [23, 0]
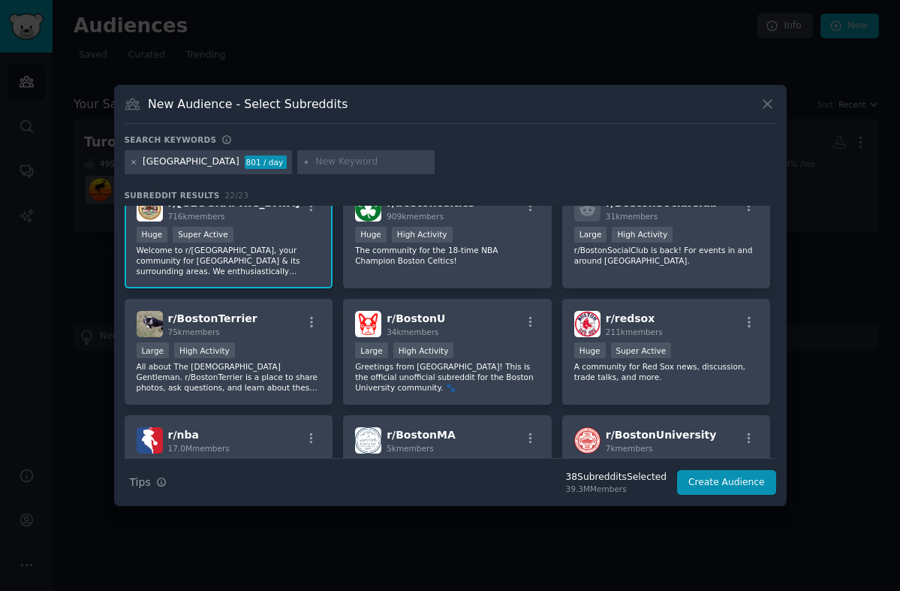
click at [131, 161] on icon at bounding box center [134, 162] width 8 height 8
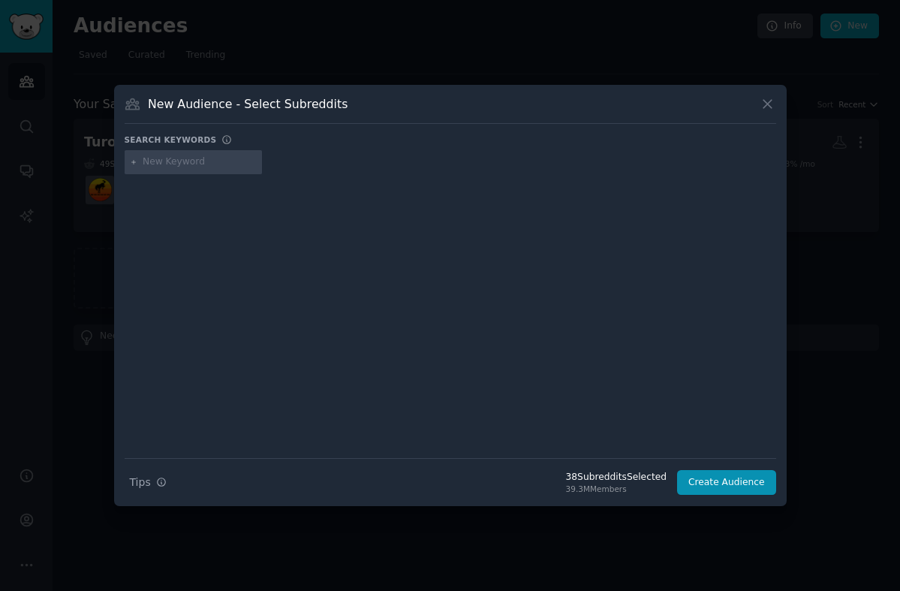
click at [155, 159] on input "text" at bounding box center [200, 162] width 114 height 14
type input "[GEOGRAPHIC_DATA]"
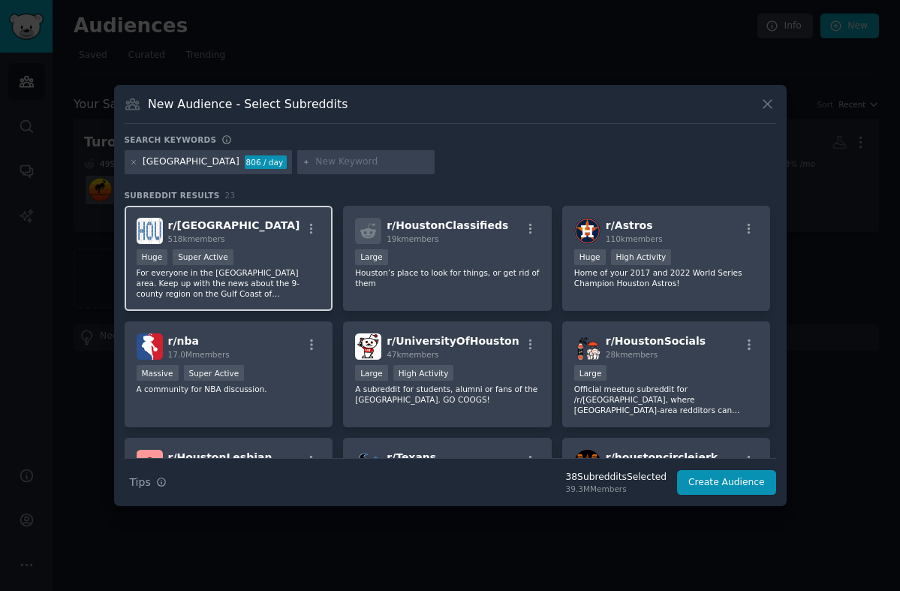
click at [261, 242] on div "r/ houston 518k members" at bounding box center [229, 231] width 185 height 26
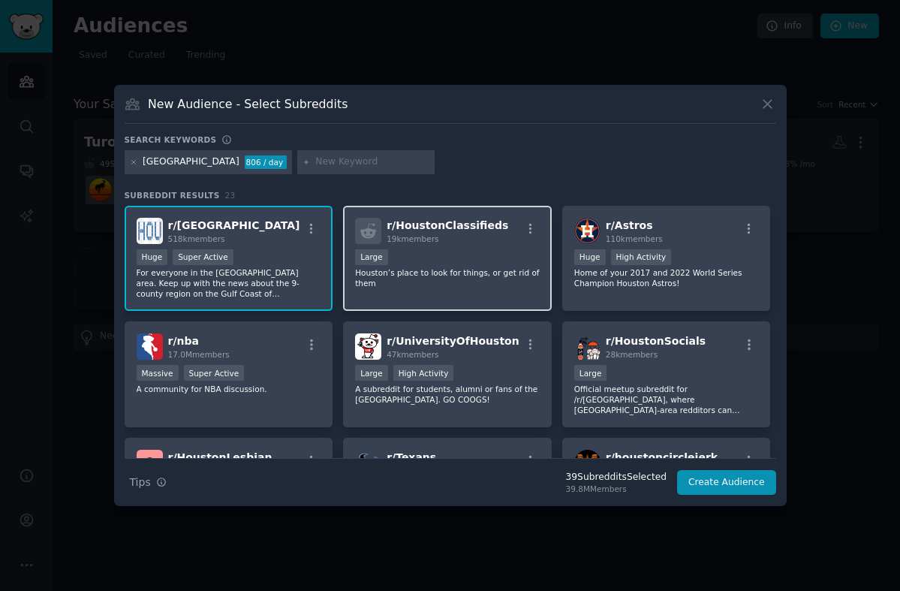
click at [459, 290] on div "r/ HoustonClassifieds 19k members 10,000 - 100,000 members Large Houston’s plac…" at bounding box center [447, 259] width 209 height 106
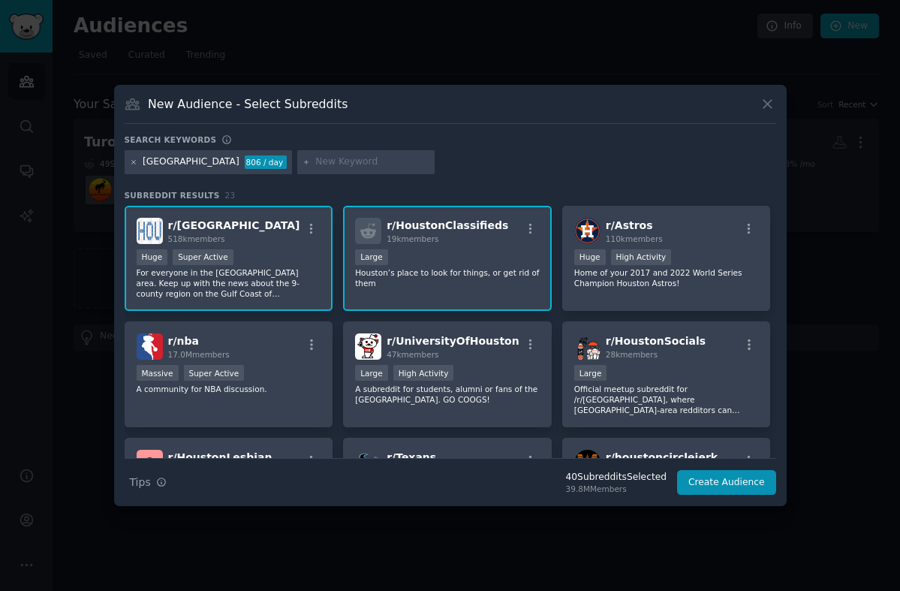
click at [130, 162] on icon at bounding box center [134, 162] width 8 height 8
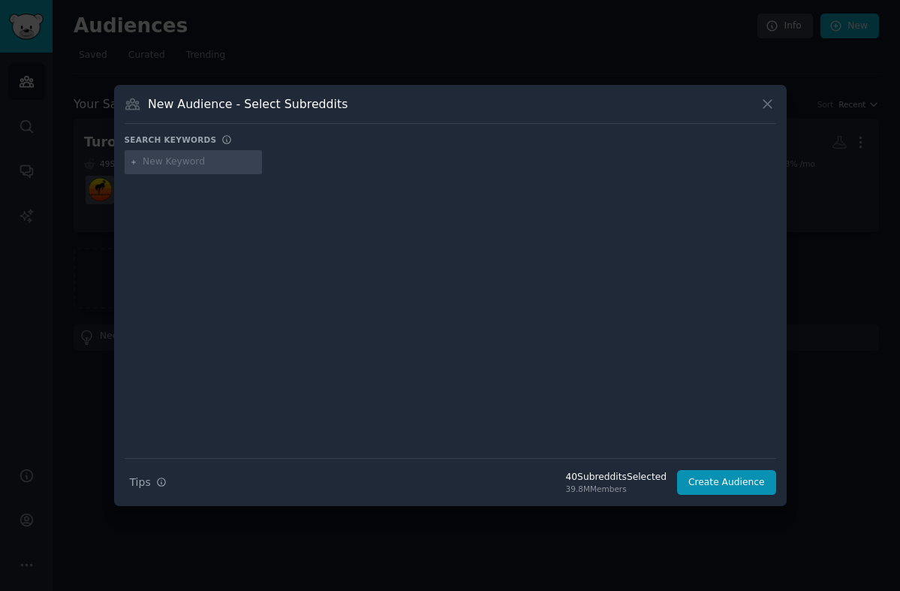
click at [168, 160] on input "text" at bounding box center [200, 162] width 114 height 14
type input "[GEOGRAPHIC_DATA]"
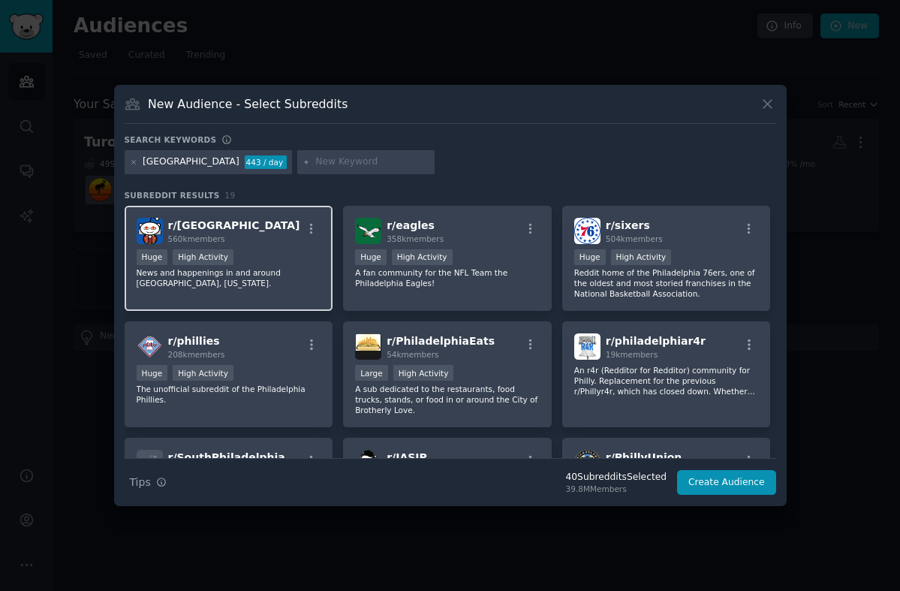
click at [282, 287] on p "News and happenings in and around [GEOGRAPHIC_DATA], [US_STATE]." at bounding box center [229, 277] width 185 height 21
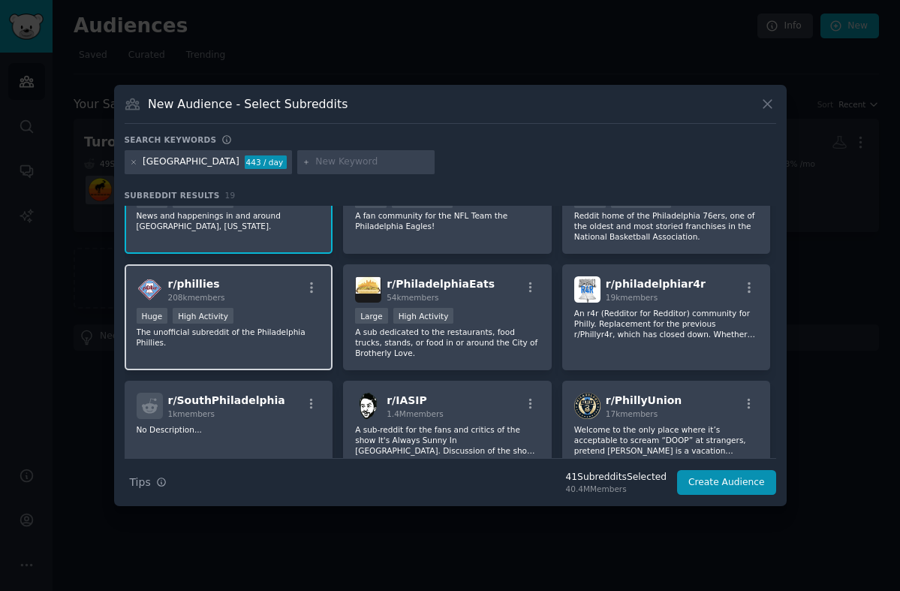
scroll to position [60, 0]
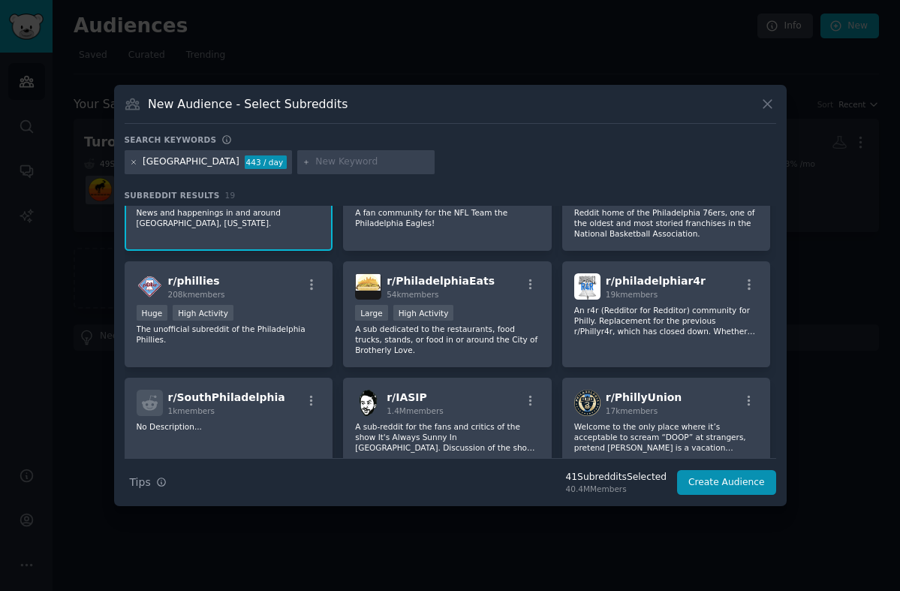
click at [135, 164] on icon at bounding box center [133, 162] width 4 height 4
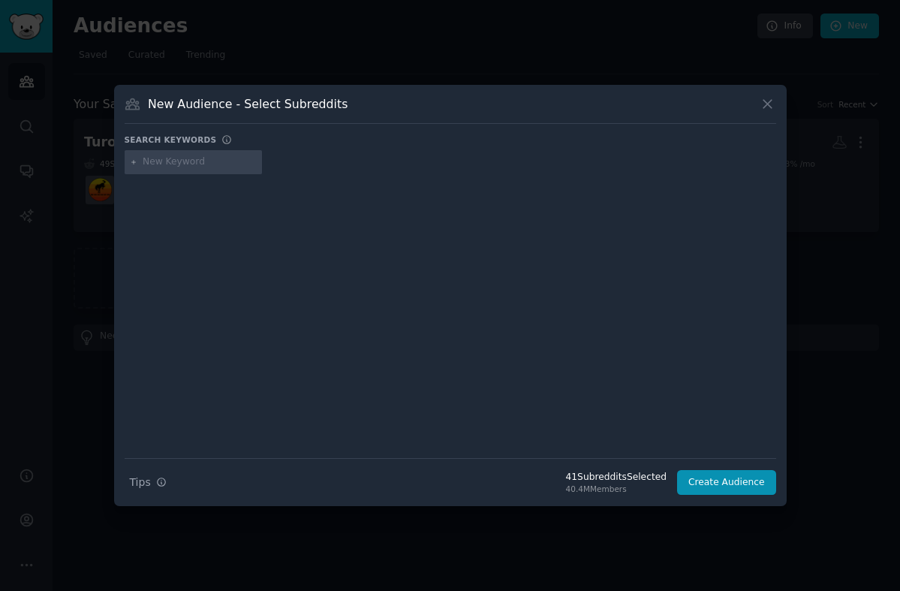
click at [177, 164] on input "text" at bounding box center [200, 162] width 114 height 14
type input "dallas"
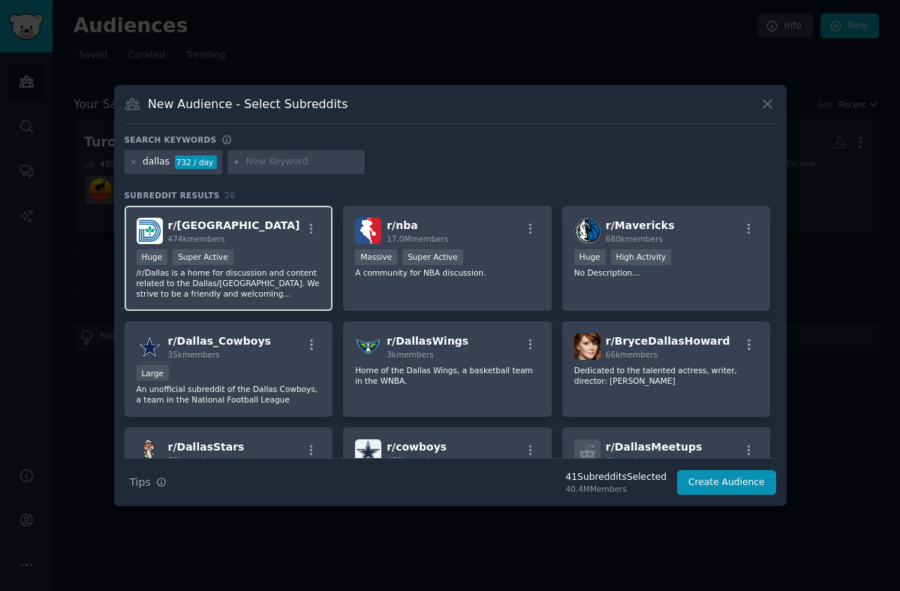
click at [279, 243] on div "r/ Dallas 474k members Huge Super Active /r/[GEOGRAPHIC_DATA] is a home for dis…" at bounding box center [229, 259] width 209 height 106
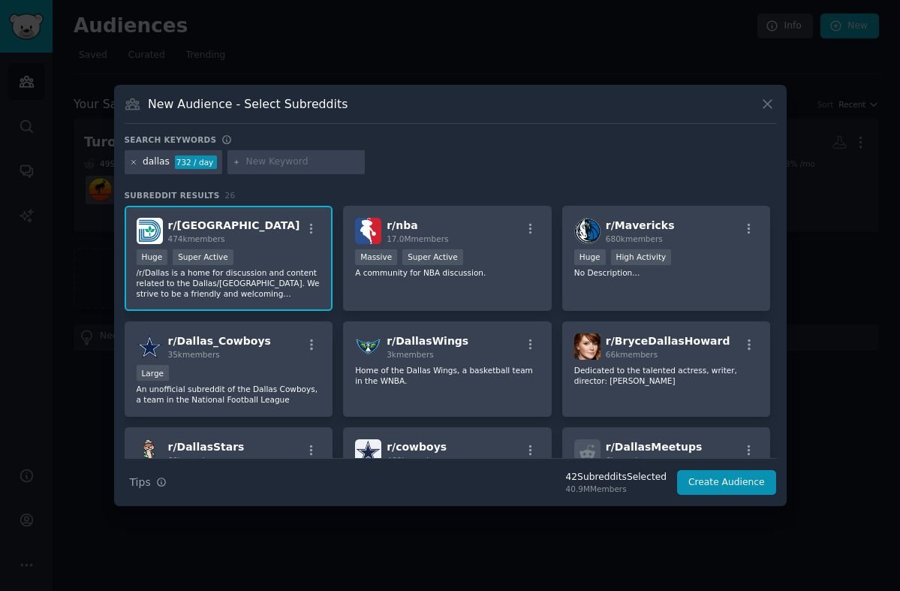
click at [131, 162] on icon at bounding box center [134, 162] width 8 height 8
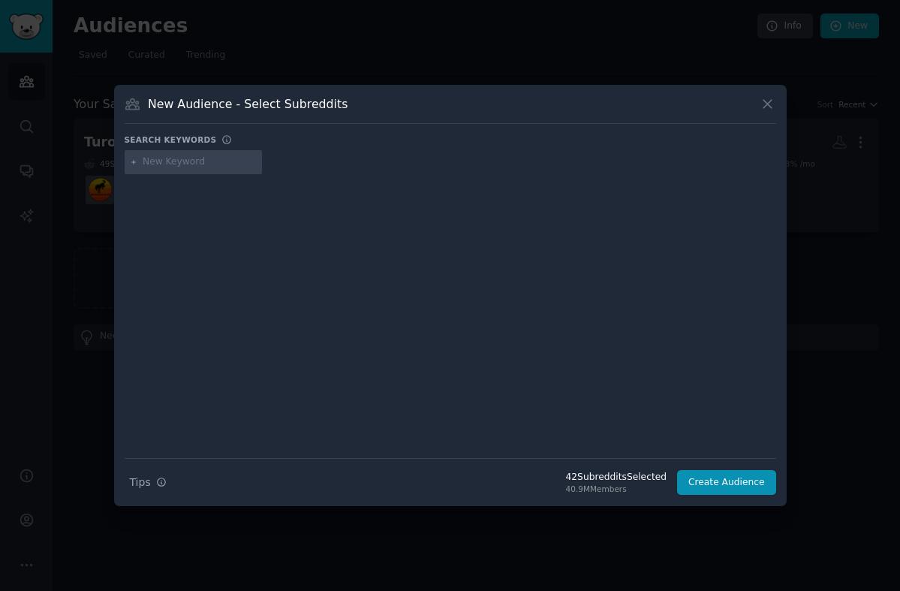
click at [171, 163] on input "text" at bounding box center [200, 162] width 114 height 14
type input "washingtondc"
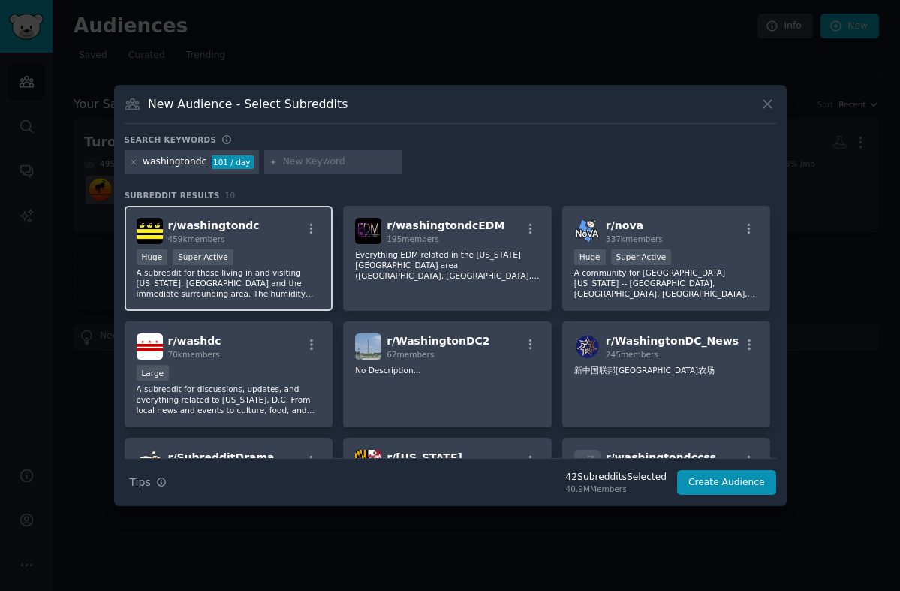
click at [284, 261] on div "Huge Super Active" at bounding box center [229, 258] width 185 height 19
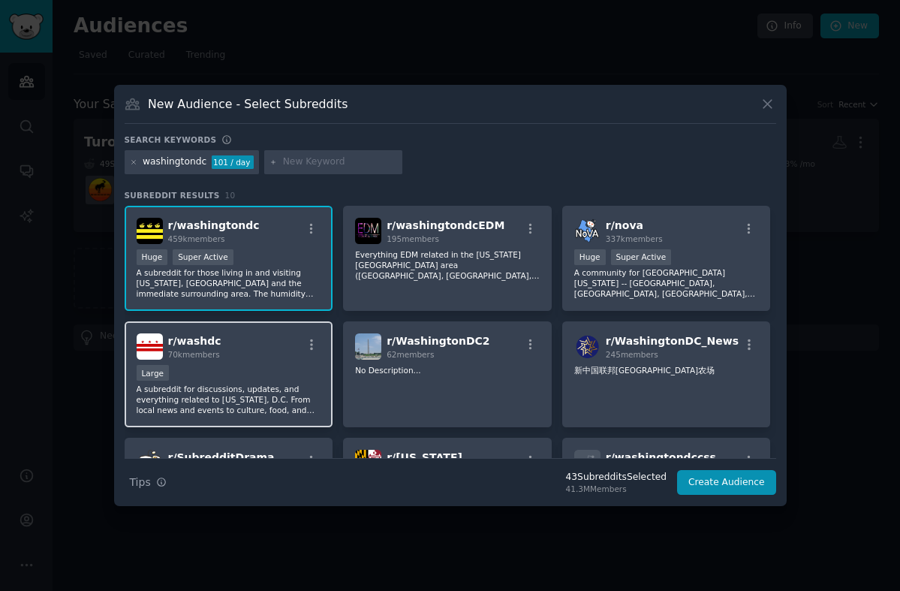
click at [266, 353] on div "r/ washdc 70k members" at bounding box center [229, 346] width 185 height 26
click at [132, 163] on icon at bounding box center [133, 162] width 4 height 4
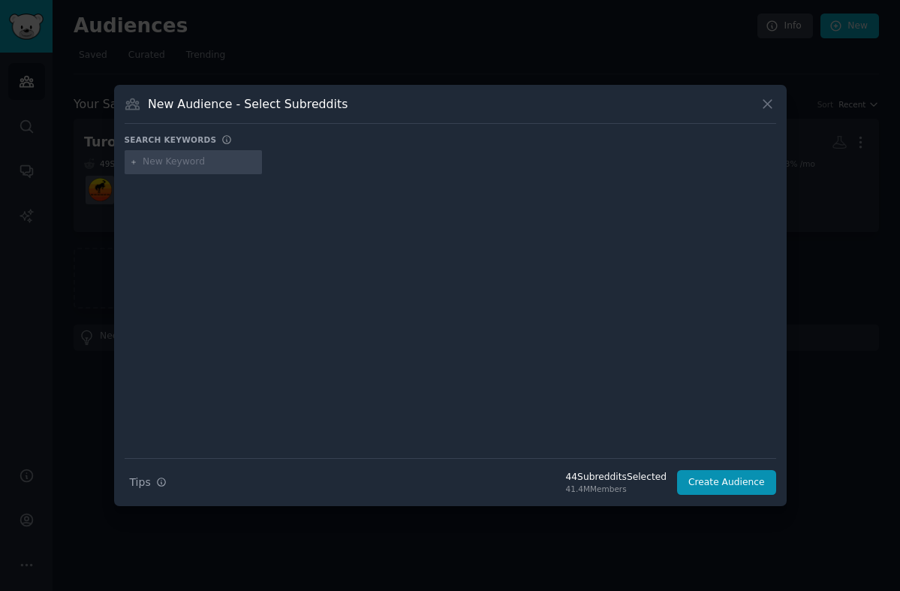
click at [179, 167] on input "text" at bounding box center [200, 162] width 114 height 14
type input "sandiego"
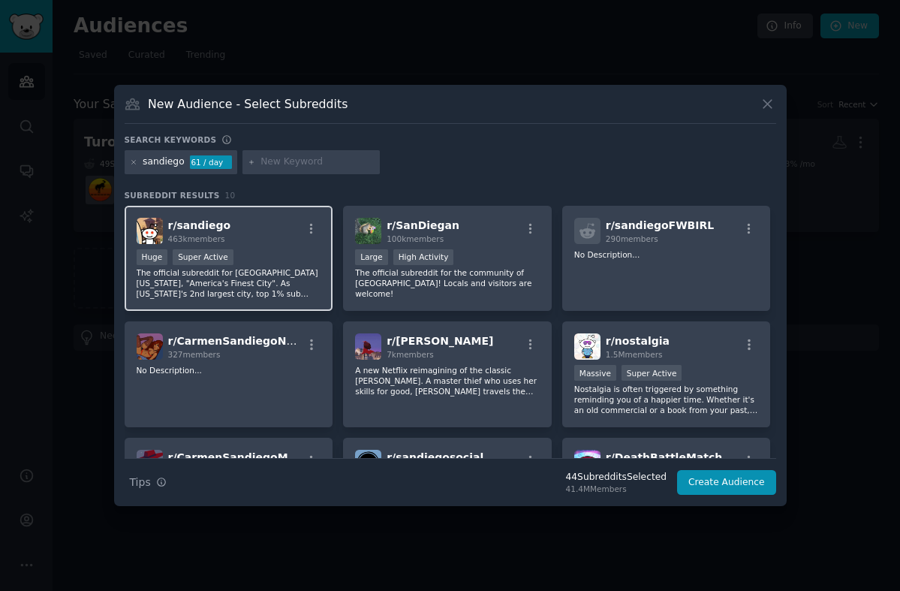
click at [284, 229] on div "r/ [PERSON_NAME] 463k members" at bounding box center [229, 231] width 185 height 26
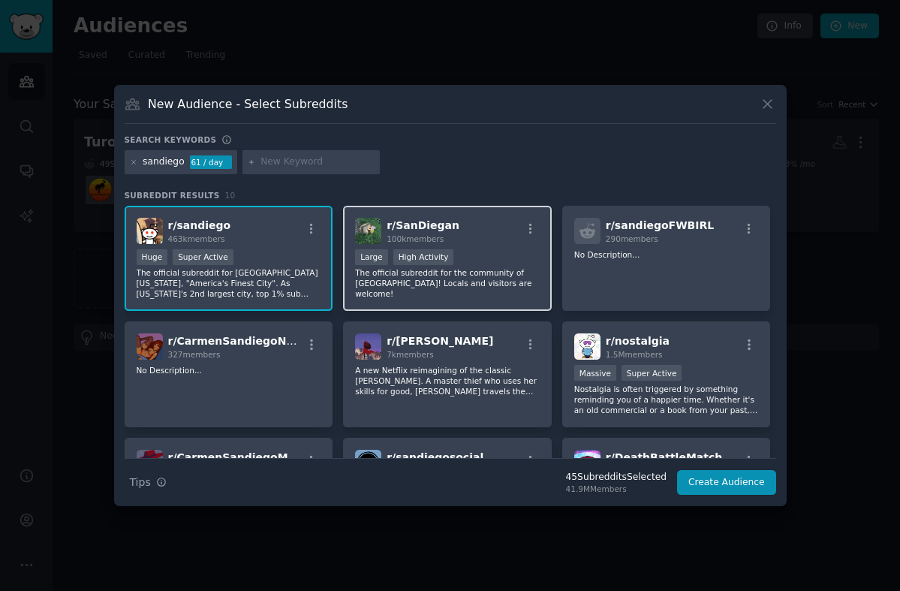
click at [481, 234] on div "r/ SanDiegan 100k members" at bounding box center [447, 231] width 185 height 26
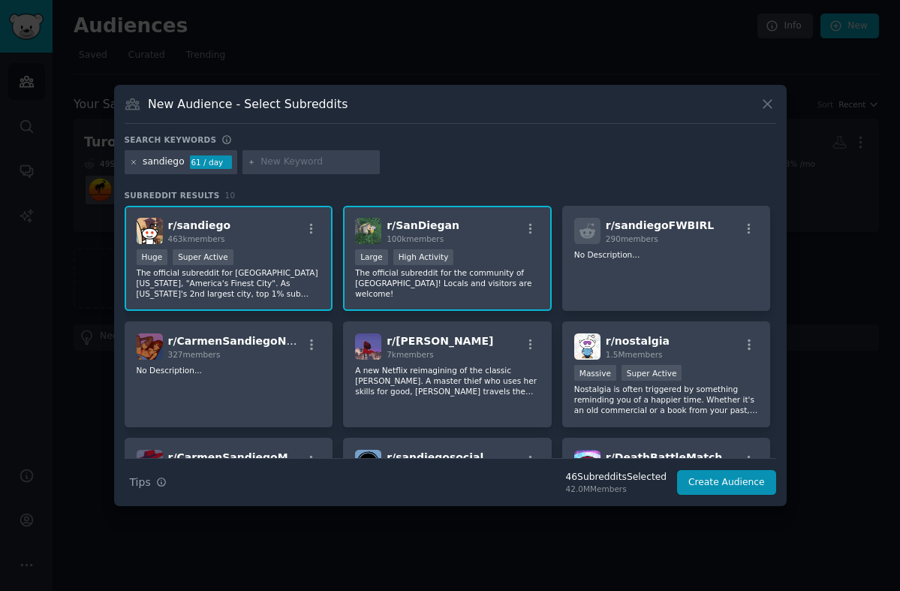
click at [132, 161] on icon at bounding box center [134, 162] width 8 height 8
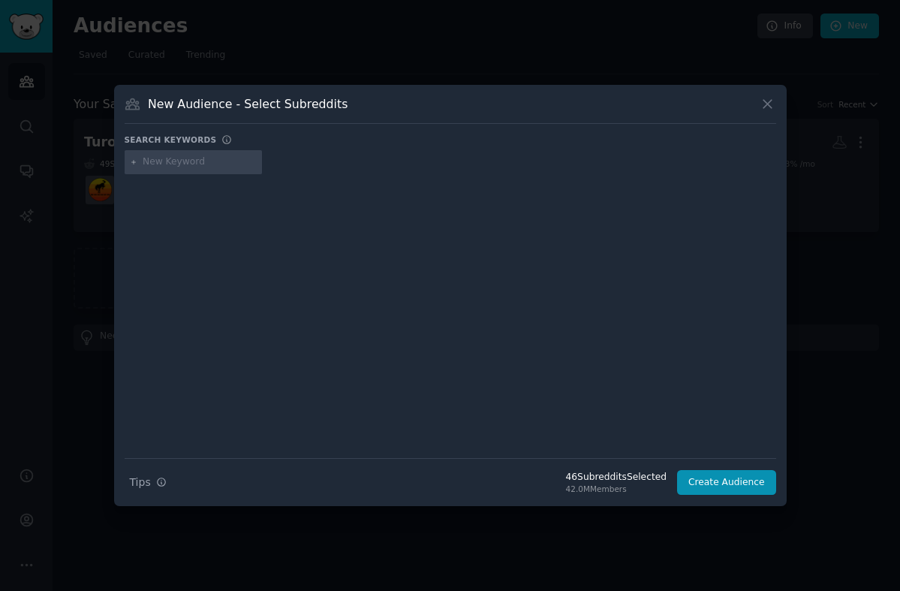
click at [182, 161] on input "text" at bounding box center [200, 162] width 114 height 14
type input "phoenix"
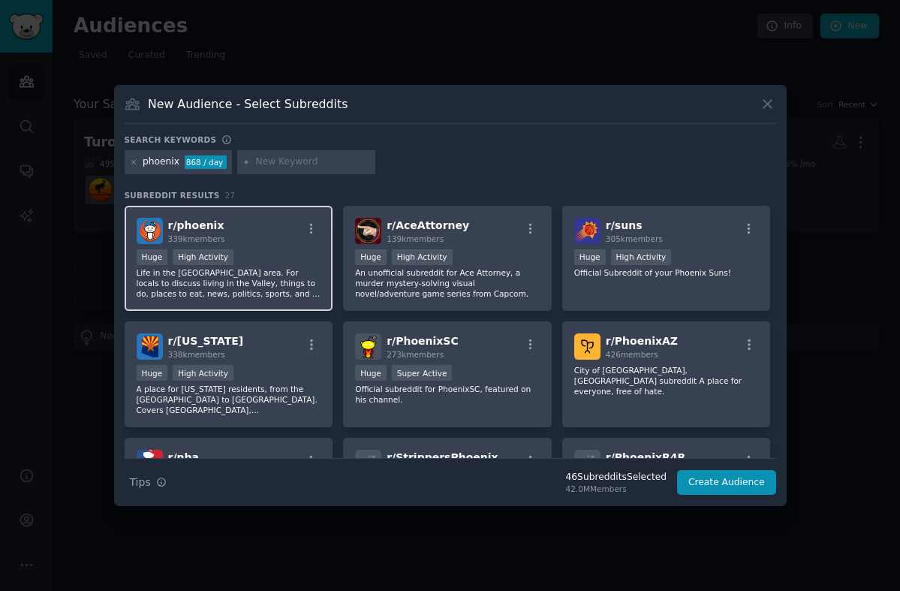
click at [269, 256] on div "Huge High Activity" at bounding box center [229, 258] width 185 height 19
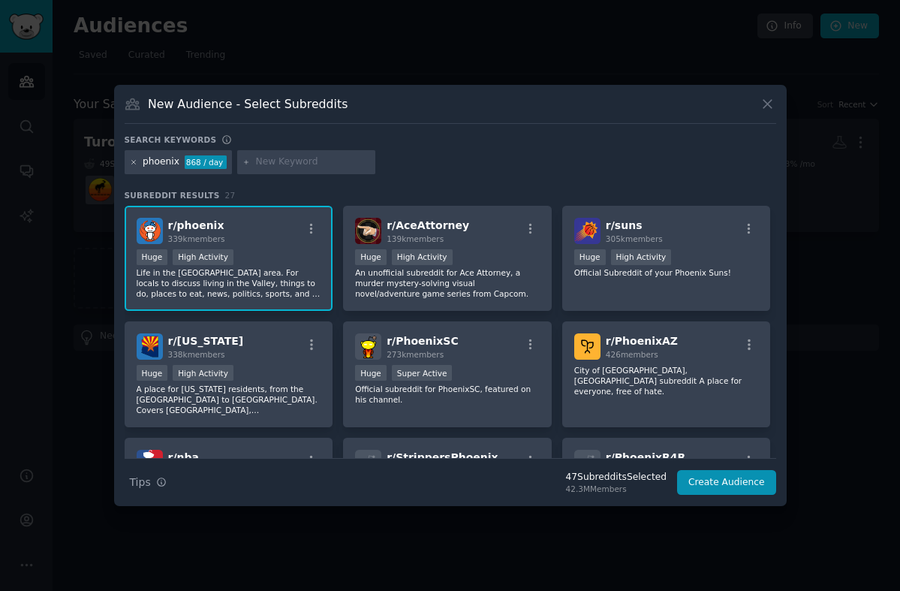
click at [134, 163] on icon at bounding box center [133, 162] width 4 height 4
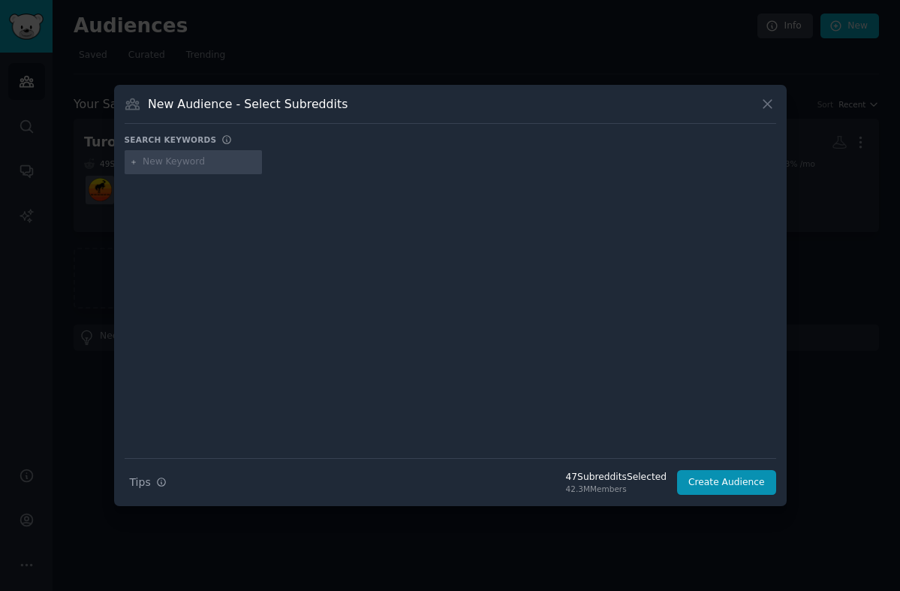
click at [175, 164] on input "text" at bounding box center [200, 162] width 114 height 14
type input "[GEOGRAPHIC_DATA]"
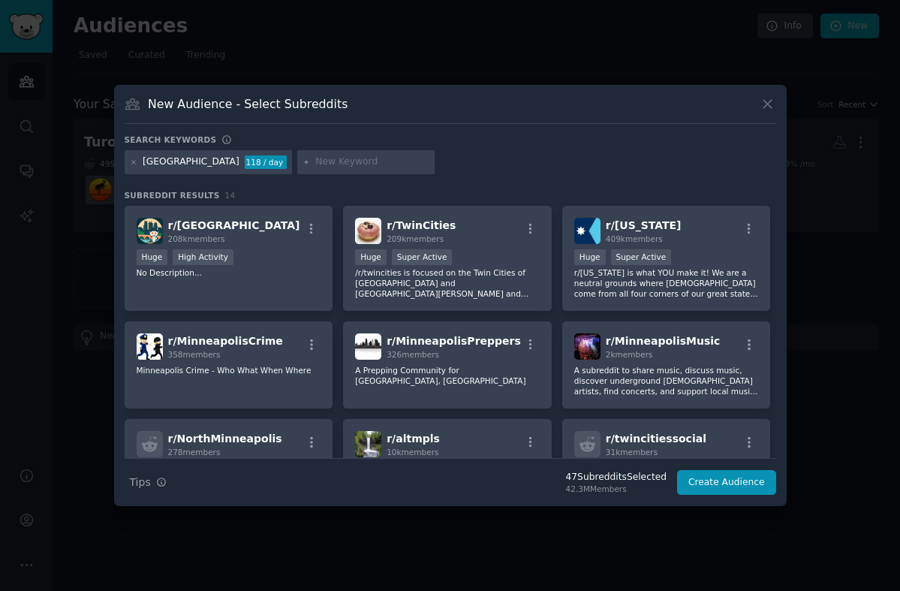
click at [281, 270] on p "No Description..." at bounding box center [229, 272] width 185 height 11
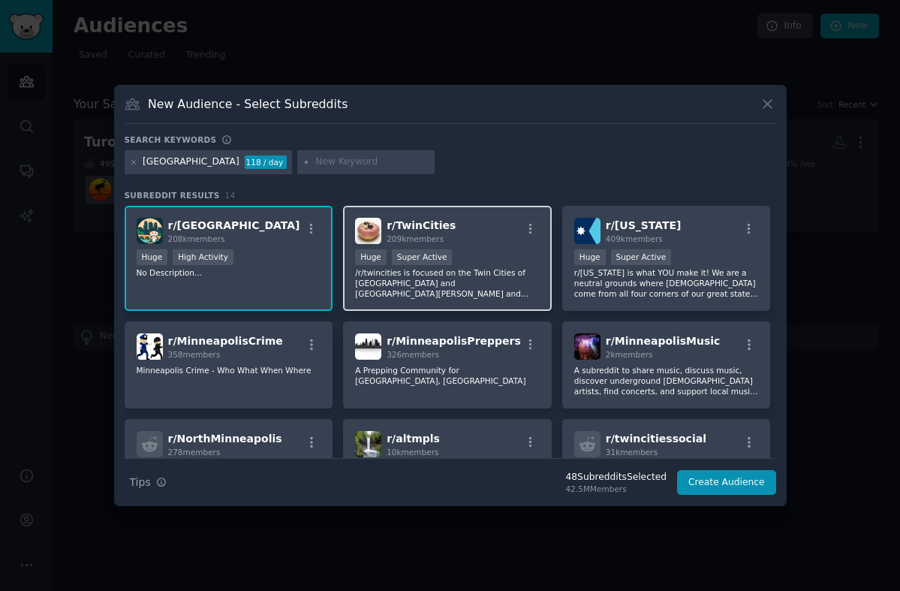
click at [504, 292] on p "/r/twincities is focused on the Twin Cities of [GEOGRAPHIC_DATA] and [GEOGRAPHI…" at bounding box center [447, 283] width 185 height 32
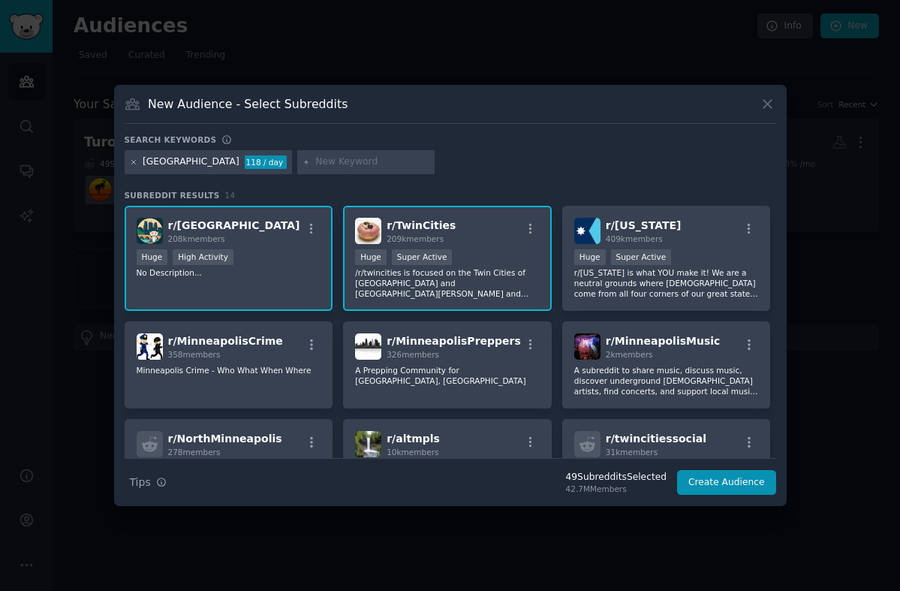
click at [136, 162] on icon at bounding box center [134, 162] width 8 height 8
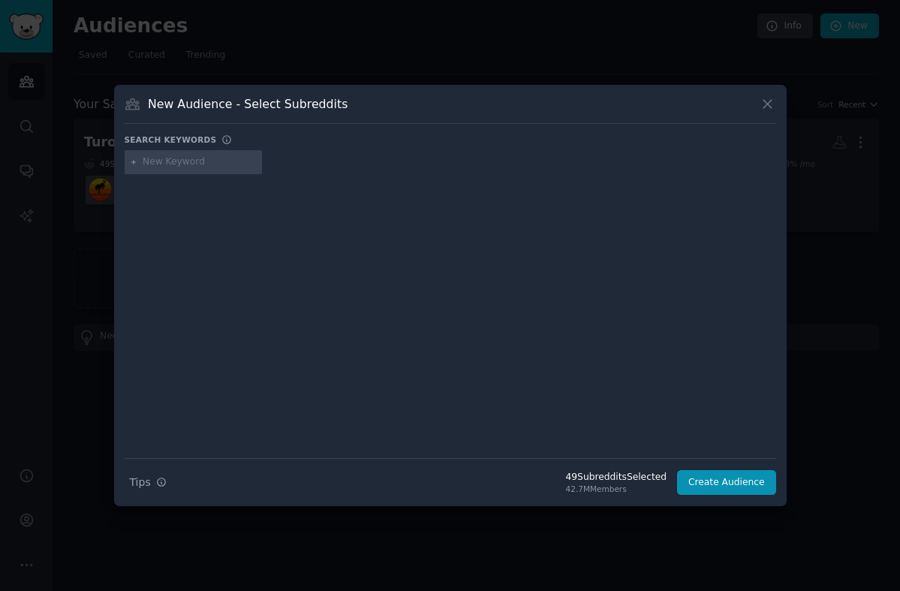
click at [170, 162] on input "text" at bounding box center [200, 162] width 114 height 14
type input "orlando"
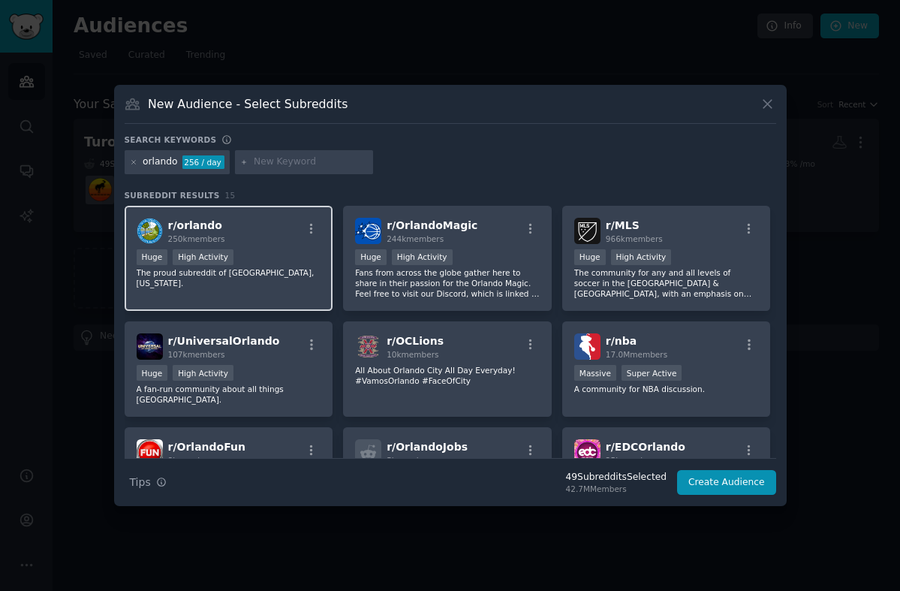
click at [283, 270] on p "The proud subreddit of [GEOGRAPHIC_DATA], [US_STATE]." at bounding box center [229, 277] width 185 height 21
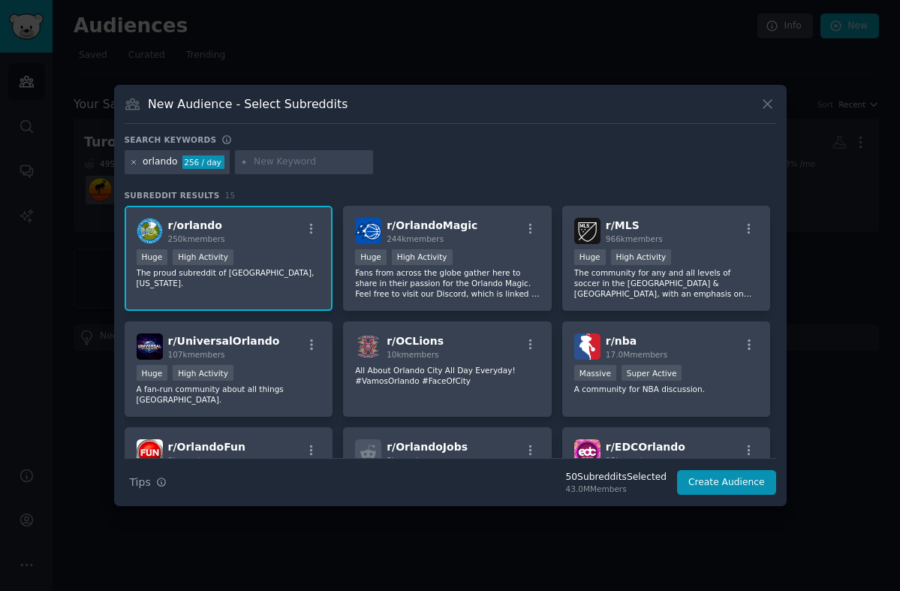
click at [132, 163] on icon at bounding box center [133, 162] width 4 height 4
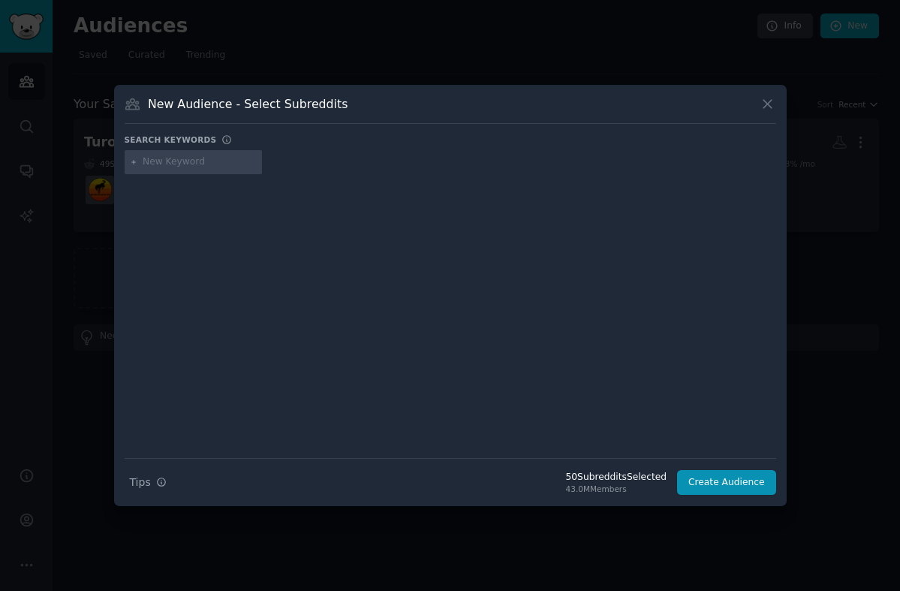
click at [182, 164] on input "text" at bounding box center [200, 162] width 114 height 14
type input "[GEOGRAPHIC_DATA]"
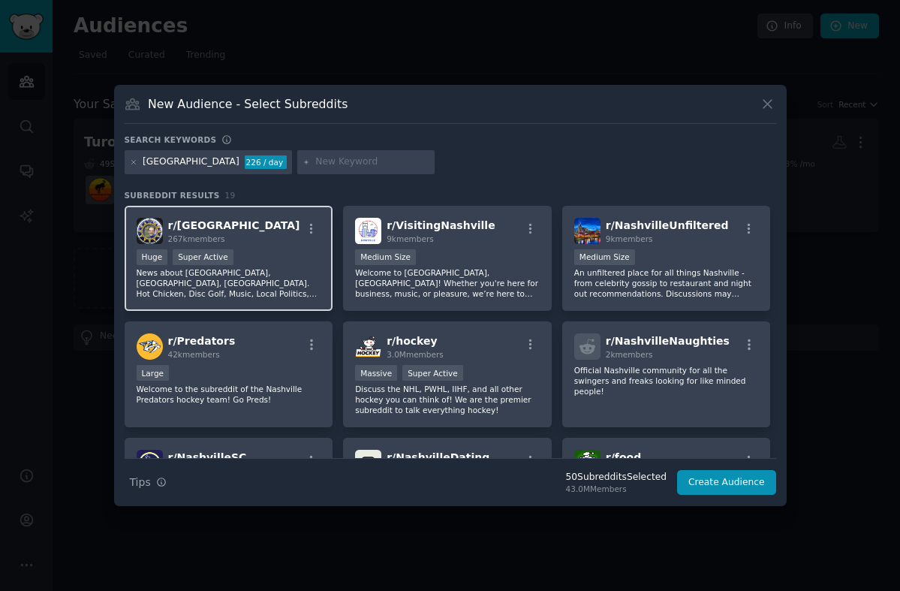
click at [277, 279] on p "News about [GEOGRAPHIC_DATA], [GEOGRAPHIC_DATA], [GEOGRAPHIC_DATA]. Hot Chicken…" at bounding box center [229, 283] width 185 height 32
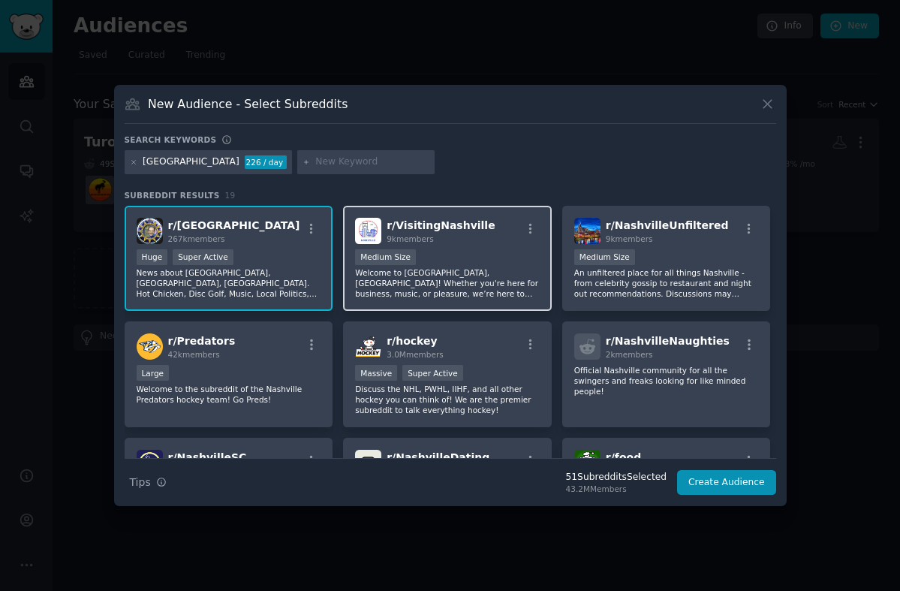
click at [456, 282] on p "Welcome to [GEOGRAPHIC_DATA], [GEOGRAPHIC_DATA]! Whether you're here for busine…" at bounding box center [447, 283] width 185 height 32
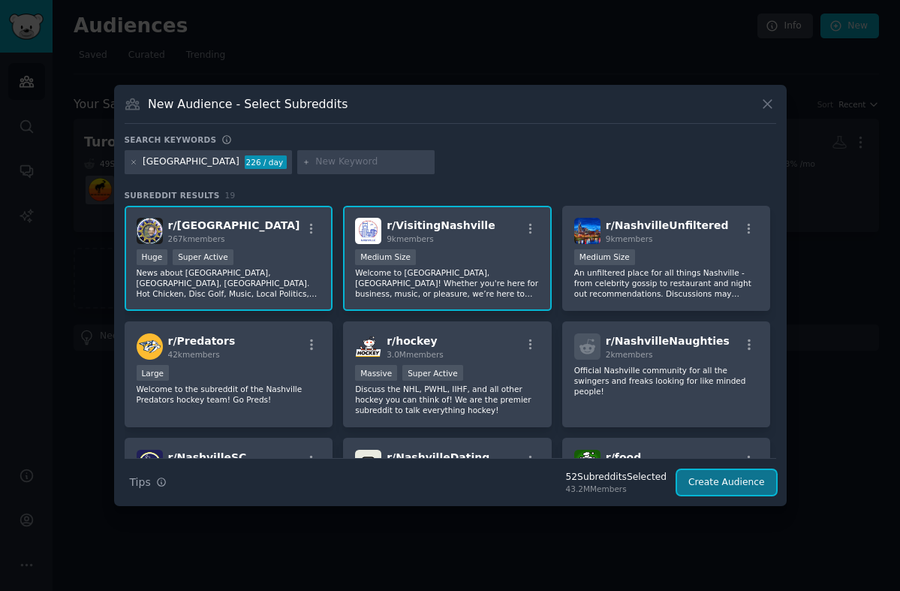
click at [727, 483] on button "Create Audience" at bounding box center [726, 483] width 99 height 26
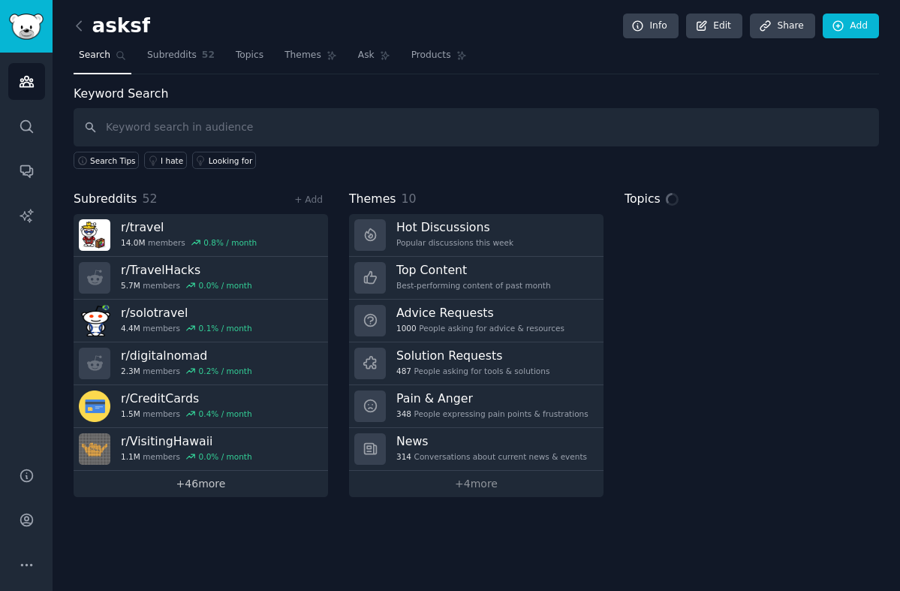
click at [195, 483] on link "+ 46 more" at bounding box center [201, 484] width 254 height 26
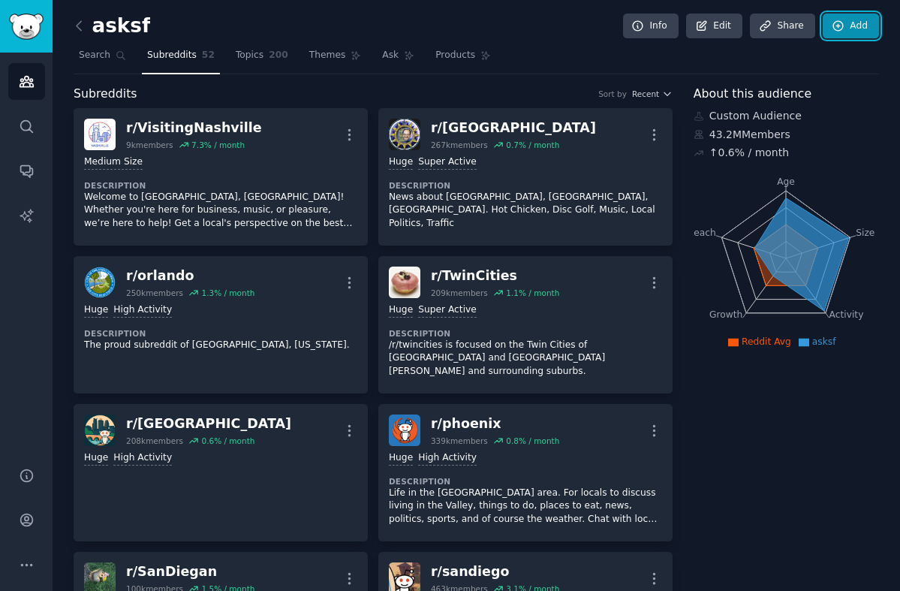
click at [842, 31] on link "Add" at bounding box center [851, 27] width 56 height 26
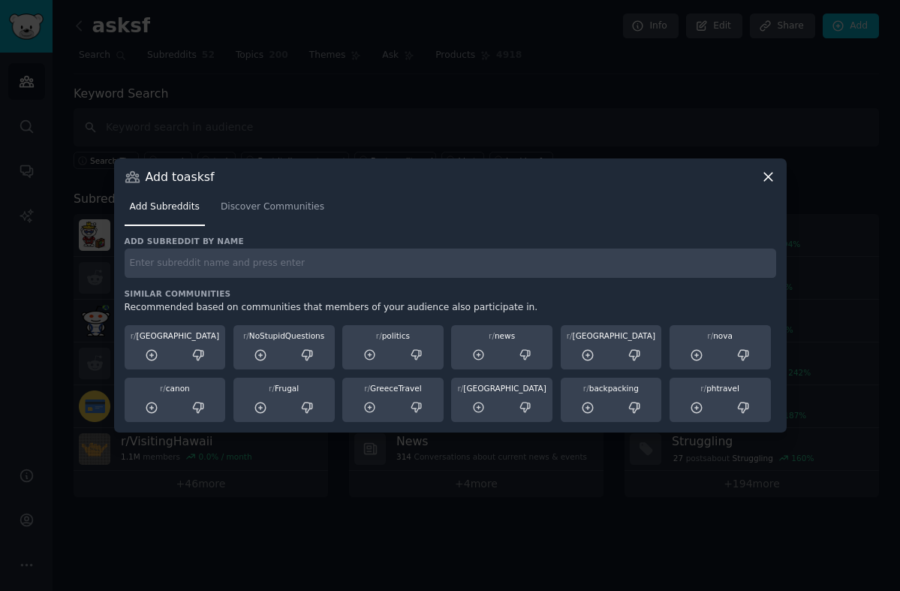
click at [244, 260] on input "text" at bounding box center [451, 262] width 652 height 29
type input "stlouis"
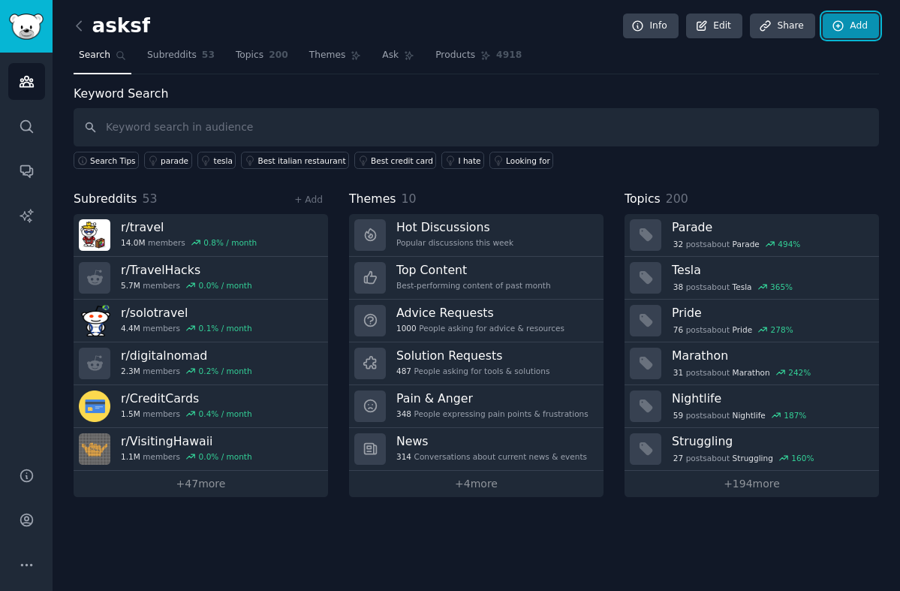
click at [848, 33] on link "Add" at bounding box center [851, 27] width 56 height 26
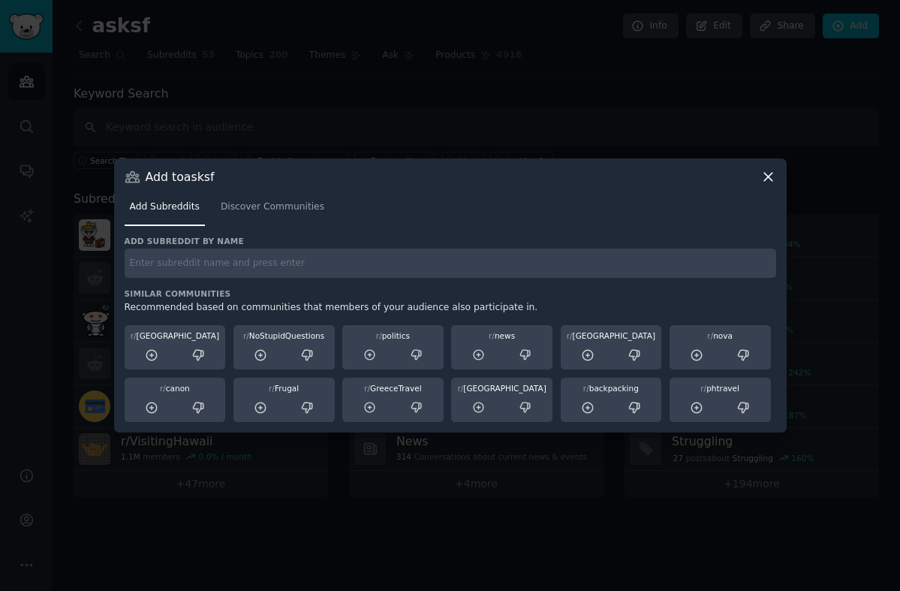
click at [303, 264] on input "text" at bounding box center [451, 262] width 652 height 29
type input "saltlakecity, [GEOGRAPHIC_DATA]"
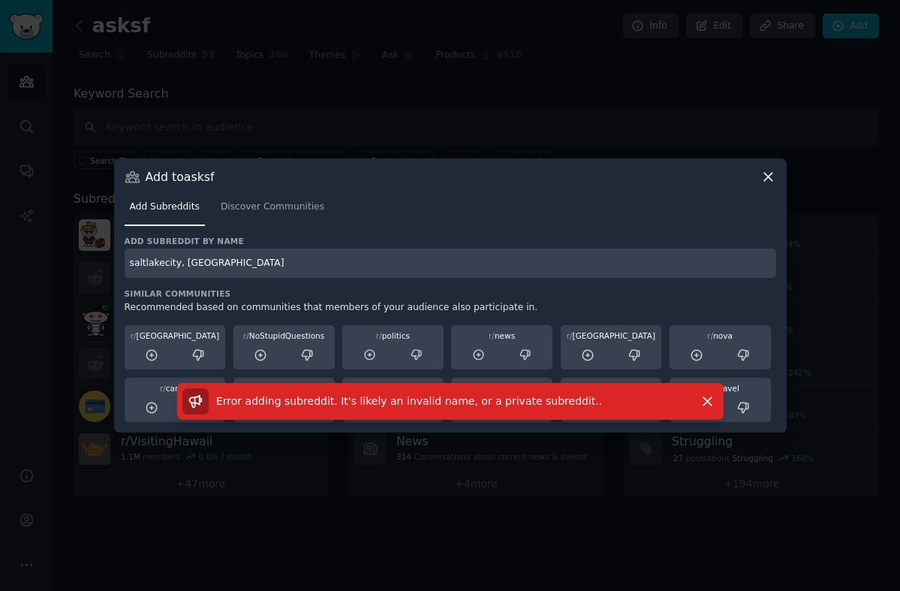
click at [227, 258] on input "saltlakecity, [GEOGRAPHIC_DATA]" at bounding box center [451, 262] width 652 height 29
click at [262, 210] on span "Discover Communities" at bounding box center [273, 207] width 104 height 14
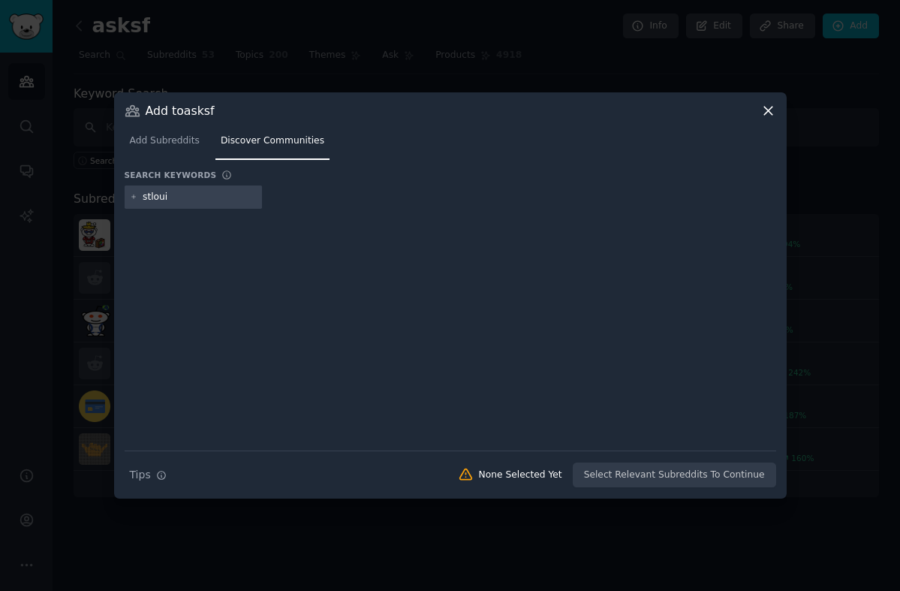
type input "stlouis"
